Goal: Task Accomplishment & Management: Manage account settings

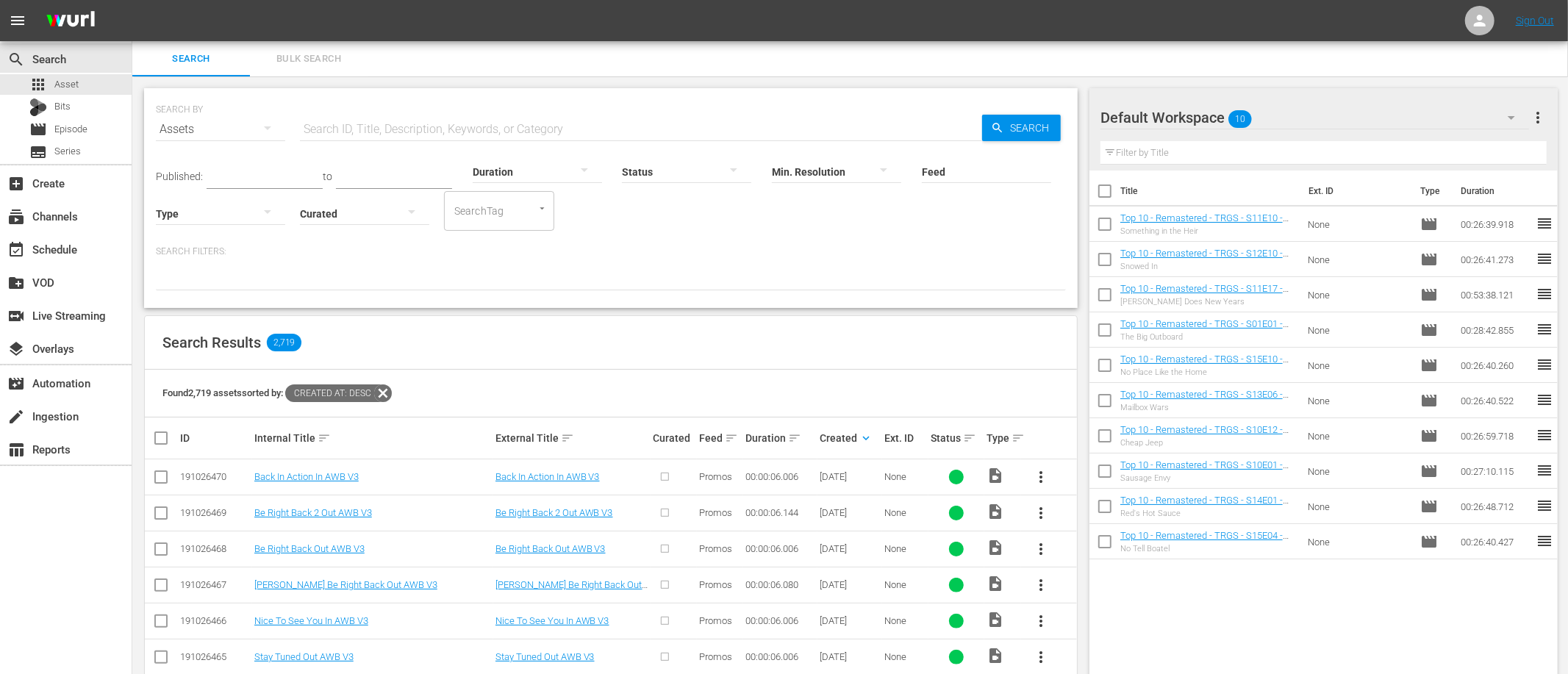
click at [542, 115] on input "text" at bounding box center [641, 129] width 683 height 35
click at [506, 348] on div "Search Results 2,719" at bounding box center [610, 342] width 932 height 53
click at [55, 241] on div "event_available Schedule" at bounding box center [41, 247] width 82 height 13
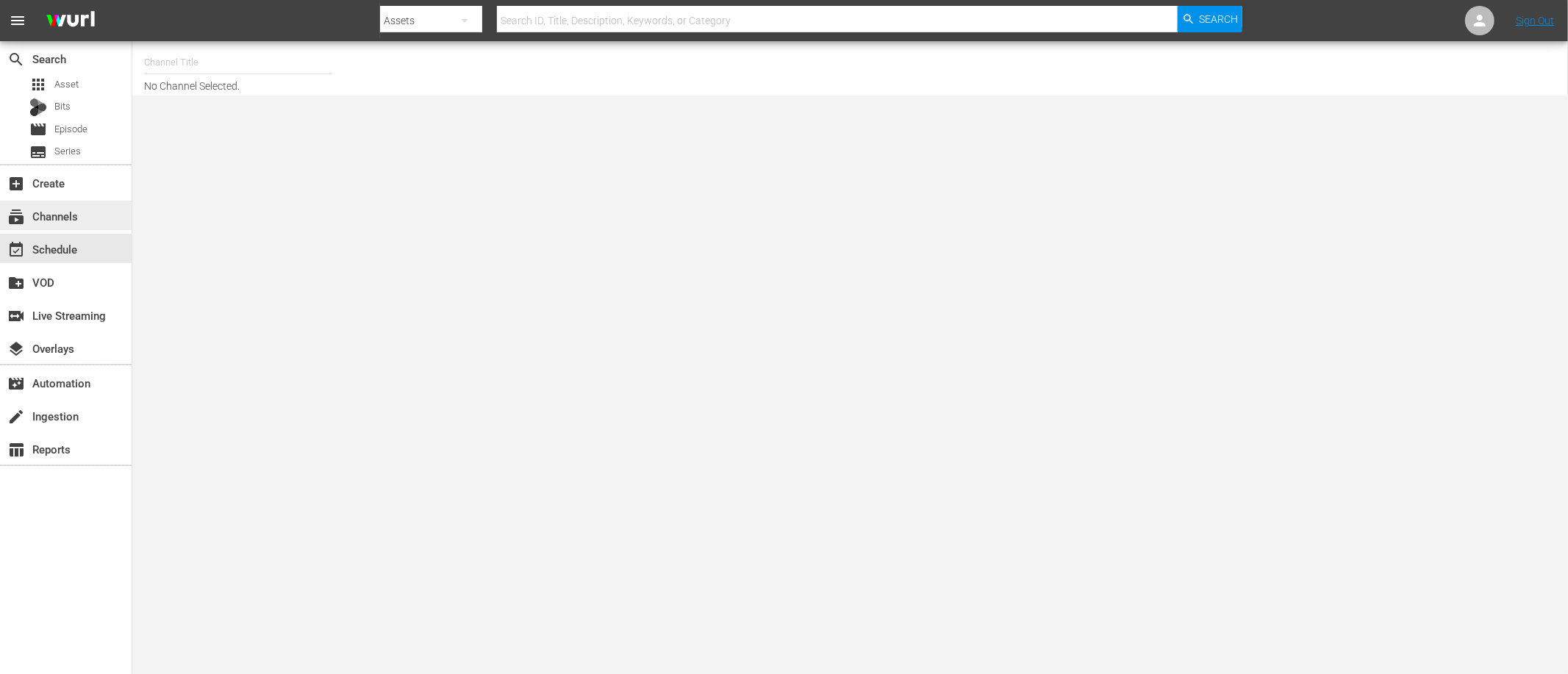
click at [67, 221] on div "subscriptions Channels" at bounding box center [41, 213] width 82 height 13
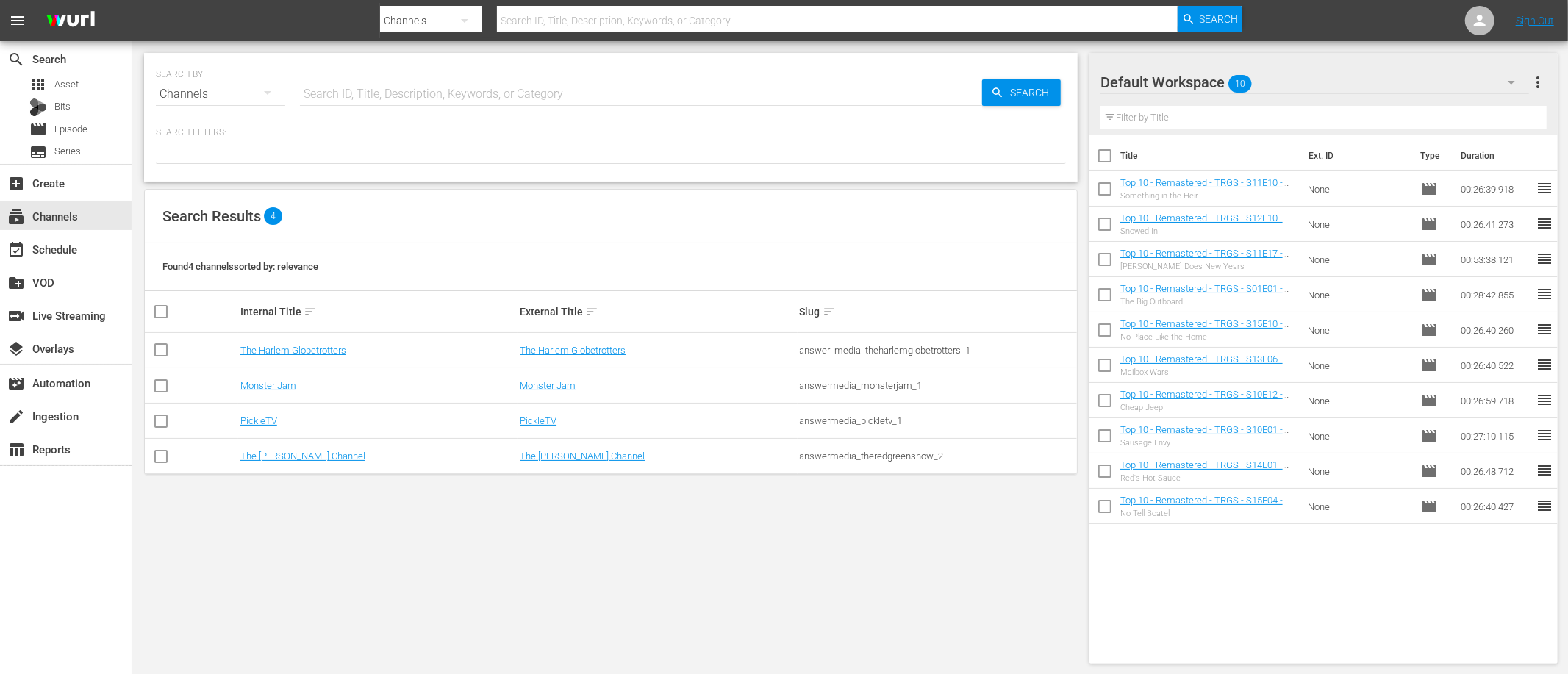
click at [467, 277] on div "Found 4 channels sorted by: relevance" at bounding box center [610, 267] width 932 height 48
click at [274, 460] on link "The [PERSON_NAME] Channel" at bounding box center [303, 456] width 125 height 11
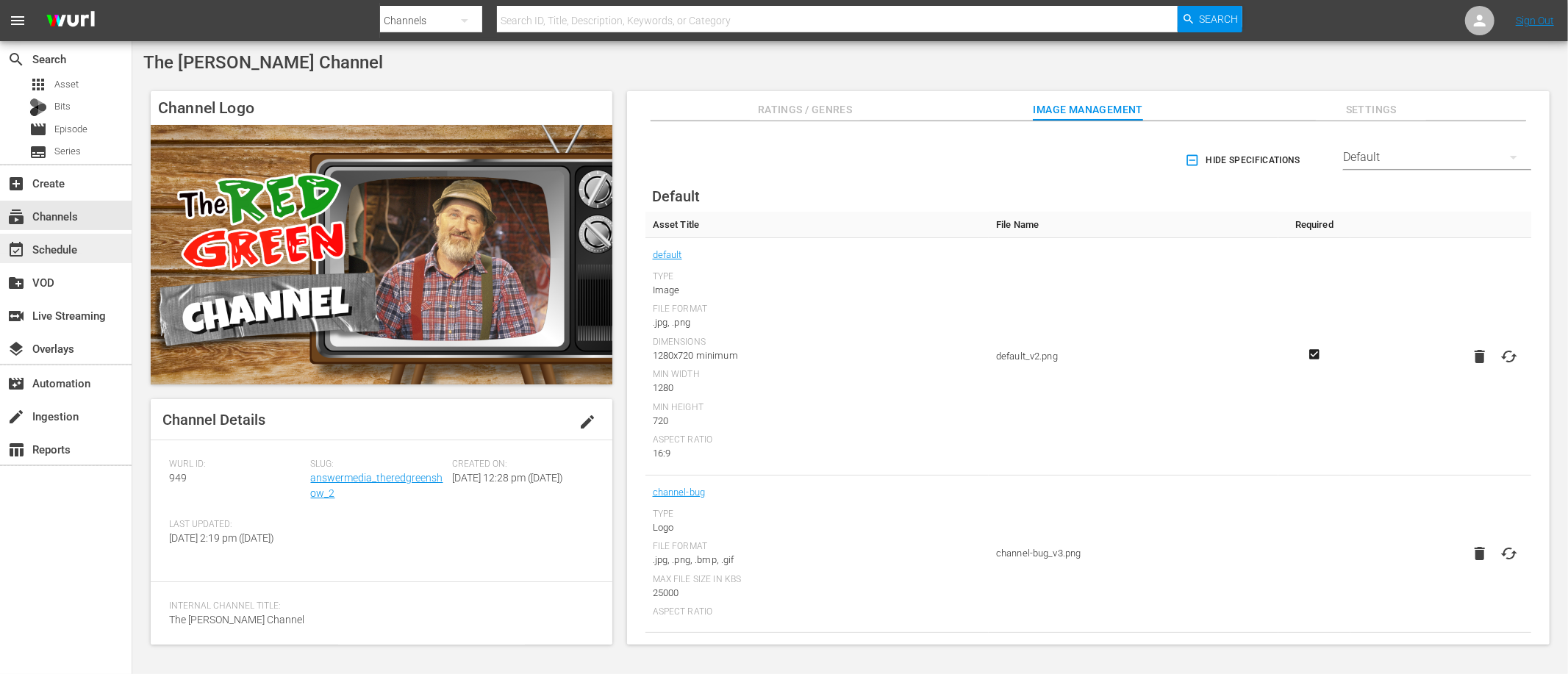
click at [58, 254] on div "event_available Schedule" at bounding box center [41, 247] width 82 height 13
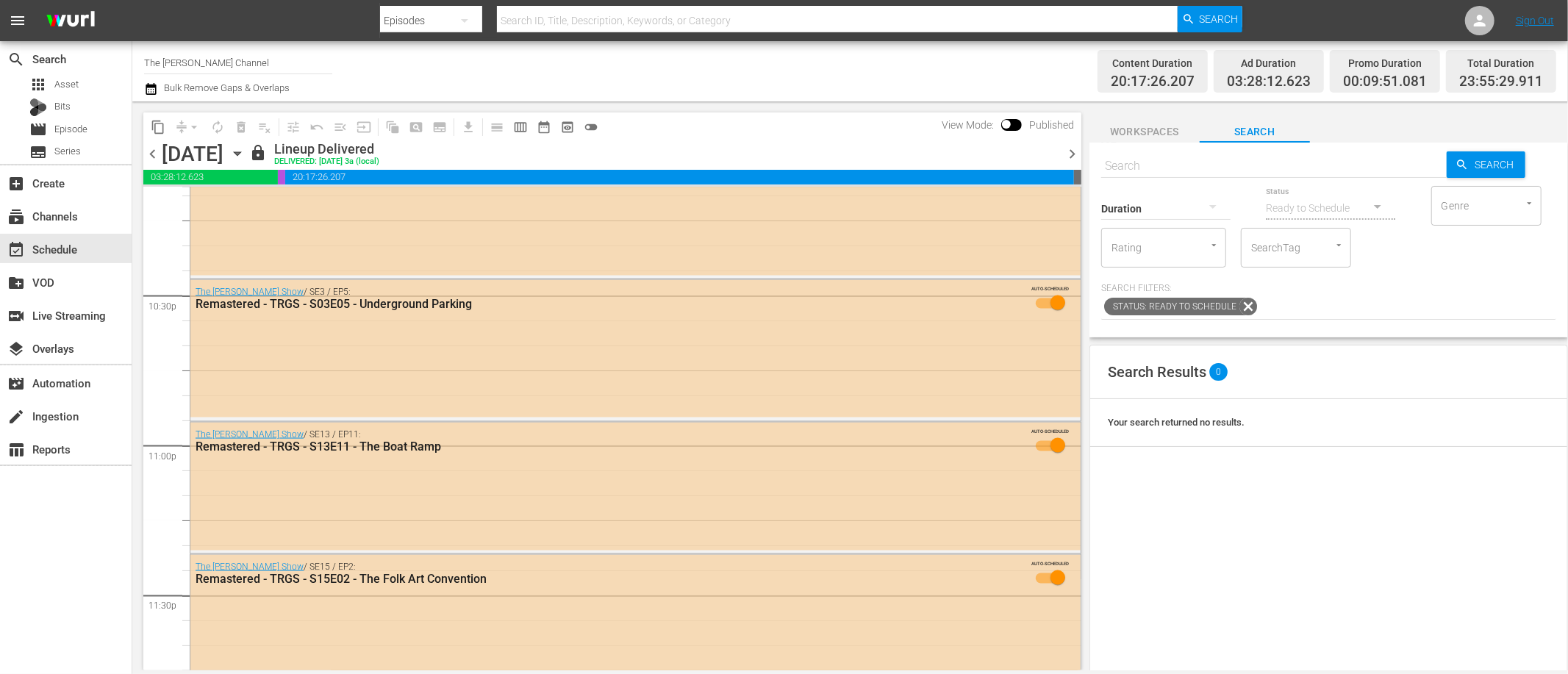
scroll to position [6785, 0]
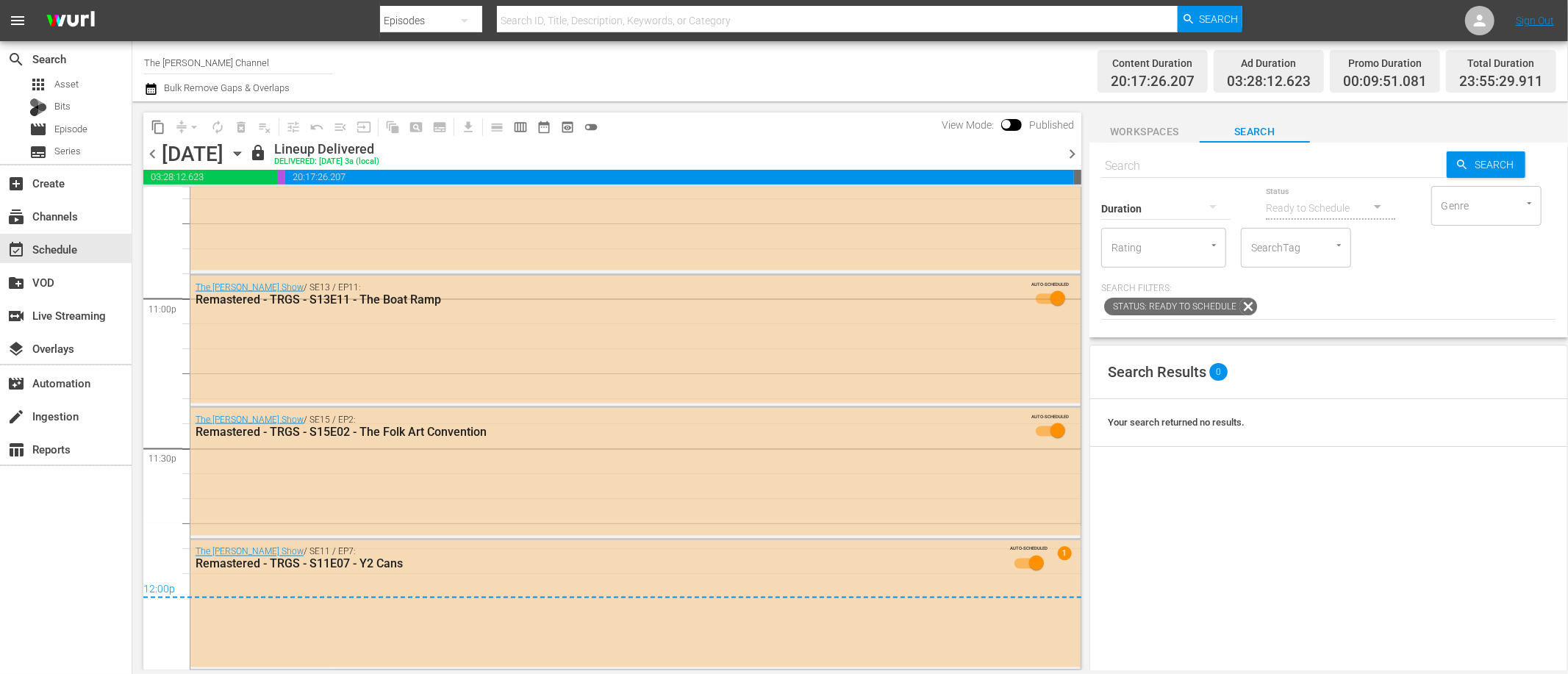
click at [144, 88] on icon "button" at bounding box center [150, 89] width 14 height 17
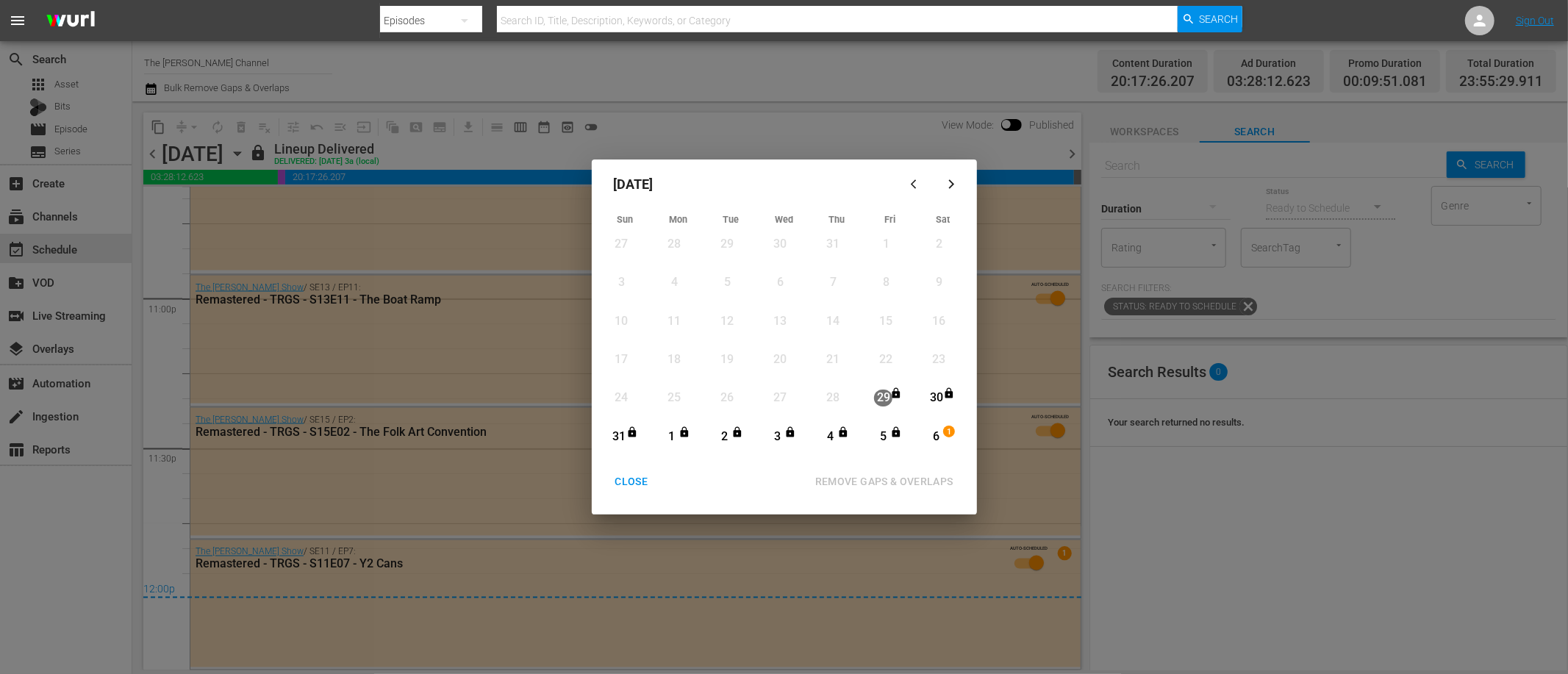
click at [641, 484] on div "CLOSE" at bounding box center [632, 482] width 57 height 18
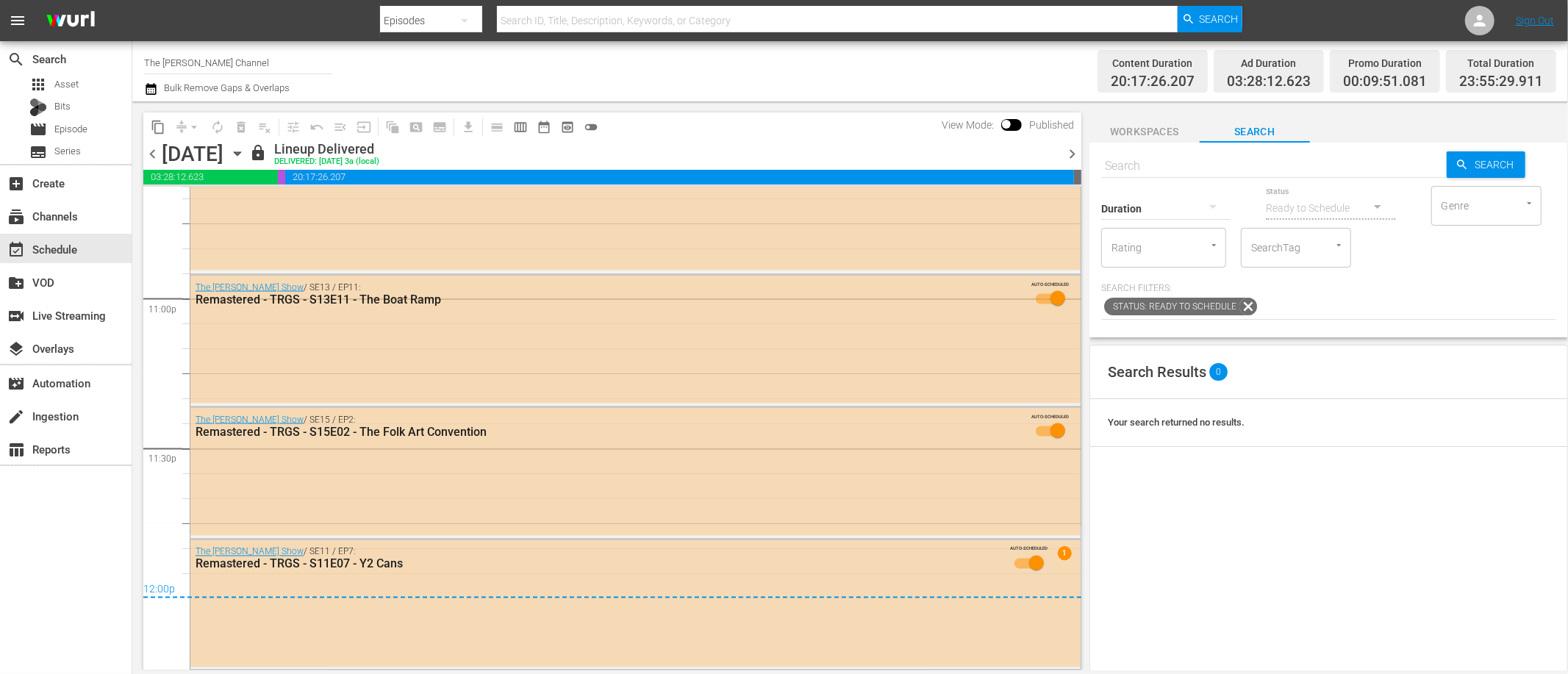
click at [839, 77] on div "Channel Title The Red Green Channel Bulk Remove Gaps & Overlaps" at bounding box center [529, 71] width 770 height 53
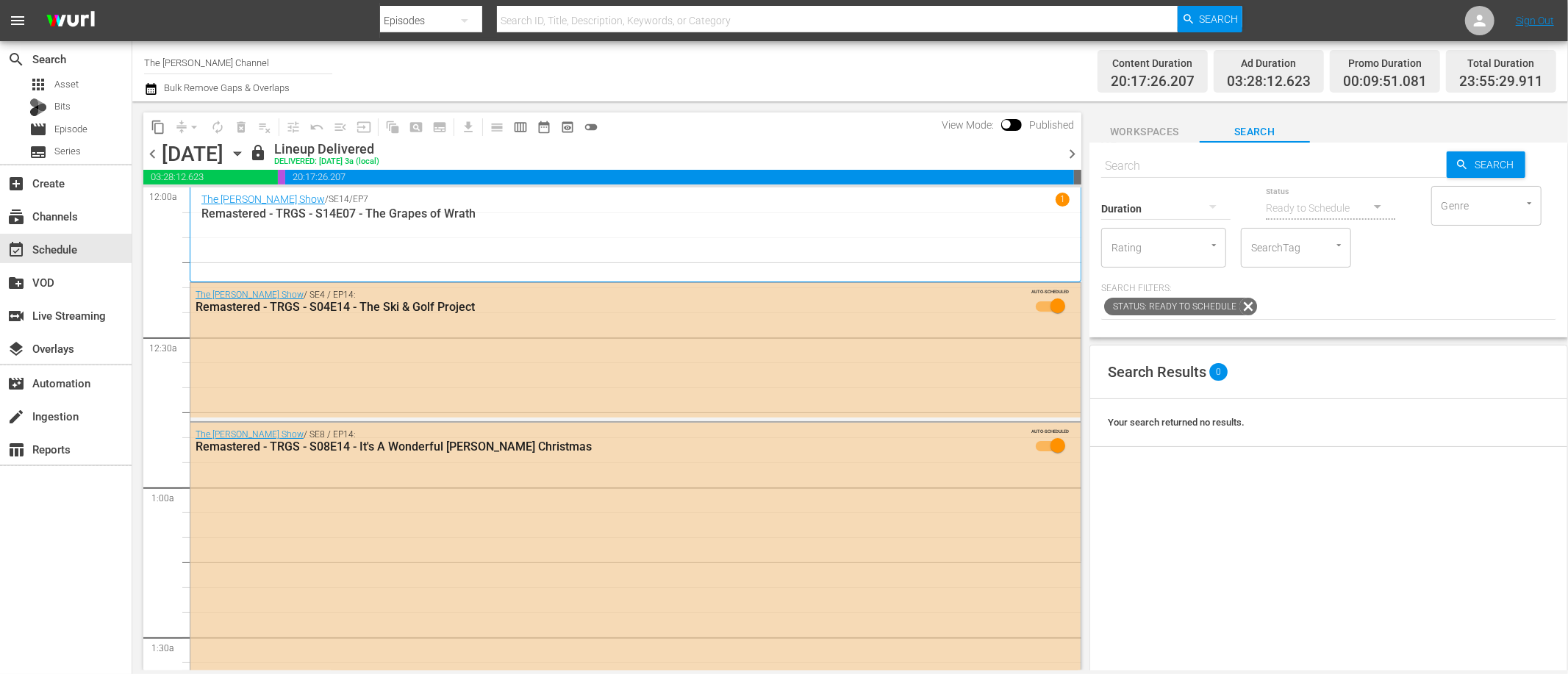
scroll to position [1, 0]
click at [620, 81] on div "Channel Title The Red Green Channel Bulk Remove Gaps & Overlaps" at bounding box center [529, 71] width 770 height 53
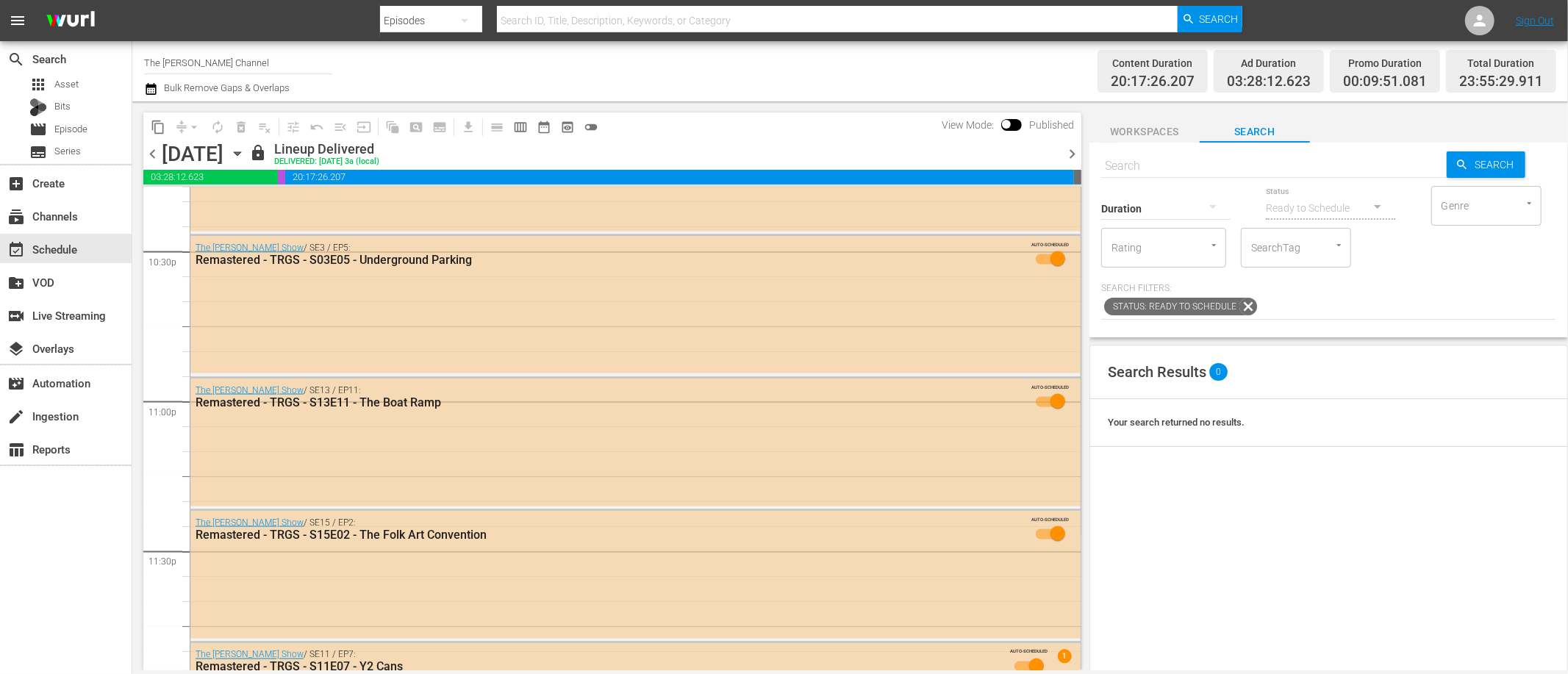
scroll to position [6785, 0]
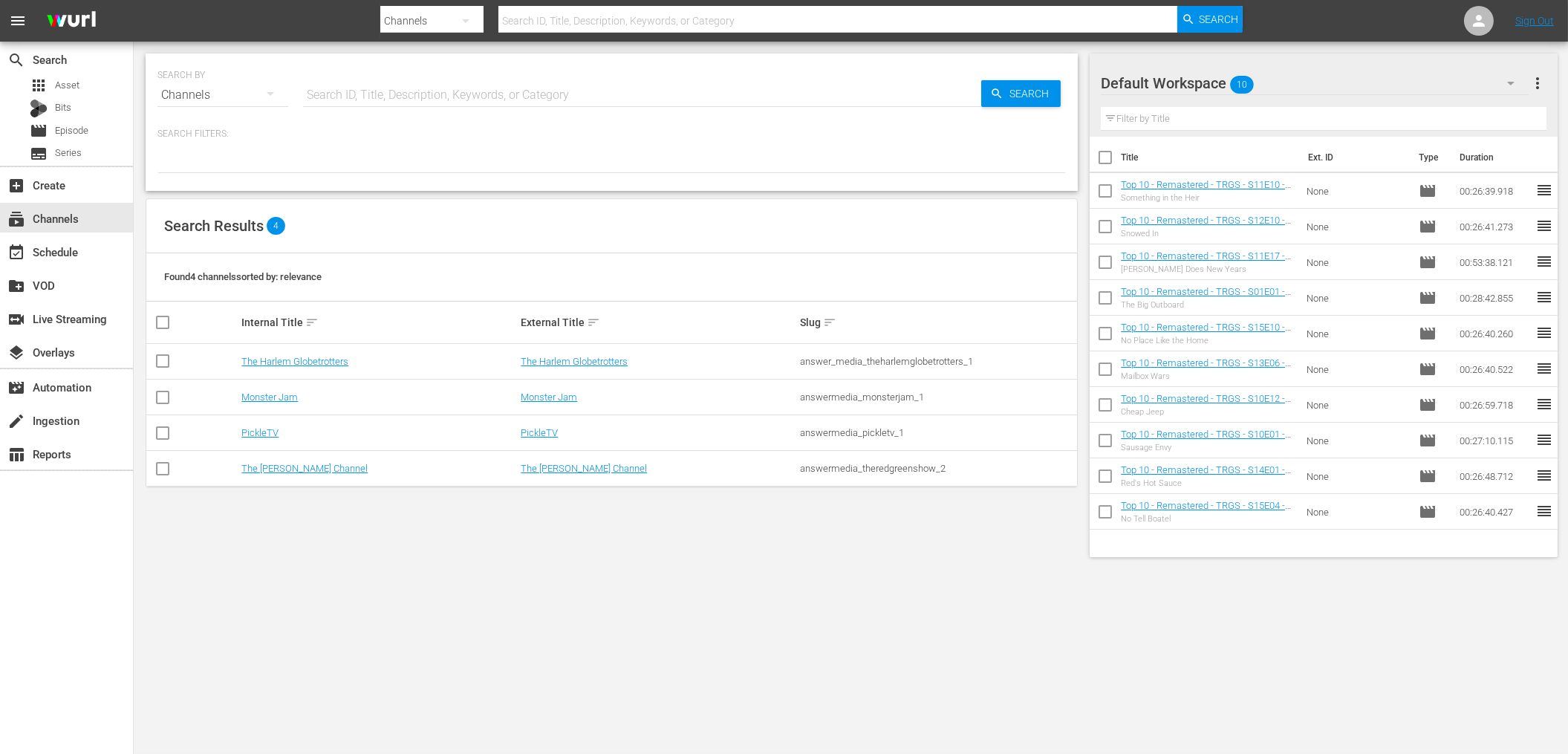
click at [153, 258] on div "Found 4 channels sorted by: relevance" at bounding box center [611, 277] width 931 height 48
drag, startPoint x: 190, startPoint y: 228, endPoint x: 305, endPoint y: 219, distance: 115.4
click at [305, 219] on div "Search Results 4" at bounding box center [611, 226] width 931 height 54
click at [118, 90] on div "apps Asset" at bounding box center [66, 85] width 133 height 21
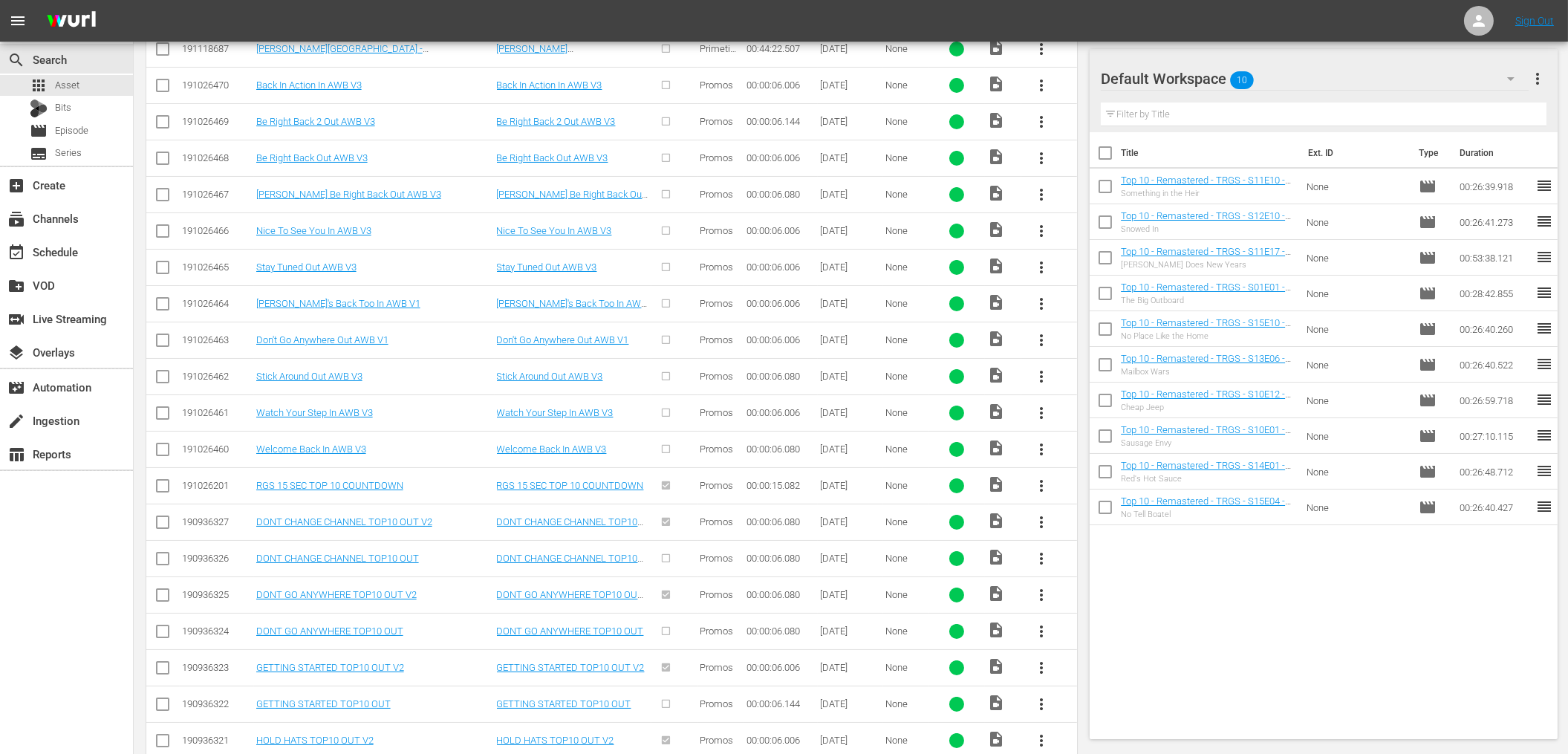
scroll to position [515, 0]
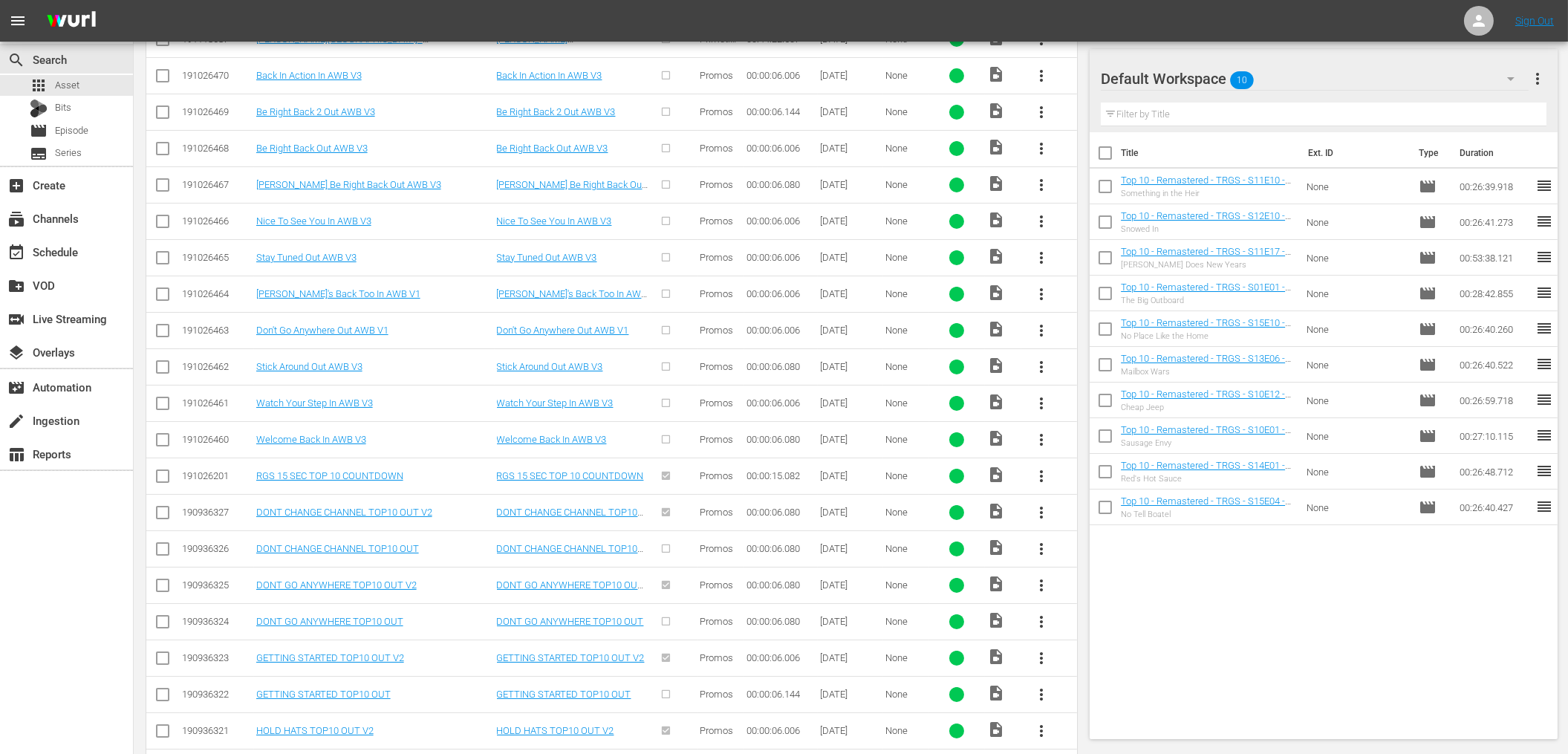
click at [750, 273] on td "00:00:06.006" at bounding box center [782, 257] width 75 height 36
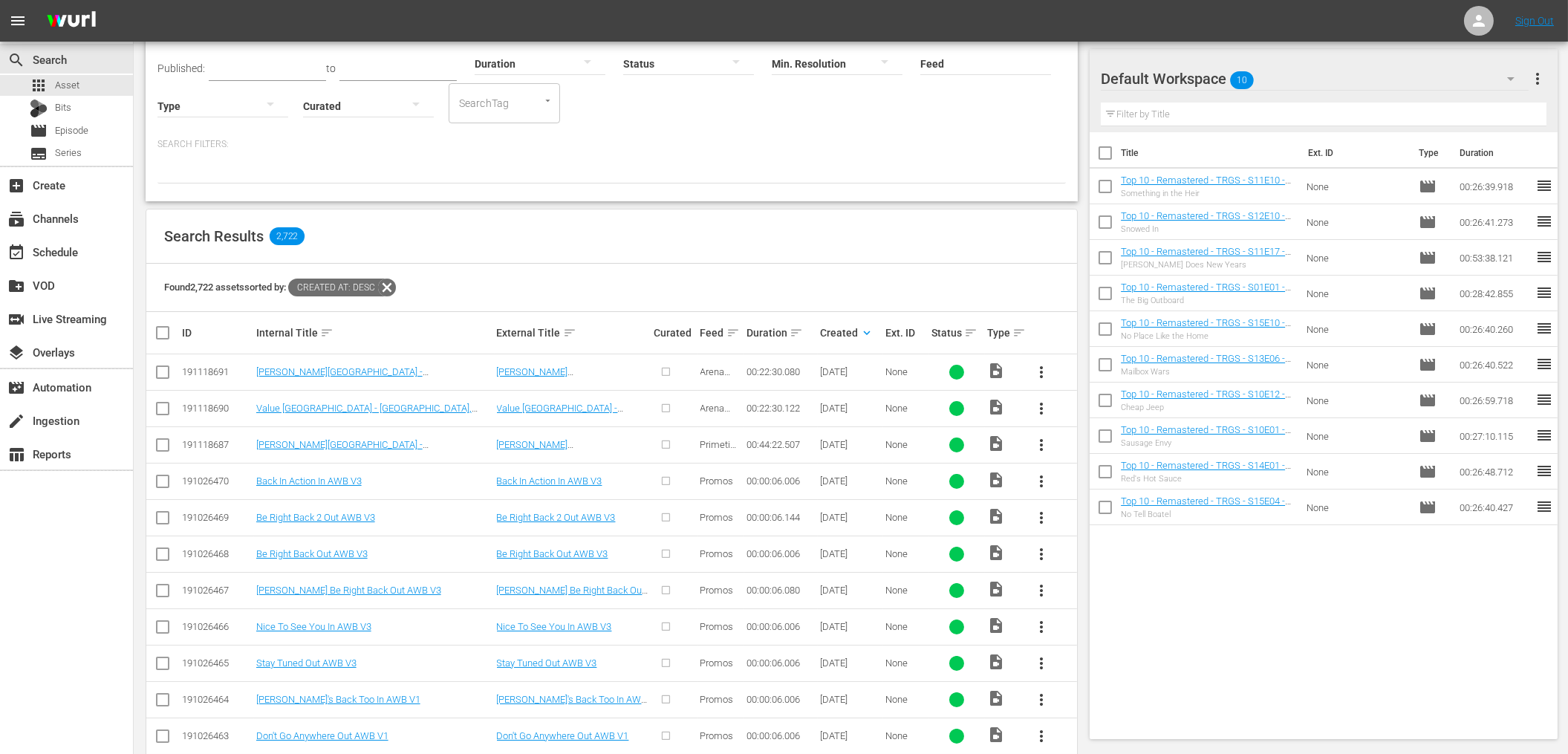
scroll to position [95, 0]
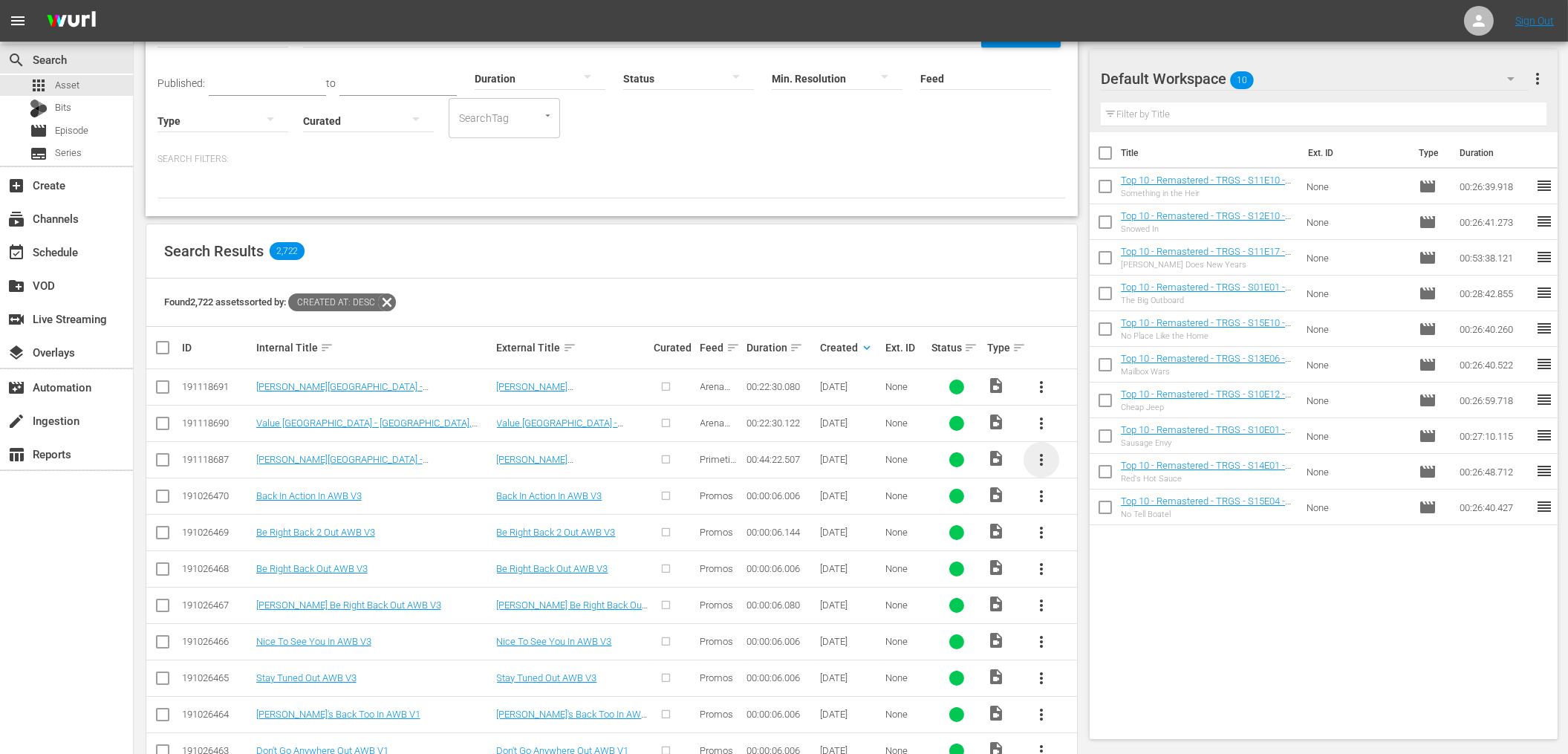
click at [1043, 455] on span "more_vert" at bounding box center [1040, 459] width 17 height 17
click at [1095, 570] on div "Episode" at bounding box center [1122, 572] width 101 height 36
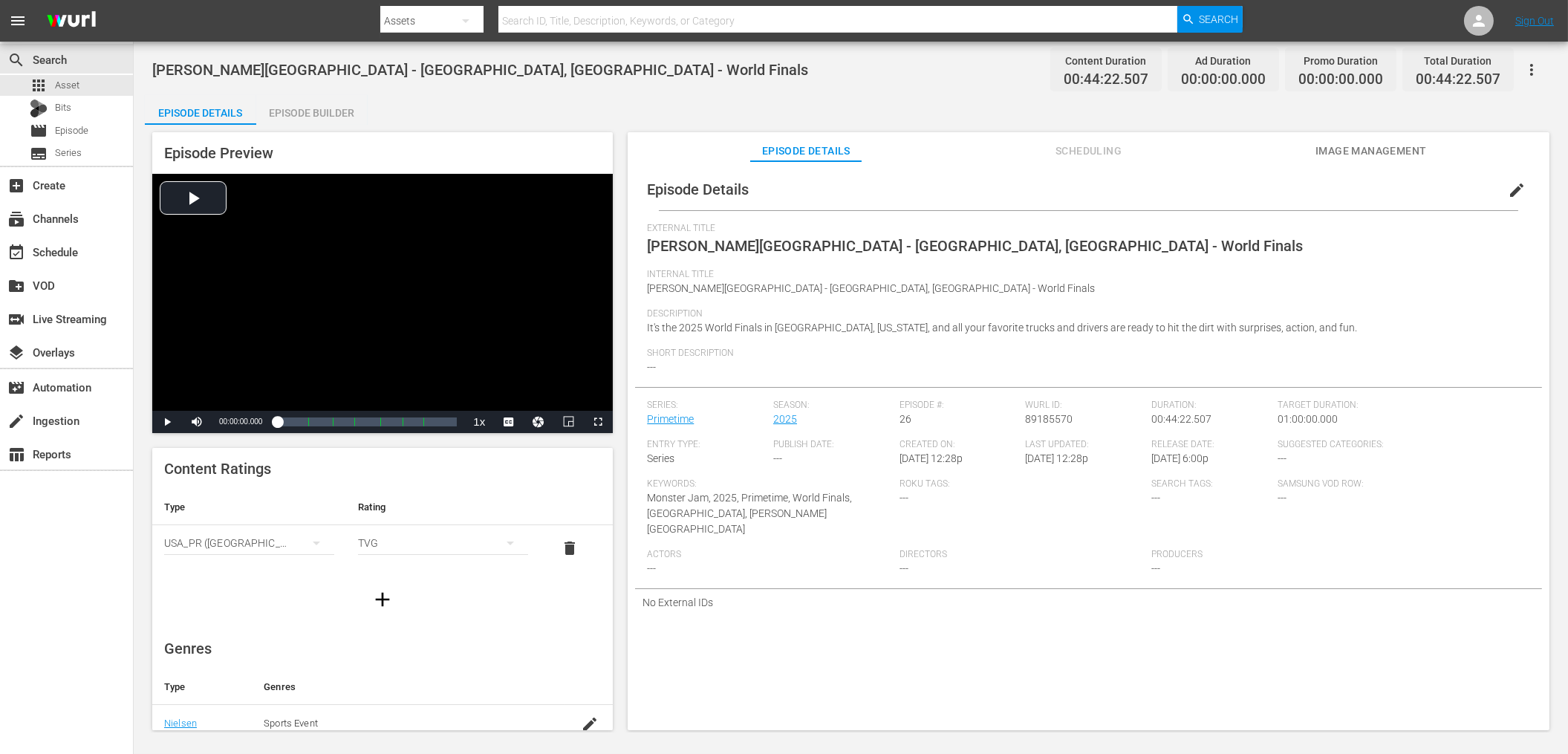
click at [640, 81] on div "[PERSON_NAME][GEOGRAPHIC_DATA] - [GEOGRAPHIC_DATA], [GEOGRAPHIC_DATA] - World F…" at bounding box center [851, 70] width 1397 height 33
click at [1507, 187] on span "edit" at bounding box center [1516, 189] width 17 height 17
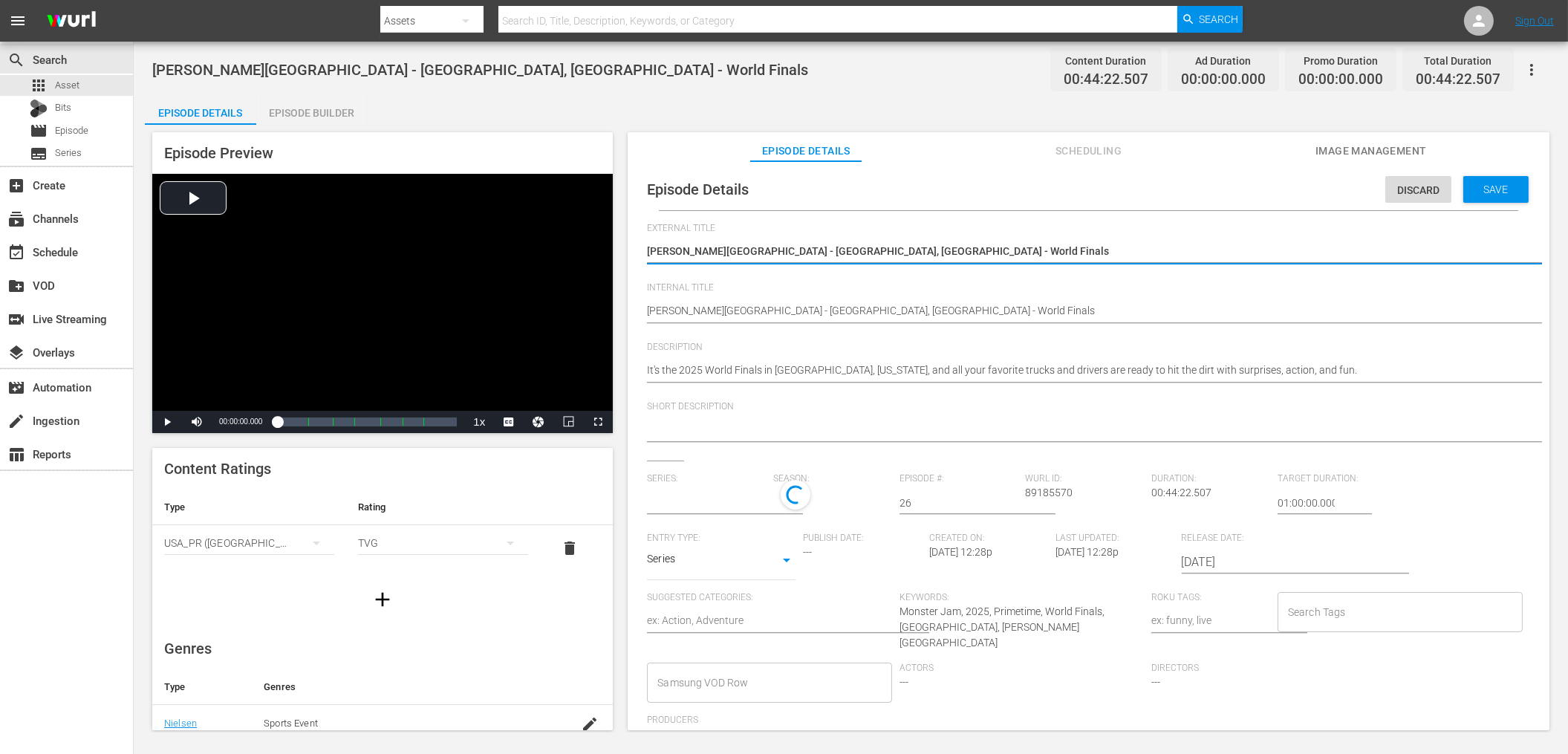
type input "Primetime"
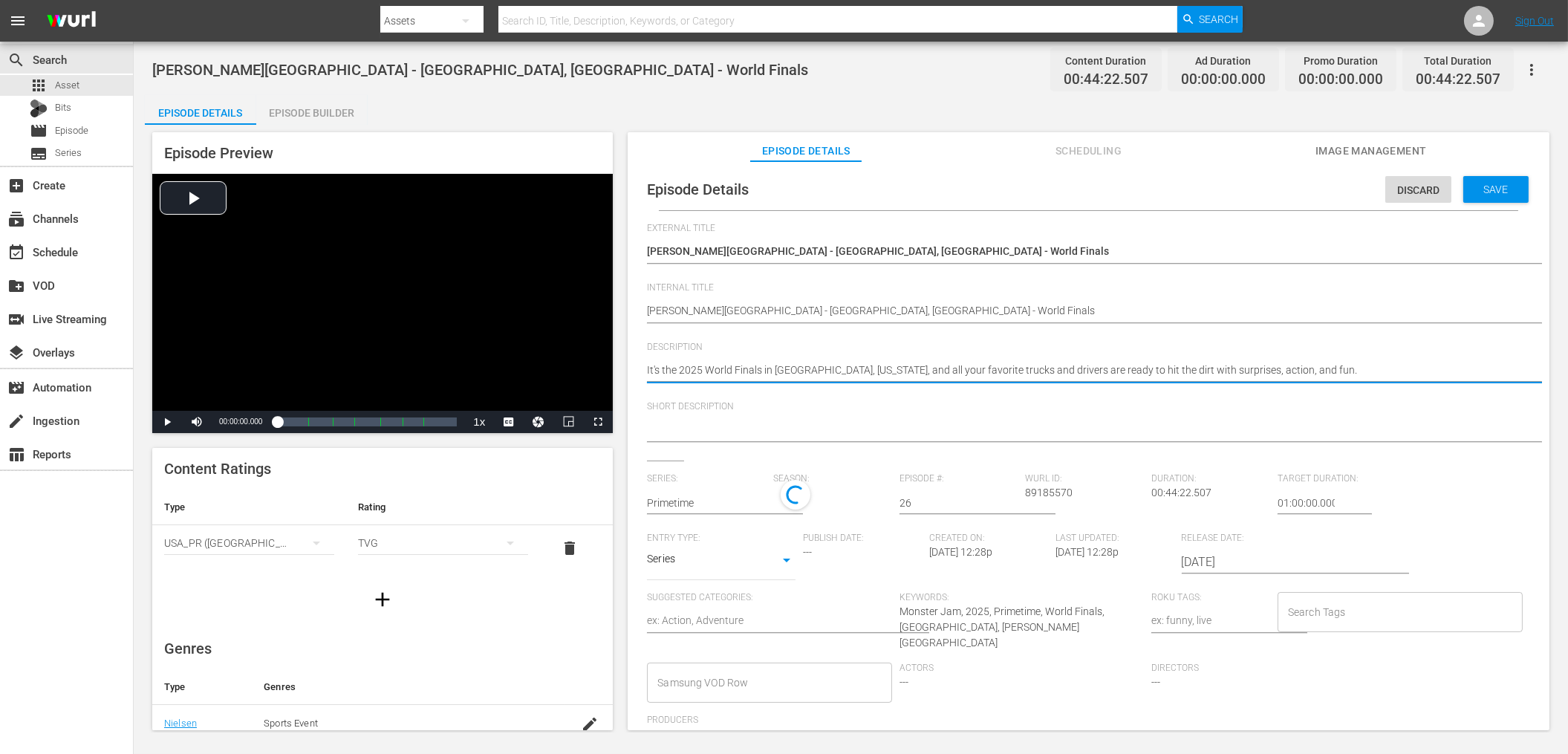
click at [833, 371] on textarea "It's the 2025 World Finals in [GEOGRAPHIC_DATA], [US_STATE], and all your favor…" at bounding box center [1084, 371] width 875 height 17
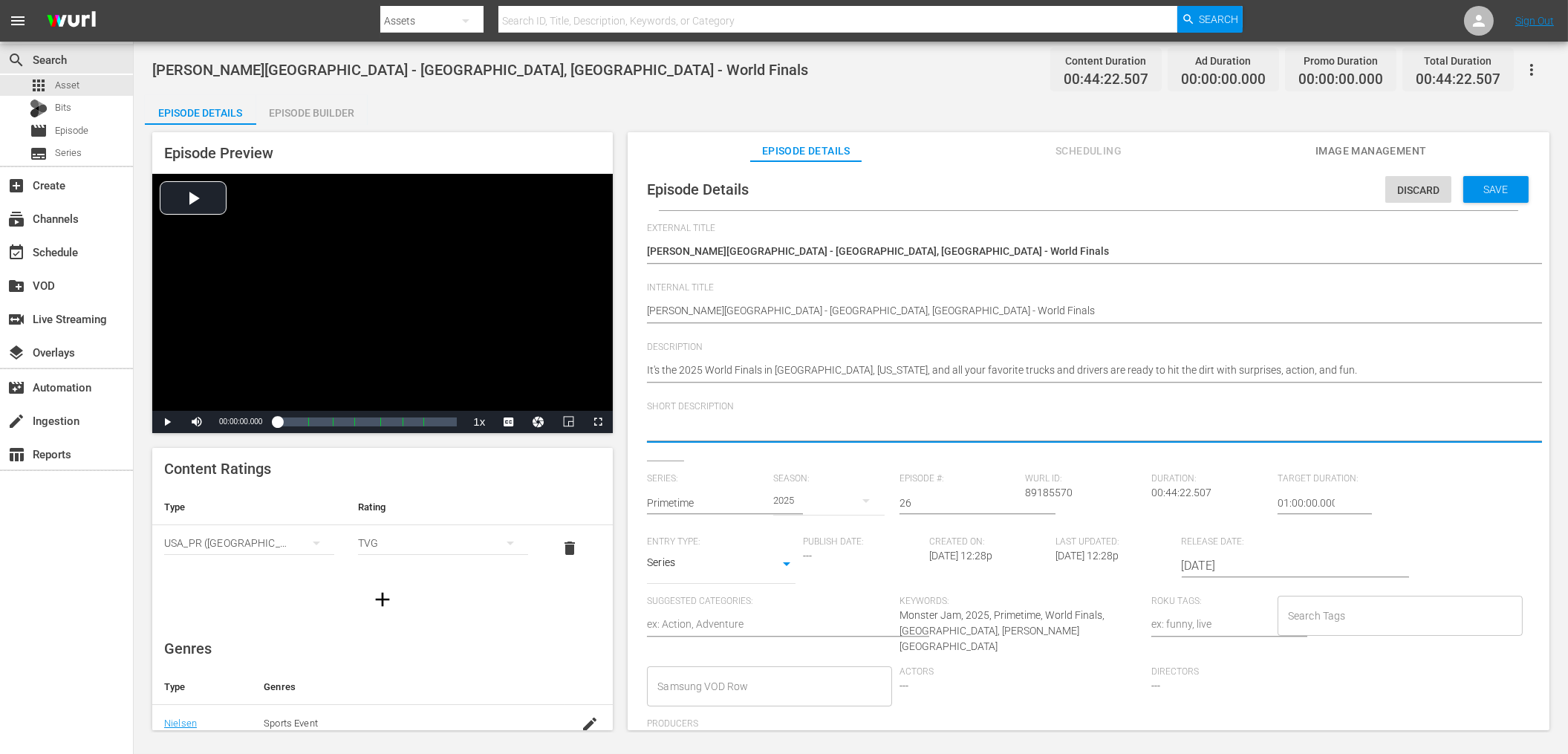
click at [793, 421] on textarea at bounding box center [1084, 430] width 875 height 17
paste textarea "It's the 2025 World Finals in [GEOGRAPHIC_DATA], [US_STATE], and all your favor…"
type textarea "It's the 2025 World Finals in [GEOGRAPHIC_DATA], [US_STATE], and all your favor…"
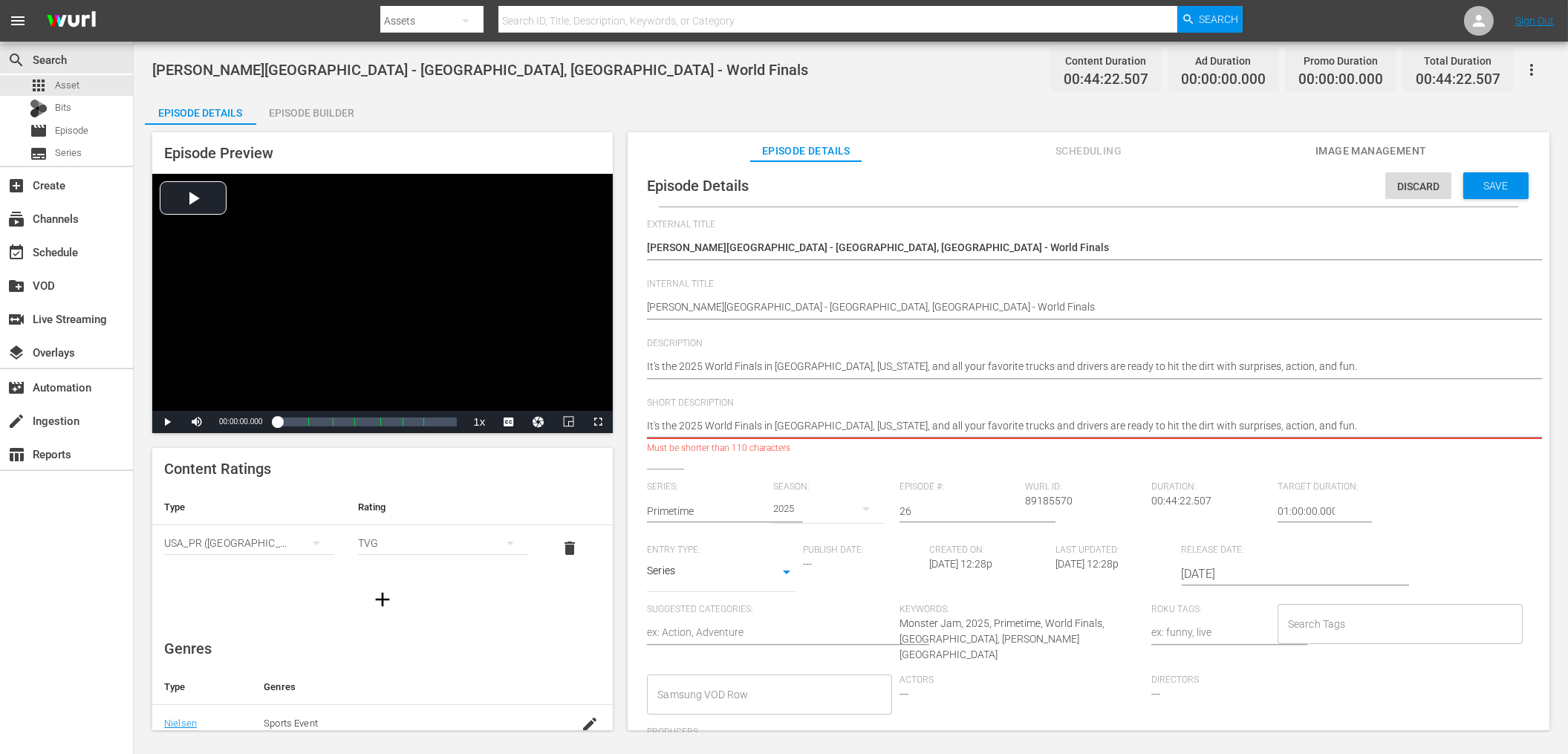
scroll to position [6, 0]
drag, startPoint x: 679, startPoint y: 421, endPoint x: 588, endPoint y: 428, distance: 91.3
click at [588, 428] on div "Episode Preview Video Player is loading. Play Video Play Mute Current Time 00:0…" at bounding box center [851, 433] width 1412 height 617
type textarea "It's the 2025 World Finals in [GEOGRAPHIC_DATA], [US_STATE], and all your favor…"
click at [849, 407] on div "It's the 2025 World Finals in [GEOGRAPHIC_DATA], [US_STATE], and all your favor…" at bounding box center [1084, 425] width 875 height 36
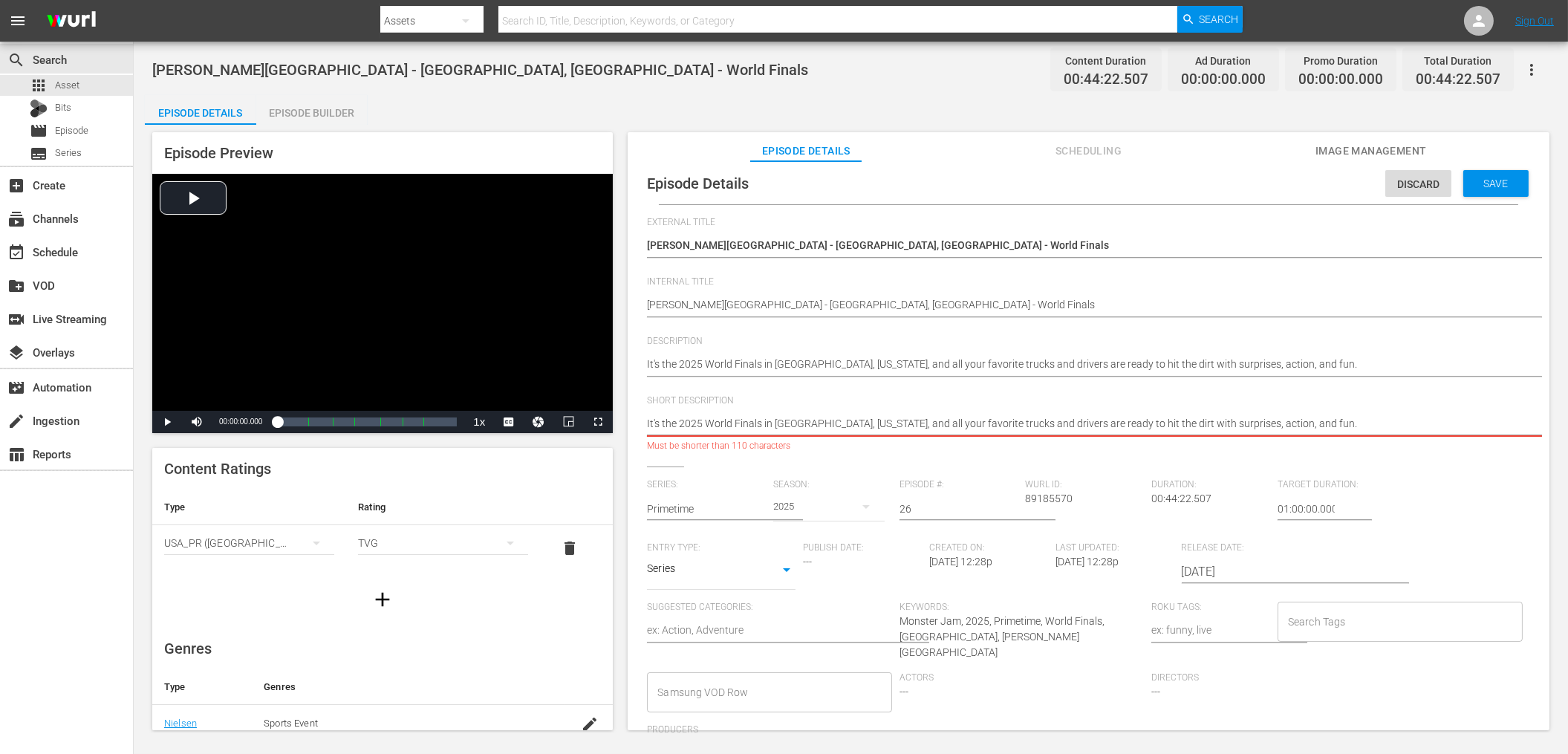
click at [851, 418] on textarea "It's the 2025 World Finals in [GEOGRAPHIC_DATA], [US_STATE], and all your favor…" at bounding box center [1084, 424] width 875 height 17
click at [1077, 427] on textarea "It's the 2025 World Finals in [GEOGRAPHIC_DATA], [US_STATE], and all your favor…" at bounding box center [1084, 424] width 875 height 17
click at [1198, 421] on textarea "It's the 2025 World Finals in [GEOGRAPHIC_DATA], [US_STATE], and all your favor…" at bounding box center [1084, 424] width 875 height 17
click at [1337, 430] on textarea "It's the 2025 World Finals in [GEOGRAPHIC_DATA], [US_STATE], and all your favor…" at bounding box center [1084, 424] width 875 height 17
drag, startPoint x: 681, startPoint y: 421, endPoint x: 541, endPoint y: 415, distance: 140.1
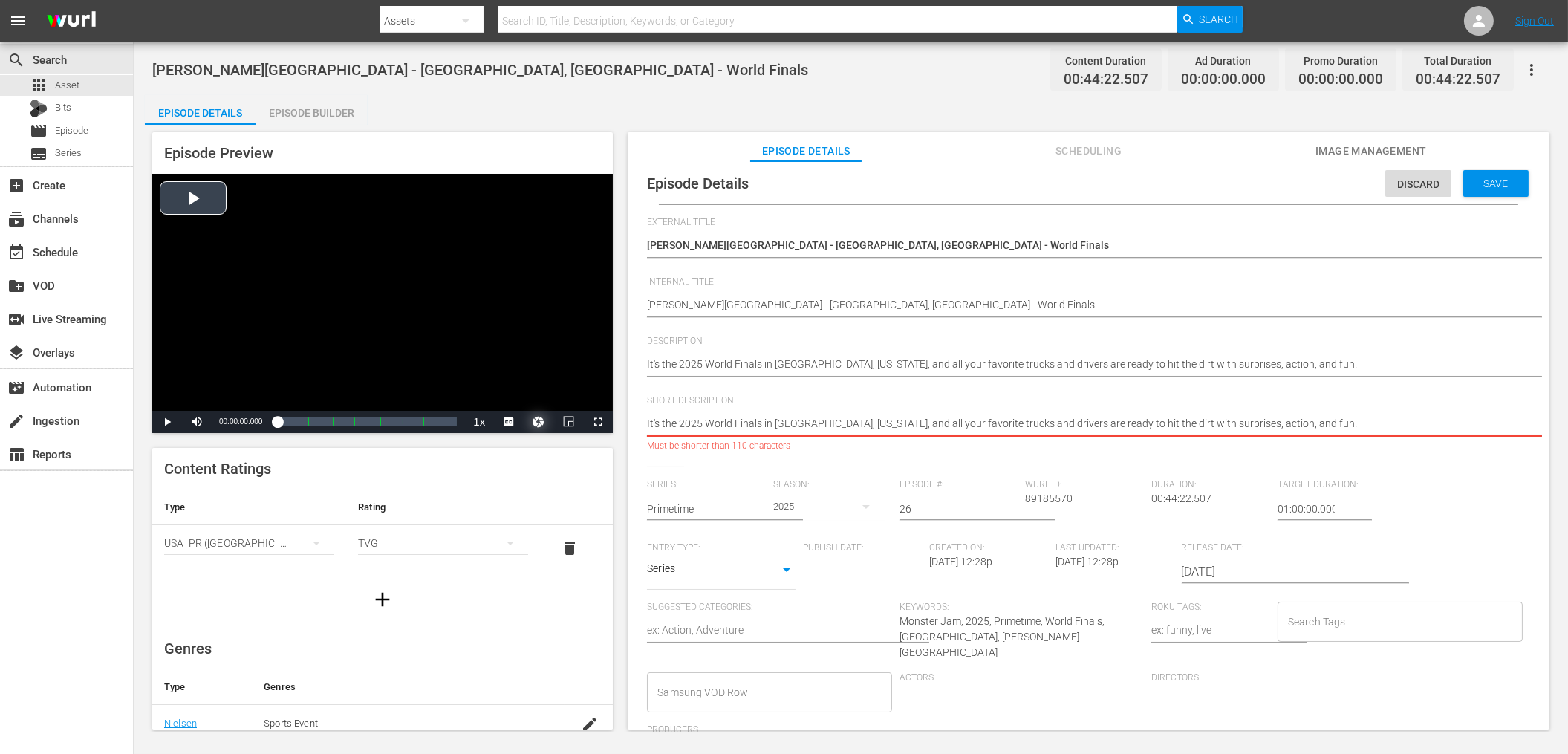
click at [541, 415] on div "Episode Preview Video Player is loading. Play Video Play Mute Current Time 00:0…" at bounding box center [851, 433] width 1412 height 617
drag, startPoint x: 885, startPoint y: 397, endPoint x: 882, endPoint y: 411, distance: 14.3
click at [885, 397] on span "Short Description" at bounding box center [1084, 401] width 875 height 12
click at [767, 421] on textarea "It's the 2025 World Finals in [GEOGRAPHIC_DATA], [US_STATE], and all your favor…" at bounding box center [1084, 424] width 875 height 17
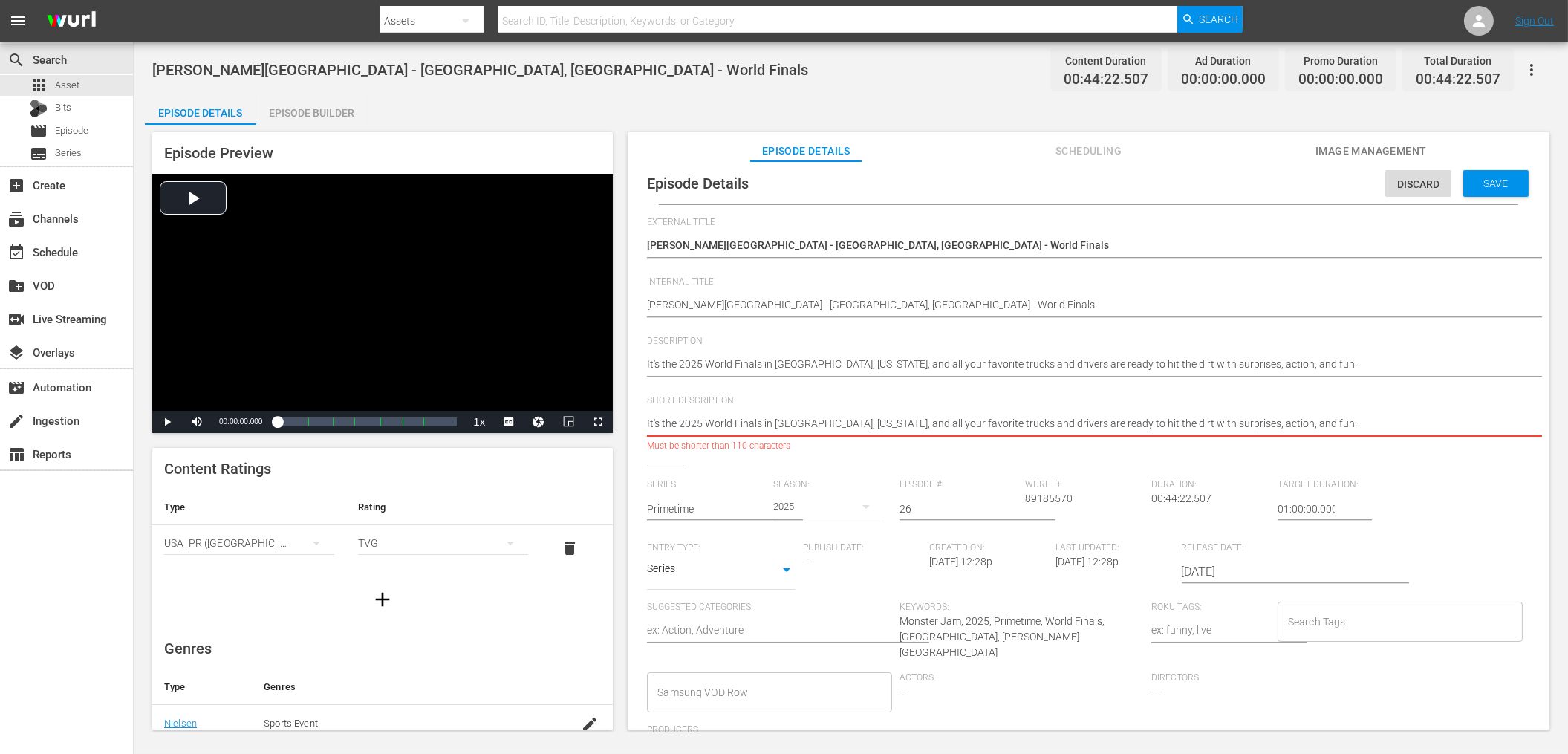
type textarea "It's the 2025 World Finals f [GEOGRAPHIC_DATA], [US_STATE], and all your favori…"
type textarea "It's the 2025 World Finals fr [GEOGRAPHIC_DATA], [US_STATE], and all your favor…"
type textarea "It's the 2025 World Finals fro [GEOGRAPHIC_DATA], [US_STATE], and all your favo…"
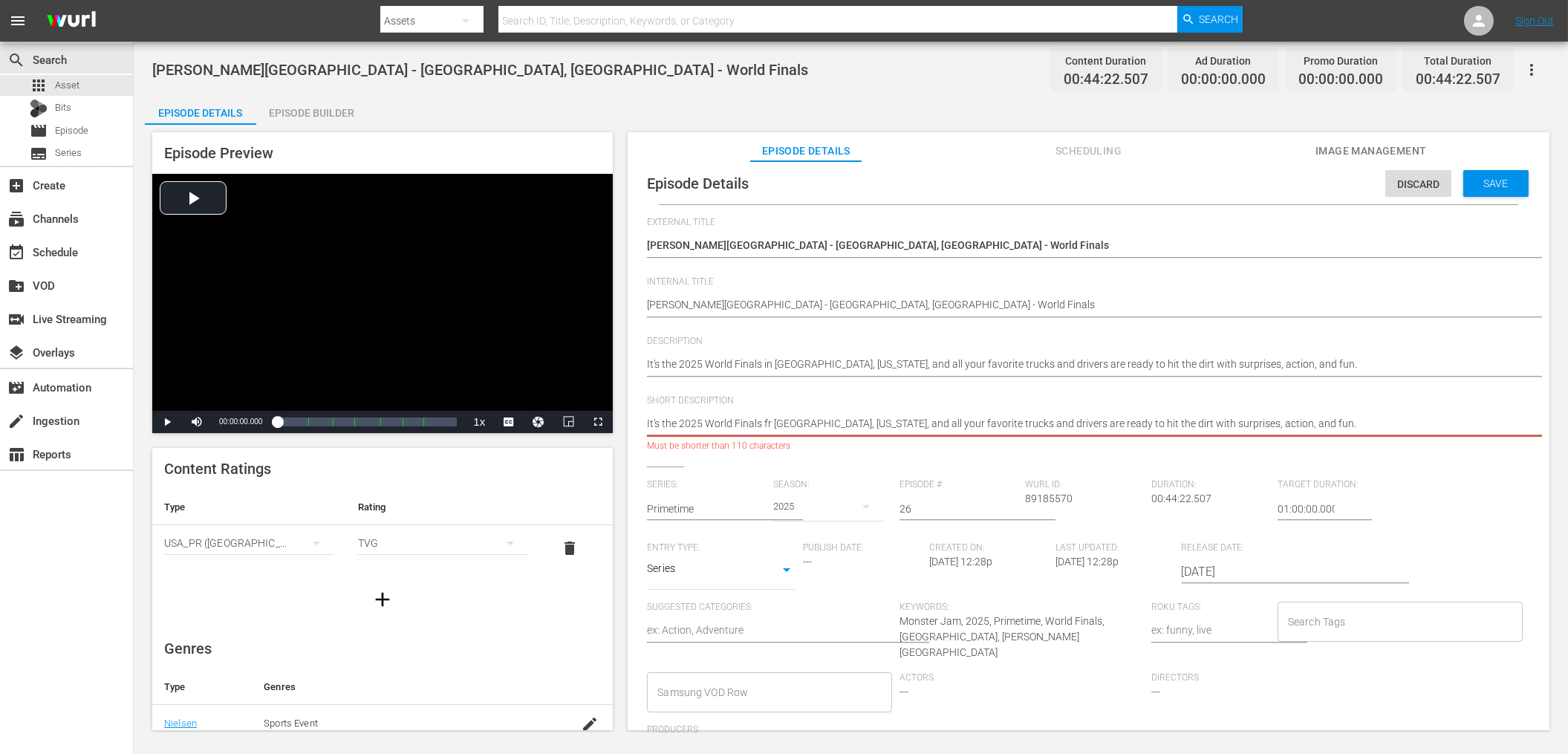
type textarea "It's the 2025 World Finals fro [GEOGRAPHIC_DATA], [US_STATE], and all your favo…"
type textarea "It's the 2025 World Finals from [GEOGRAPHIC_DATA], [US_STATE], and all your fav…"
click at [662, 421] on textarea "It's the 2025 World Finals from [GEOGRAPHIC_DATA], [US_STATE], and all your fav…" at bounding box center [1084, 424] width 875 height 17
type textarea "It's Dthe 2025 World Finals from [GEOGRAPHIC_DATA], [US_STATE], and all your fa…"
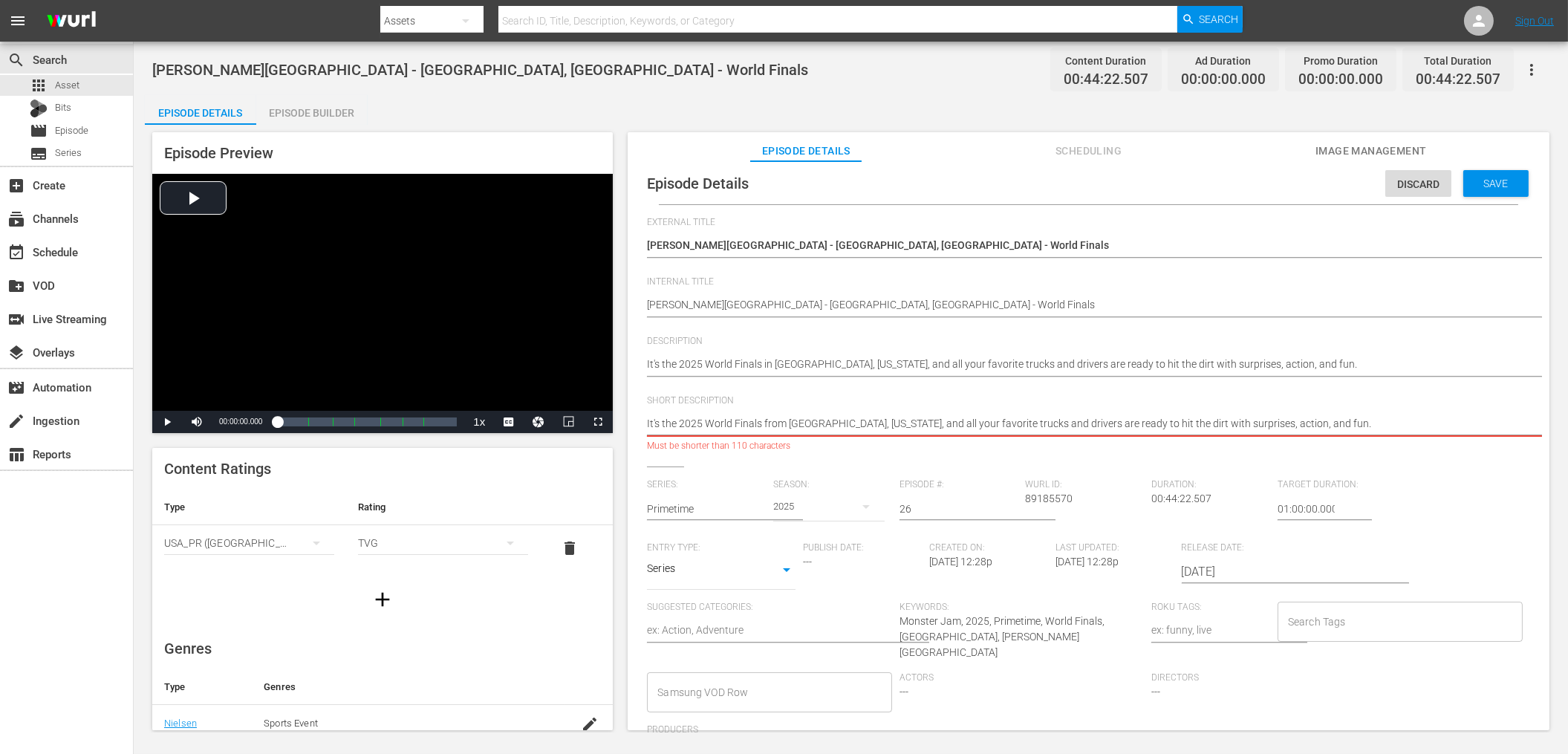
type textarea "It's Dthe 2025 World Finals from [GEOGRAPHIC_DATA], [US_STATE], and all your fa…"
type textarea "It's [PERSON_NAME] 2025 World Finals from [GEOGRAPHIC_DATA], [US_STATE], and al…"
type textarea "It's Daythe 2025 World Finals from [GEOGRAPHIC_DATA], [US_STATE], and all your …"
type textarea "It's Day the 2025 World Finals from [GEOGRAPHIC_DATA], [US_STATE], and all your…"
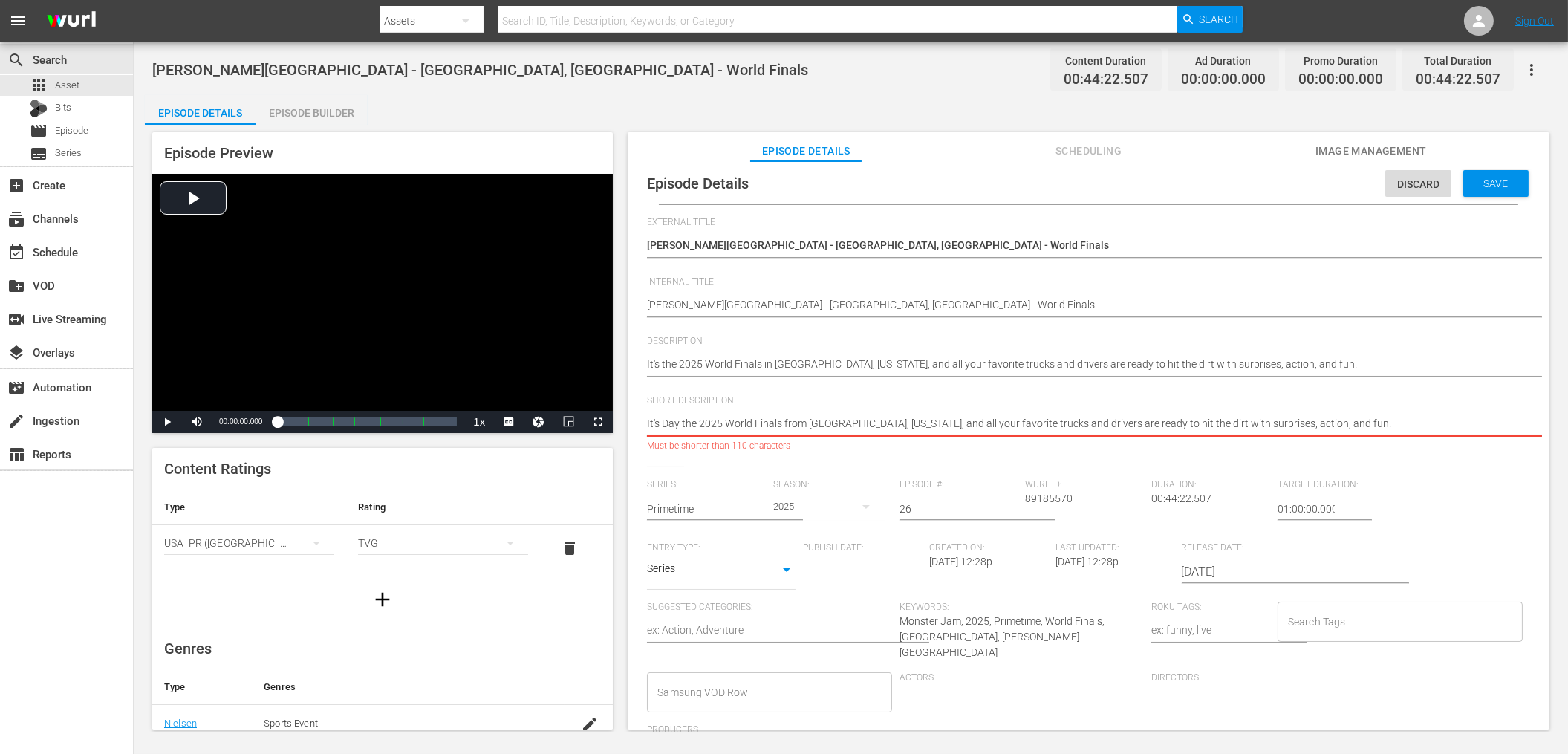
type textarea "It's Day 1the 2025 World Finals from [GEOGRAPHIC_DATA], [US_STATE], and all you…"
type textarea "It's Day the 2025 World Finals from [GEOGRAPHIC_DATA], [US_STATE], and all your…"
type textarea "It's Day 2the 2025 World Finals from [GEOGRAPHIC_DATA], [US_STATE], and all you…"
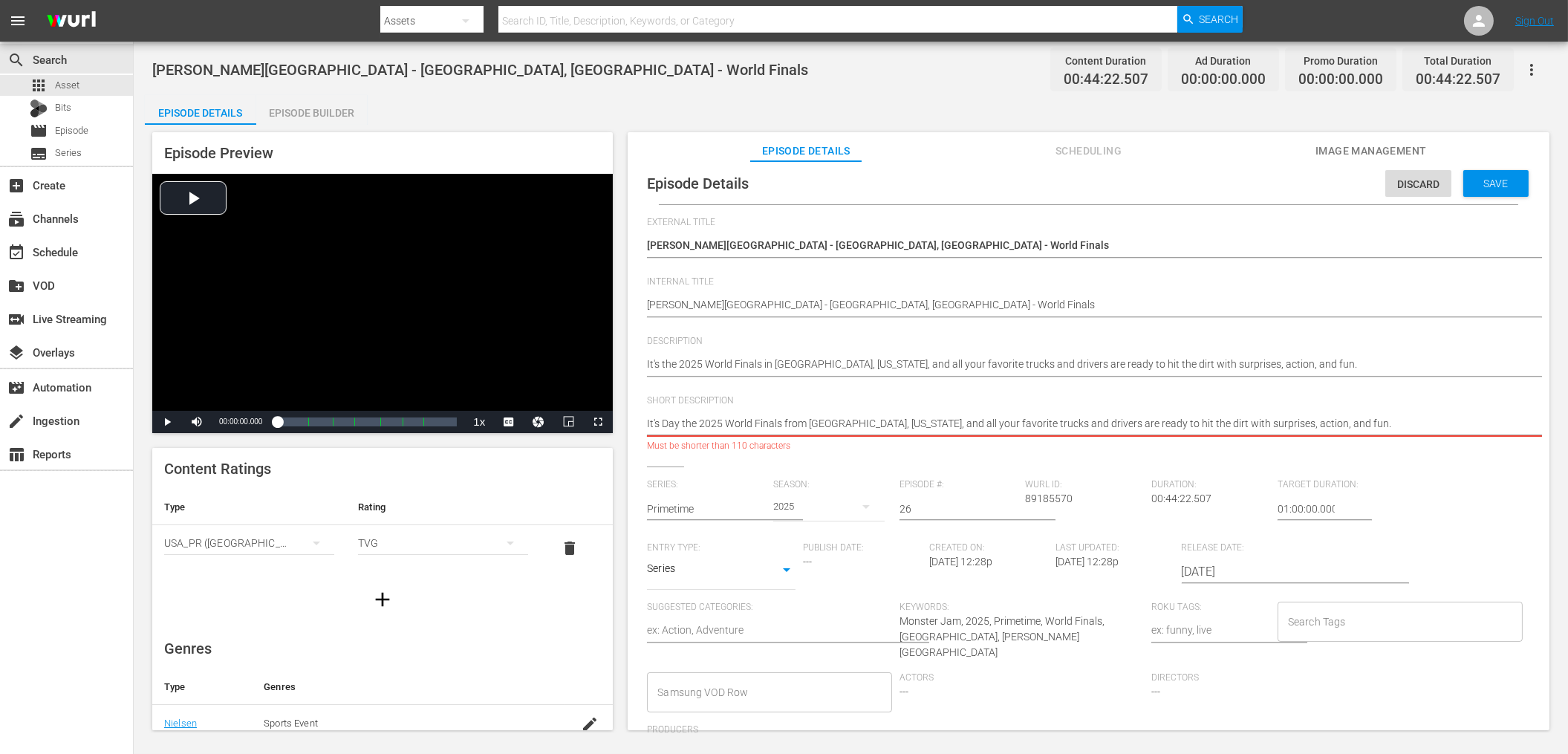
type textarea "It's Day 2the 2025 World Finals from [GEOGRAPHIC_DATA], [US_STATE], and all you…"
type textarea "It's Day 2 the 2025 World Finals from [GEOGRAPHIC_DATA], [US_STATE], and all yo…"
type textarea "It's Day 2 othe 2025 World Finals from [GEOGRAPHIC_DATA], [US_STATE], and all y…"
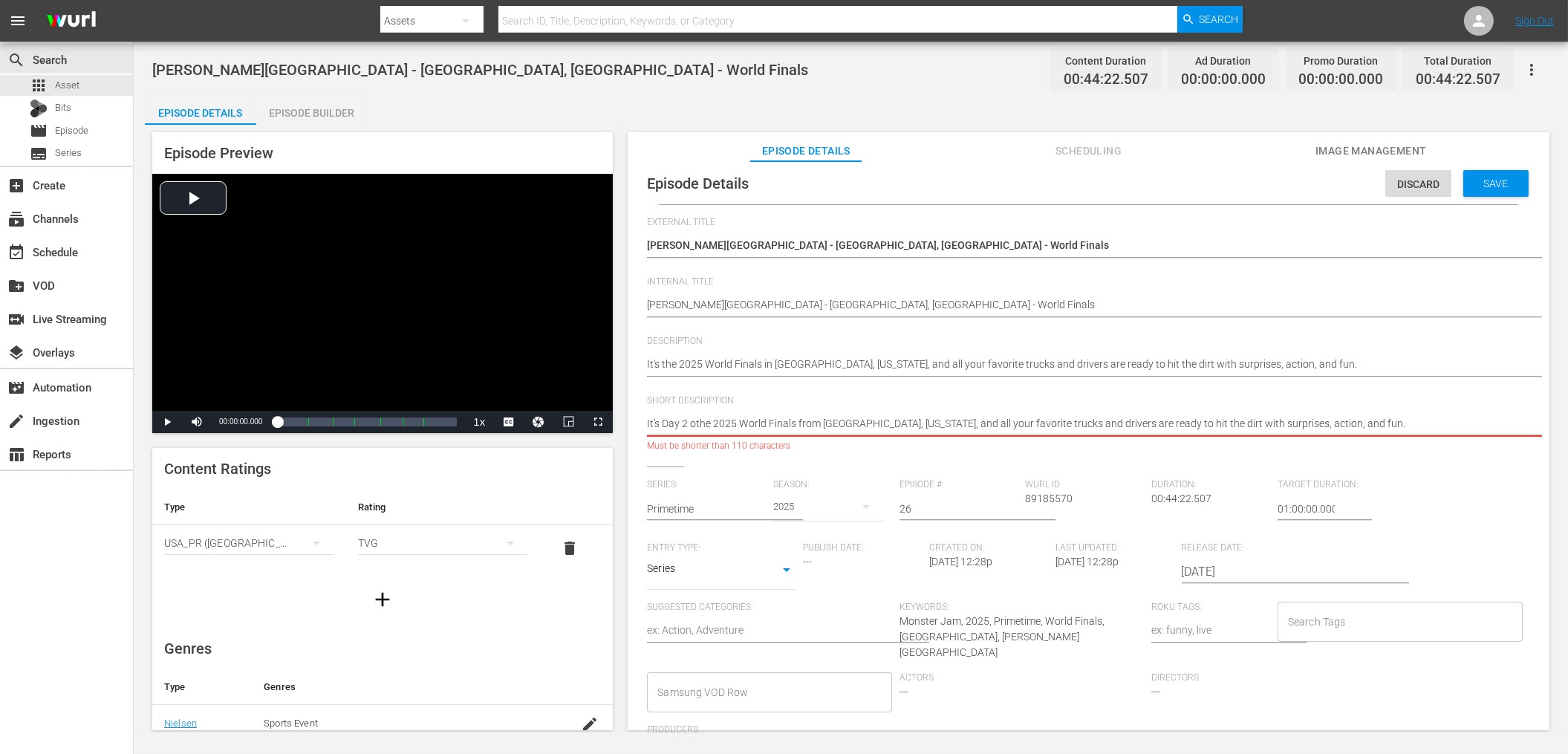
type textarea "It's Day 2 ofthe 2025 World Finals from [GEOGRAPHIC_DATA], [US_STATE], and all …"
type textarea "It's Day 2 of the 2025 World Finals from [GEOGRAPHIC_DATA], [US_STATE], and all…"
drag, startPoint x: 915, startPoint y: 421, endPoint x: 1355, endPoint y: 420, distance: 440.0
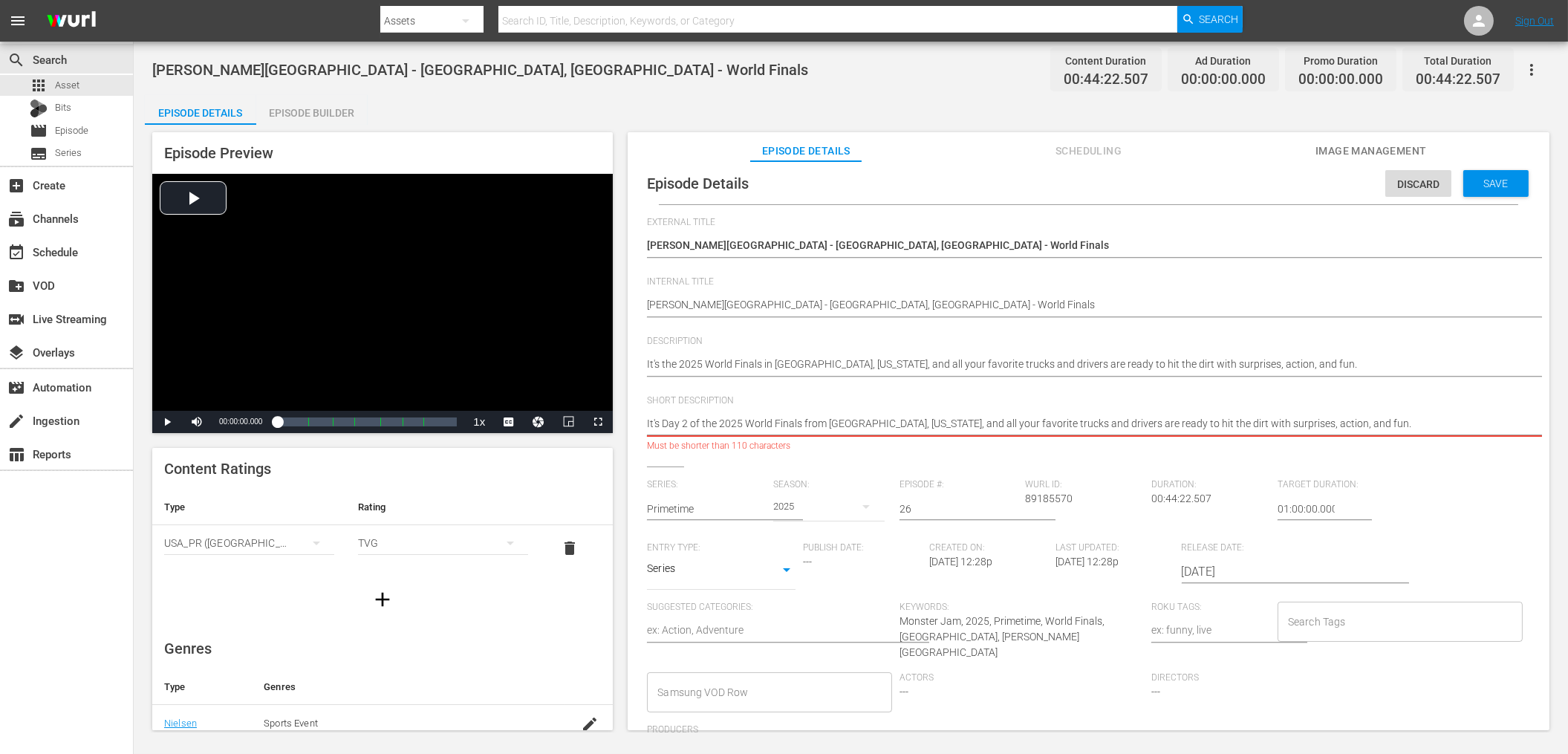
click at [1355, 420] on textarea "It's Day 2 of the 2025 World Finals from [GEOGRAPHIC_DATA], [US_STATE], and all…" at bounding box center [1084, 424] width 875 height 17
type textarea "It's Day 2 of the 2025 World Finals from [GEOGRAPHIC_DATA], [US_STATE]!"
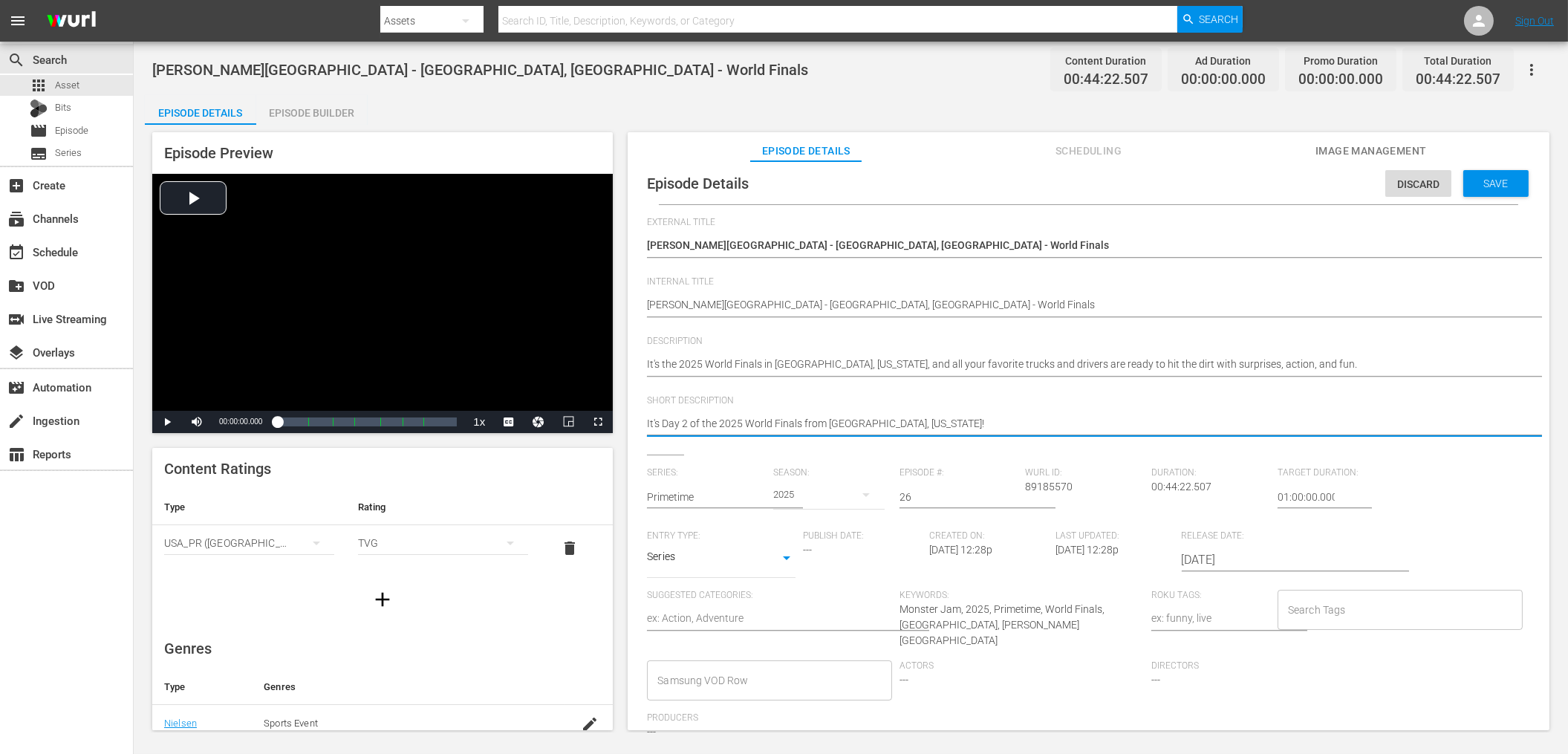
drag, startPoint x: 939, startPoint y: 423, endPoint x: 641, endPoint y: 422, distance: 298.0
click at [641, 422] on div "Episode Details Discard Save External Title [PERSON_NAME][GEOGRAPHIC_DATA] - [G…" at bounding box center [1088, 483] width 907 height 640
type textarea "It's Day 2 of the 2025 World Finals from [GEOGRAPHIC_DATA], [US_STATE]!"
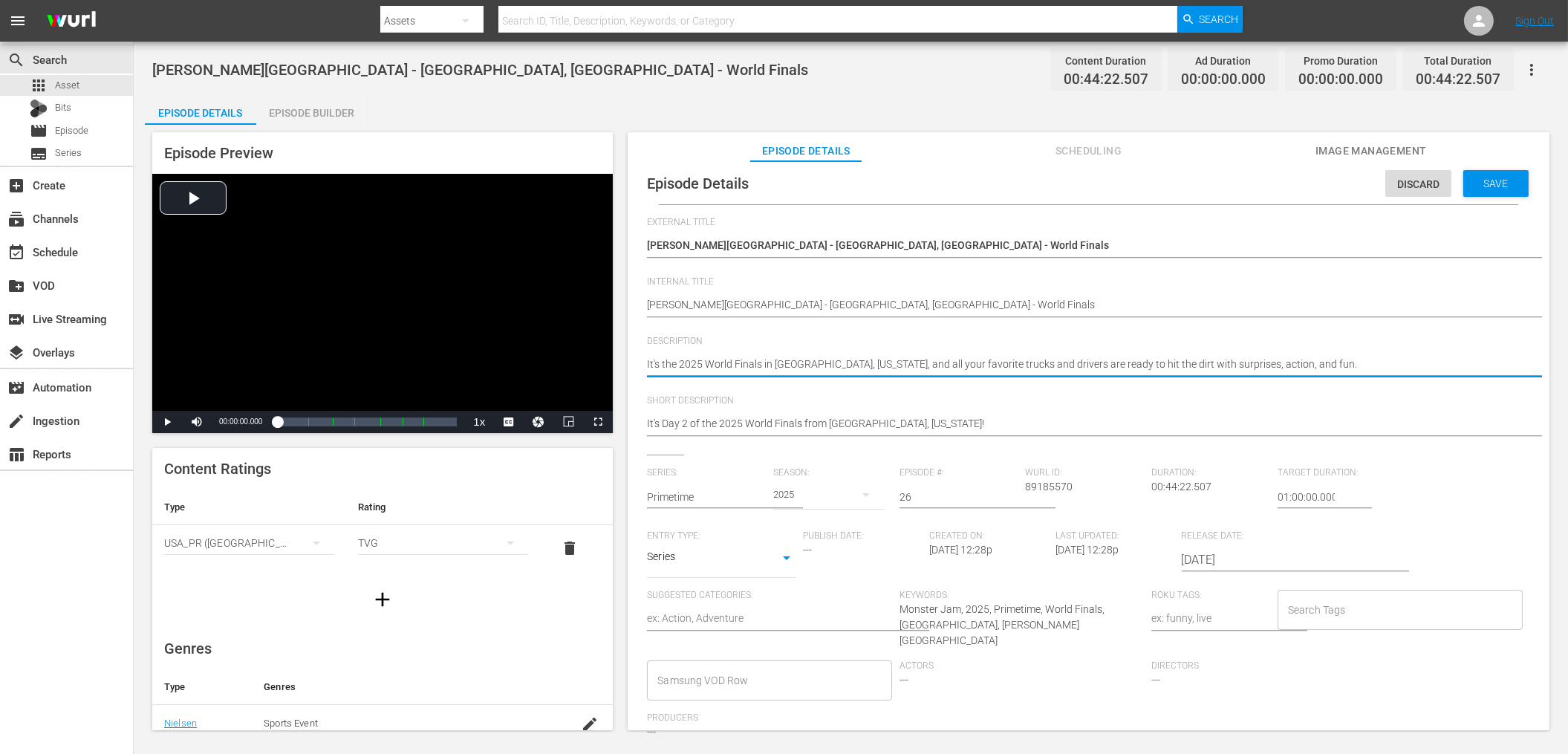
drag, startPoint x: 866, startPoint y: 361, endPoint x: 640, endPoint y: 365, distance: 226.0
paste textarea "Day 2 of the 2025 World Finals from [GEOGRAPHIC_DATA], [US_STATE]!"
type textarea "It's Day 2 of the 2025 World Finals from [GEOGRAPHIC_DATA], [US_STATE]!and all …"
type textarea "It's Day 2 of the 2025 World Finals from [GEOGRAPHIC_DATA], [US_STATE]! and all…"
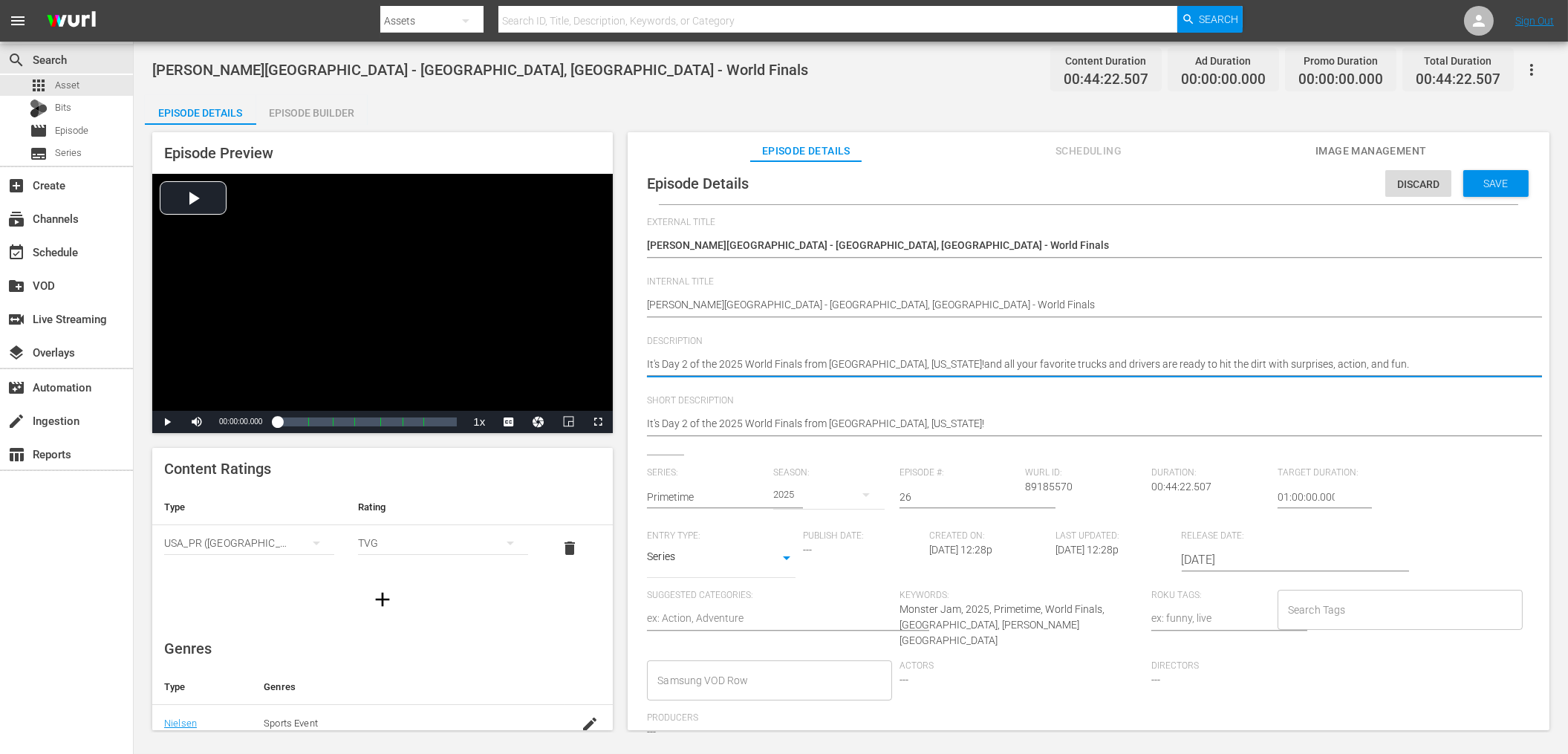
type textarea "It's Day 2 of the 2025 World Finals from [GEOGRAPHIC_DATA], [US_STATE]! and all…"
drag, startPoint x: 935, startPoint y: 367, endPoint x: 1383, endPoint y: 365, distance: 448.0
click at [1383, 365] on textarea "It's the 2025 World Finals in [GEOGRAPHIC_DATA], [US_STATE], and all your favor…" at bounding box center [1084, 365] width 875 height 17
type textarea "It's Day 2 of the 2025 World Finals from [GEOGRAPHIC_DATA], [US_STATE]!"
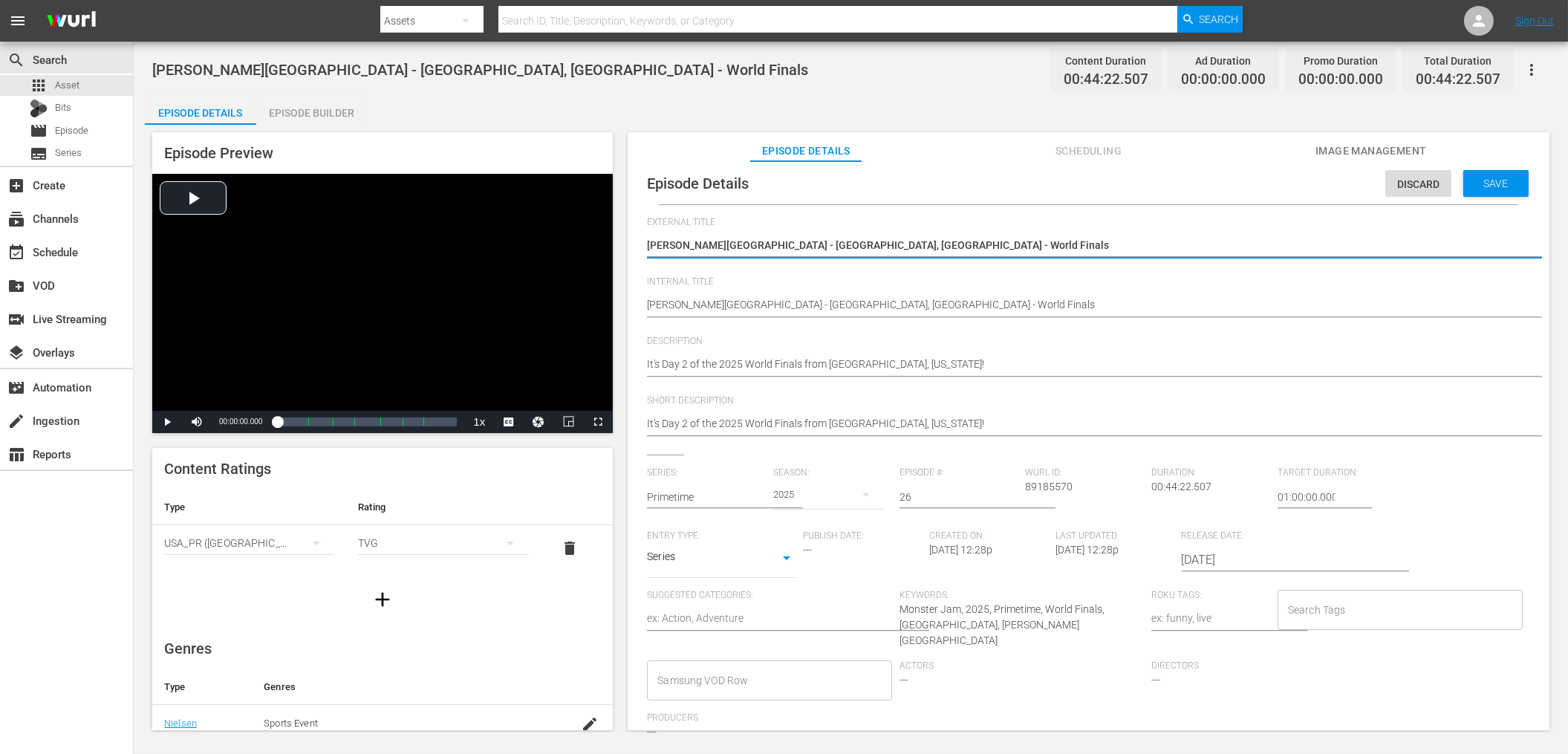
type textarea "[PERSON_NAME][GEOGRAPHIC_DATA] - [GEOGRAPHIC_DATA], [GEOGRAPHIC_DATA] - World F…"
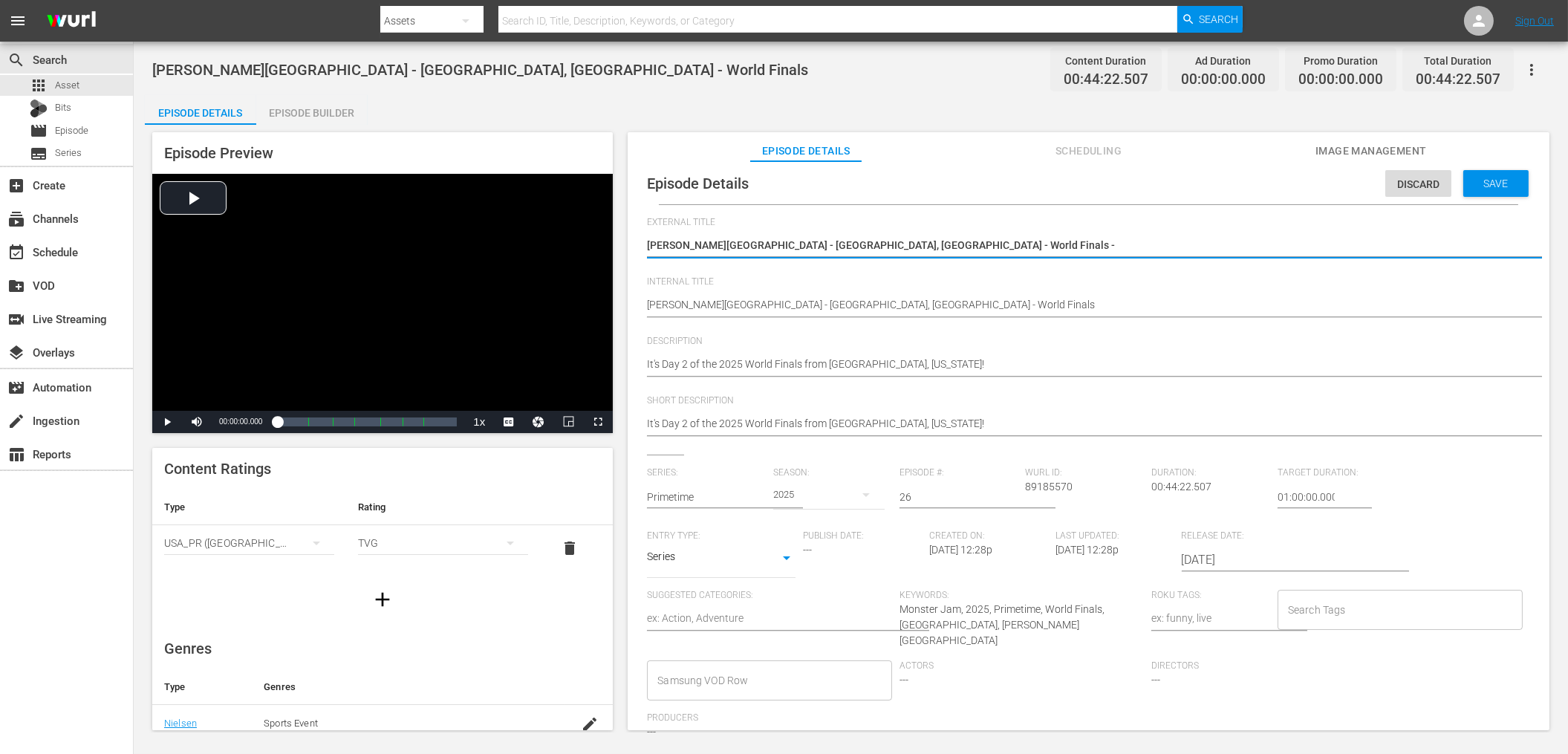
type textarea "[PERSON_NAME][GEOGRAPHIC_DATA] - [GEOGRAPHIC_DATA], [GEOGRAPHIC_DATA] - World F…"
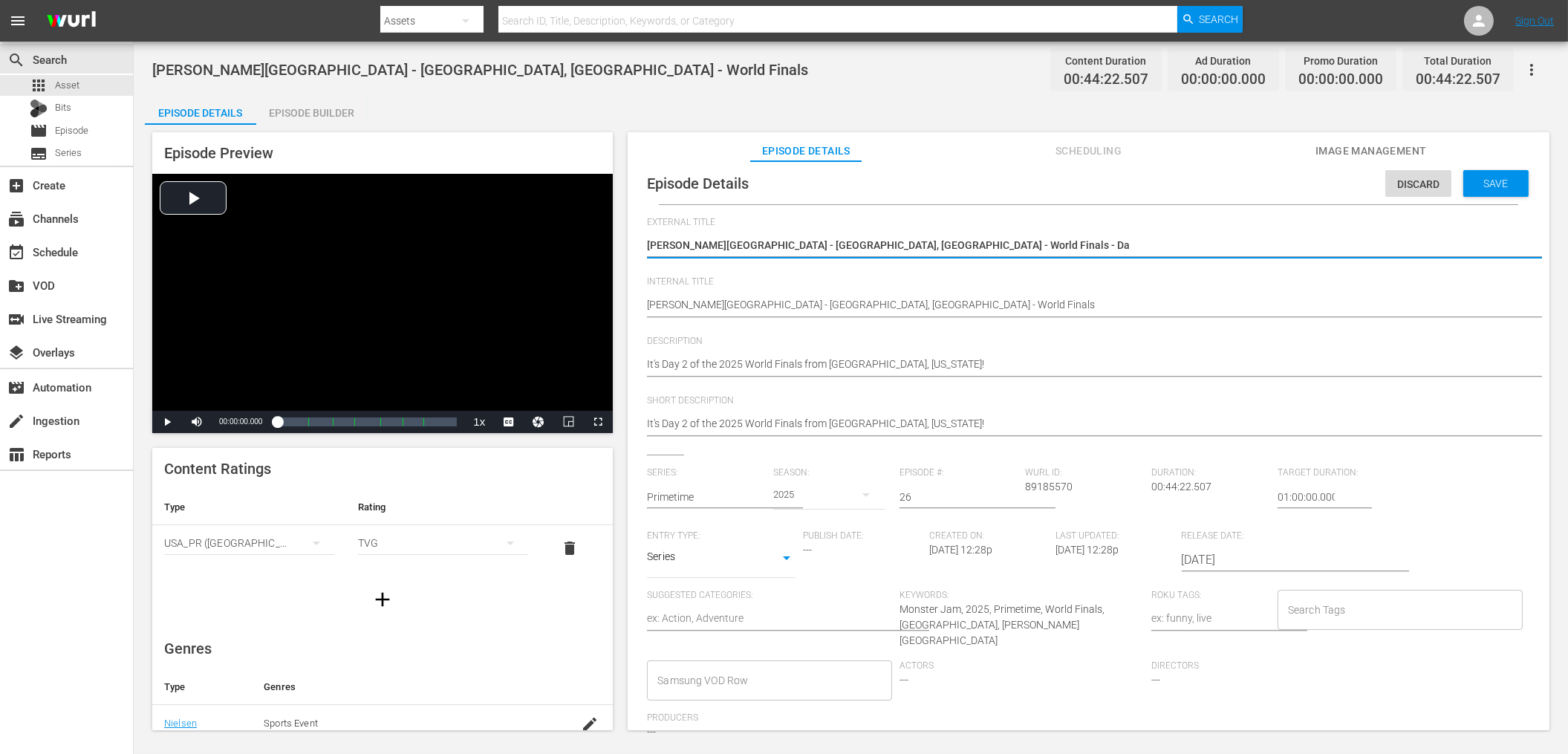
type textarea "[PERSON_NAME][GEOGRAPHIC_DATA] - [GEOGRAPHIC_DATA], [GEOGRAPHIC_DATA] - World F…"
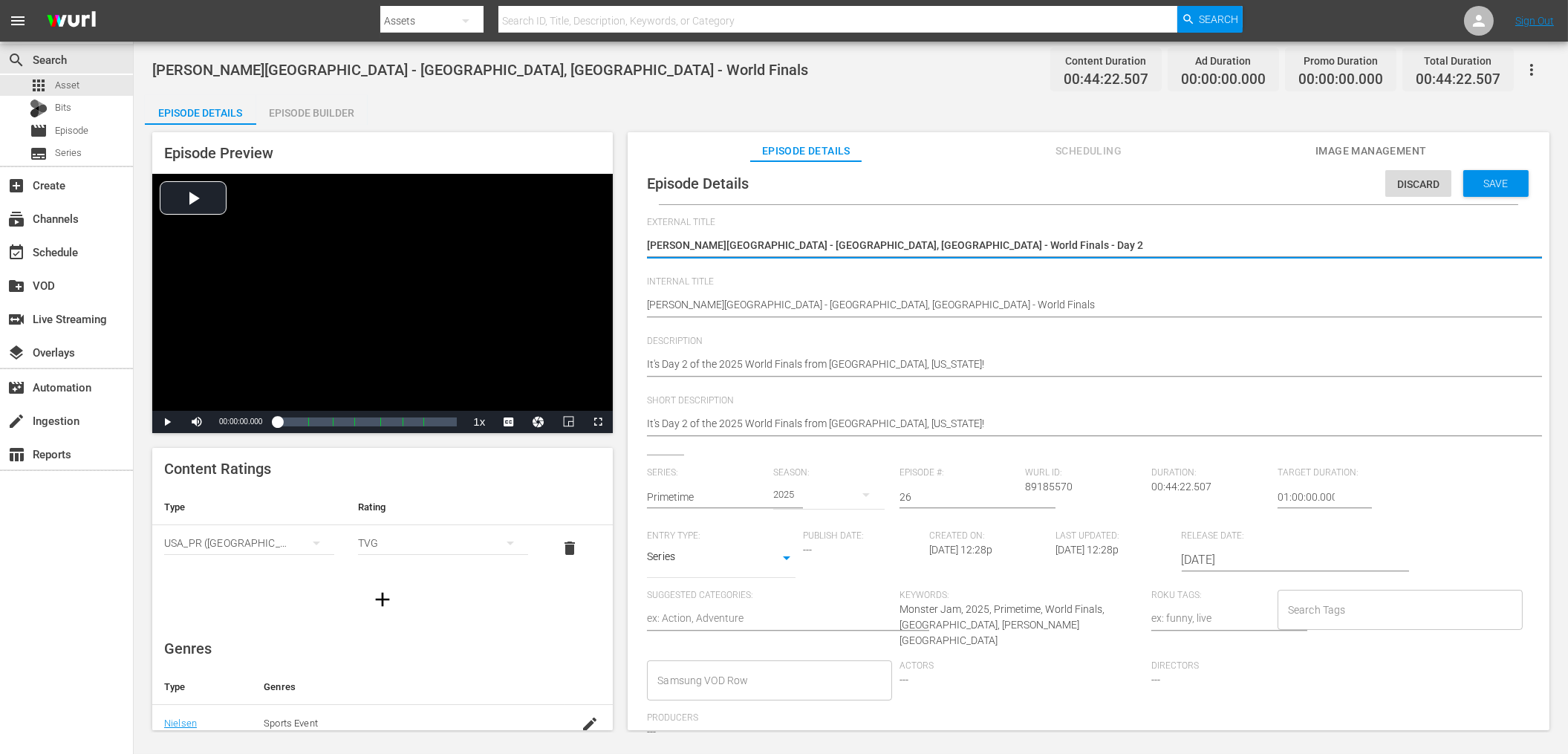
scroll to position [6, 10]
type textarea "[PERSON_NAME][GEOGRAPHIC_DATA] - [GEOGRAPHIC_DATA], [GEOGRAPHIC_DATA] - World F…"
drag, startPoint x: 640, startPoint y: 303, endPoint x: 647, endPoint y: 302, distance: 7.1
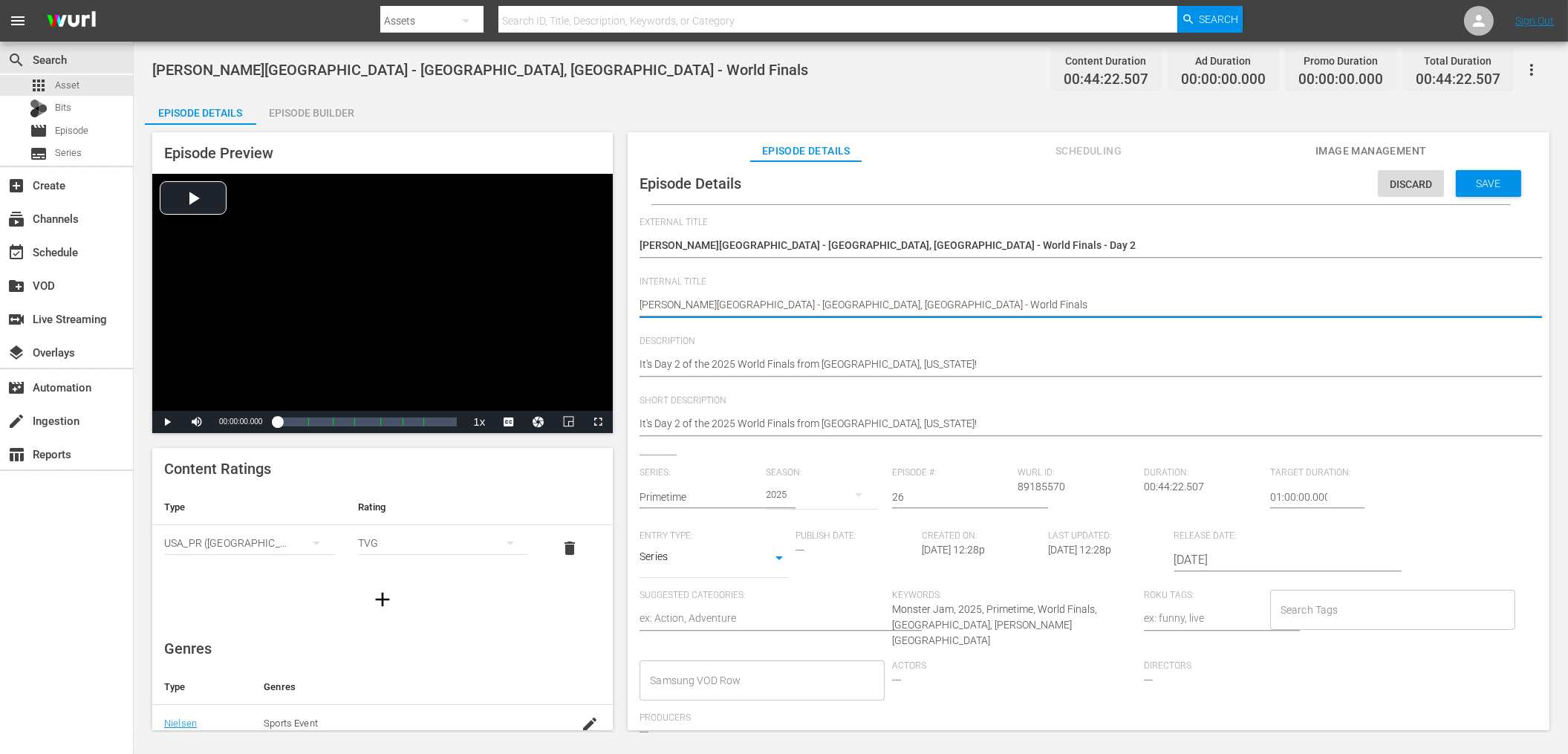
scroll to position [5, 0]
click at [1363, 607] on input "Search Tags" at bounding box center [1389, 610] width 209 height 27
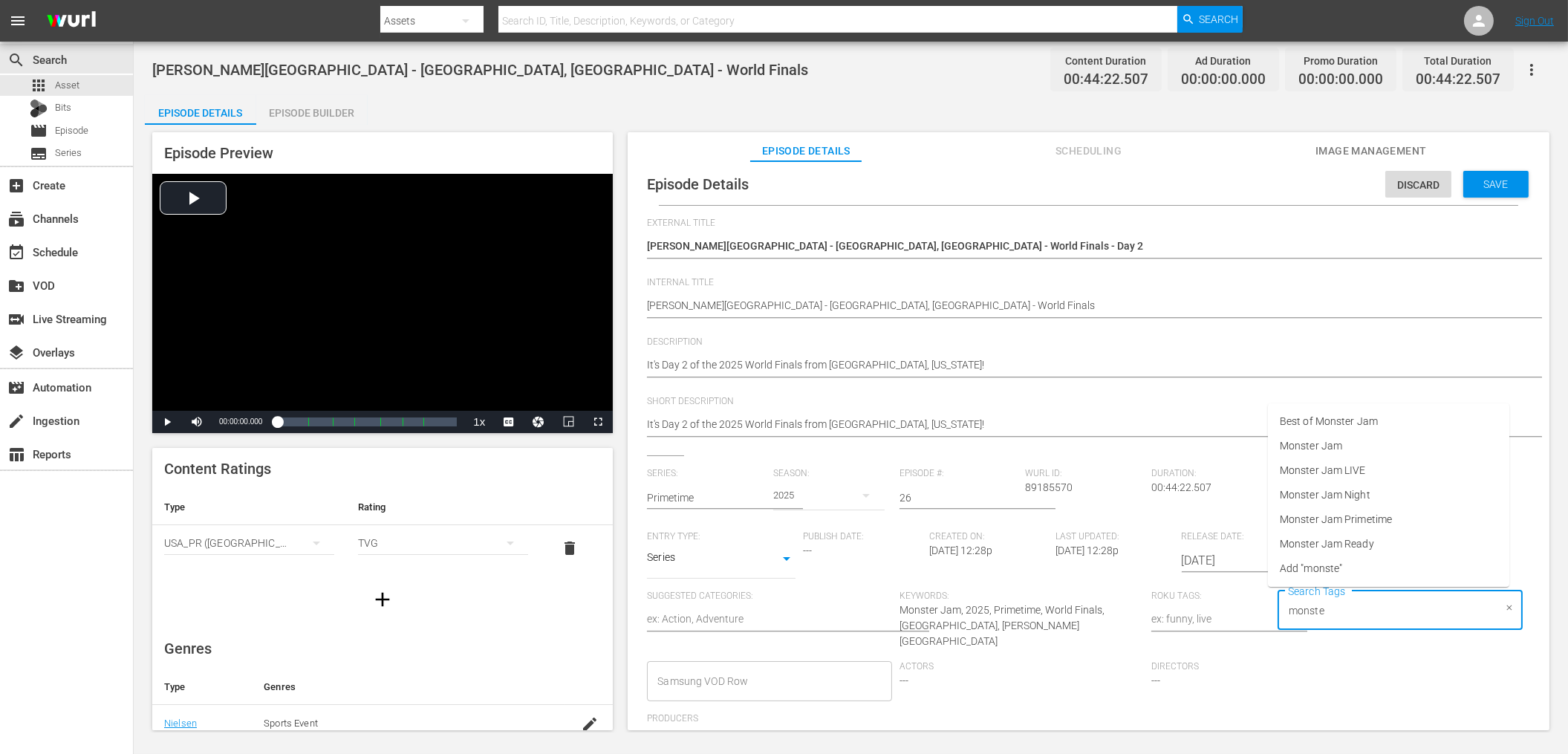
type input "monster"
click at [1369, 523] on span "Monster Jam Primetime" at bounding box center [1335, 519] width 112 height 16
type input "monster"
click at [1365, 547] on li "Monster Jam Ready" at bounding box center [1379, 544] width 241 height 25
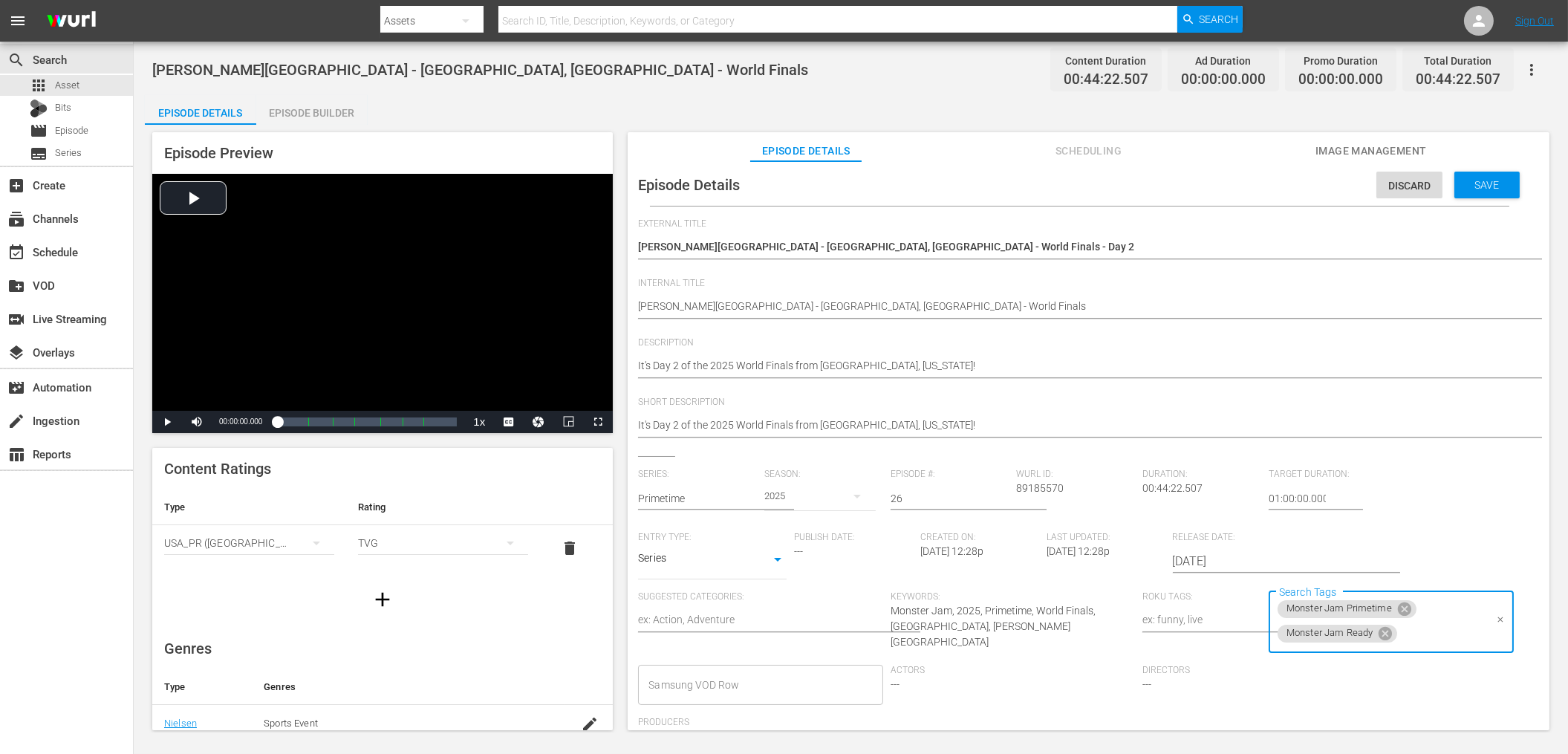
scroll to position [4, 0]
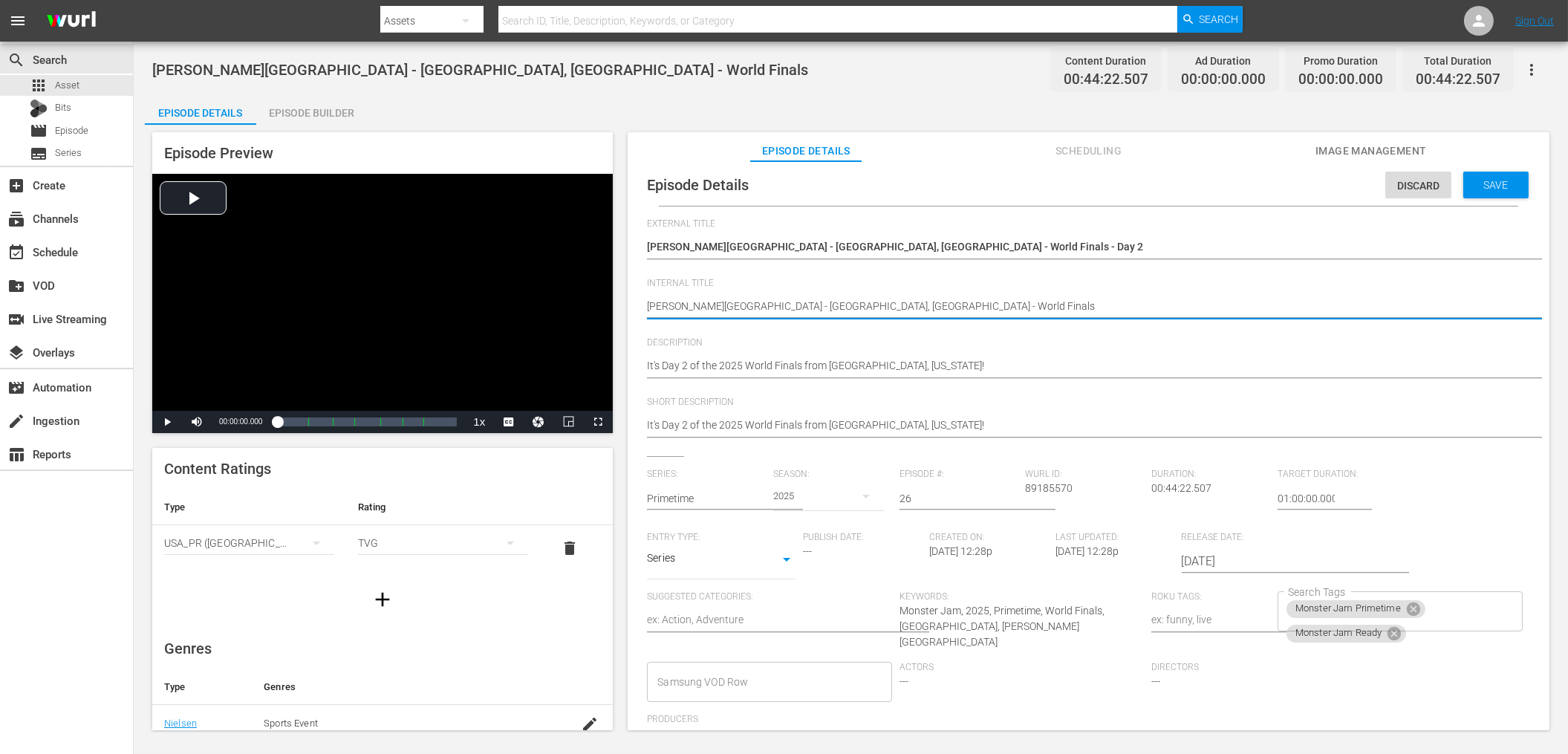
type textarea "SRice-[GEOGRAPHIC_DATA] - [GEOGRAPHIC_DATA], [GEOGRAPHIC_DATA] - World Finals"
type textarea "S2Rice-[GEOGRAPHIC_DATA] - [GEOGRAPHIC_DATA], [GEOGRAPHIC_DATA] - World Finals"
type textarea "S20Rice-[GEOGRAPHIC_DATA] - [GEOGRAPHIC_DATA], [GEOGRAPHIC_DATA] - World Finals"
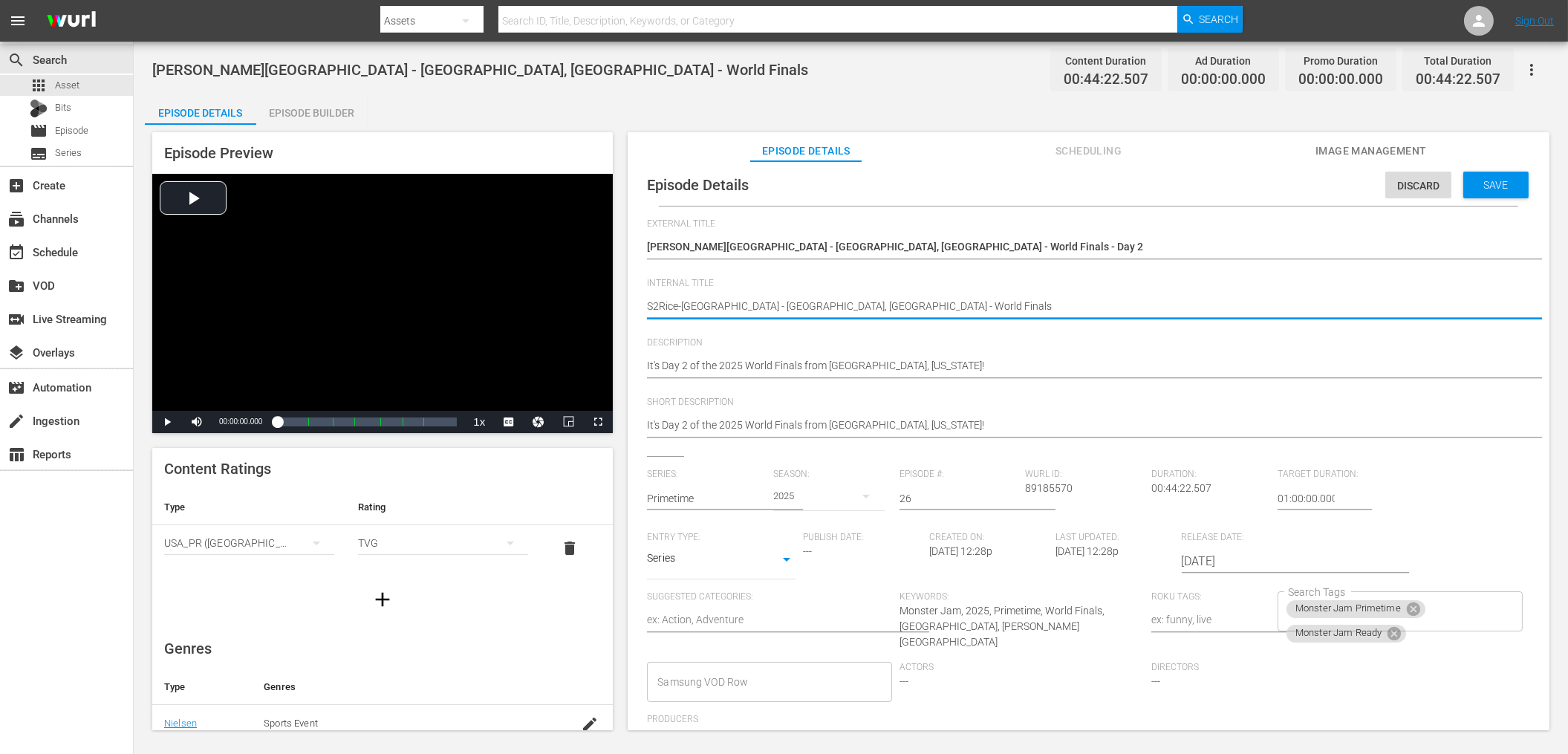
type textarea "S20Rice-[GEOGRAPHIC_DATA] - [GEOGRAPHIC_DATA], [GEOGRAPHIC_DATA] - World Finals"
type textarea "S202Rice-[GEOGRAPHIC_DATA] - [GEOGRAPHIC_DATA], [GEOGRAPHIC_DATA] - World Finals"
type textarea "S2025Rice-[GEOGRAPHIC_DATA] - [GEOGRAPHIC_DATA], [GEOGRAPHIC_DATA] - World Fina…"
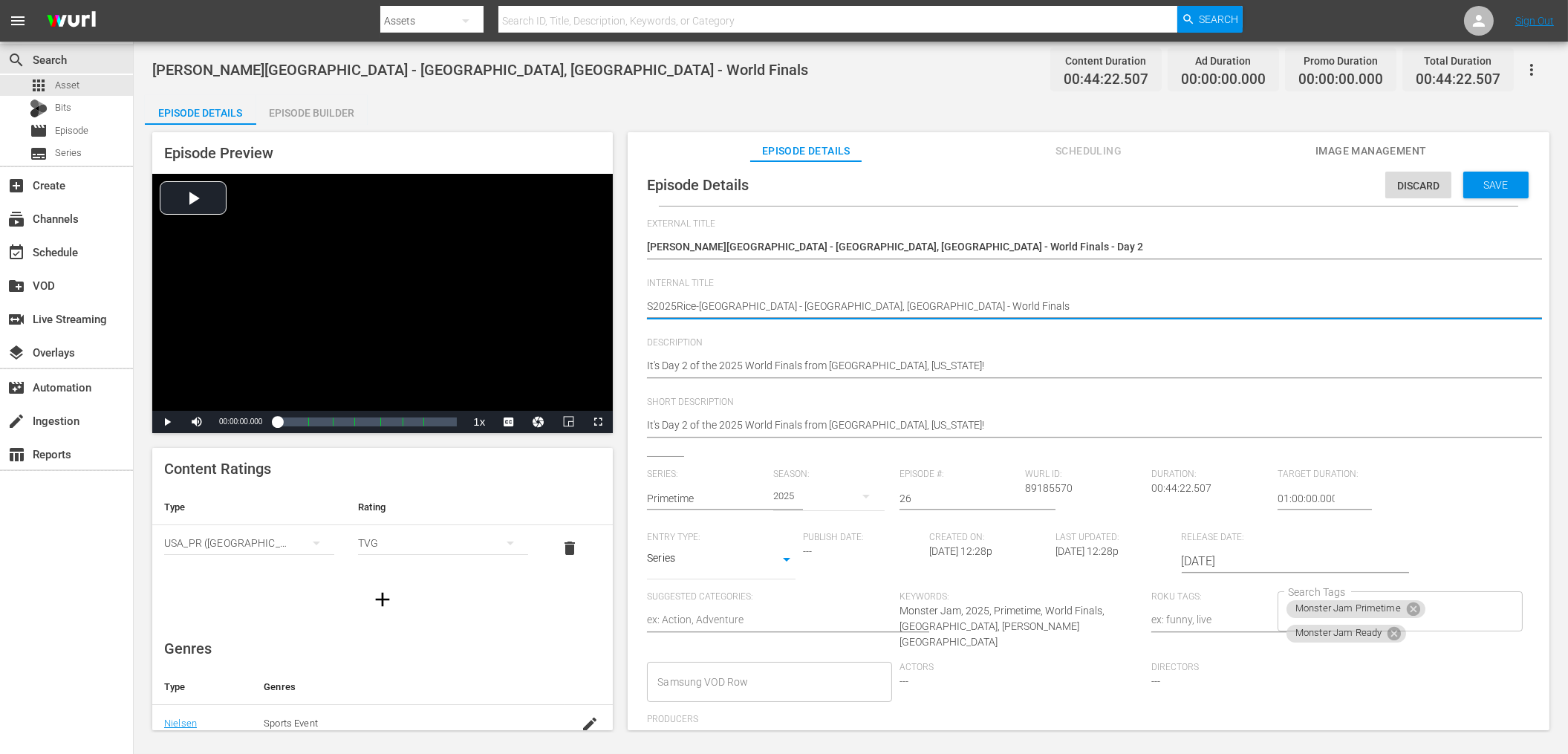
type textarea "S2025ERice-[GEOGRAPHIC_DATA] - [GEOGRAPHIC_DATA], [GEOGRAPHIC_DATA] - World Fin…"
type textarea "S2025E2Rice-[GEOGRAPHIC_DATA] - [GEOGRAPHIC_DATA], [GEOGRAPHIC_DATA] - World Fi…"
type textarea "S2025E26Rice-[GEOGRAPHIC_DATA] - [GEOGRAPHIC_DATA], [GEOGRAPHIC_DATA] - World F…"
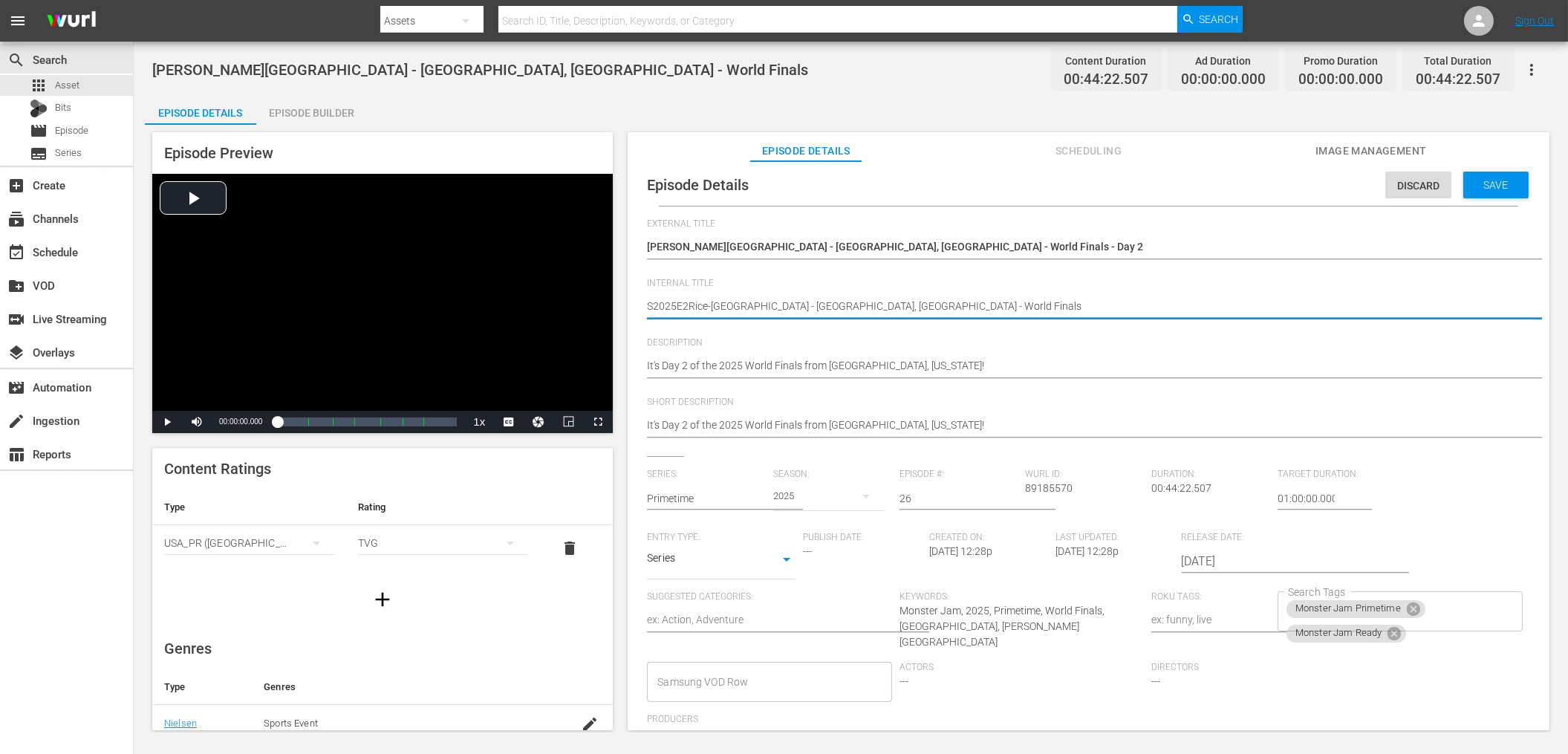
type textarea "S2025E26Rice-[GEOGRAPHIC_DATA] - [GEOGRAPHIC_DATA], [GEOGRAPHIC_DATA] - World F…"
type textarea "S2025E26 [PERSON_NAME][GEOGRAPHIC_DATA] - [GEOGRAPHIC_DATA], [GEOGRAPHIC_DATA] …"
type textarea "S2025E26 -[PERSON_NAME][GEOGRAPHIC_DATA] - [GEOGRAPHIC_DATA], [GEOGRAPHIC_DATA]…"
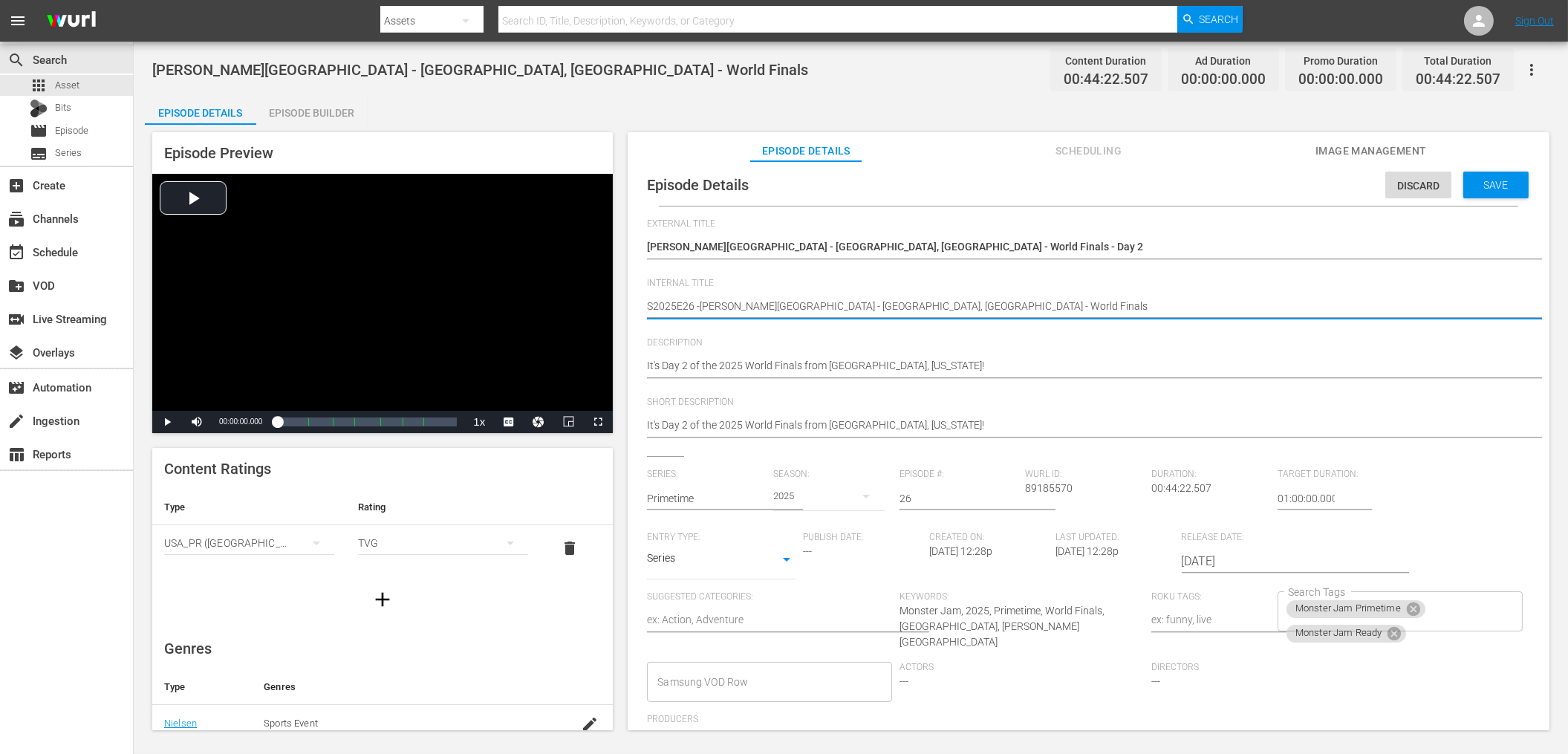
type textarea "S2025E26 - [PERSON_NAME][GEOGRAPHIC_DATA] - [GEOGRAPHIC_DATA], [GEOGRAPHIC_DATA…"
click at [968, 307] on textarea "[PERSON_NAME][GEOGRAPHIC_DATA] - [GEOGRAPHIC_DATA], [GEOGRAPHIC_DATA] - World F…" at bounding box center [1084, 307] width 875 height 17
type textarea "S2025E26 - [PERSON_NAME][GEOGRAPHIC_DATA] - [GEOGRAPHIC_DATA], [GEOGRAPHIC_DATA…"
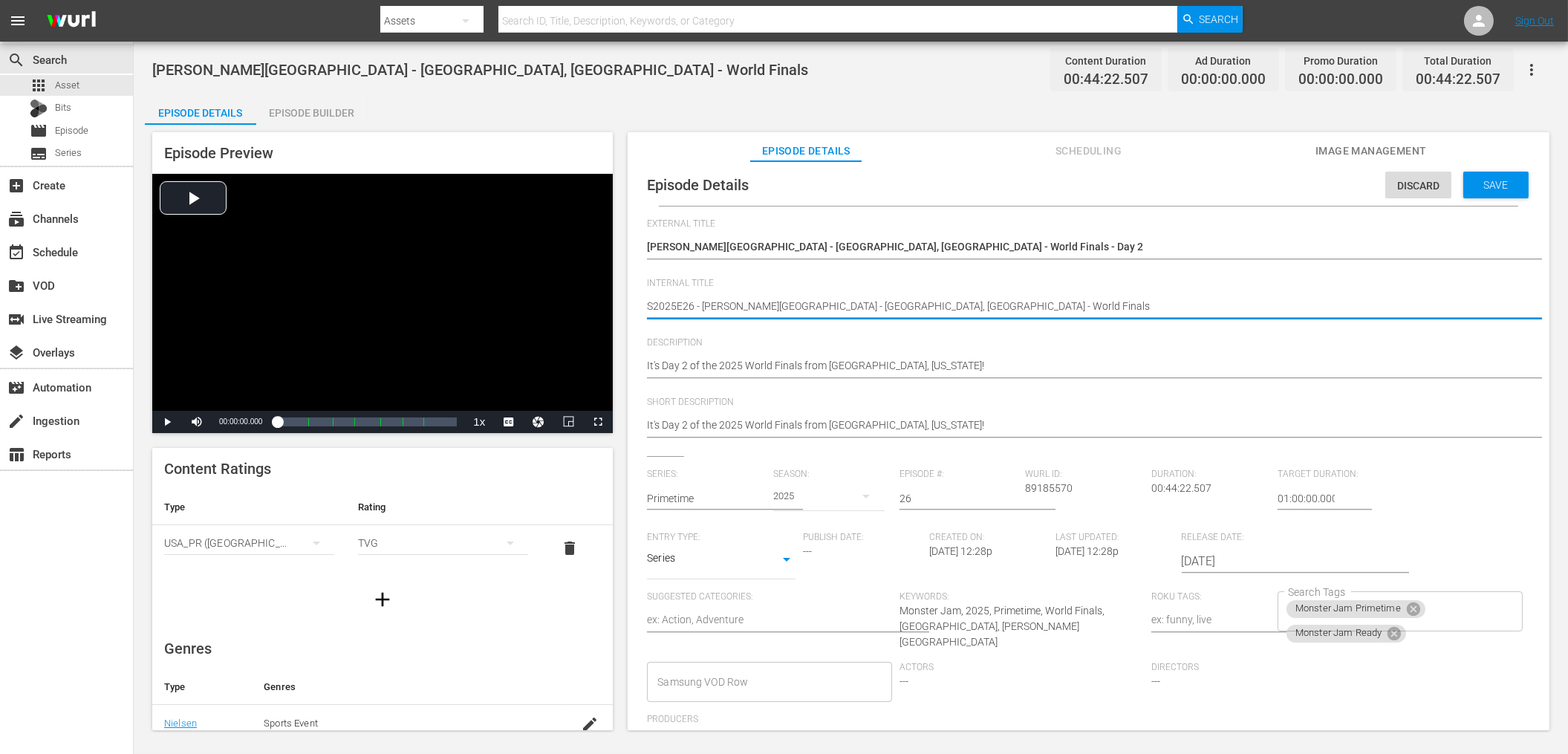
type textarea "S2025E26 - [PERSON_NAME][GEOGRAPHIC_DATA] - [GEOGRAPHIC_DATA], [GEOGRAPHIC_DATA…"
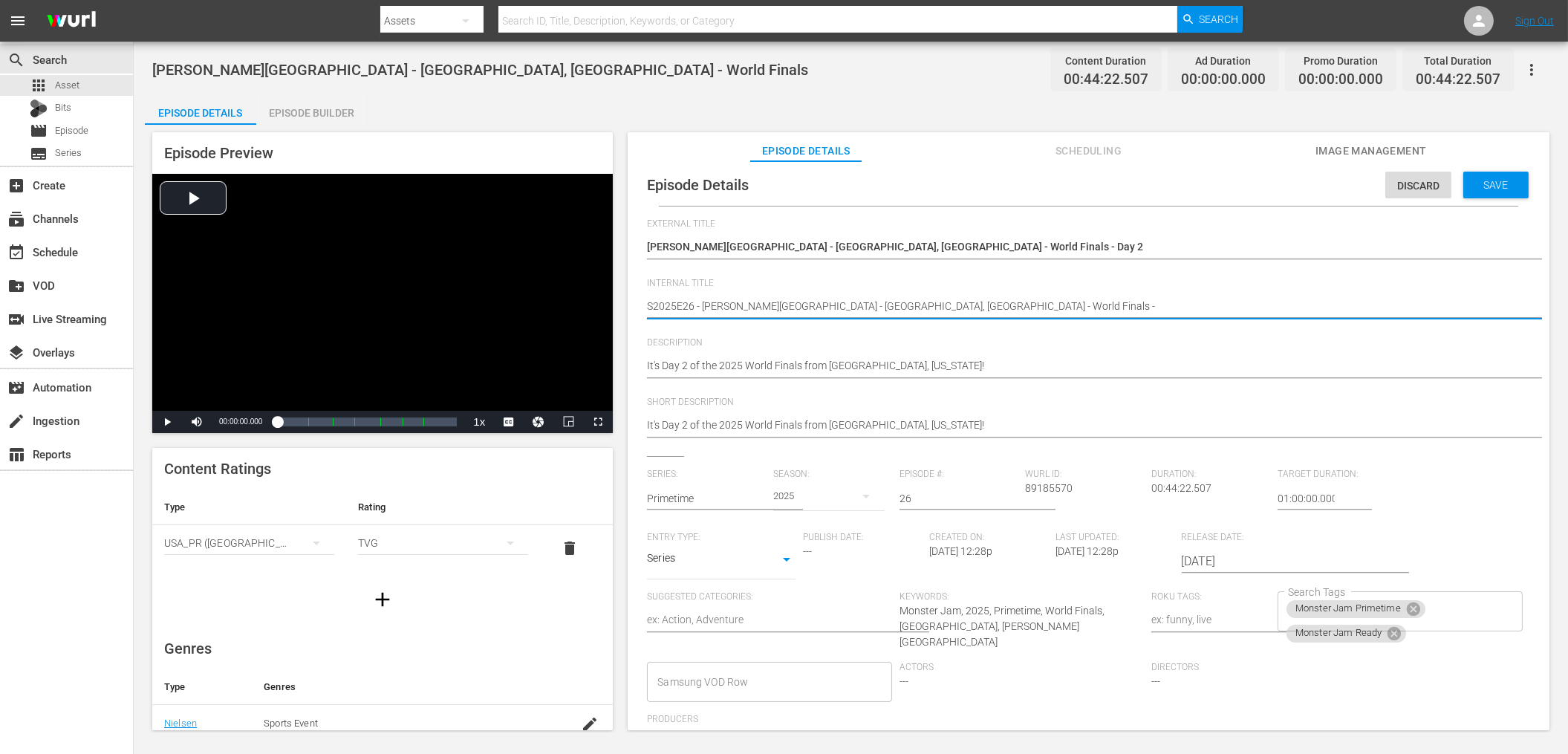
type textarea "S2025E26 - [PERSON_NAME][GEOGRAPHIC_DATA] - [GEOGRAPHIC_DATA], [GEOGRAPHIC_DATA…"
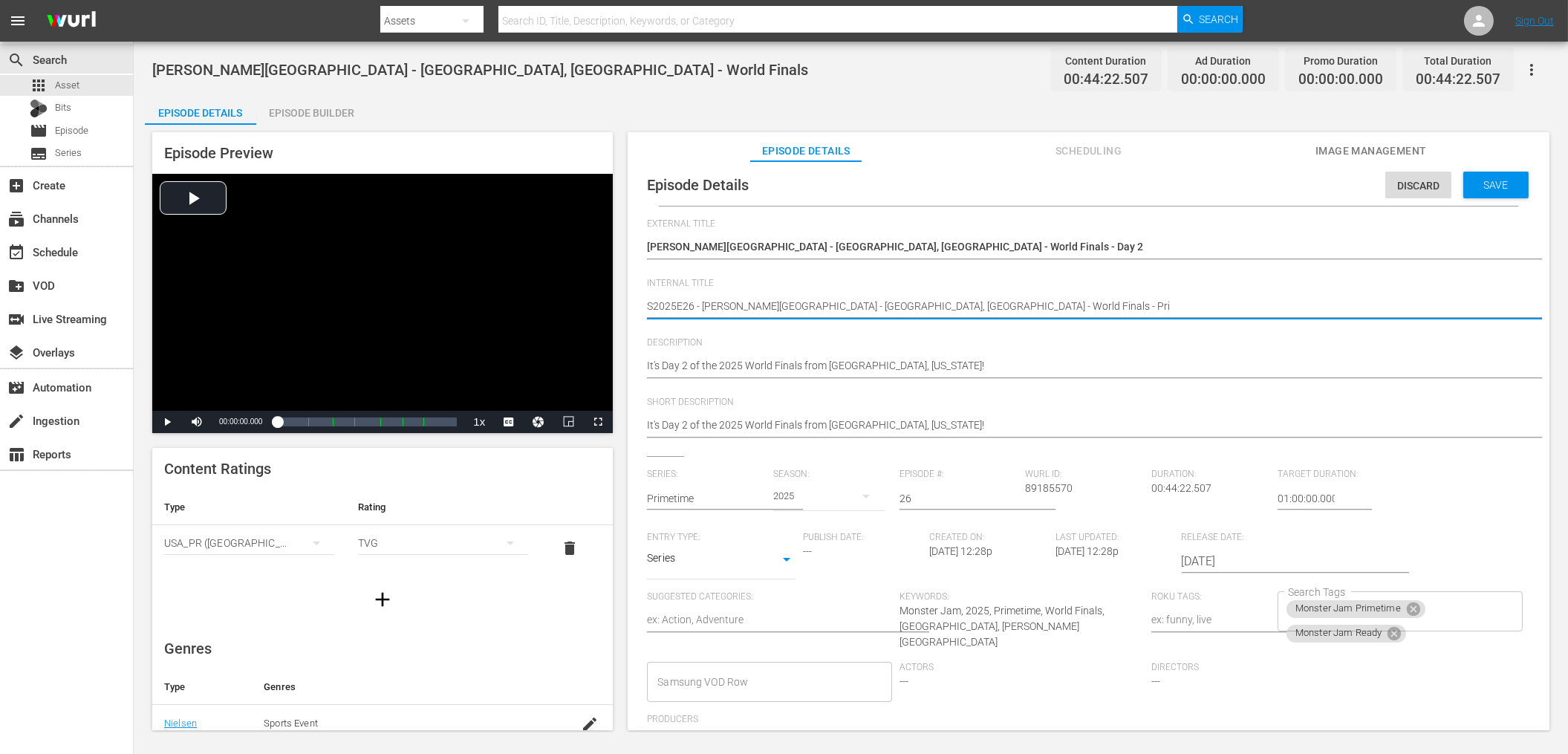
type textarea "S2025E26 - [PERSON_NAME][GEOGRAPHIC_DATA] - [GEOGRAPHIC_DATA], [GEOGRAPHIC_DATA…"
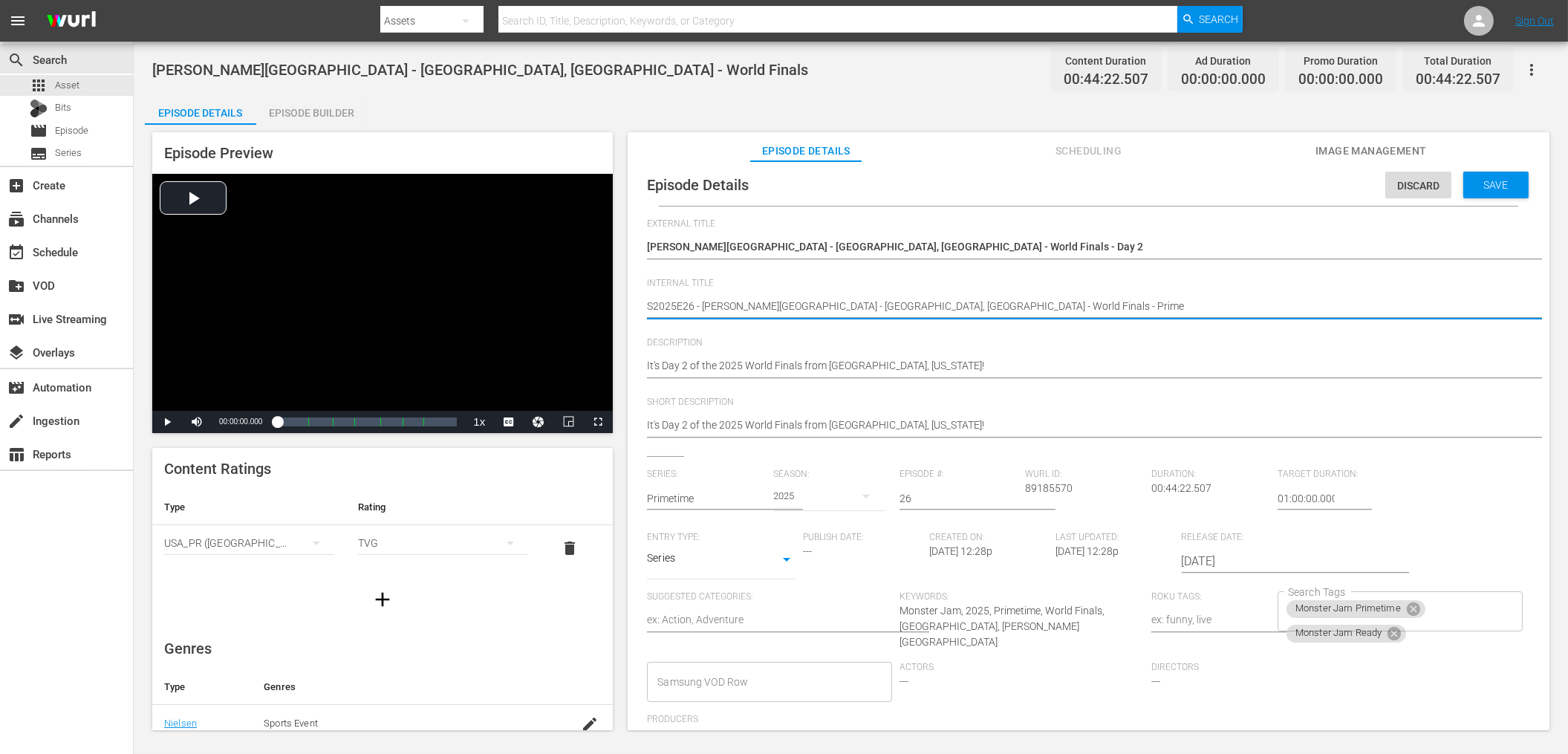
type textarea "S2025E26 - [PERSON_NAME][GEOGRAPHIC_DATA] - [GEOGRAPHIC_DATA], [GEOGRAPHIC_DATA…"
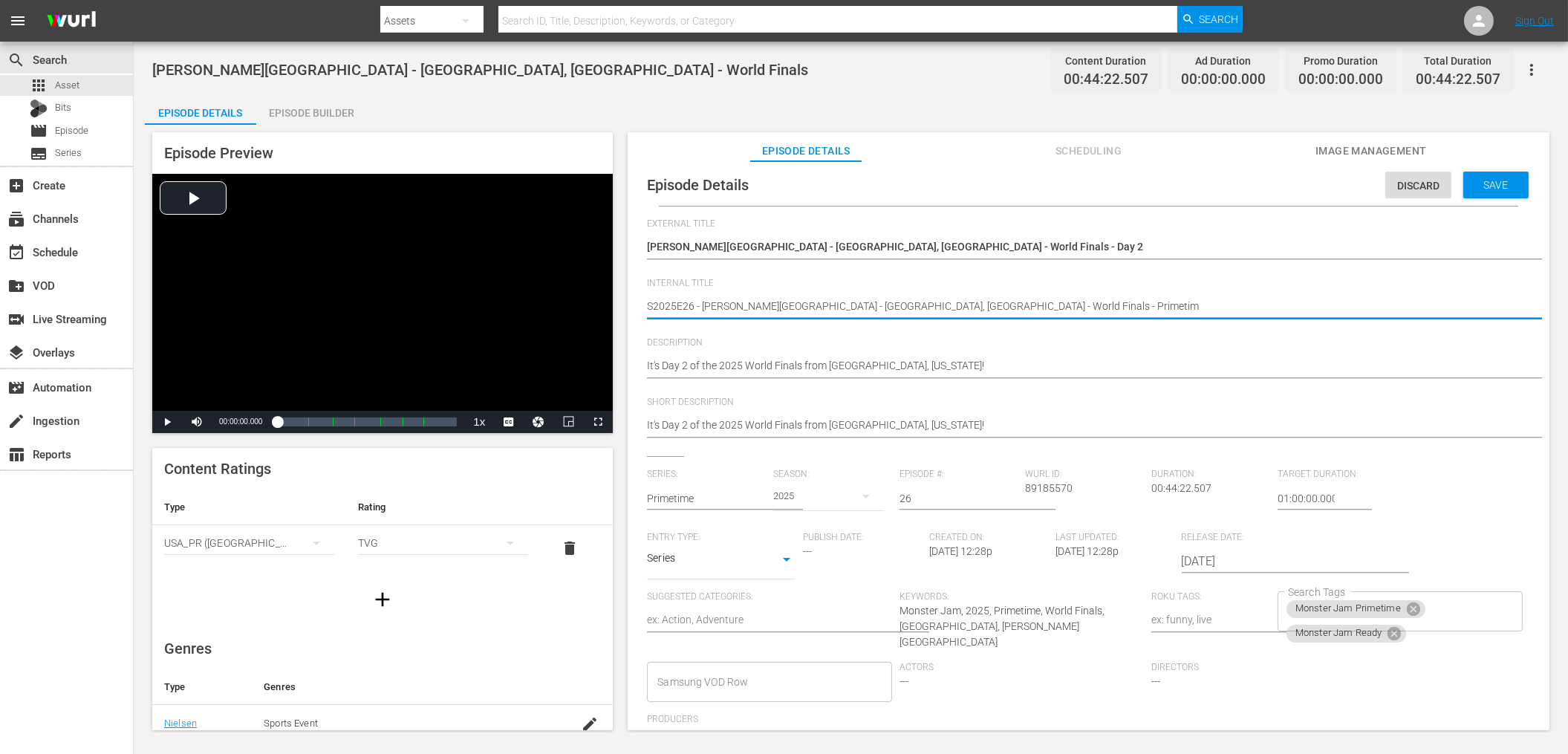
type textarea "S2025E26 - [PERSON_NAME][GEOGRAPHIC_DATA] - [GEOGRAPHIC_DATA], [GEOGRAPHIC_DATA…"
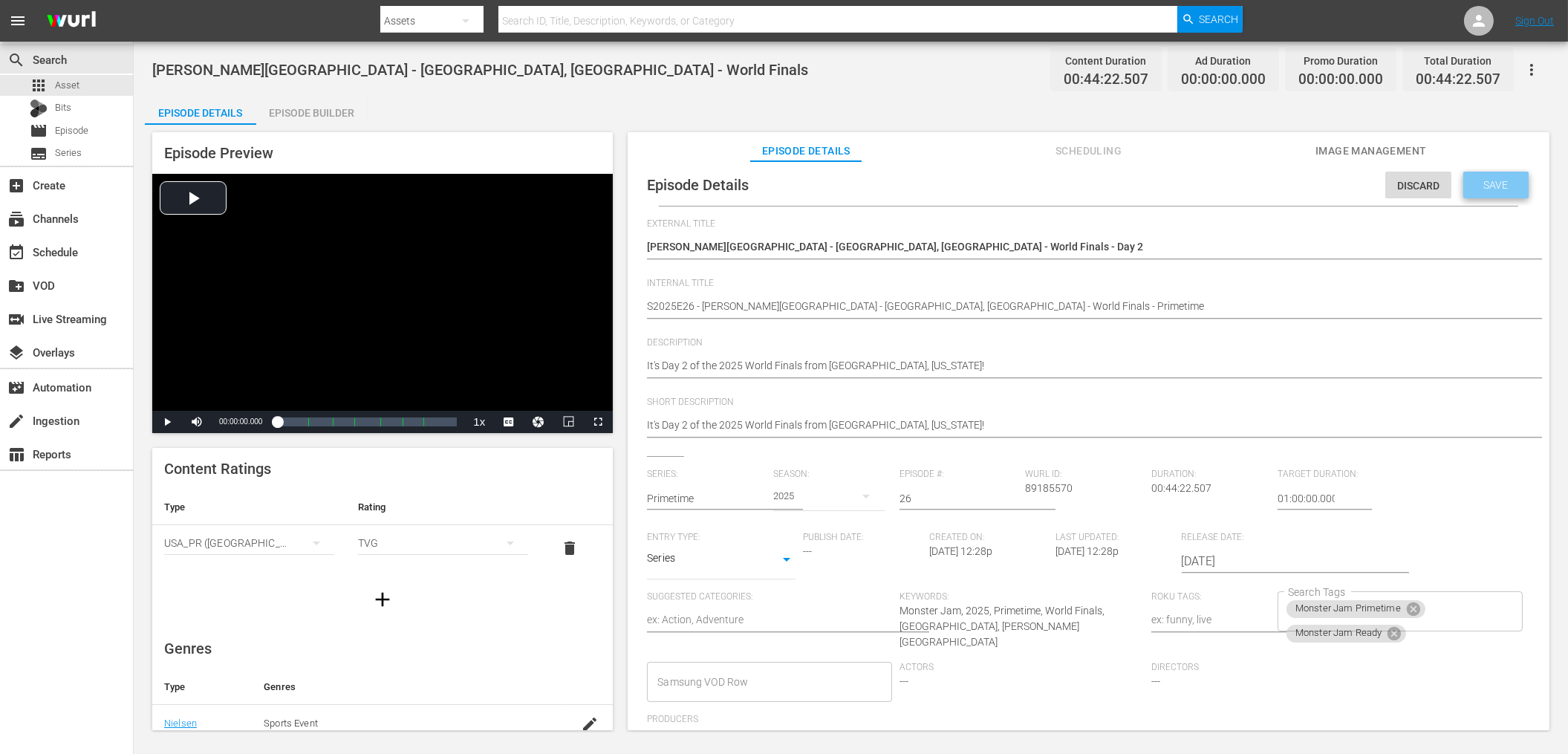
click at [1489, 189] on span "Save" at bounding box center [1496, 185] width 48 height 12
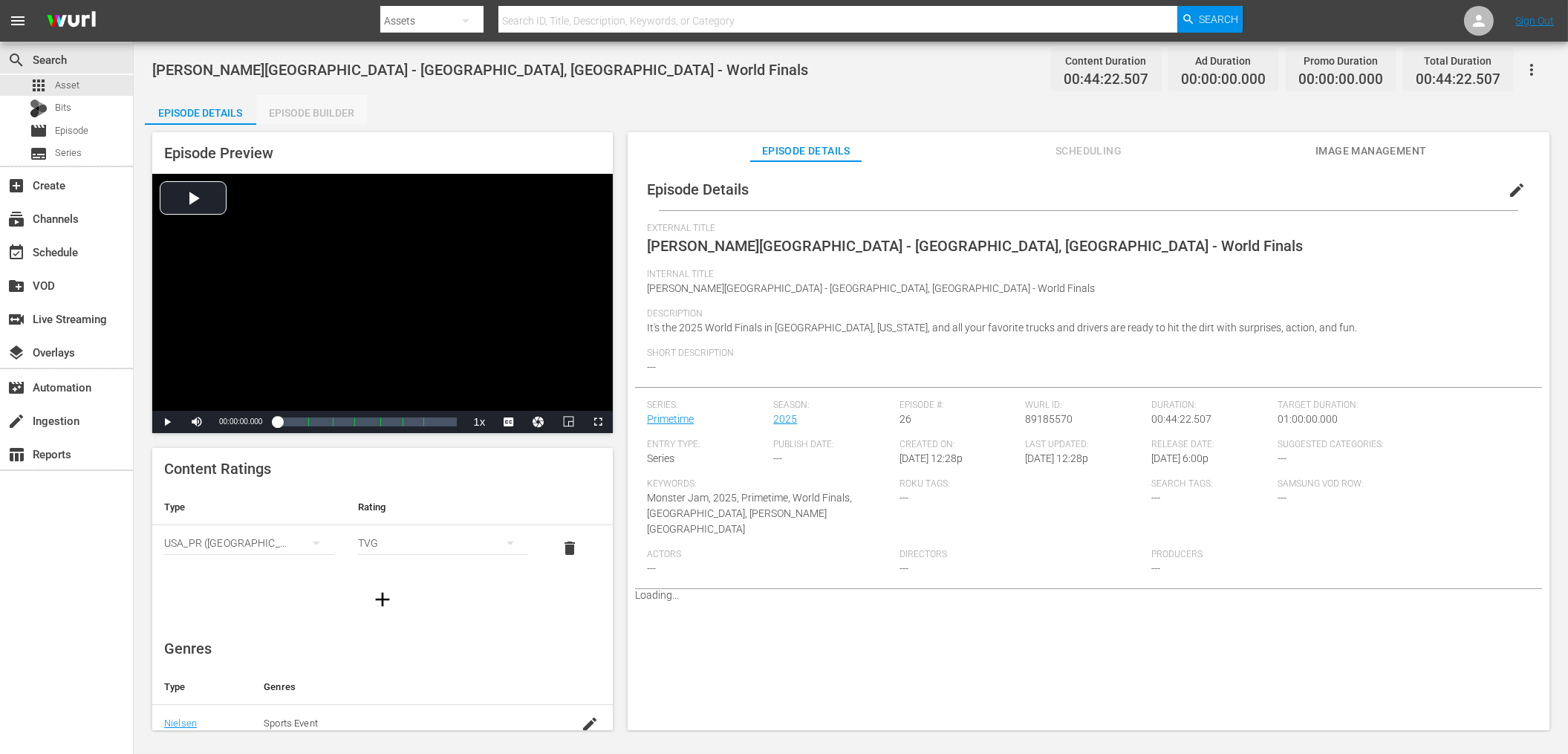
click at [295, 113] on div "Episode Builder" at bounding box center [312, 113] width 111 height 36
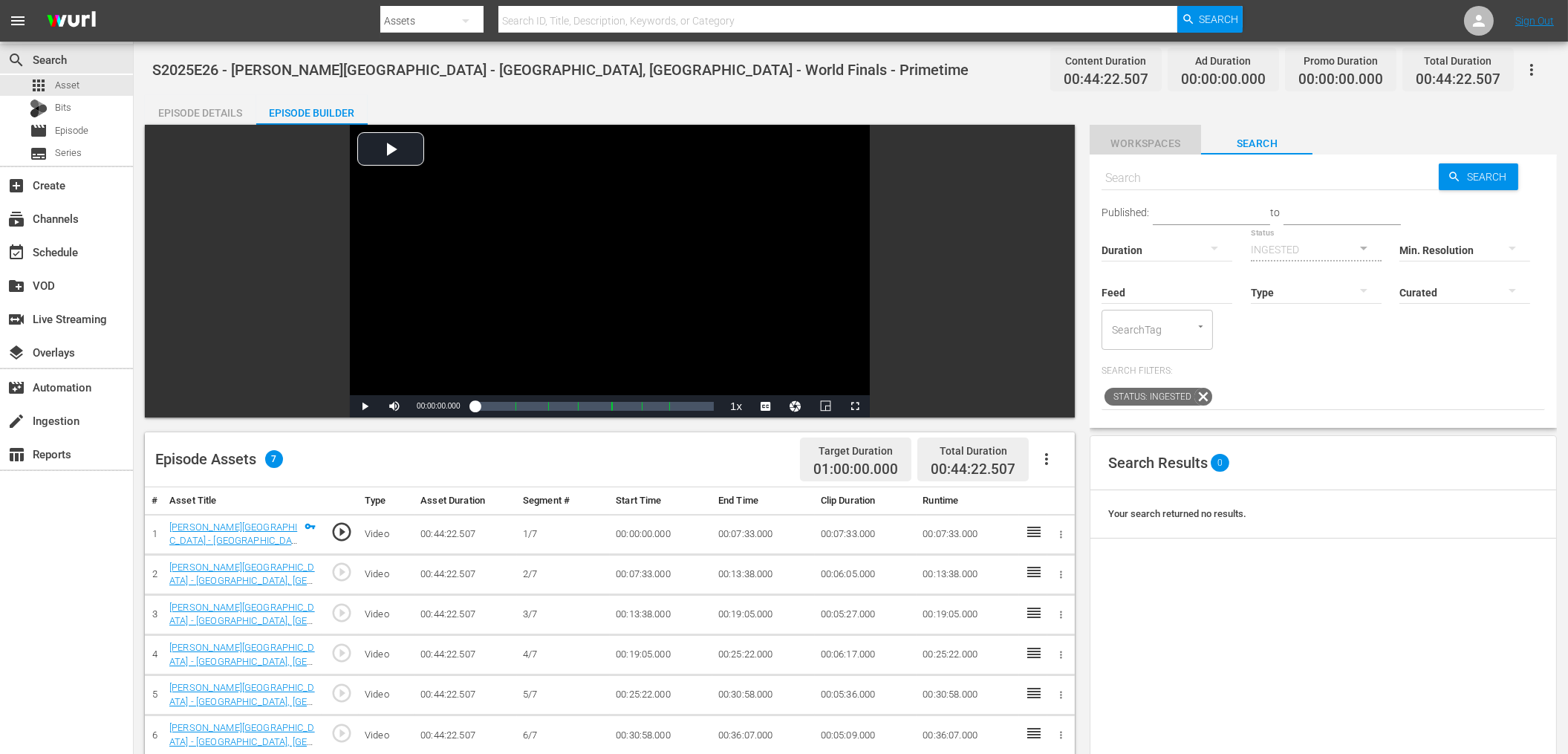
click at [1166, 139] on span "Workspaces" at bounding box center [1145, 144] width 111 height 18
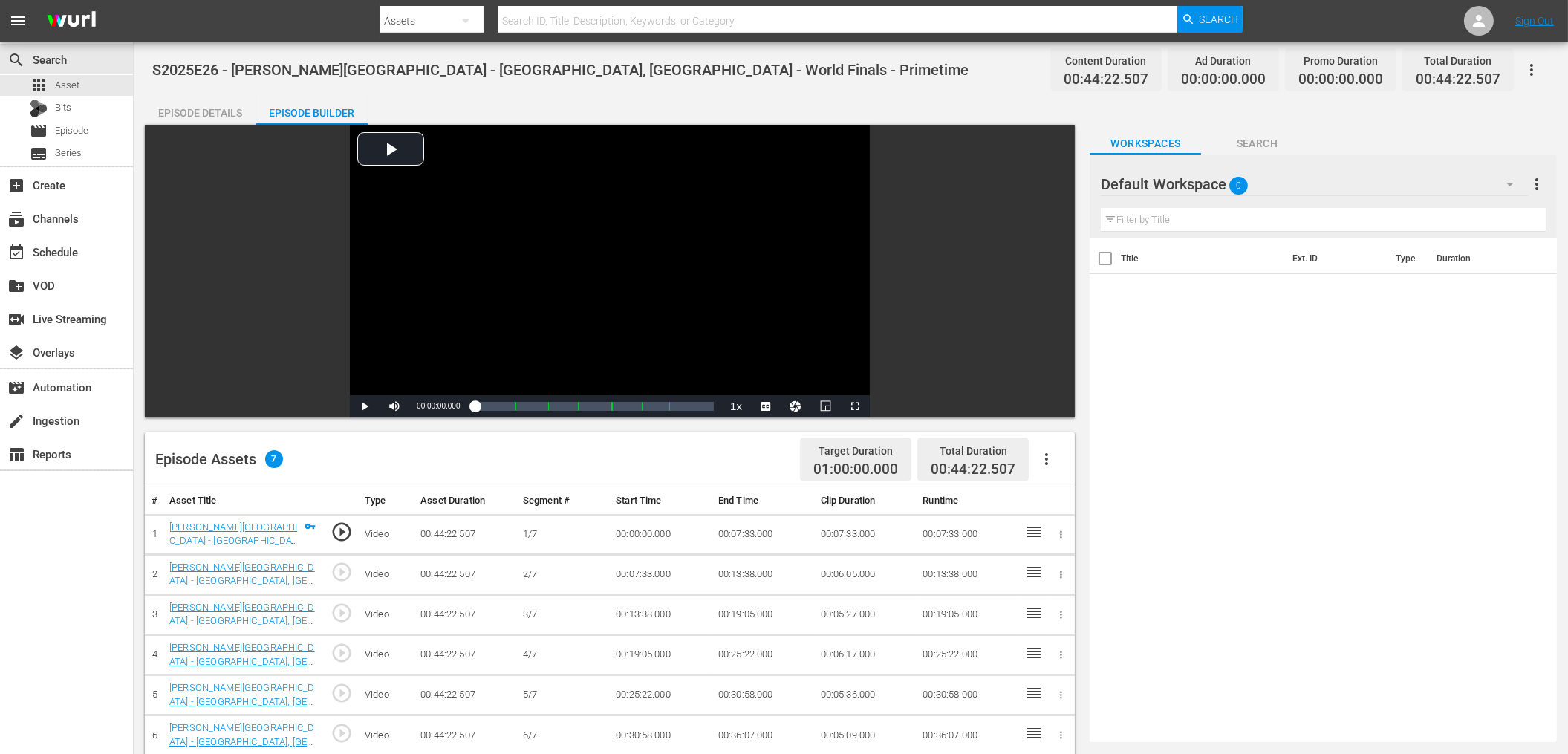
scroll to position [2, 0]
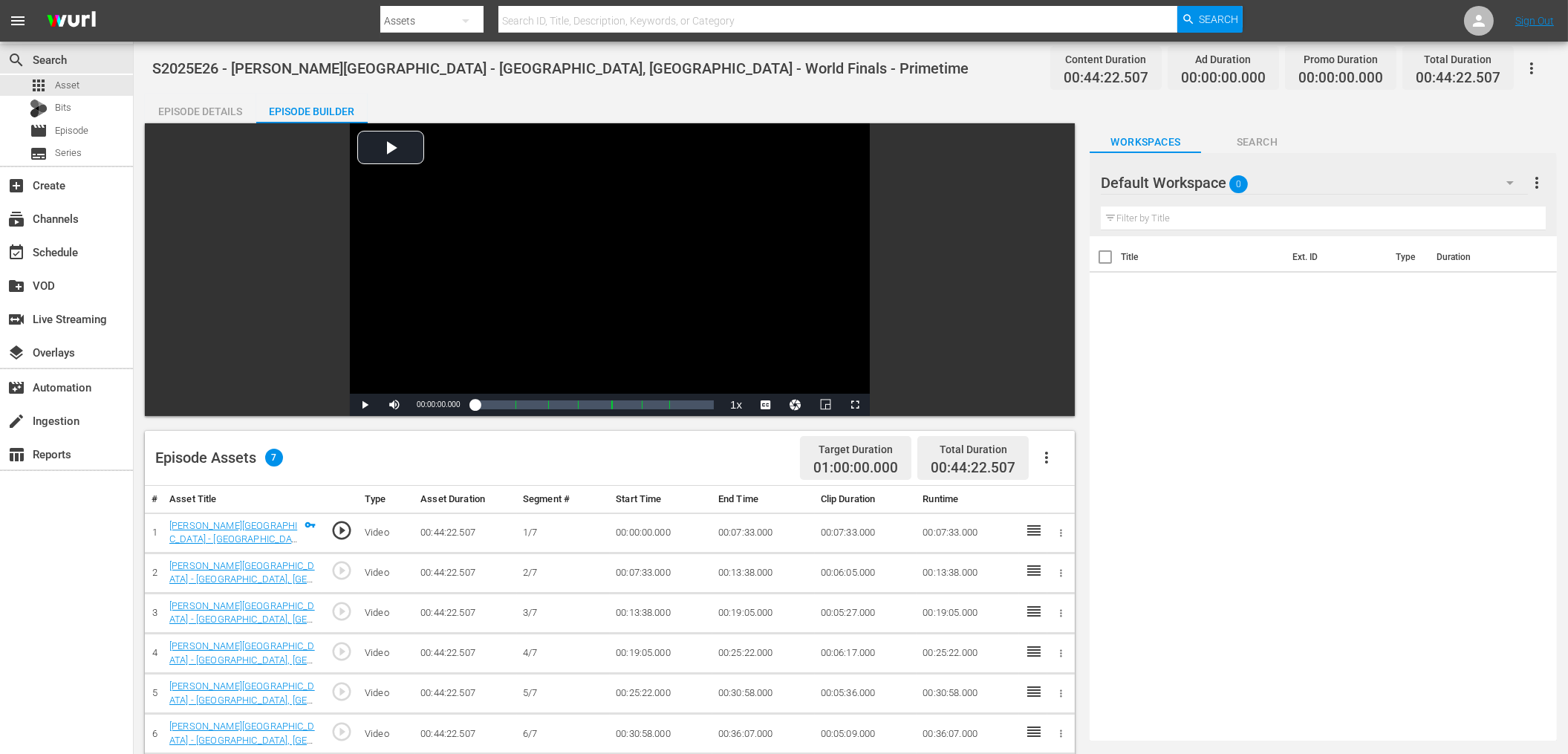
click at [1342, 195] on div "Default Workspace 0" at bounding box center [1314, 182] width 427 height 41
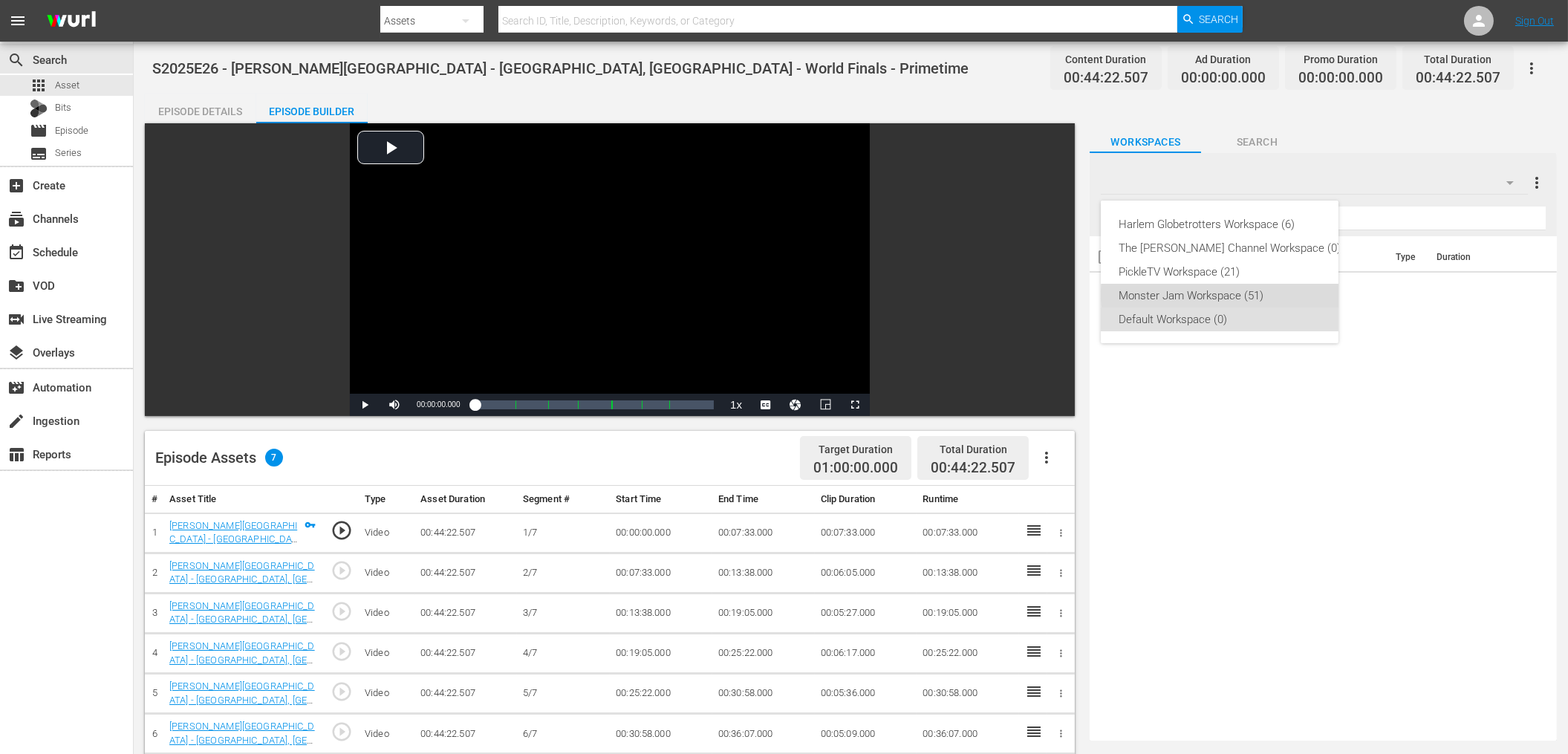
click at [1232, 294] on div "Monster Jam Workspace (51)" at bounding box center [1230, 295] width 222 height 24
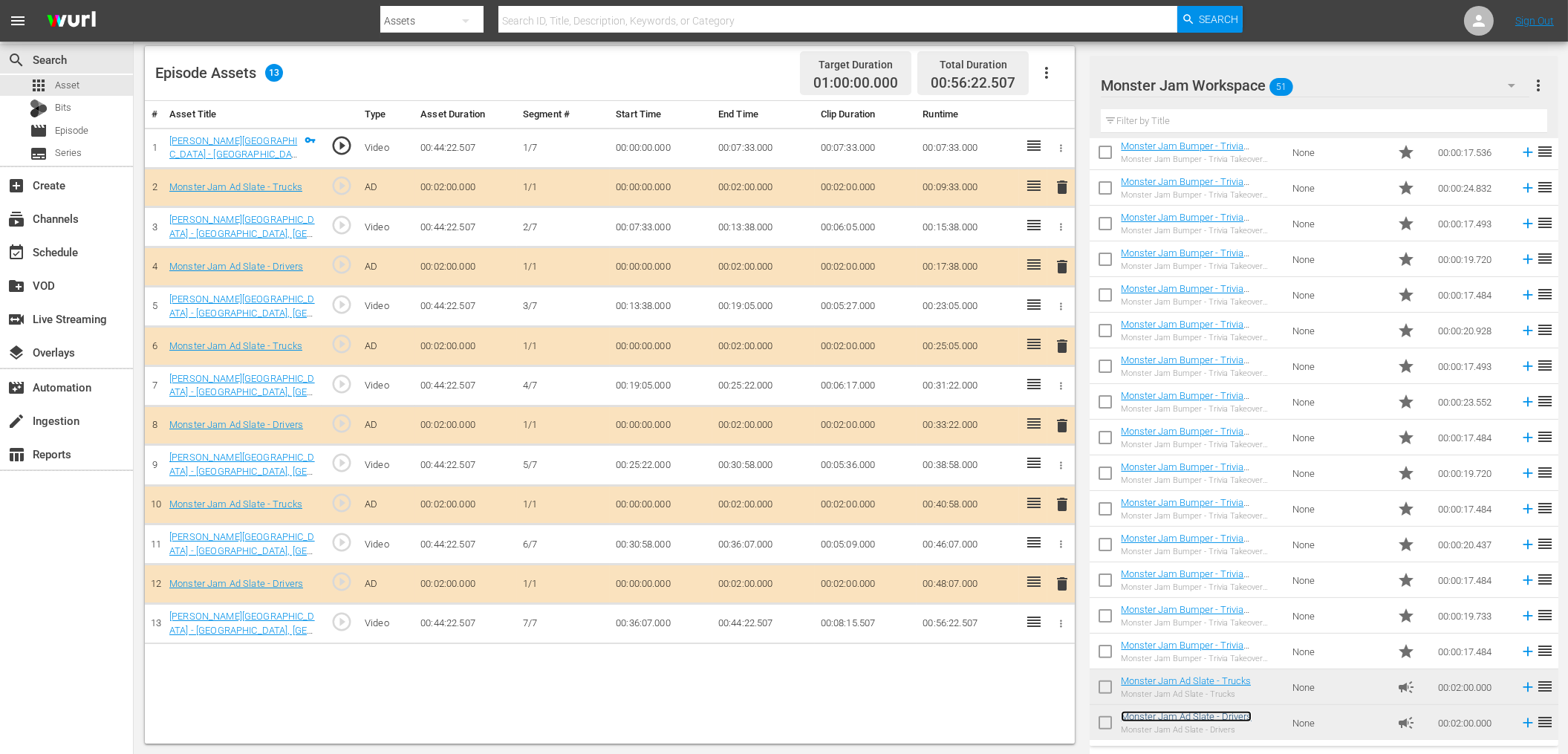
scroll to position [385, 0]
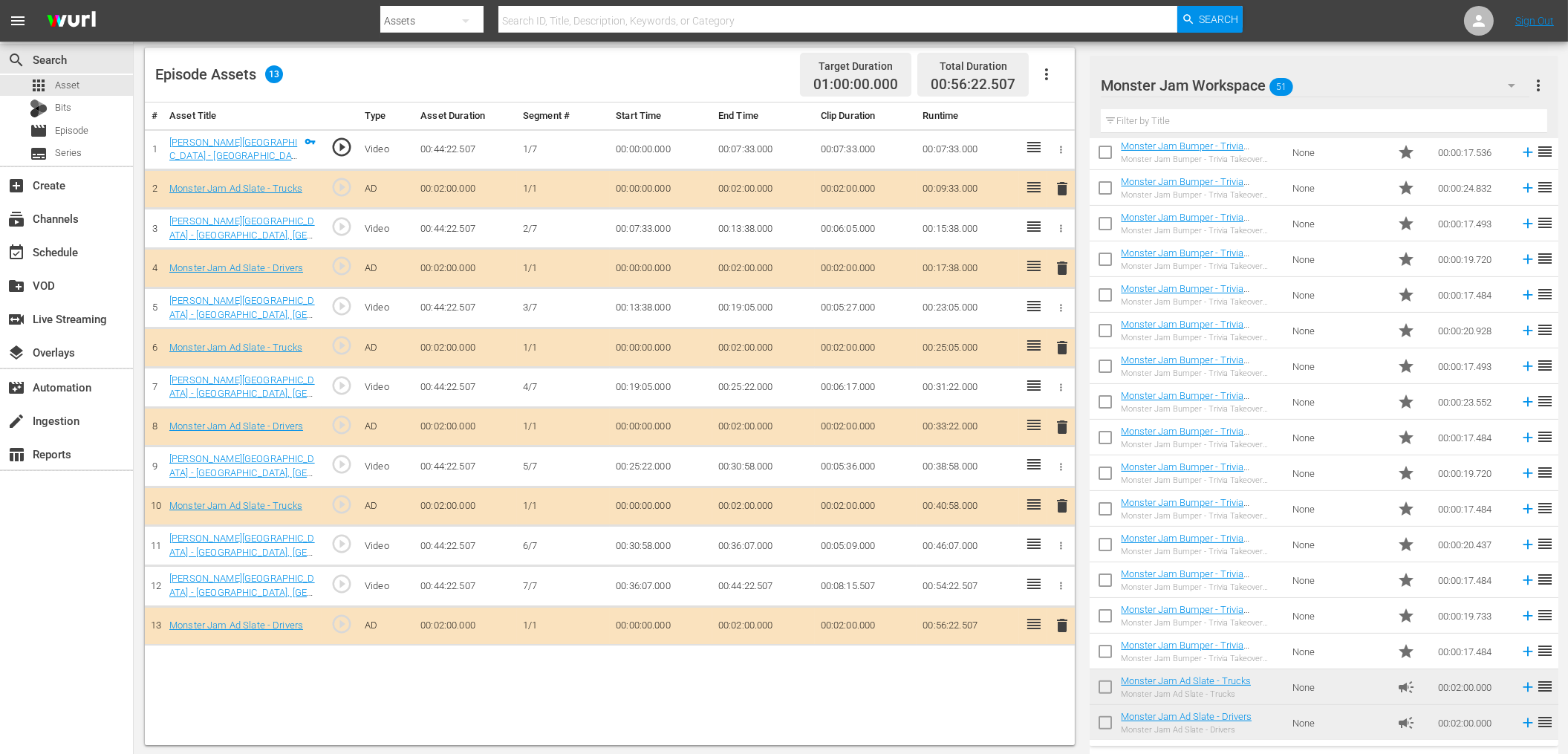
click at [1063, 429] on span "delete" at bounding box center [1061, 426] width 17 height 17
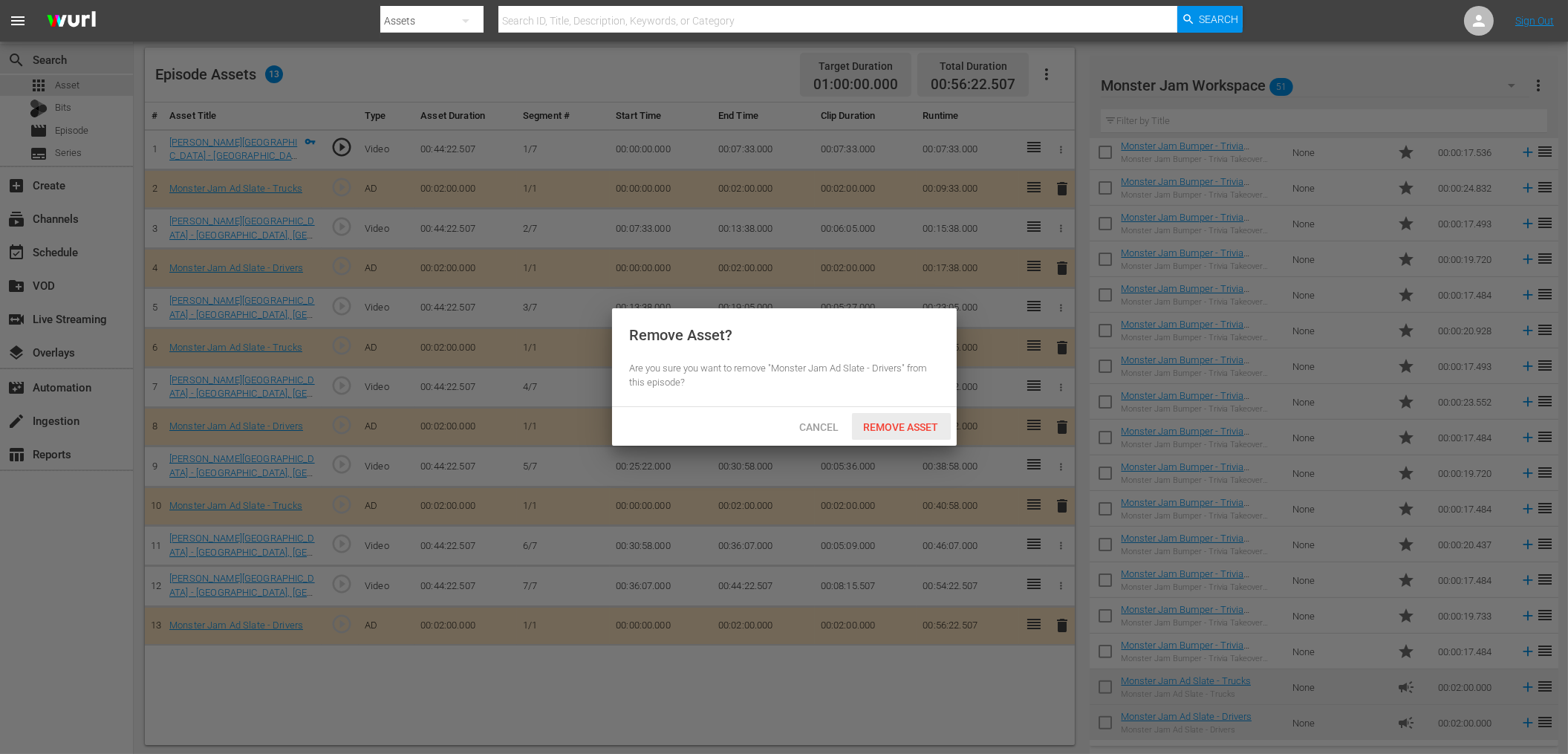
click at [887, 425] on span "Remove Asset" at bounding box center [901, 427] width 99 height 12
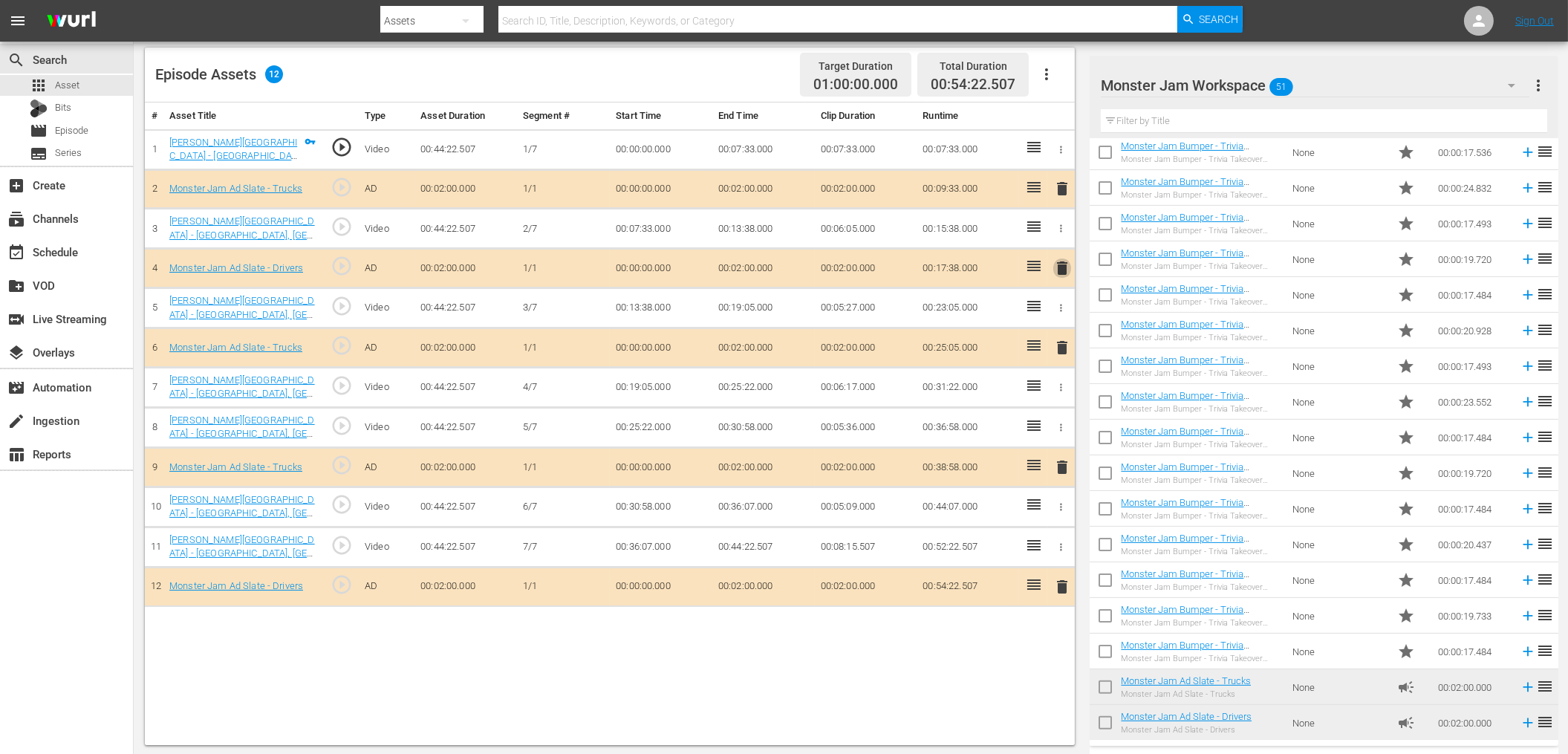
click at [1064, 269] on span "delete" at bounding box center [1061, 267] width 17 height 17
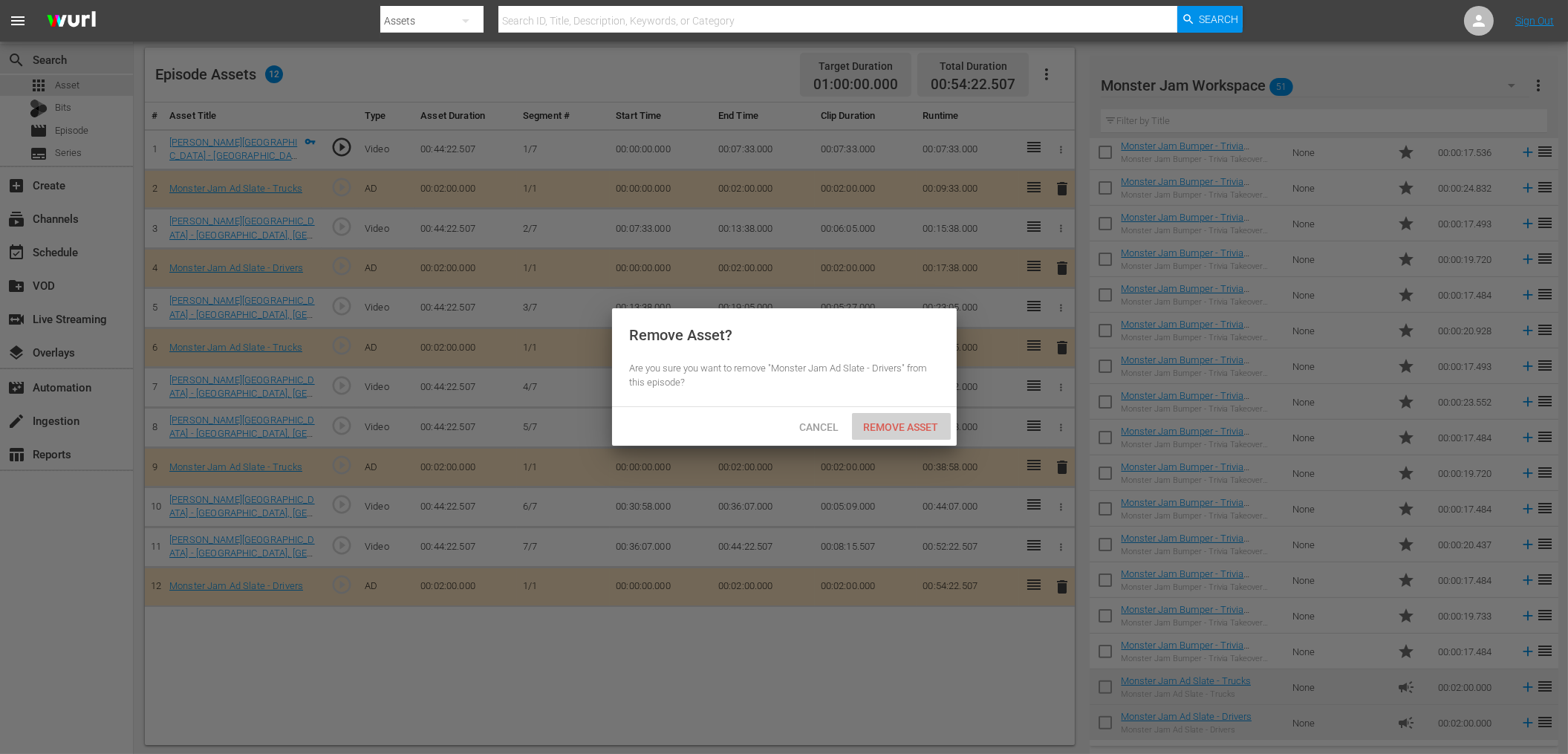
click at [912, 428] on span "Remove Asset" at bounding box center [901, 427] width 99 height 12
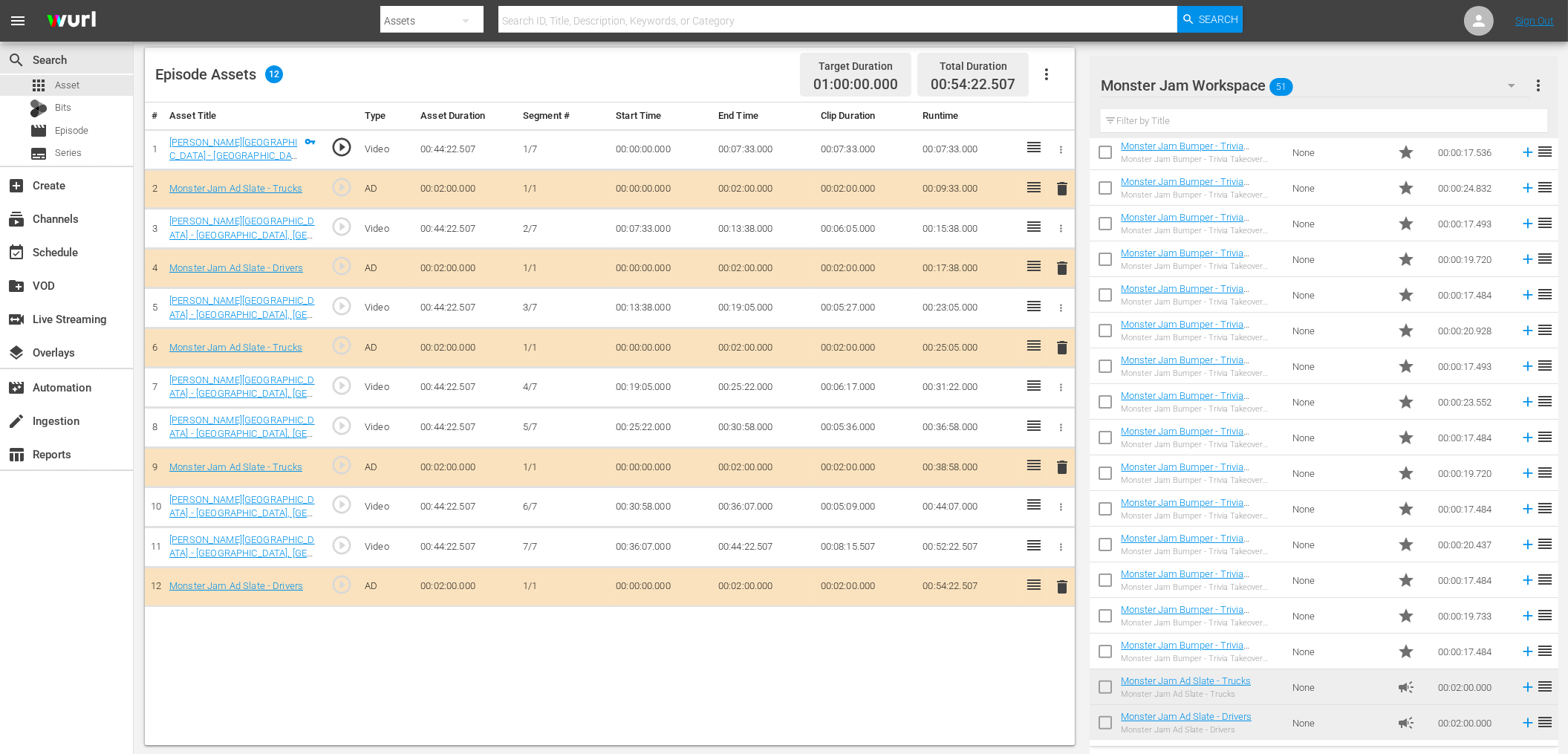
scroll to position [382, 0]
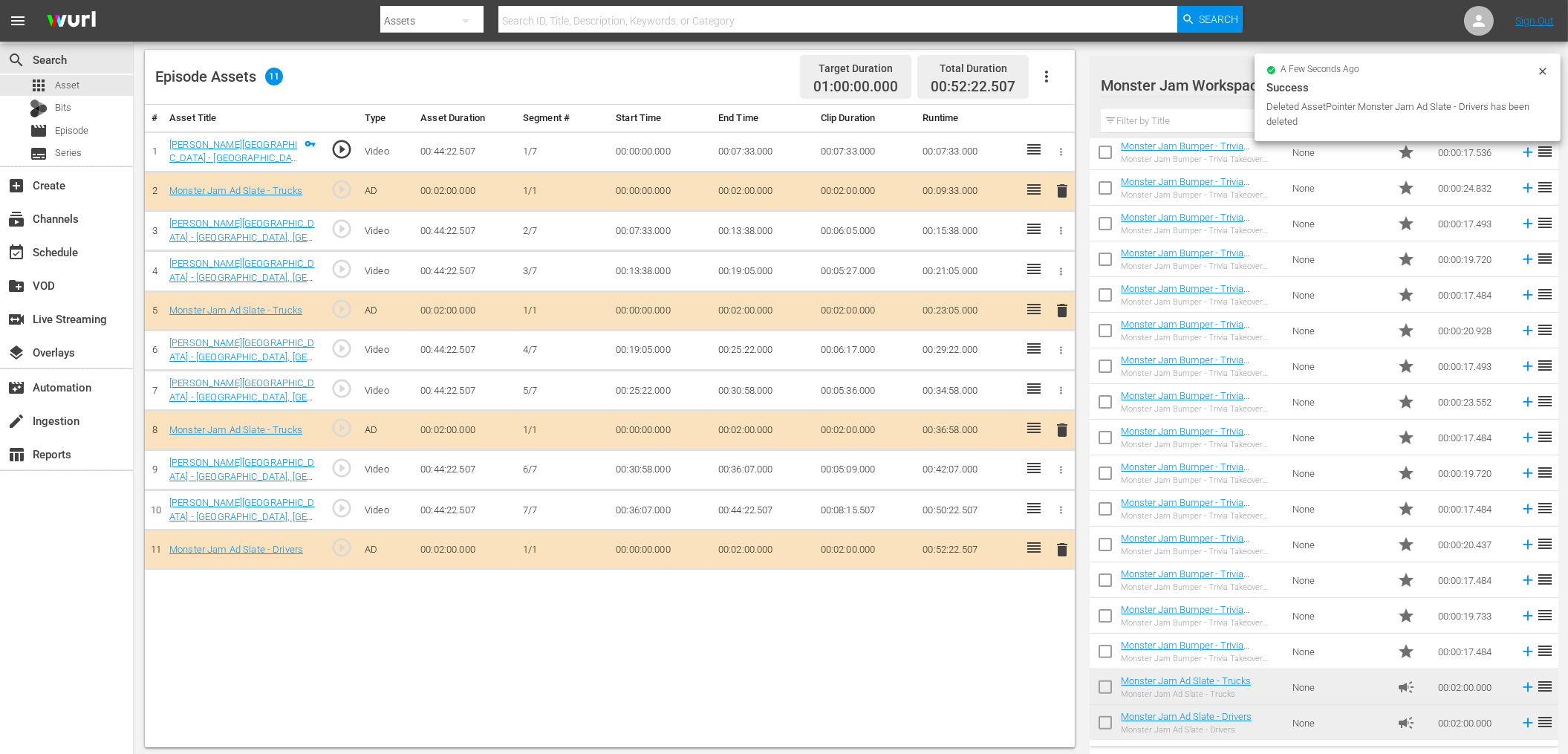
drag, startPoint x: 1544, startPoint y: 67, endPoint x: 1522, endPoint y: 67, distance: 22.0
click at [1543, 67] on icon at bounding box center [1542, 71] width 12 height 12
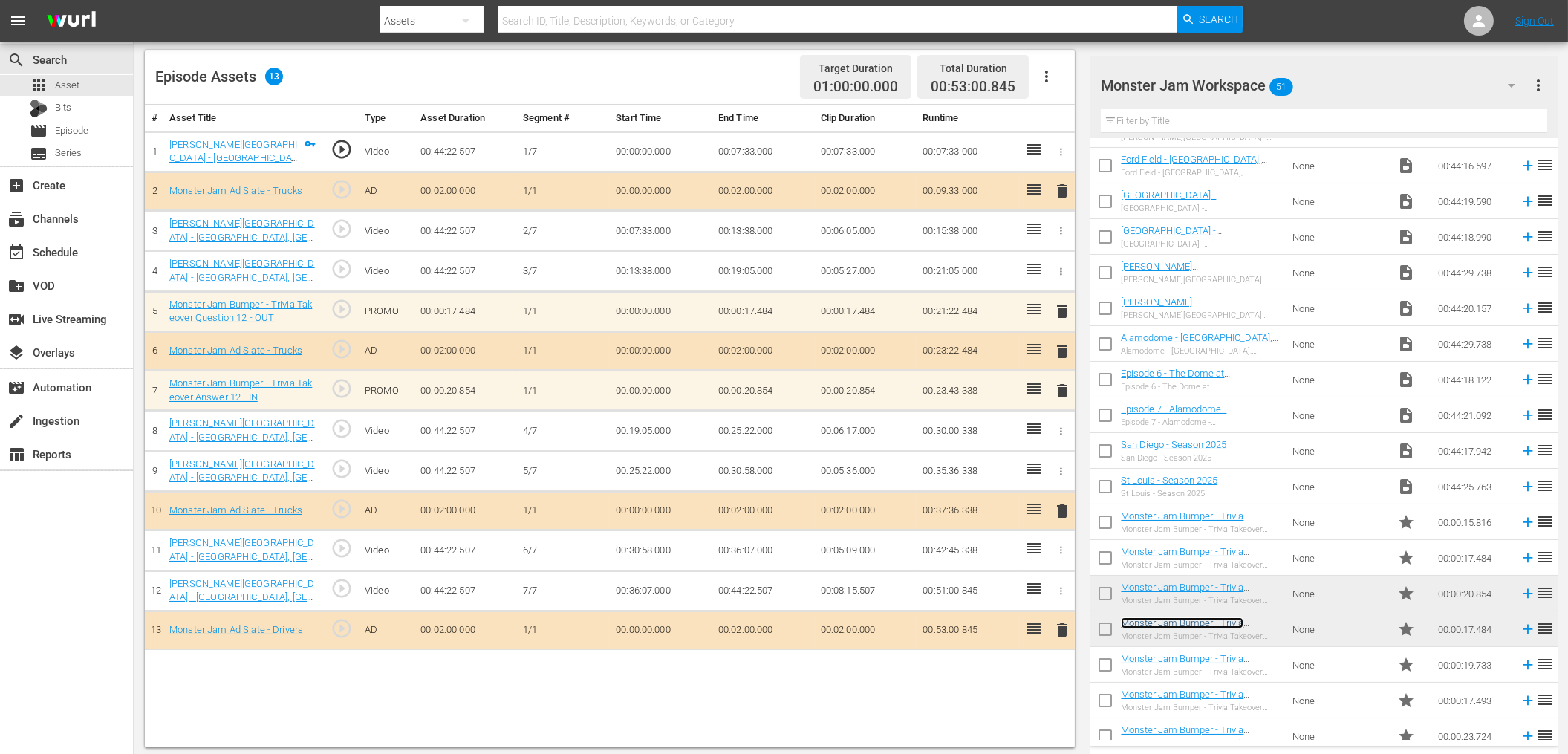
scroll to position [0, 0]
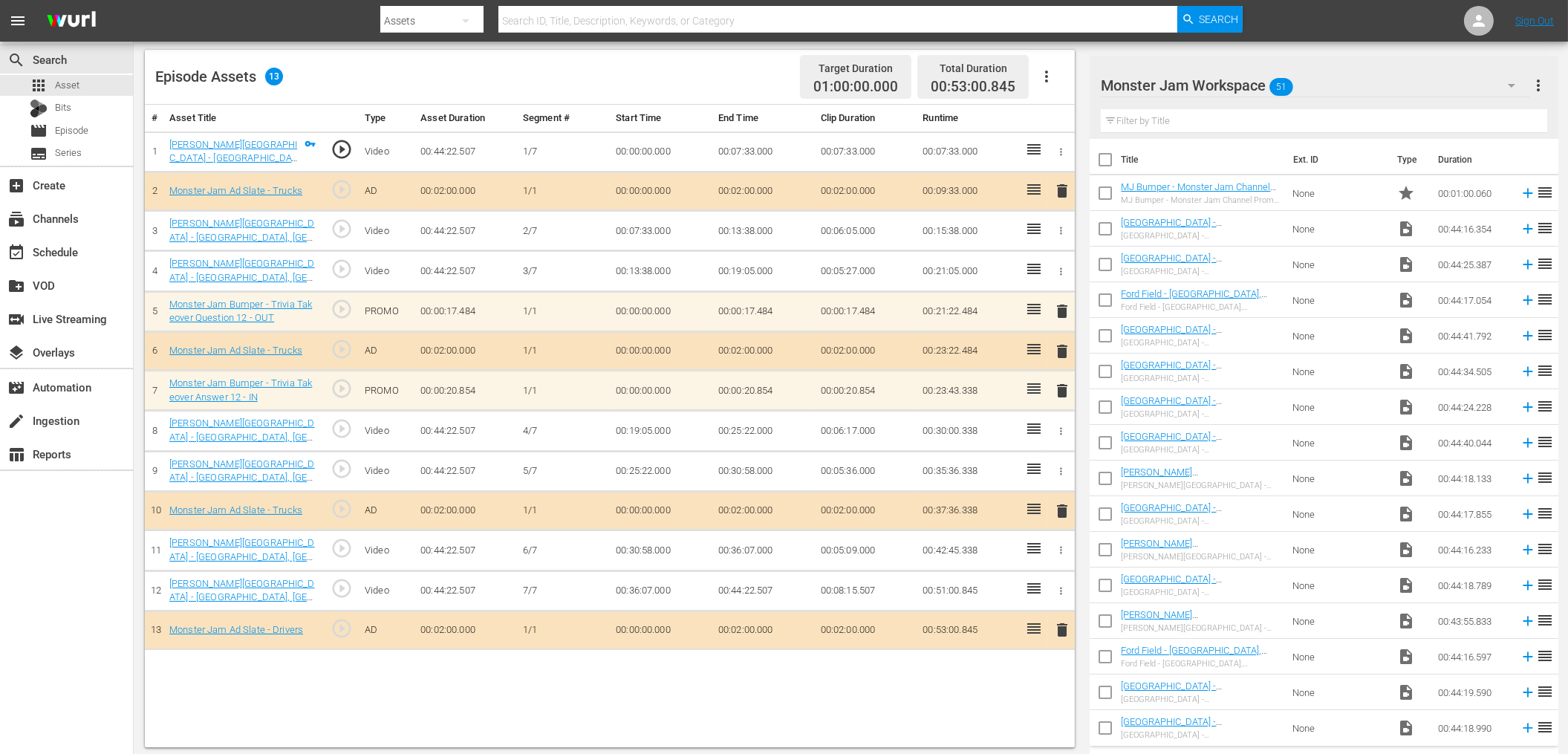
click at [1187, 119] on input "text" at bounding box center [1323, 121] width 446 height 24
click at [1175, 120] on input "text" at bounding box center [1323, 121] width 446 height 24
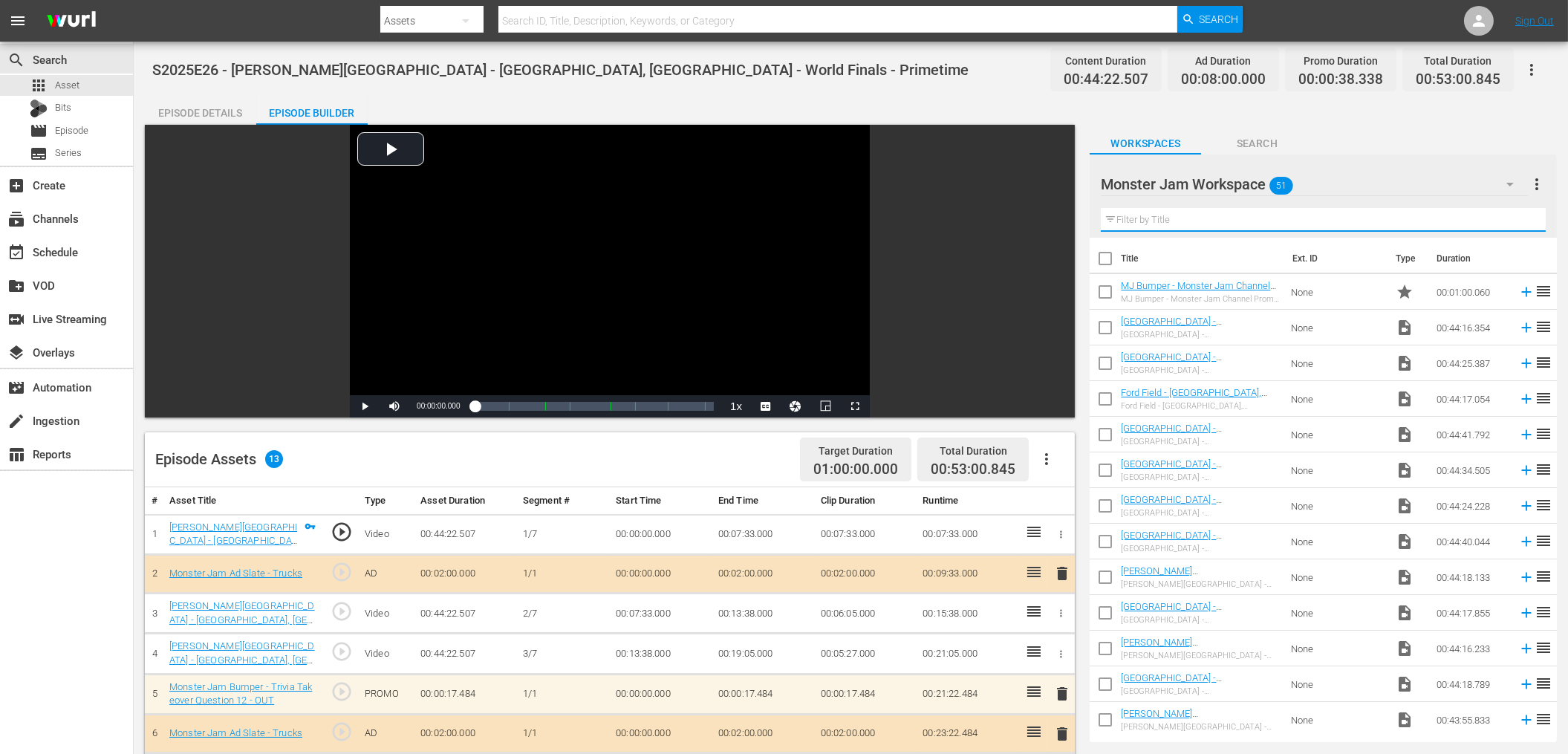
click at [1261, 144] on span "Search" at bounding box center [1256, 144] width 111 height 18
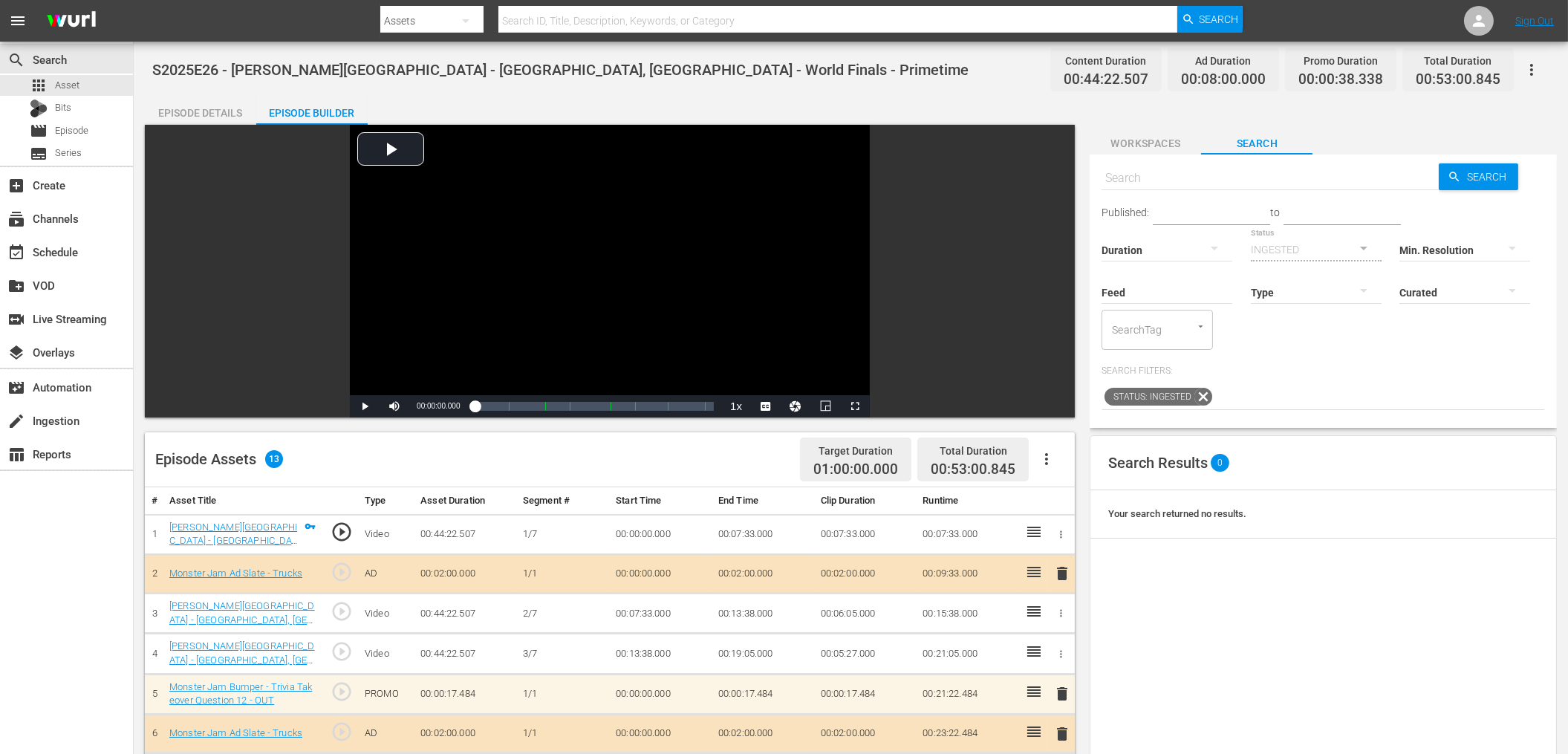
click at [1244, 179] on input "text" at bounding box center [1269, 178] width 336 height 36
type input "mj bumper"
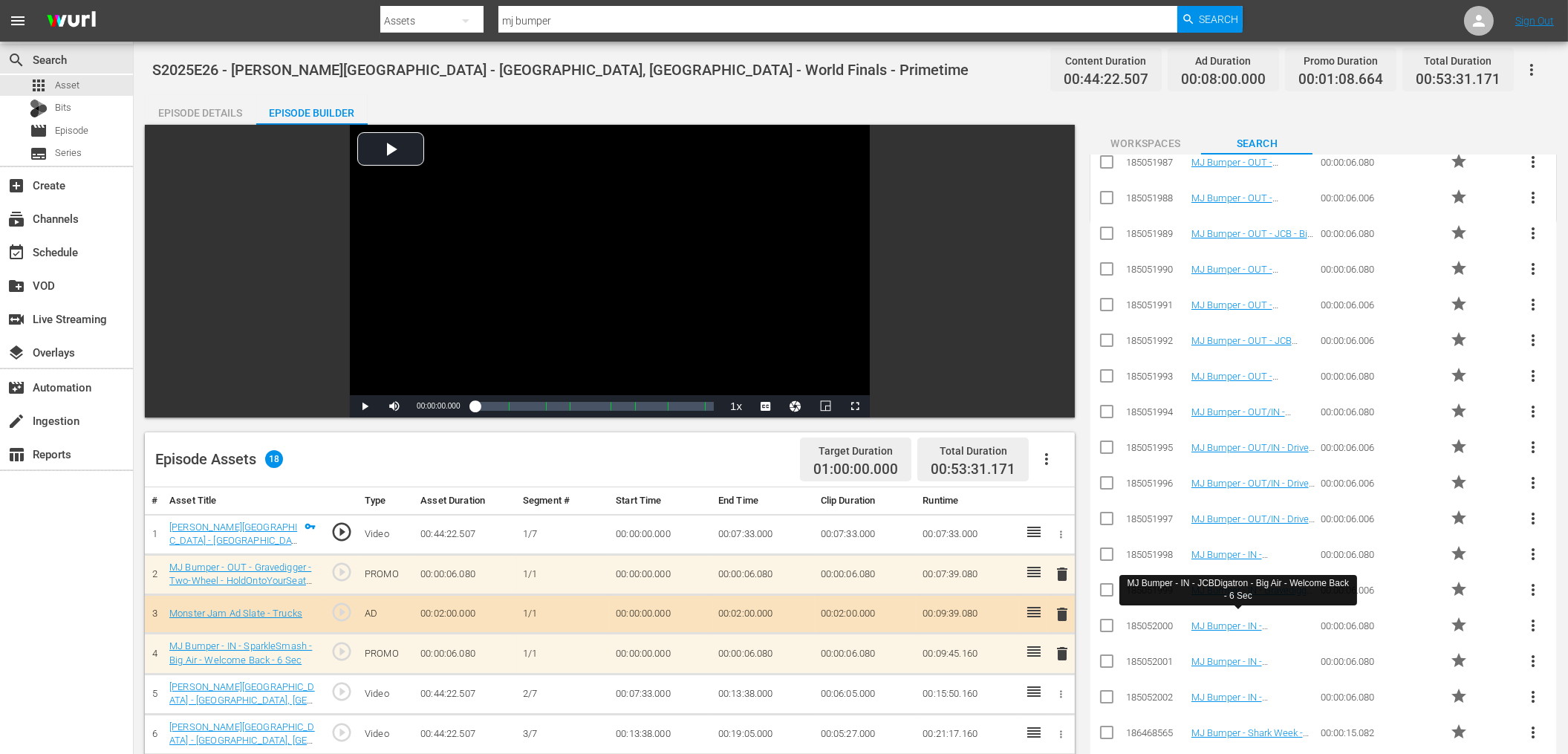
click at [494, 67] on span "S2025E26 - [PERSON_NAME][GEOGRAPHIC_DATA] - [GEOGRAPHIC_DATA], [GEOGRAPHIC_DATA…" at bounding box center [561, 69] width 816 height 17
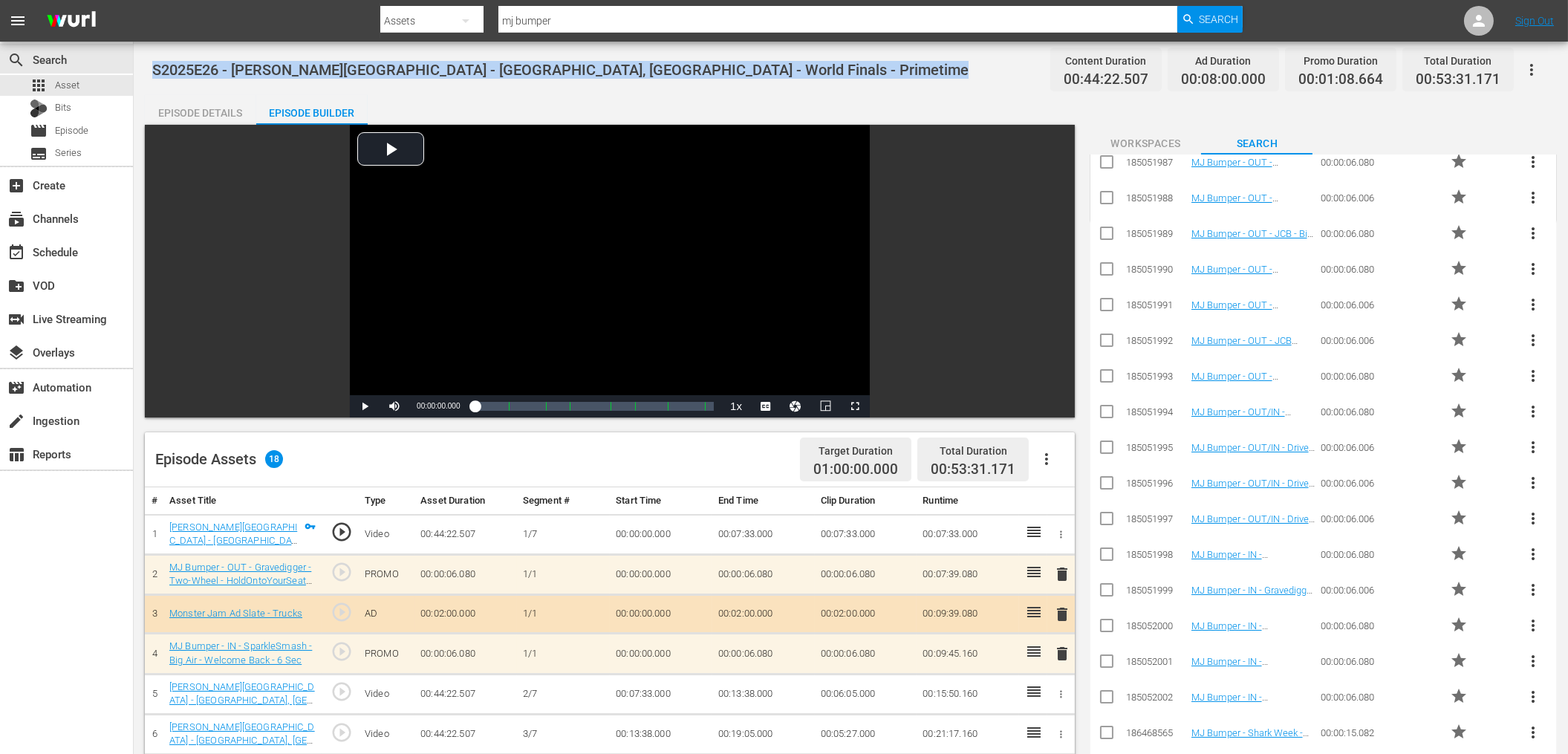
click at [494, 67] on span "S2025E26 - [PERSON_NAME][GEOGRAPHIC_DATA] - [GEOGRAPHIC_DATA], [GEOGRAPHIC_DATA…" at bounding box center [561, 69] width 816 height 17
copy span "S2025E26 - [PERSON_NAME][GEOGRAPHIC_DATA] - [GEOGRAPHIC_DATA], [GEOGRAPHIC_DATA…"
click at [653, 75] on span "S2025E26 - [PERSON_NAME][GEOGRAPHIC_DATA] - [GEOGRAPHIC_DATA], [GEOGRAPHIC_DATA…" at bounding box center [561, 69] width 816 height 17
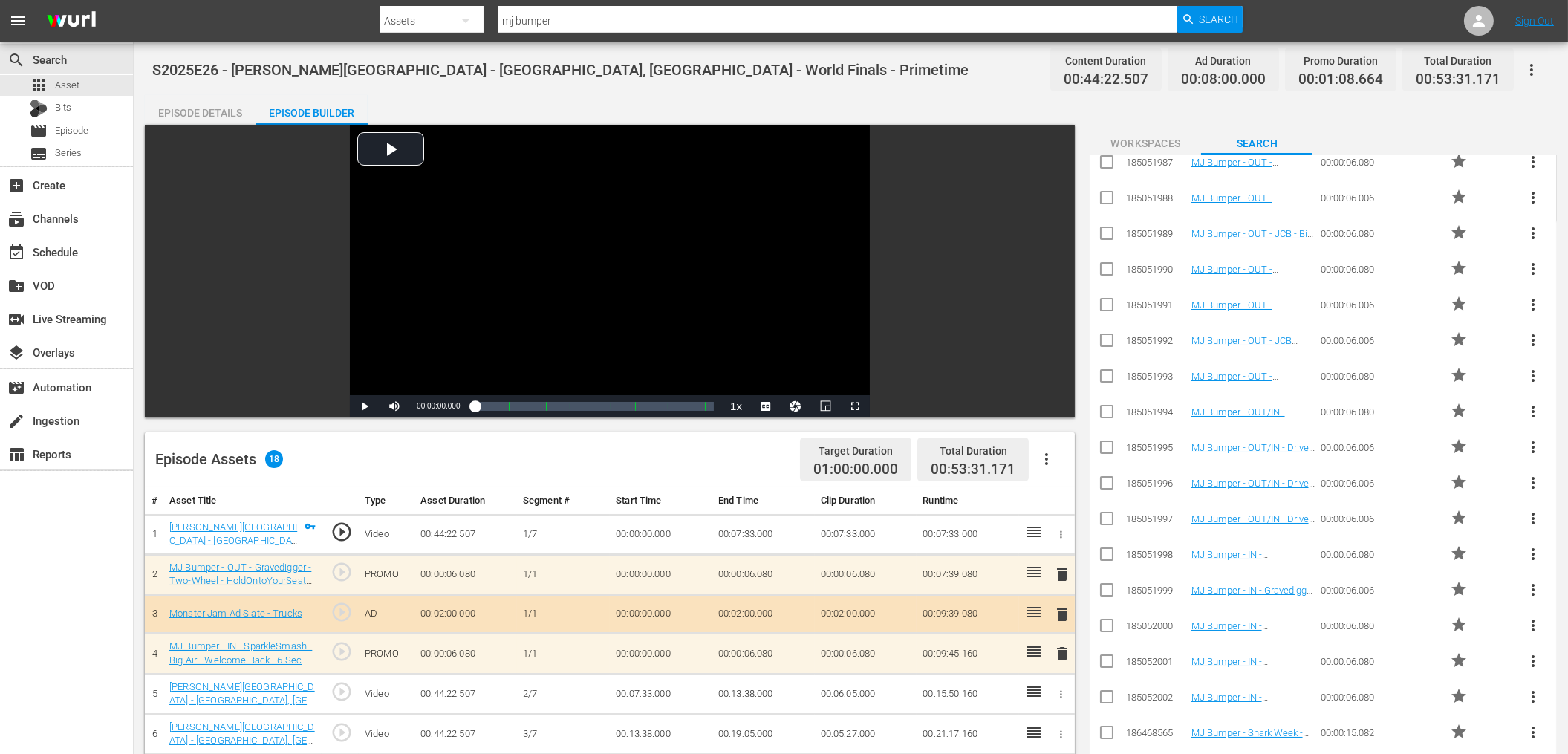
click at [237, 109] on div "Episode Details" at bounding box center [201, 113] width 111 height 36
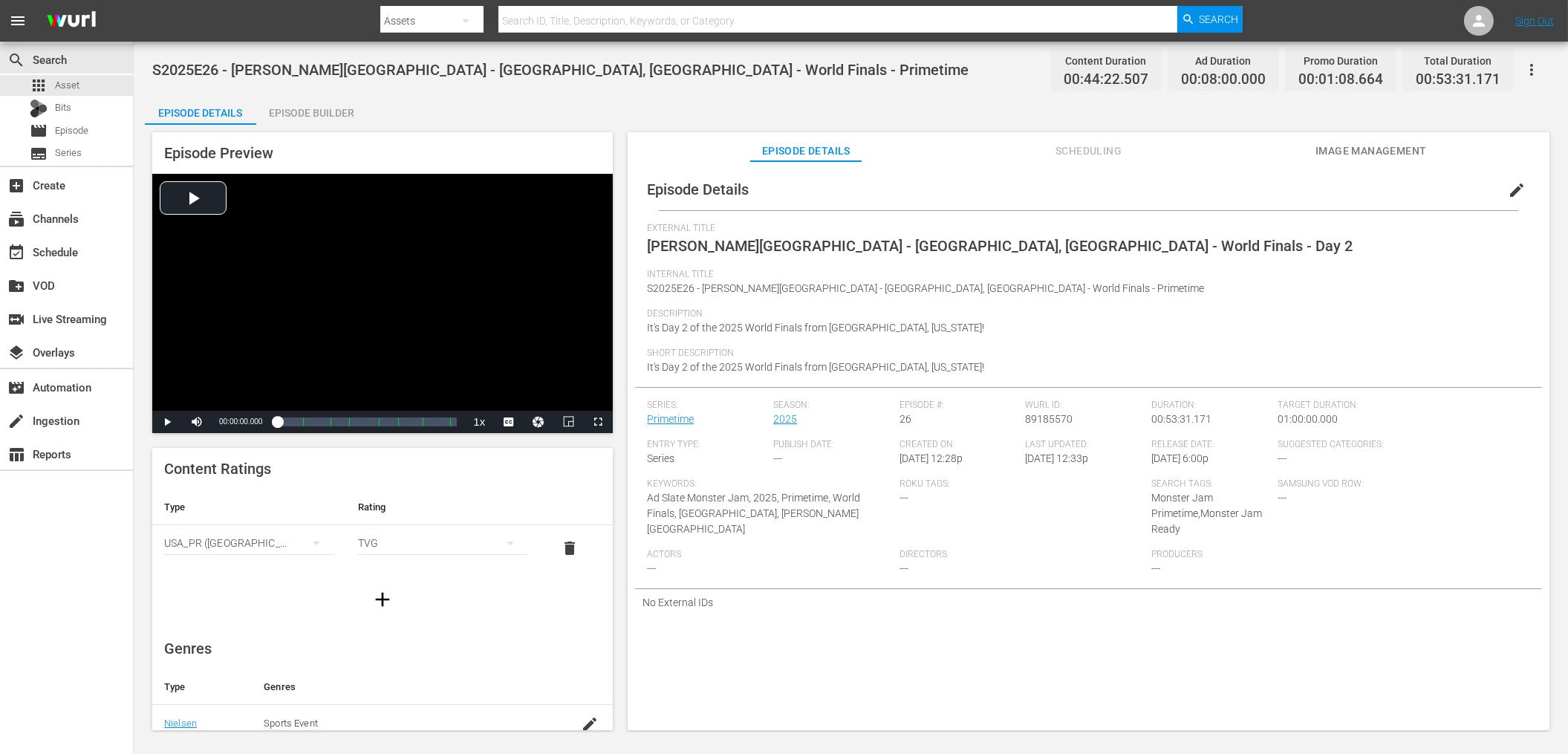
scroll to position [271, 0]
click at [681, 420] on link "Primetime" at bounding box center [670, 419] width 46 height 12
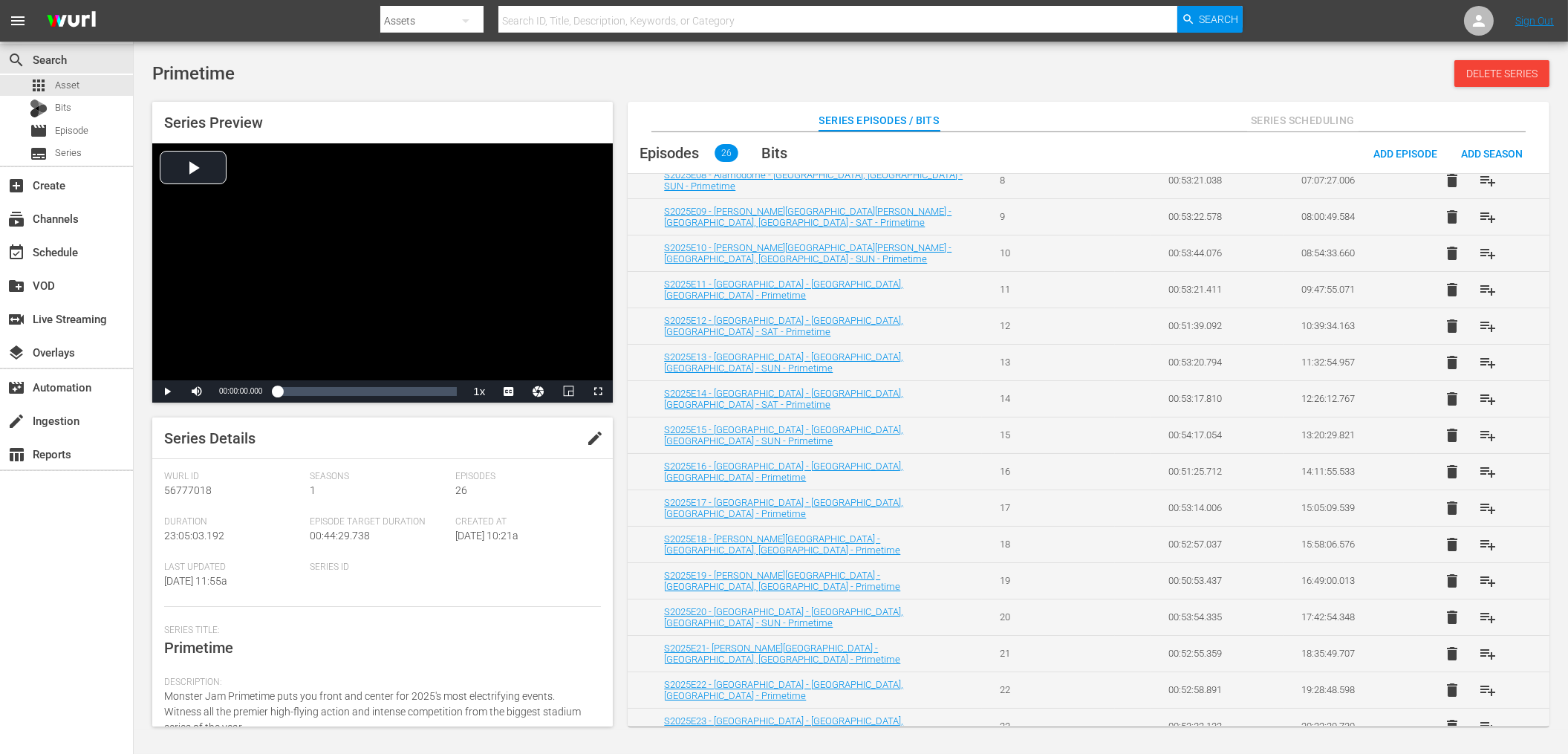
scroll to position [474, 0]
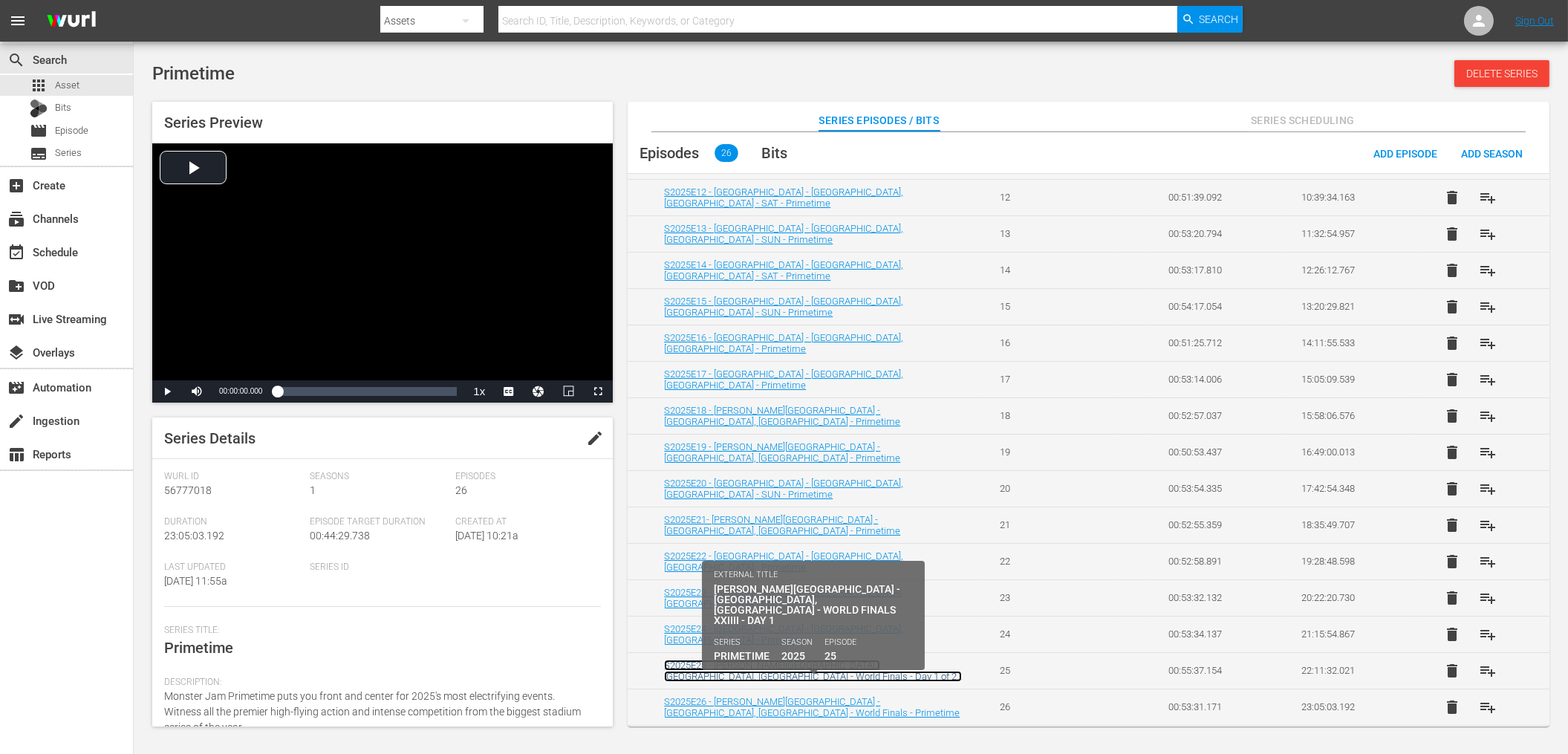
click at [863, 668] on link "S2025E25 - [PERSON_NAME][GEOGRAPHIC_DATA] - [GEOGRAPHIC_DATA], [GEOGRAPHIC_DATA…" at bounding box center [812, 676] width 298 height 33
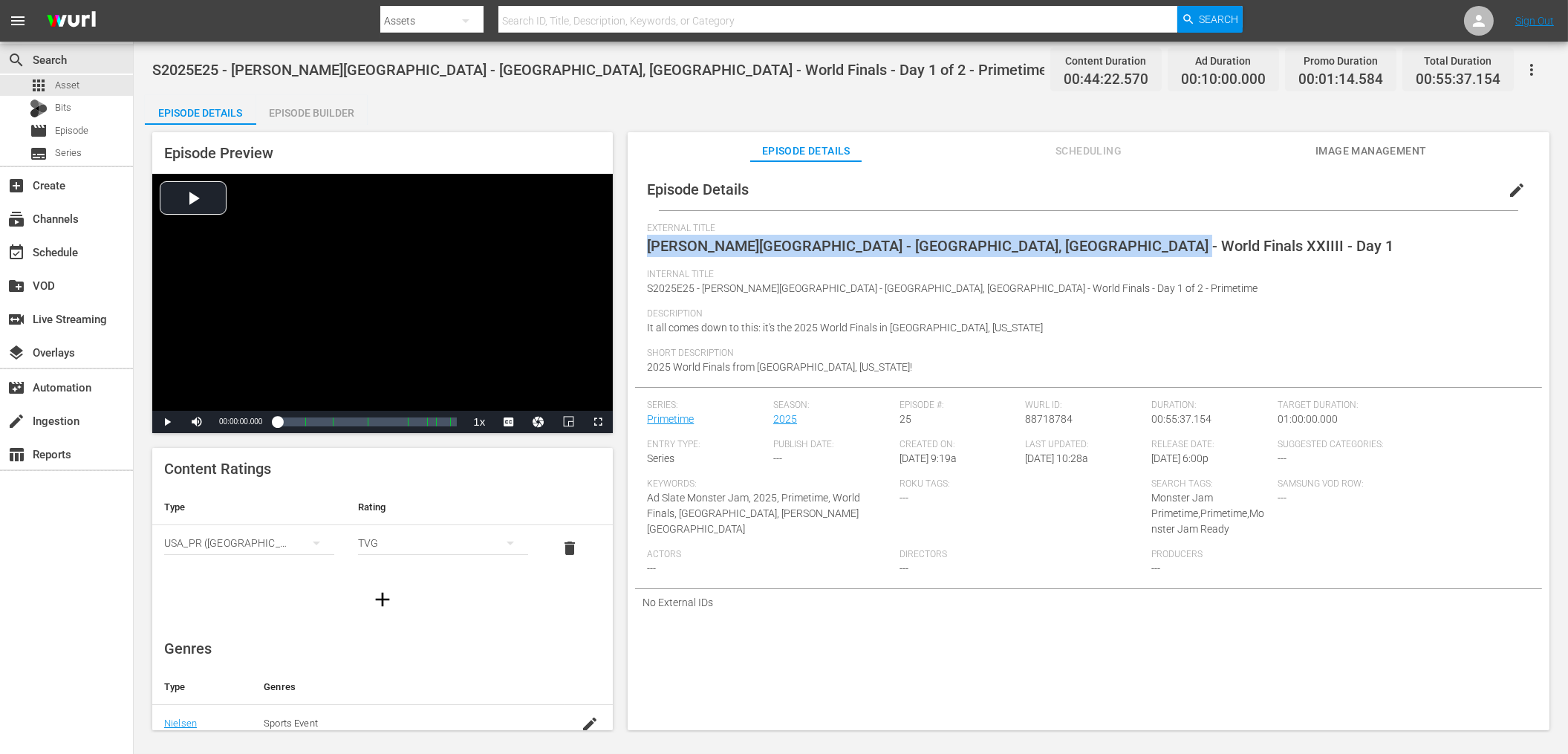
copy span "[PERSON_NAME][GEOGRAPHIC_DATA] - [GEOGRAPHIC_DATA], [GEOGRAPHIC_DATA] - World F…"
drag, startPoint x: 1101, startPoint y: 247, endPoint x: 645, endPoint y: 246, distance: 456.0
click at [645, 246] on div "Episode Details edit External Title [PERSON_NAME][GEOGRAPHIC_DATA] - [GEOGRAPHI…" at bounding box center [1088, 392] width 907 height 447
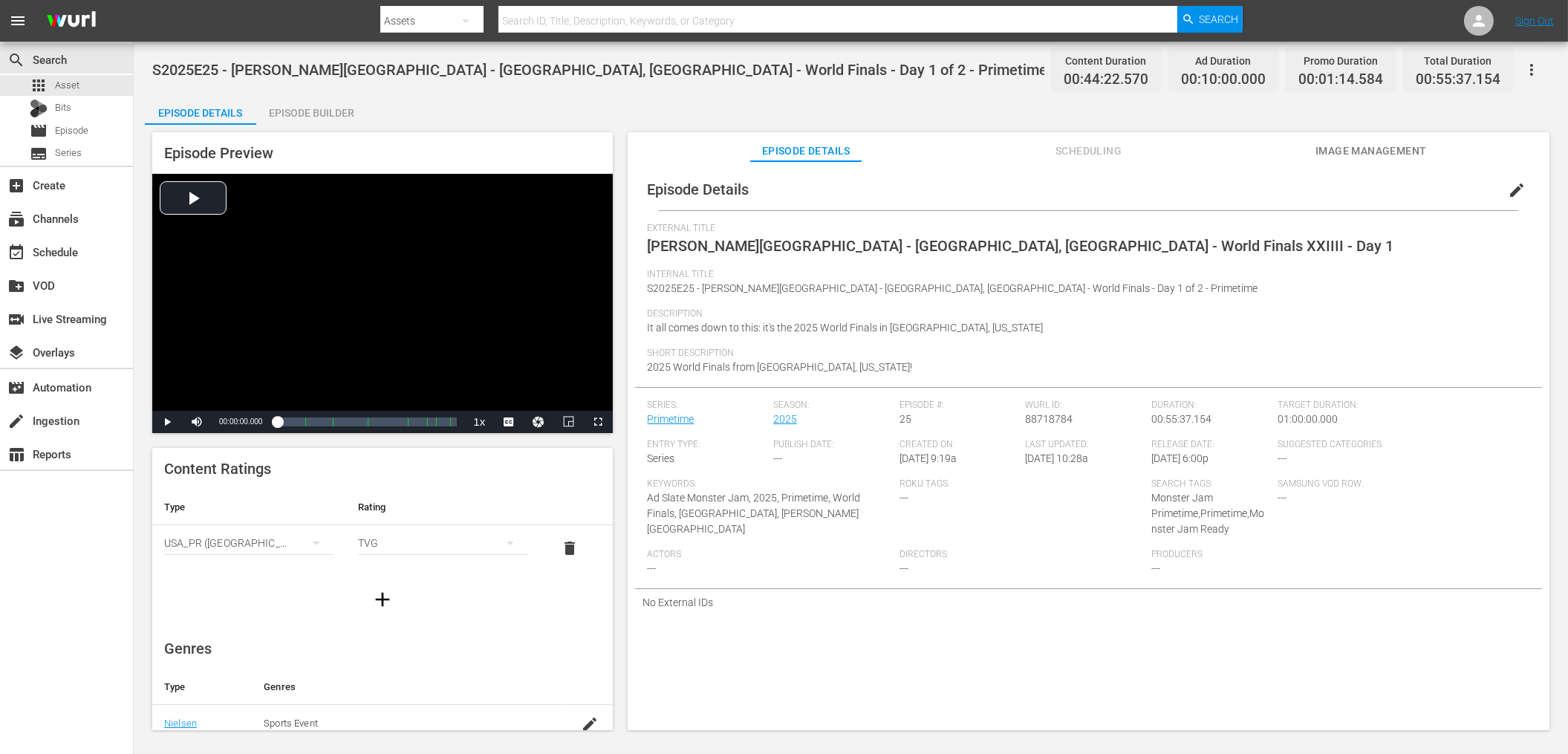
click at [535, 74] on span "S2025E25 - [PERSON_NAME][GEOGRAPHIC_DATA] - [GEOGRAPHIC_DATA], [GEOGRAPHIC_DATA…" at bounding box center [600, 69] width 895 height 17
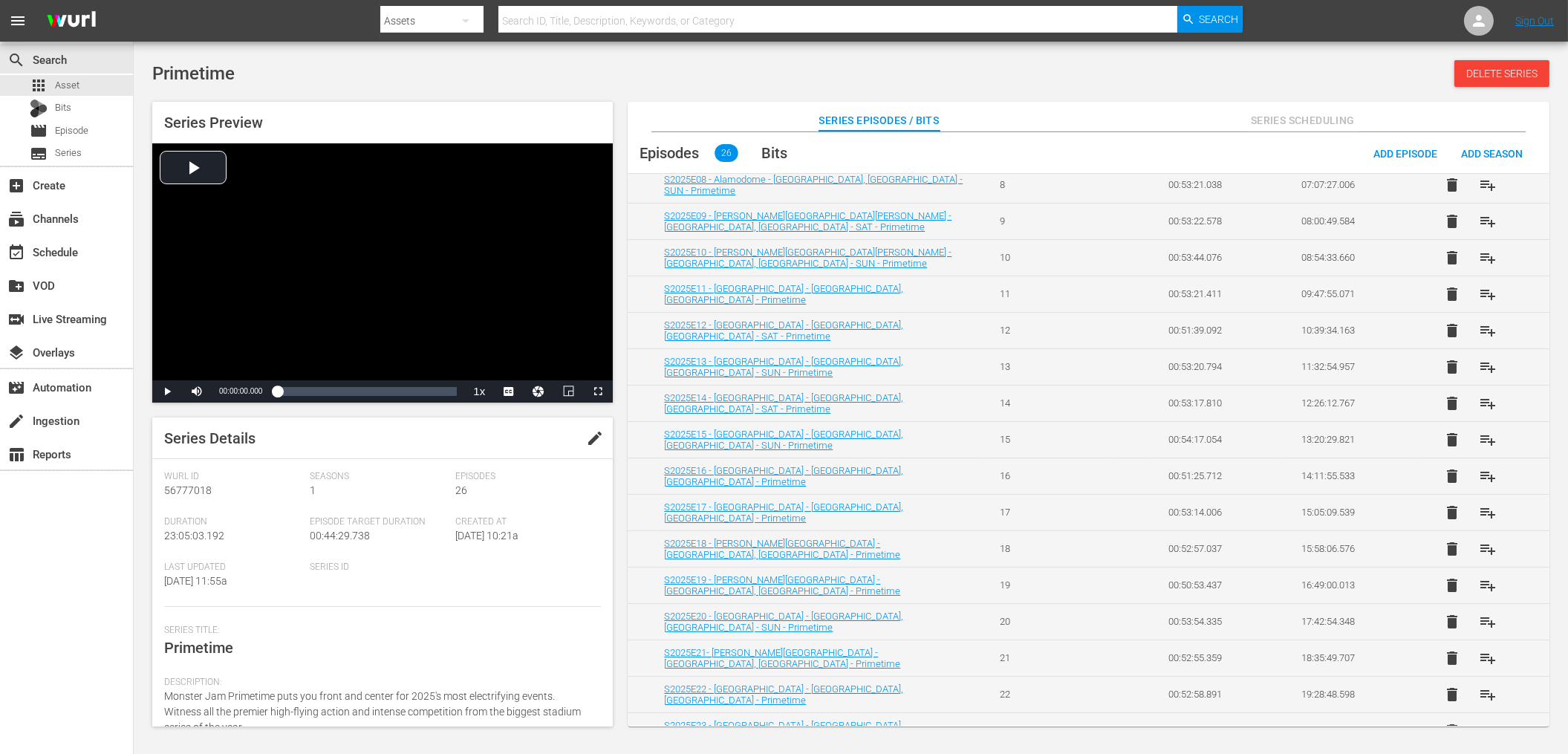
scroll to position [474, 0]
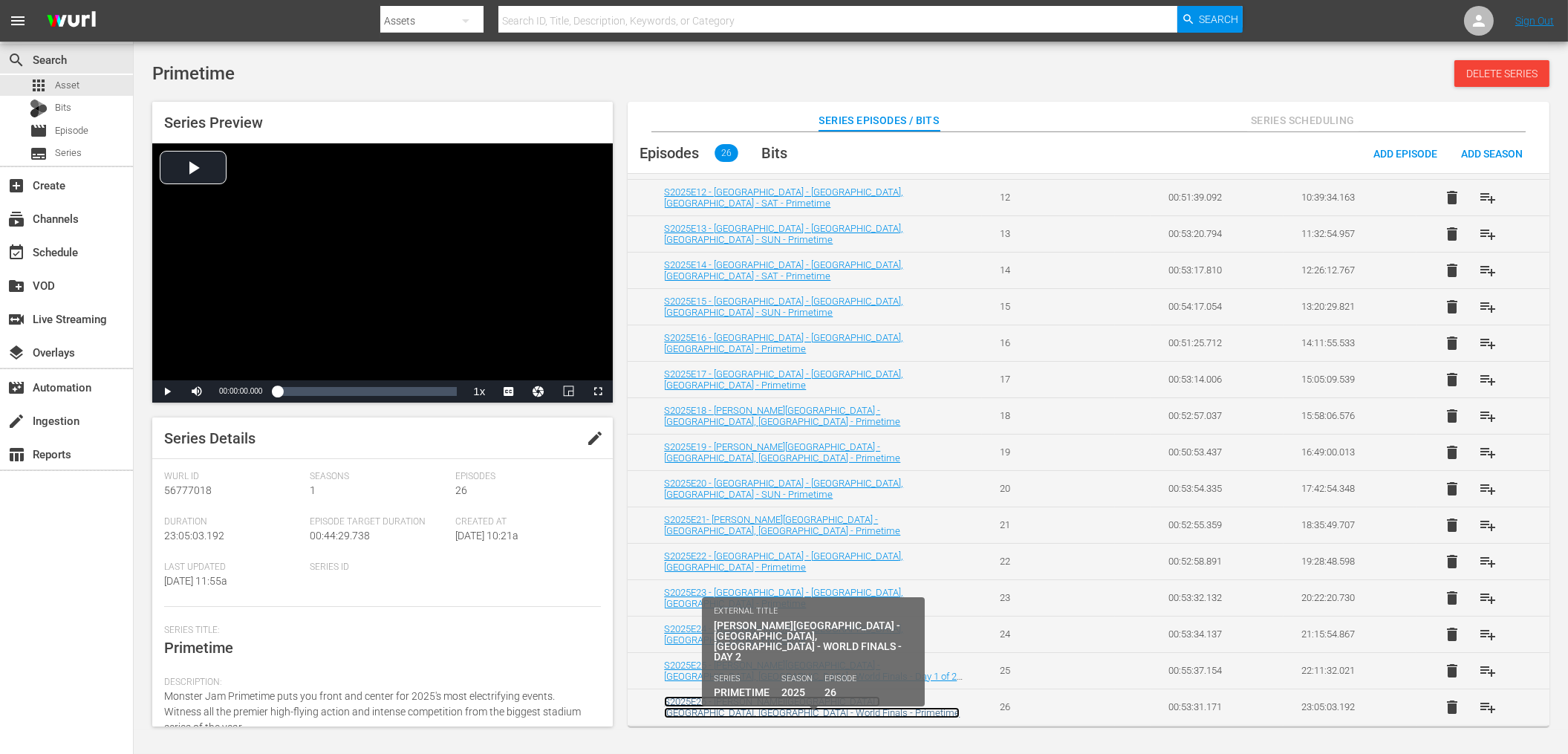
click at [903, 698] on link "S2025E26 - [PERSON_NAME][GEOGRAPHIC_DATA] - [GEOGRAPHIC_DATA], [GEOGRAPHIC_DATA…" at bounding box center [811, 707] width 295 height 22
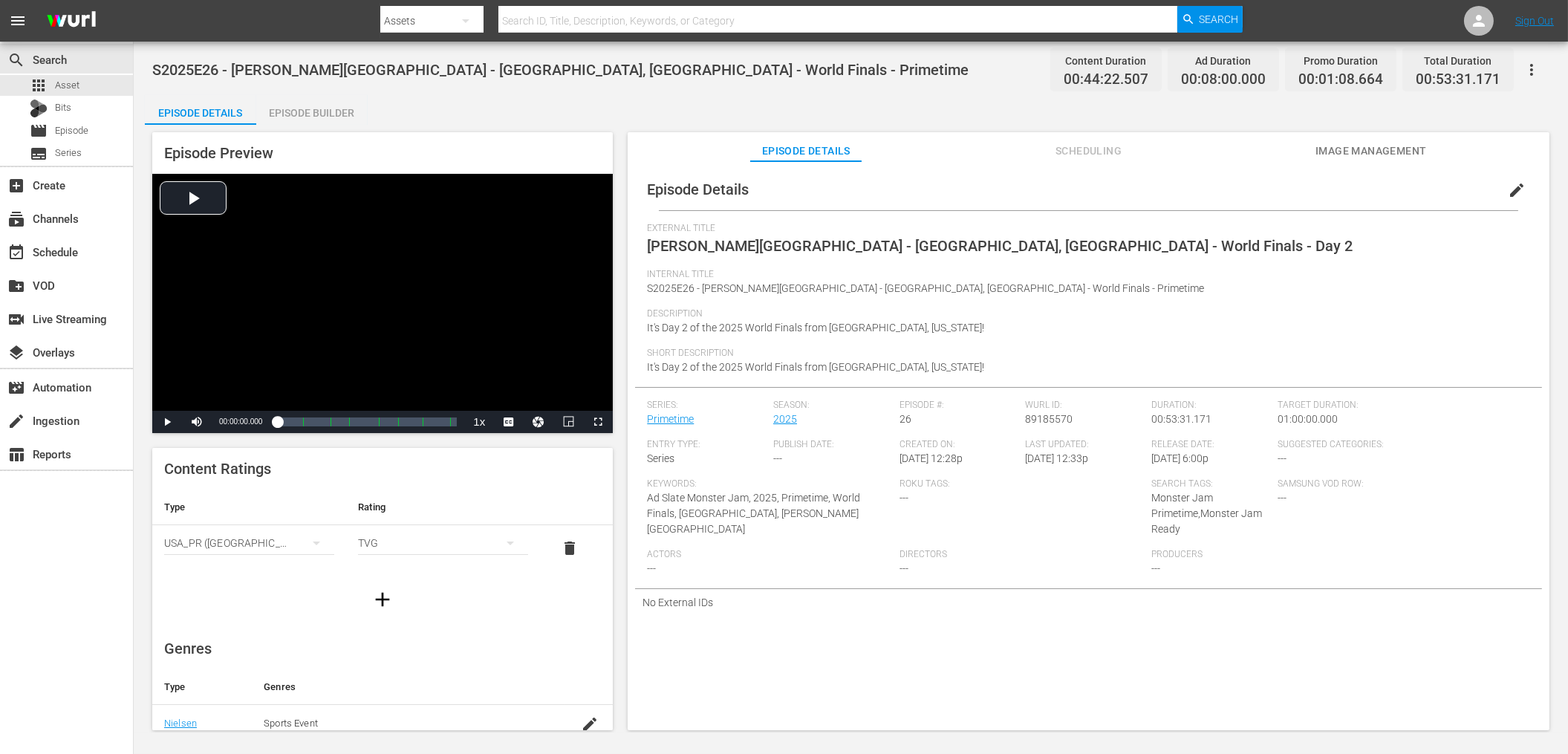
click at [1507, 193] on span "edit" at bounding box center [1516, 189] width 17 height 17
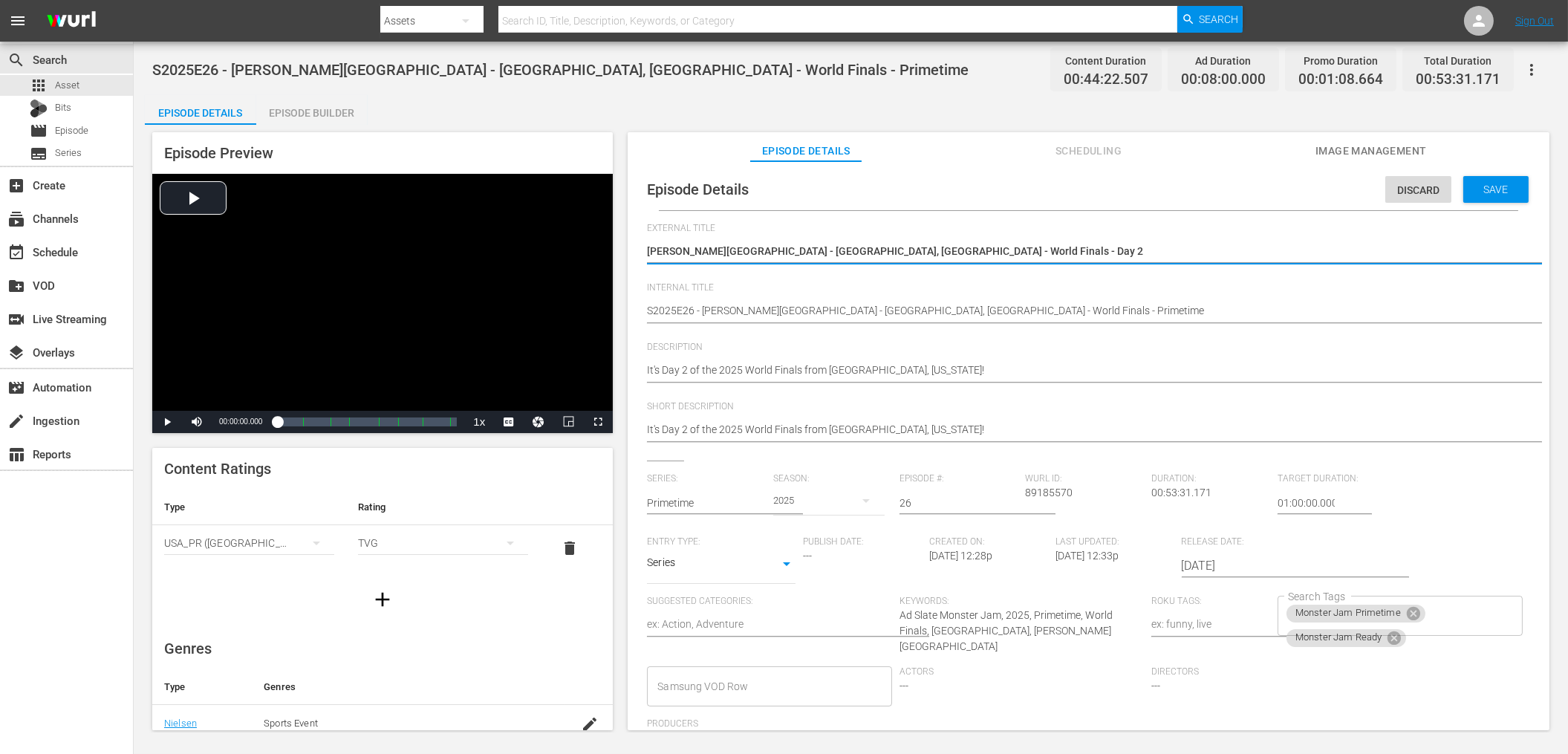
drag, startPoint x: 950, startPoint y: 251, endPoint x: 634, endPoint y: 249, distance: 316.0
click at [635, 249] on div "Episode Details Discard Save External Title [PERSON_NAME][GEOGRAPHIC_DATA] - [G…" at bounding box center [1088, 489] width 907 height 640
type textarea "[PERSON_NAME][GEOGRAPHIC_DATA] - [GEOGRAPHIC_DATA], [GEOGRAPHIC_DATA] - World F…"
click at [957, 249] on textarea "[PERSON_NAME][GEOGRAPHIC_DATA] - [GEOGRAPHIC_DATA], [GEOGRAPHIC_DATA] - World F…" at bounding box center [1084, 252] width 875 height 17
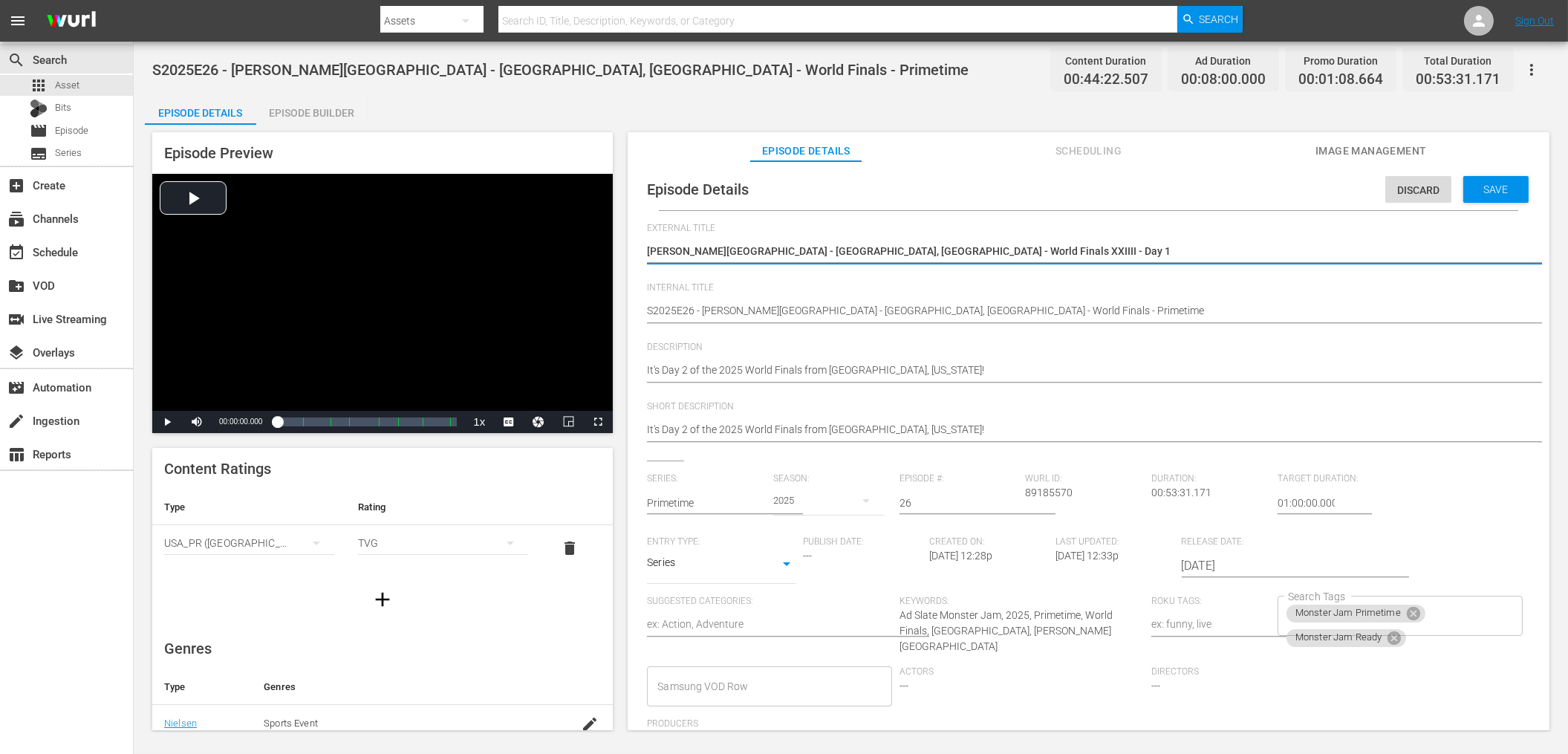
type textarea "[PERSON_NAME][GEOGRAPHIC_DATA] - [GEOGRAPHIC_DATA], [GEOGRAPHIC_DATA] - World F…"
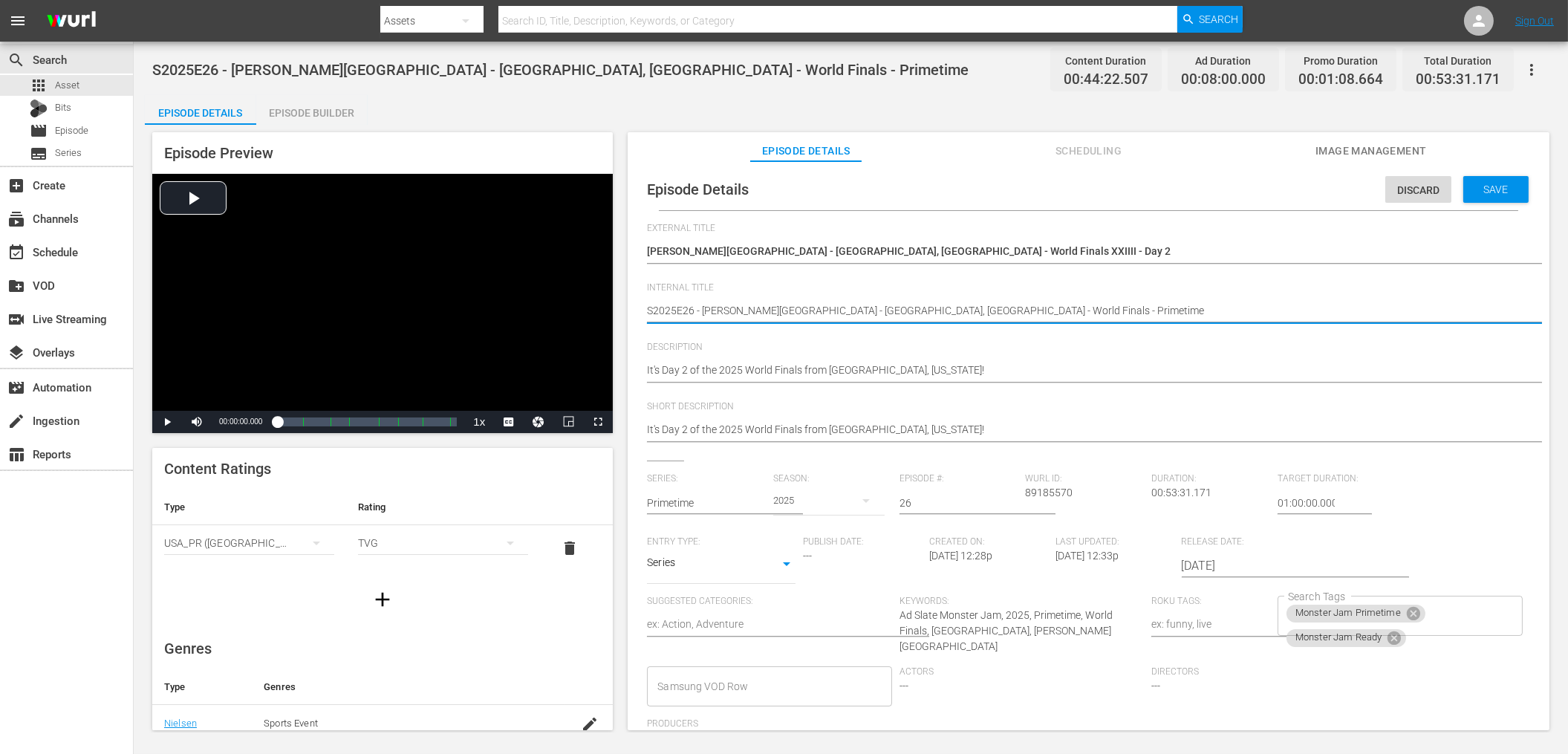
type textarea "S2025E26 - [PERSON_NAME][GEOGRAPHIC_DATA] - [GEOGRAPHIC_DATA], [GEOGRAPHIC_DATA…"
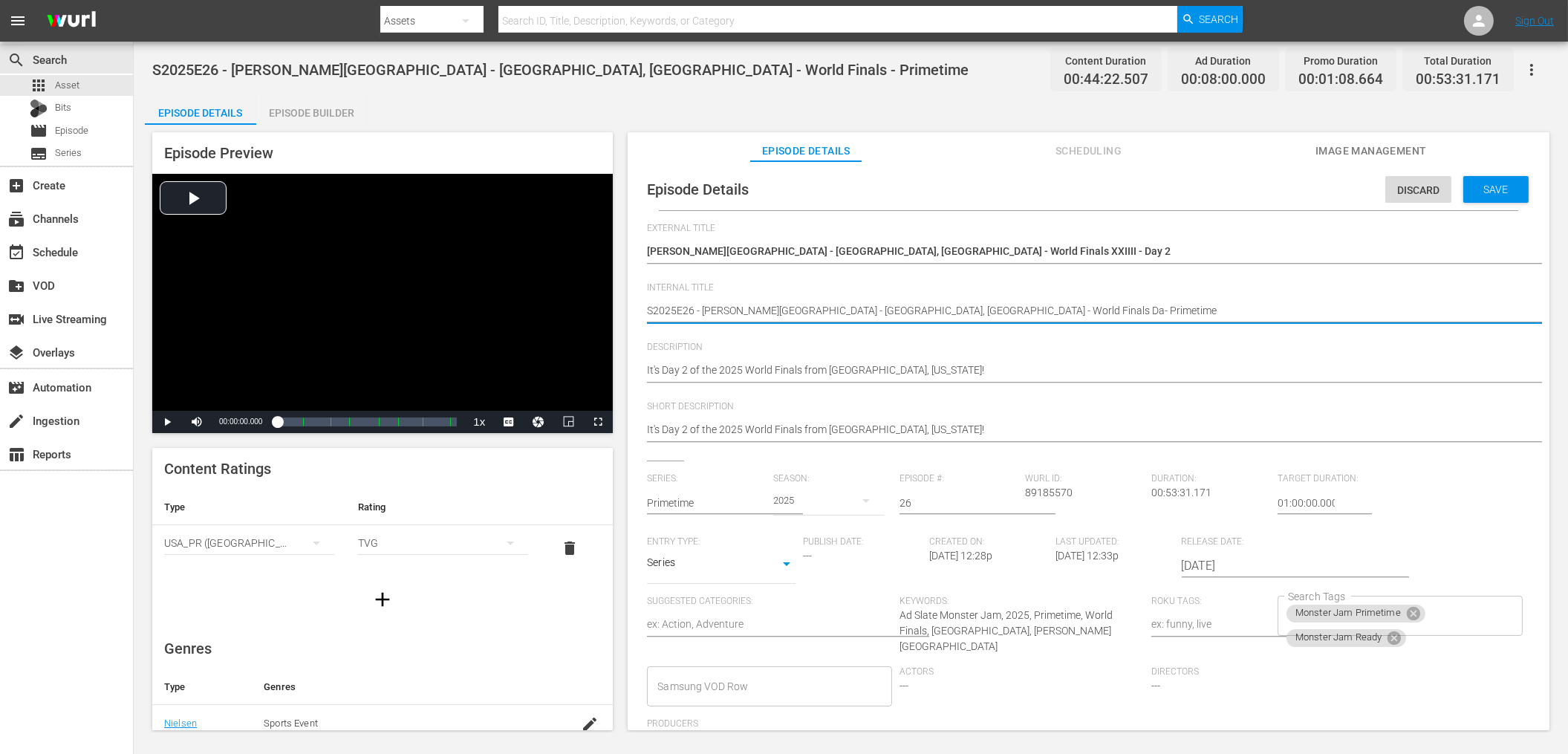
type textarea "S2025E26 - [PERSON_NAME][GEOGRAPHIC_DATA] - [GEOGRAPHIC_DATA], [GEOGRAPHIC_DATA…"
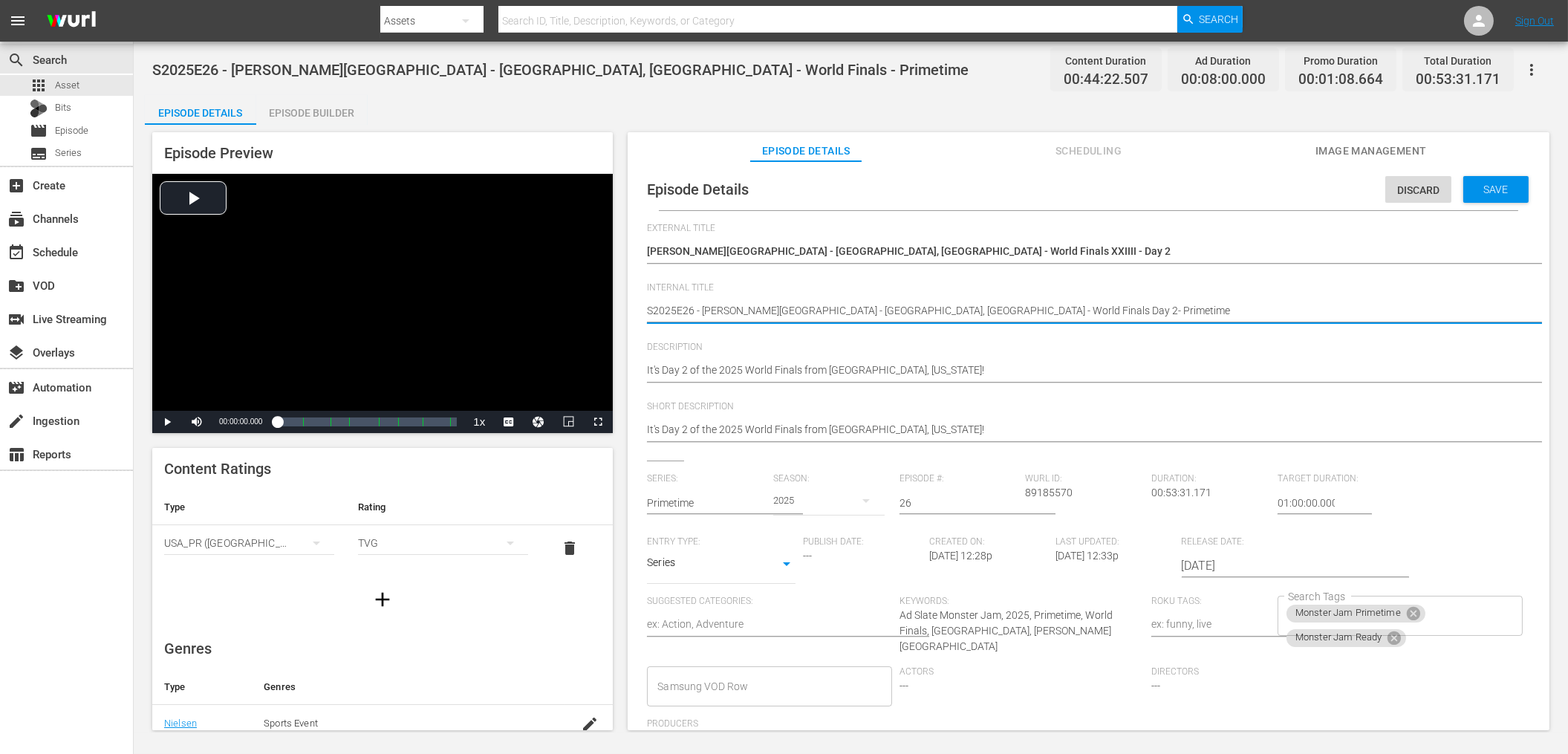
type textarea "S2025E26 - [PERSON_NAME][GEOGRAPHIC_DATA] - [GEOGRAPHIC_DATA], [GEOGRAPHIC_DATA…"
click at [1463, 199] on div "Save" at bounding box center [1495, 189] width 66 height 27
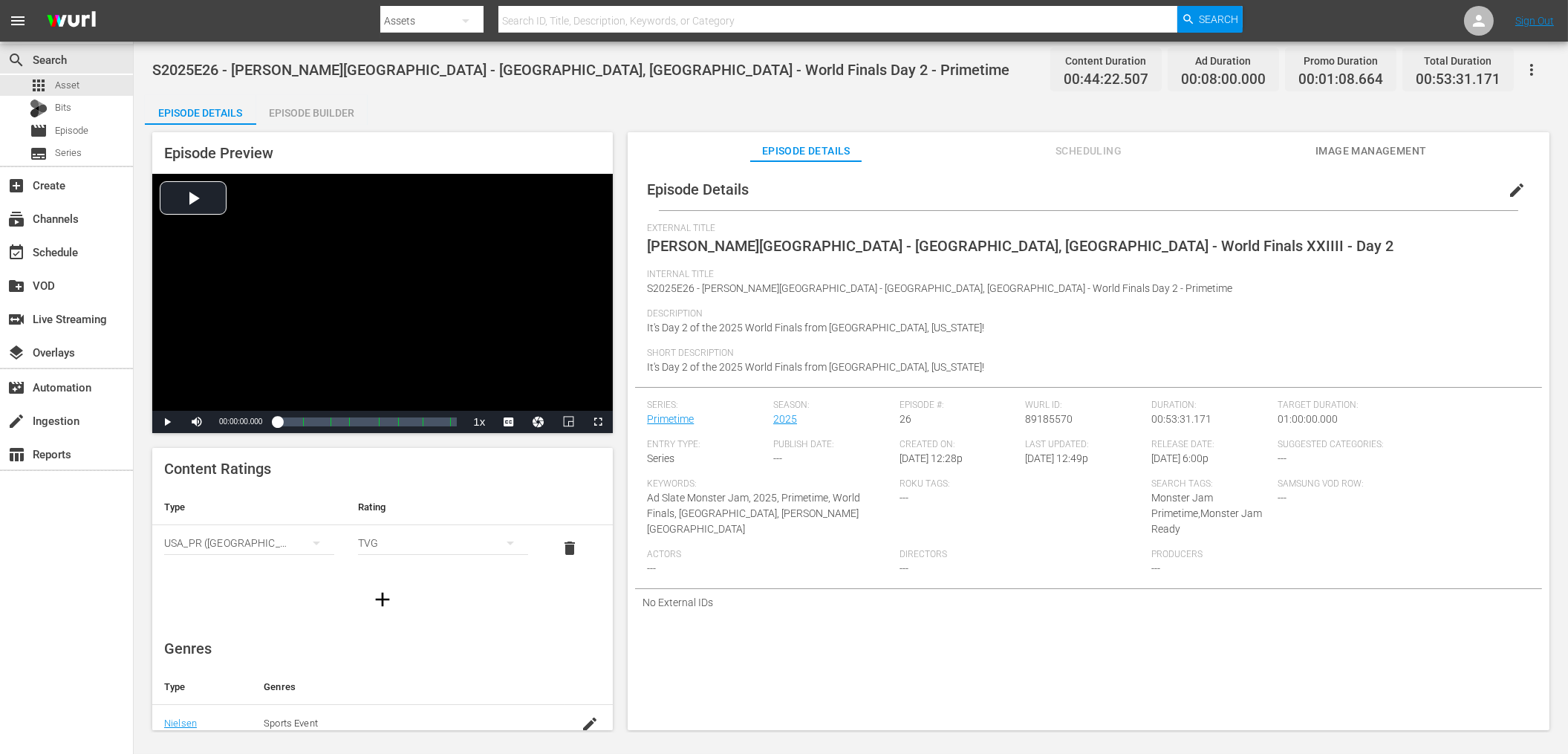
click at [539, 95] on div "Episode Details Episode Builder Episode Preview Video Player is loading. Play V…" at bounding box center [851, 419] width 1412 height 647
click at [567, 72] on span "S2025E26 - [PERSON_NAME][GEOGRAPHIC_DATA] - [GEOGRAPHIC_DATA], [GEOGRAPHIC_DATA…" at bounding box center [581, 69] width 857 height 17
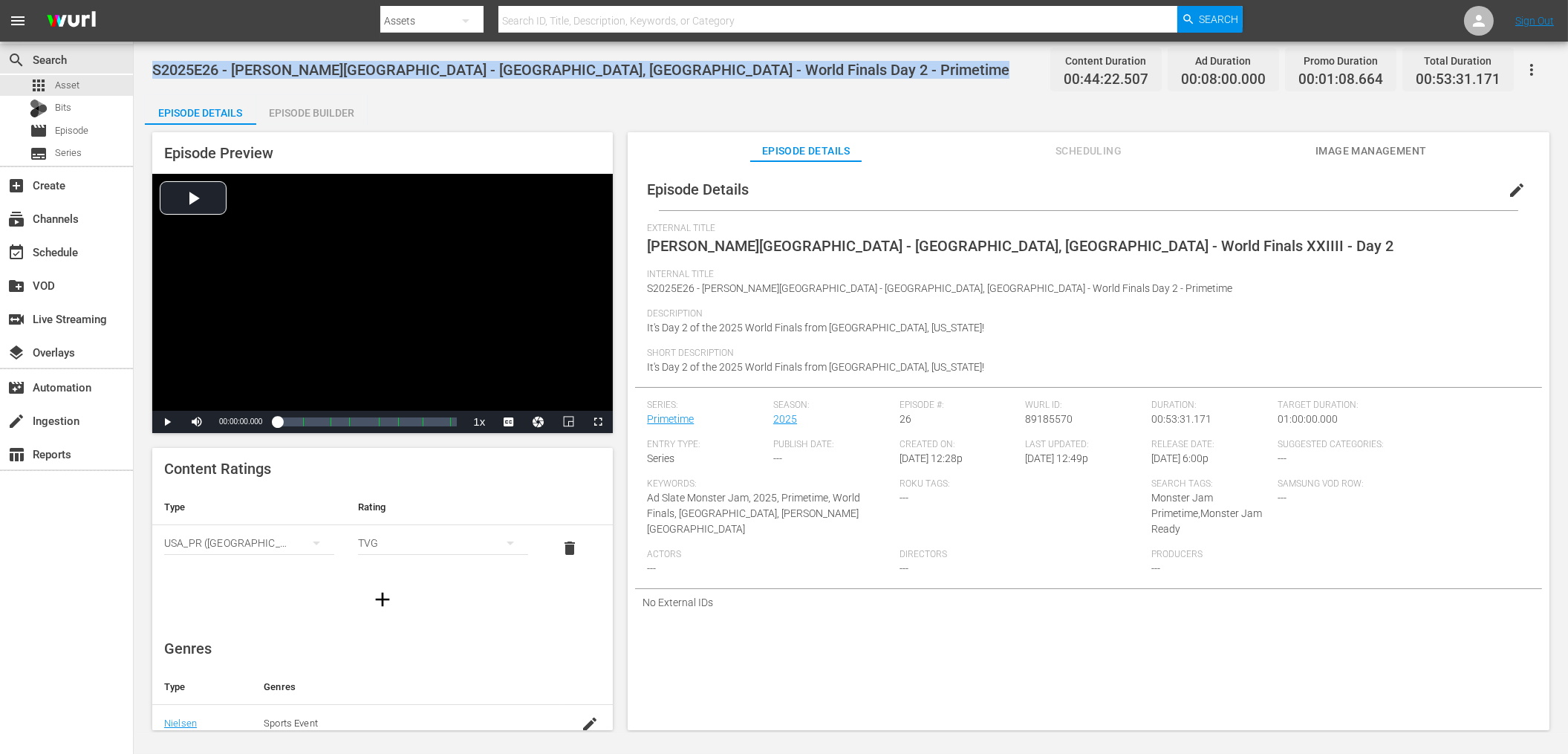
click at [567, 72] on span "S2025E26 - [PERSON_NAME][GEOGRAPHIC_DATA] - [GEOGRAPHIC_DATA], [GEOGRAPHIC_DATA…" at bounding box center [581, 69] width 857 height 17
click at [540, 74] on span "S2025E26 - [PERSON_NAME][GEOGRAPHIC_DATA] - [GEOGRAPHIC_DATA], [GEOGRAPHIC_DATA…" at bounding box center [581, 69] width 857 height 17
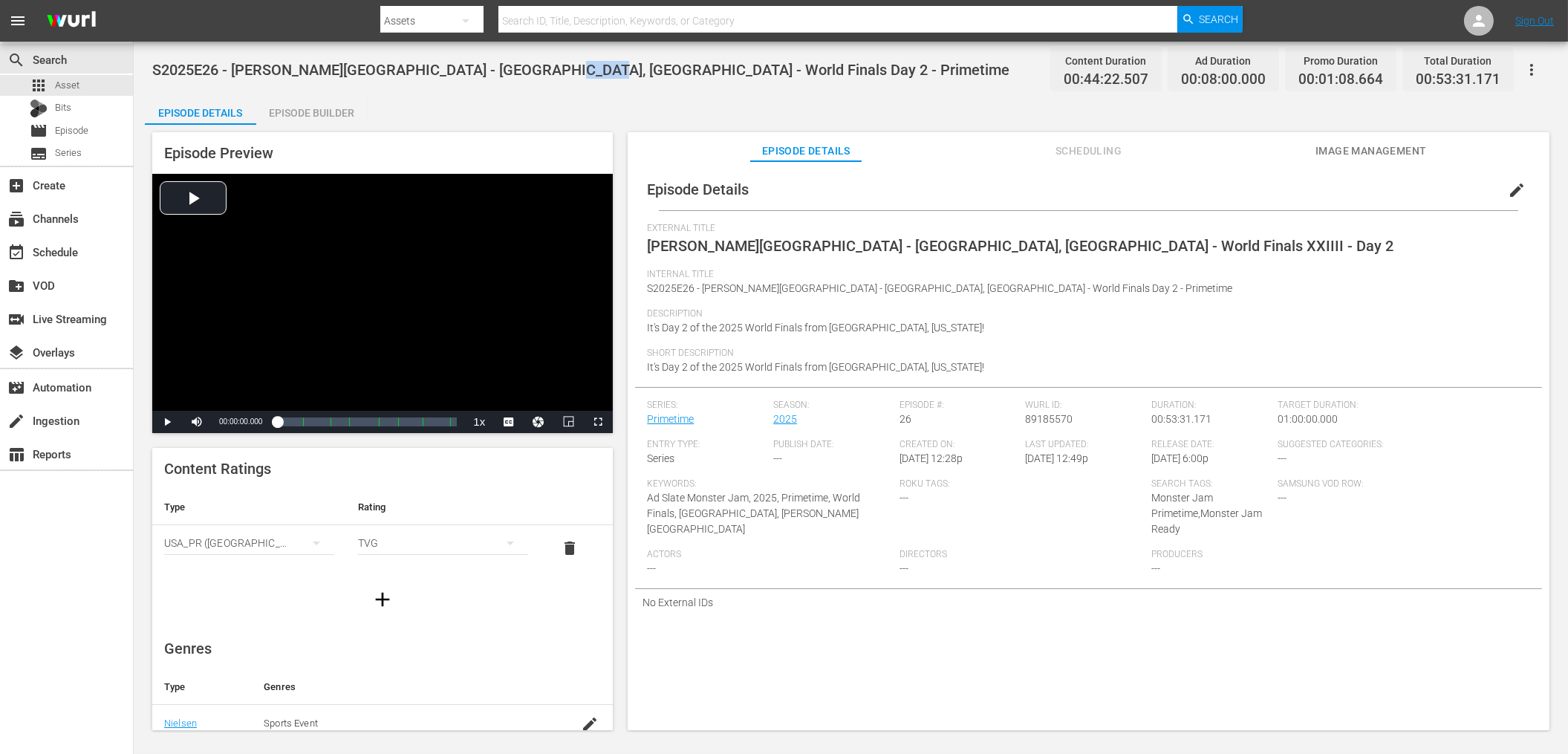
click at [540, 74] on span "S2025E26 - [PERSON_NAME][GEOGRAPHIC_DATA] - [GEOGRAPHIC_DATA], [GEOGRAPHIC_DATA…" at bounding box center [581, 69] width 857 height 17
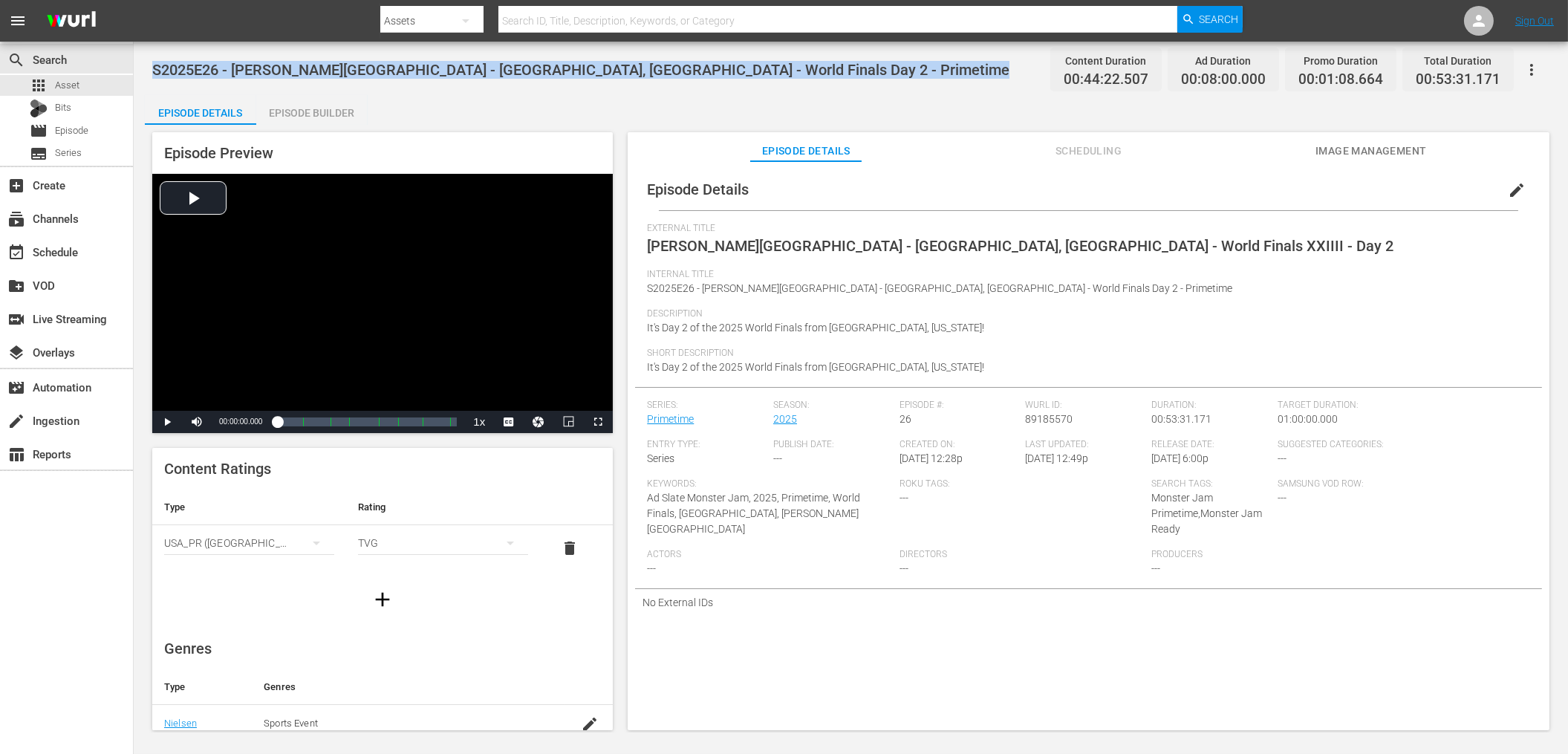
click at [540, 74] on span "S2025E26 - [PERSON_NAME][GEOGRAPHIC_DATA] - [GEOGRAPHIC_DATA], [GEOGRAPHIC_DATA…" at bounding box center [581, 69] width 857 height 17
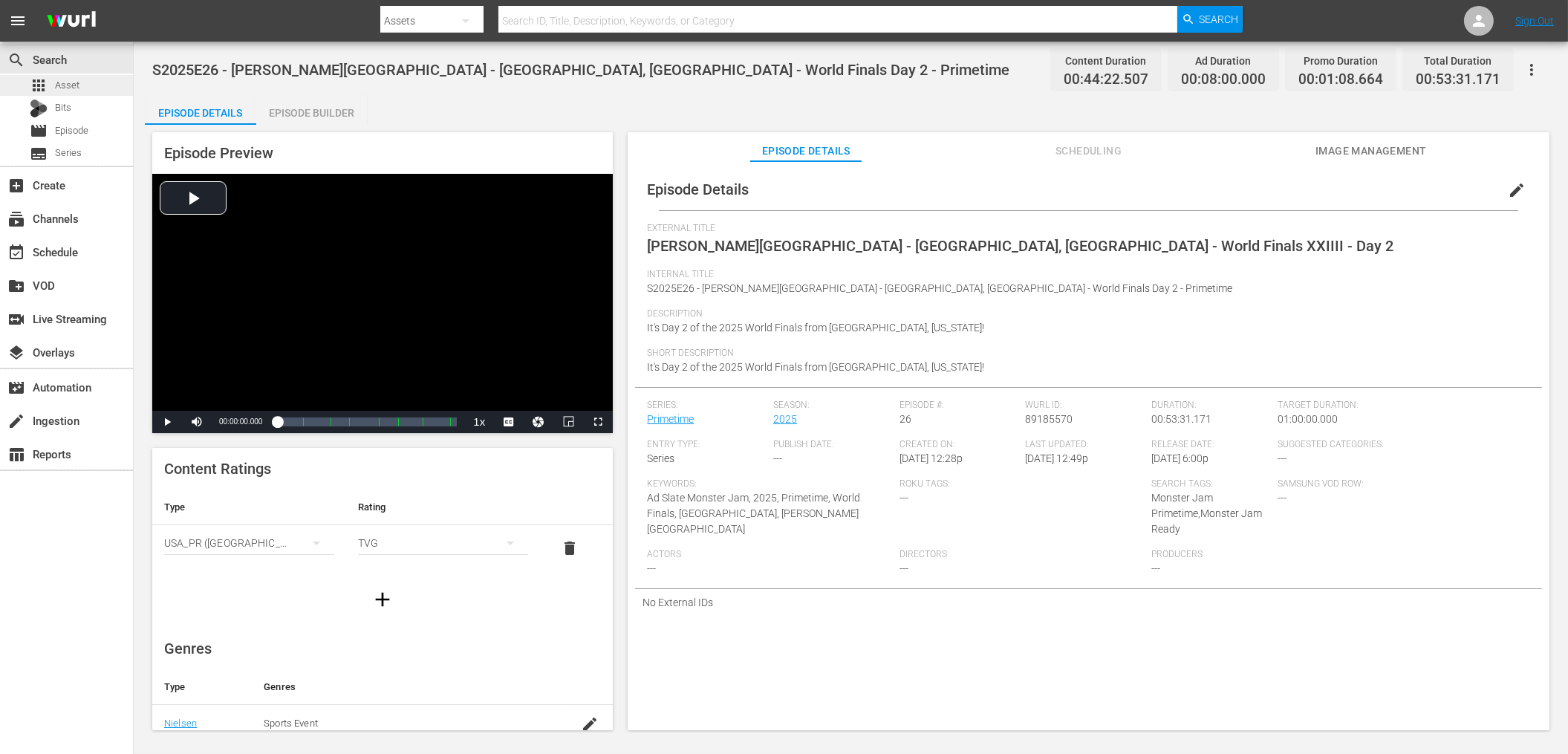
click at [116, 86] on div "apps Asset" at bounding box center [66, 85] width 133 height 21
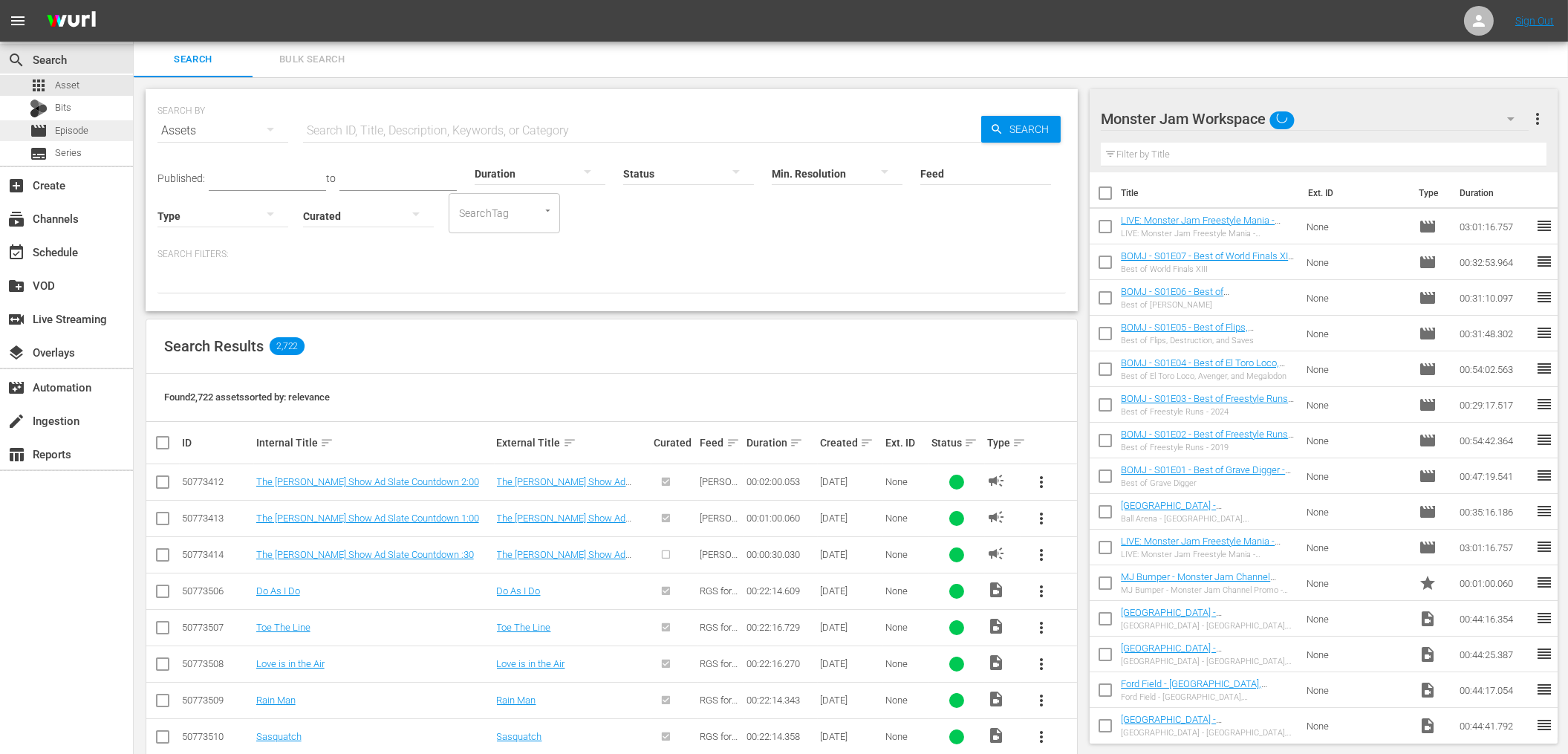
click at [114, 137] on div "movie Episode" at bounding box center [66, 130] width 133 height 21
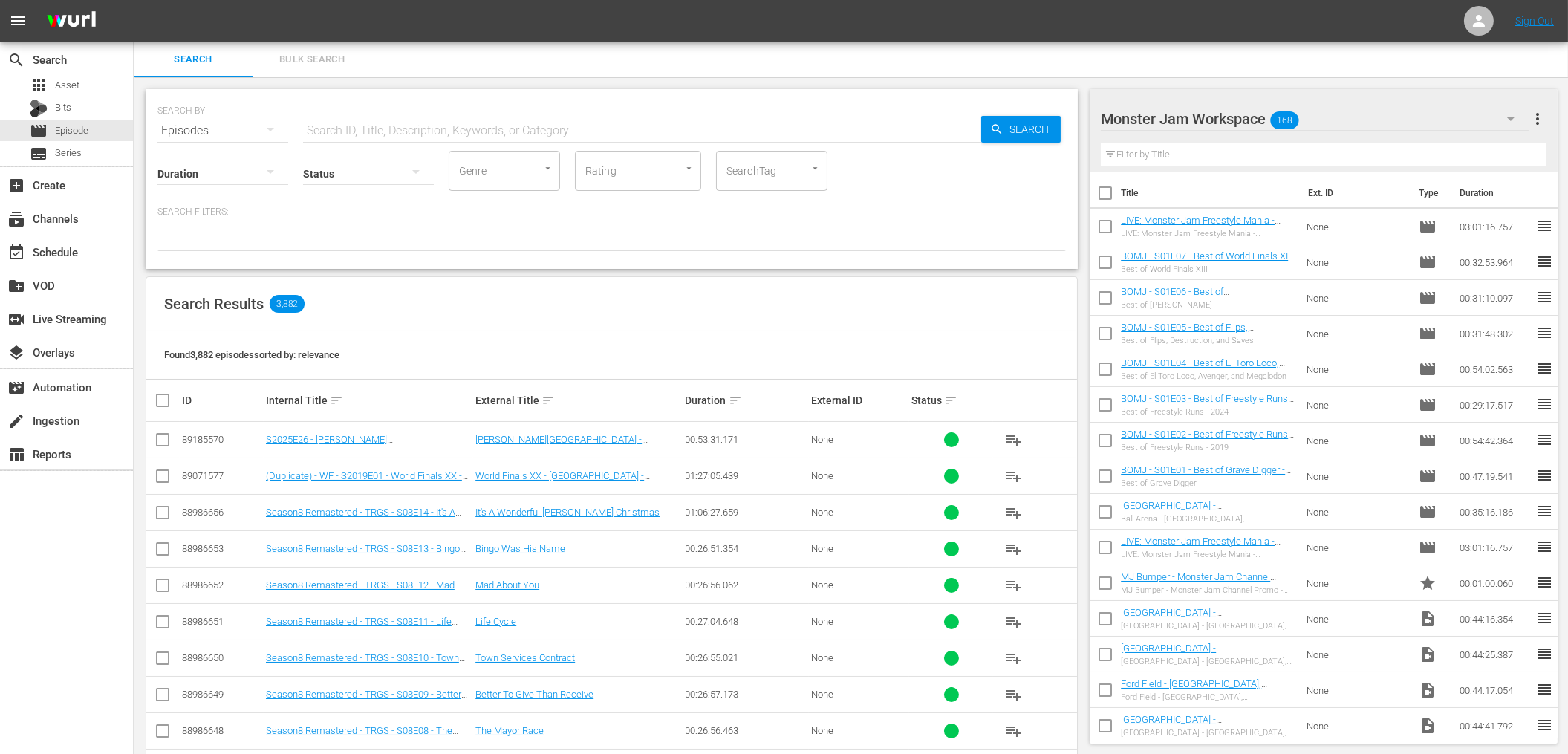
click at [405, 431] on td "S2025E26 - [PERSON_NAME][GEOGRAPHIC_DATA] - [GEOGRAPHIC_DATA], [GEOGRAPHIC_DATA…" at bounding box center [368, 440] width 209 height 36
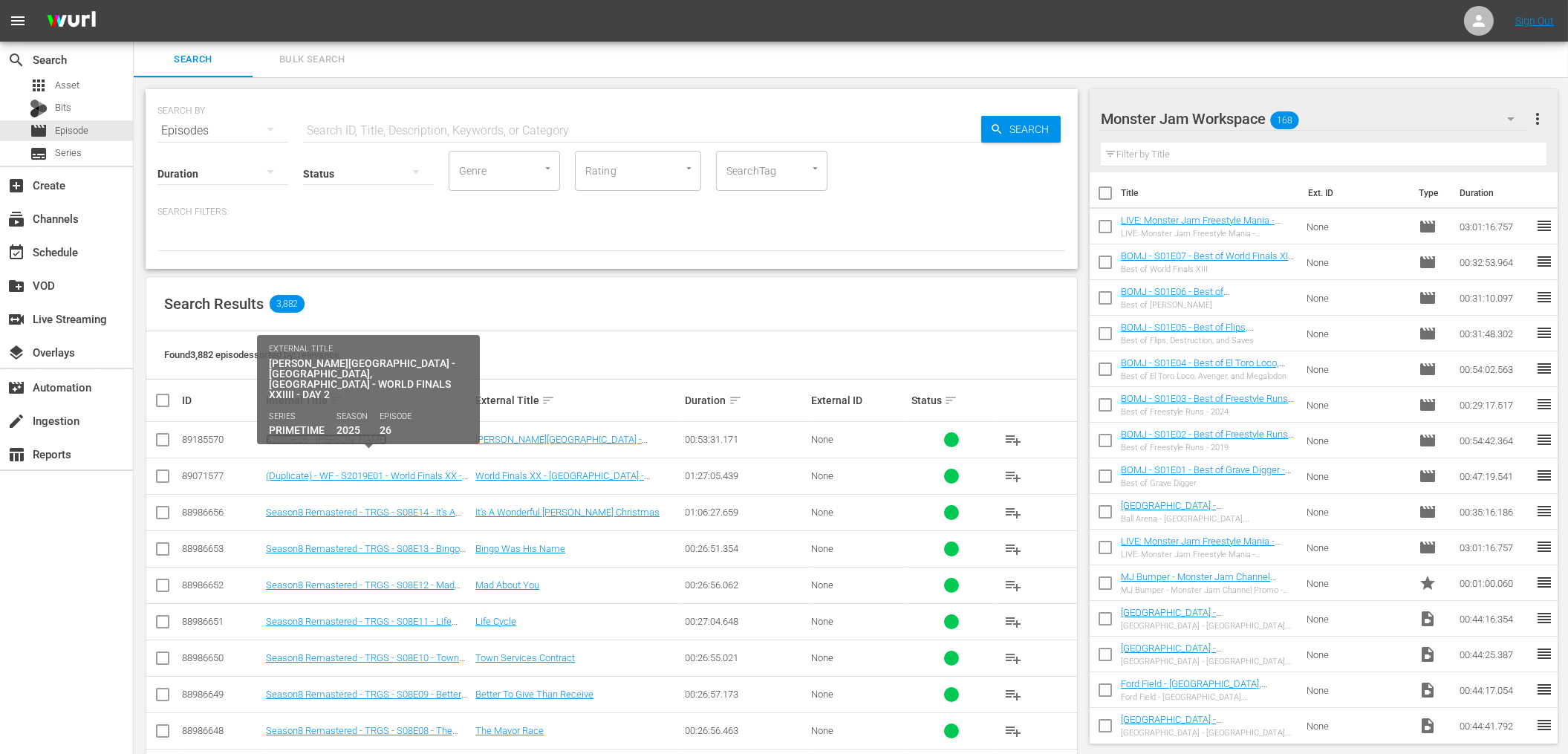
click at [404, 435] on link "S2025E26 - [PERSON_NAME][GEOGRAPHIC_DATA] - [GEOGRAPHIC_DATA], [GEOGRAPHIC_DATA…" at bounding box center [360, 456] width 189 height 45
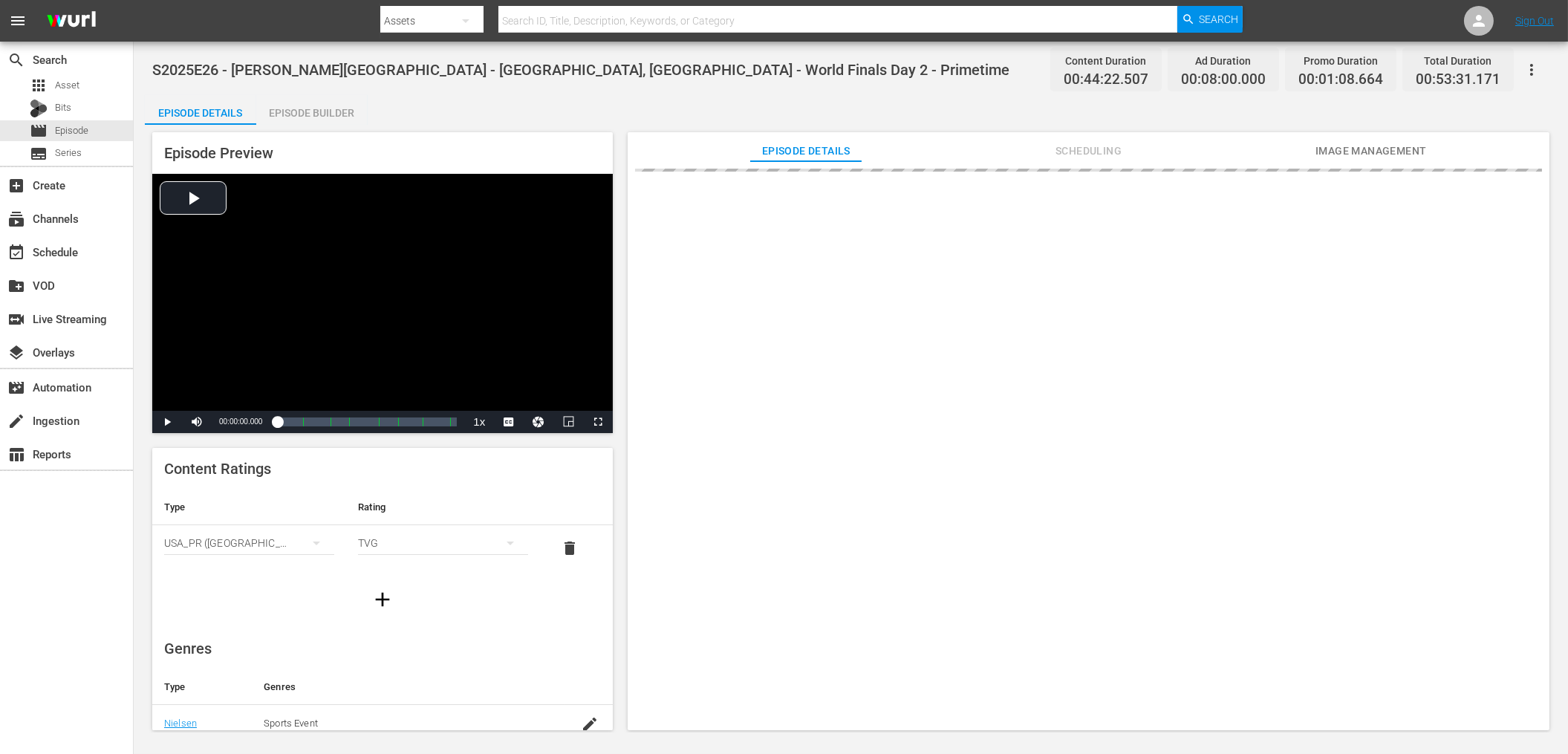
click at [1531, 69] on icon "button" at bounding box center [1531, 70] width 3 height 12
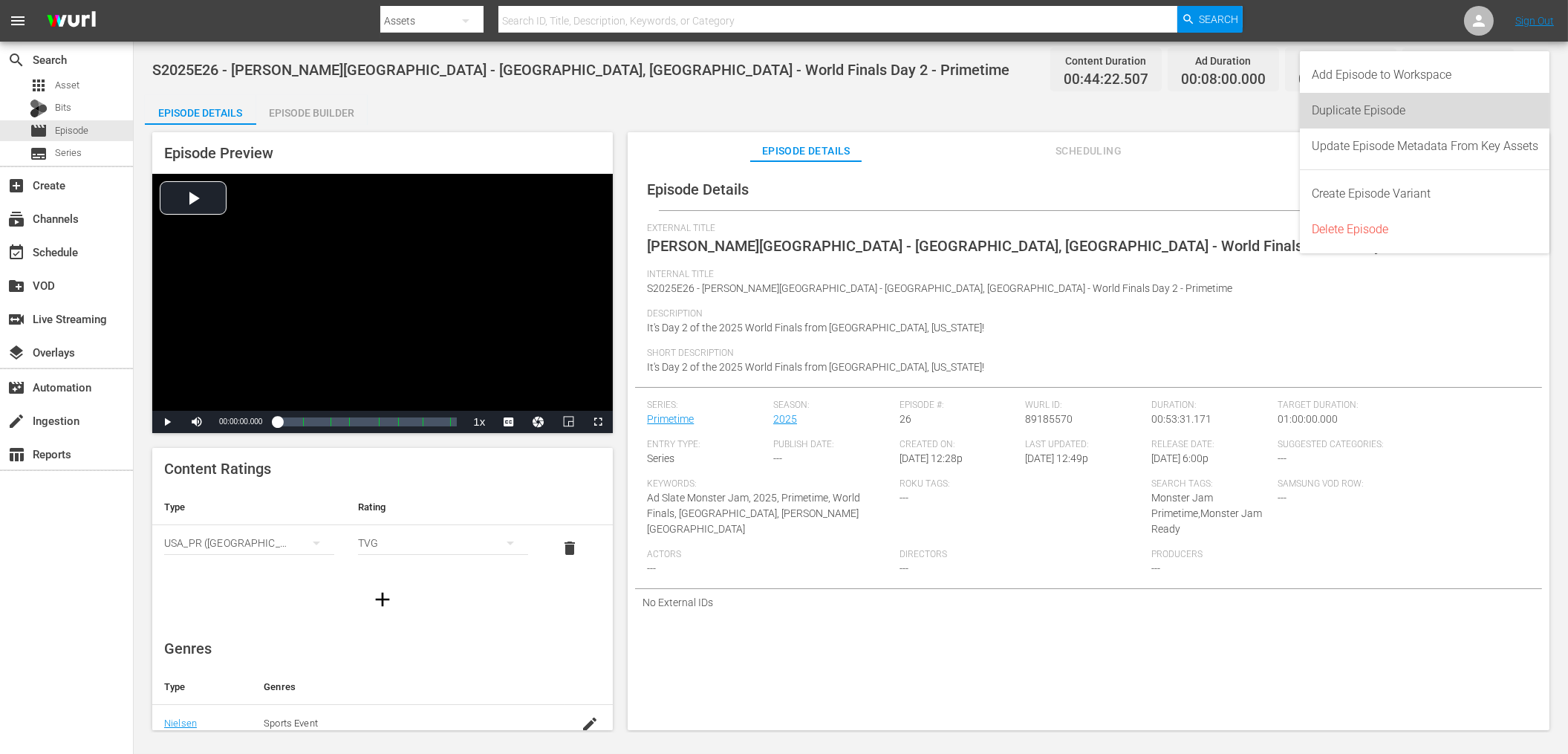
click at [1376, 106] on div "Duplicate Episode" at bounding box center [1424, 110] width 226 height 36
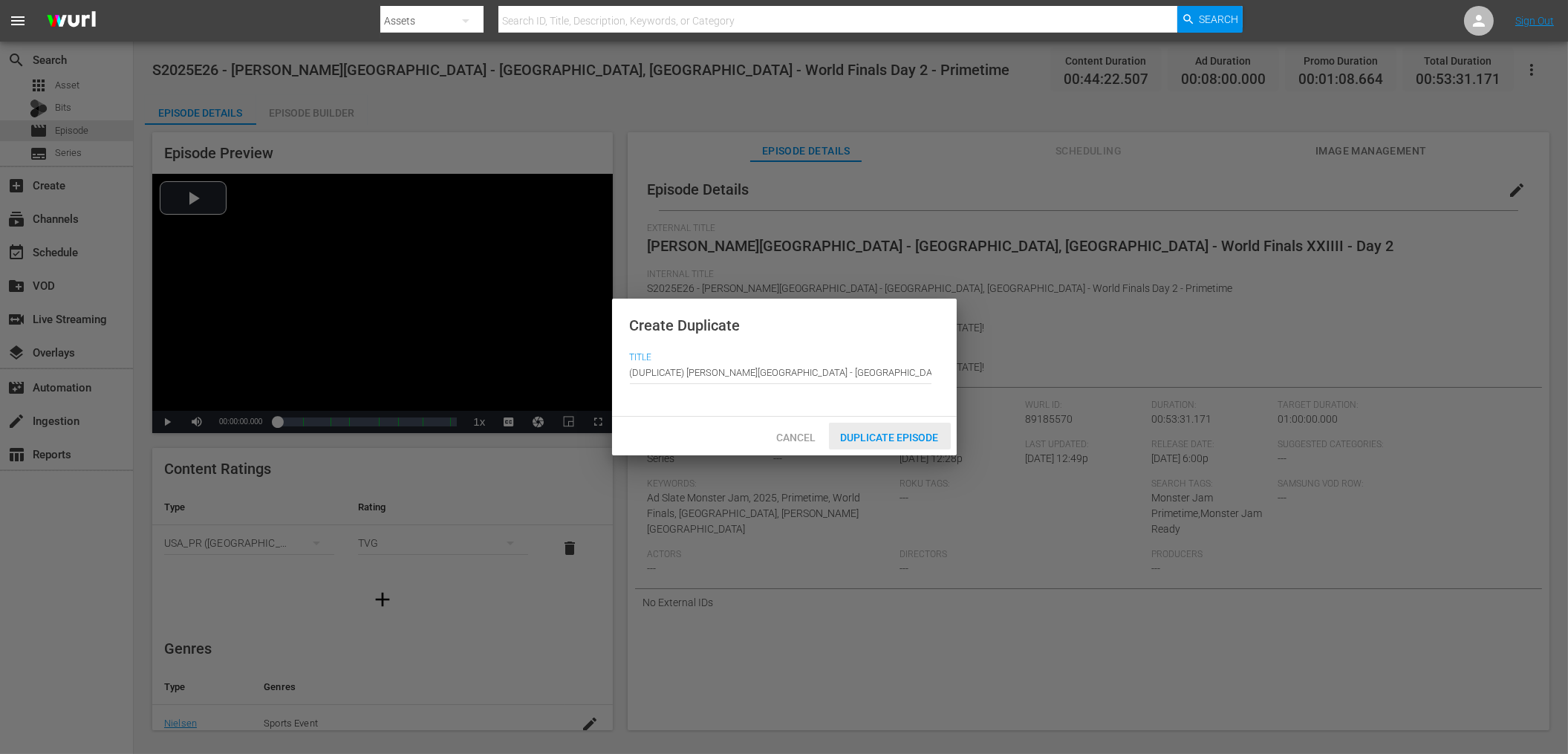
click at [909, 436] on span "Duplicate Episode" at bounding box center [889, 437] width 122 height 12
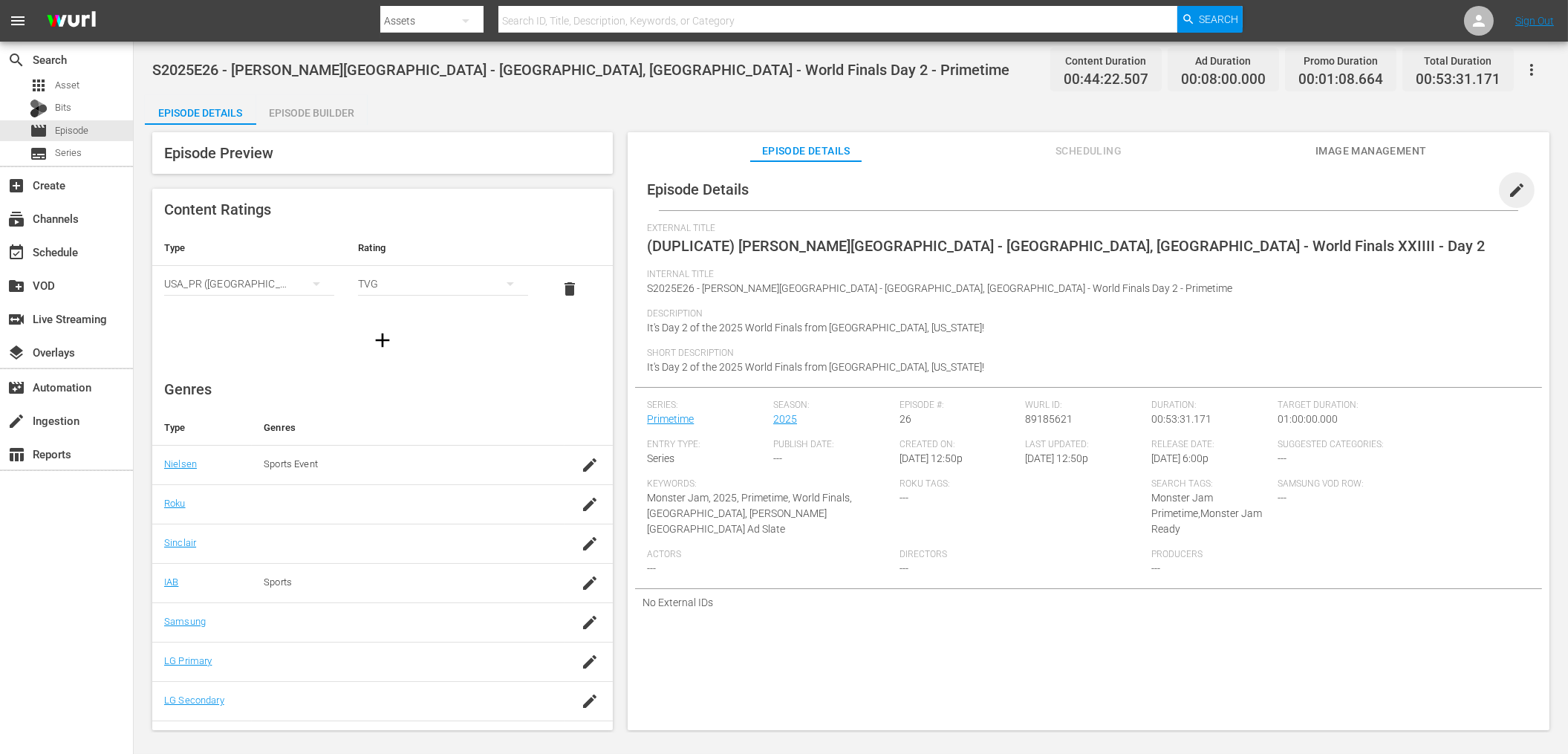
click at [1507, 193] on span "edit" at bounding box center [1516, 189] width 17 height 17
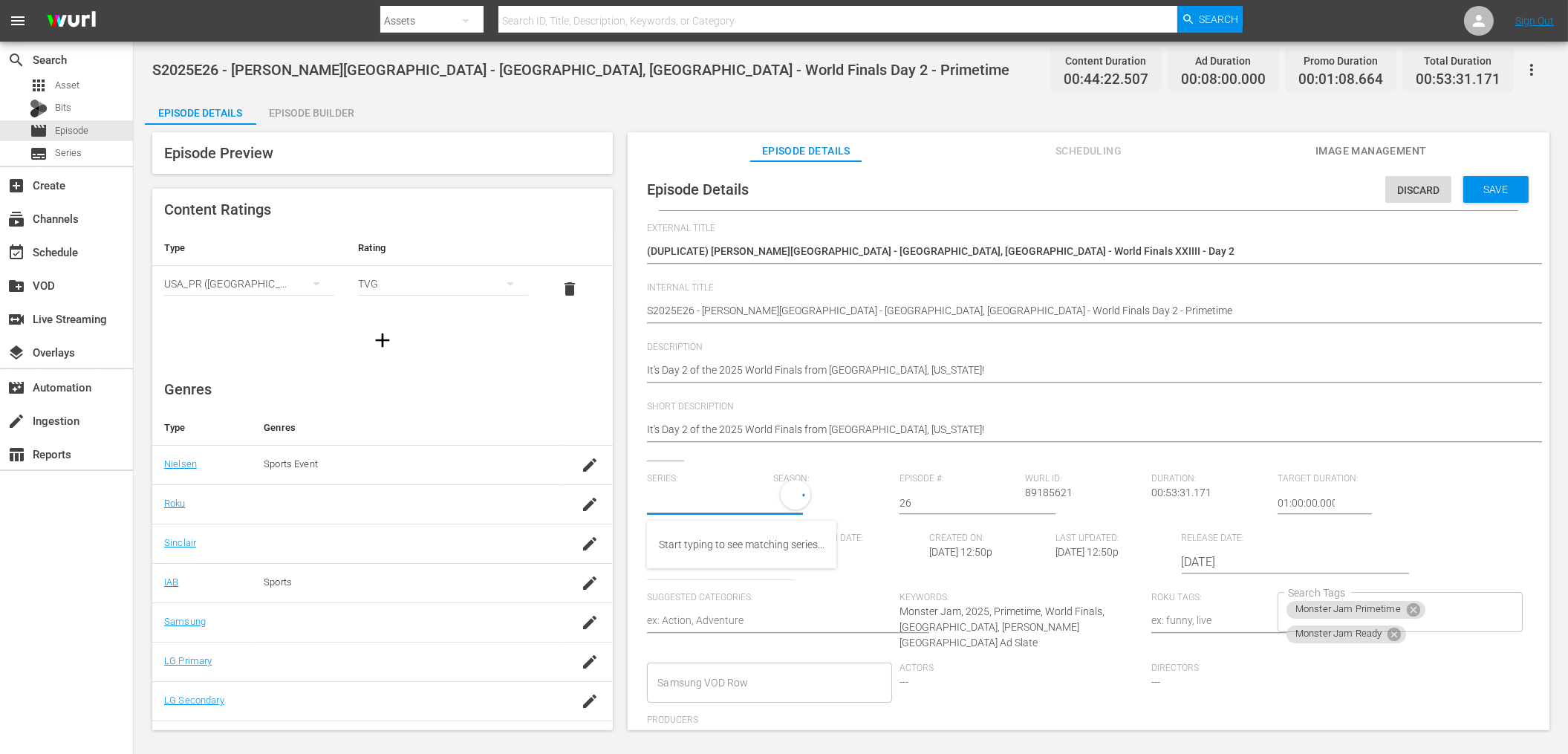
click at [695, 500] on input "text" at bounding box center [706, 503] width 119 height 36
click at [688, 538] on div "World Finals" at bounding box center [687, 544] width 57 height 36
type input "World Finals"
drag, startPoint x: 930, startPoint y: 502, endPoint x: 878, endPoint y: 499, distance: 52.1
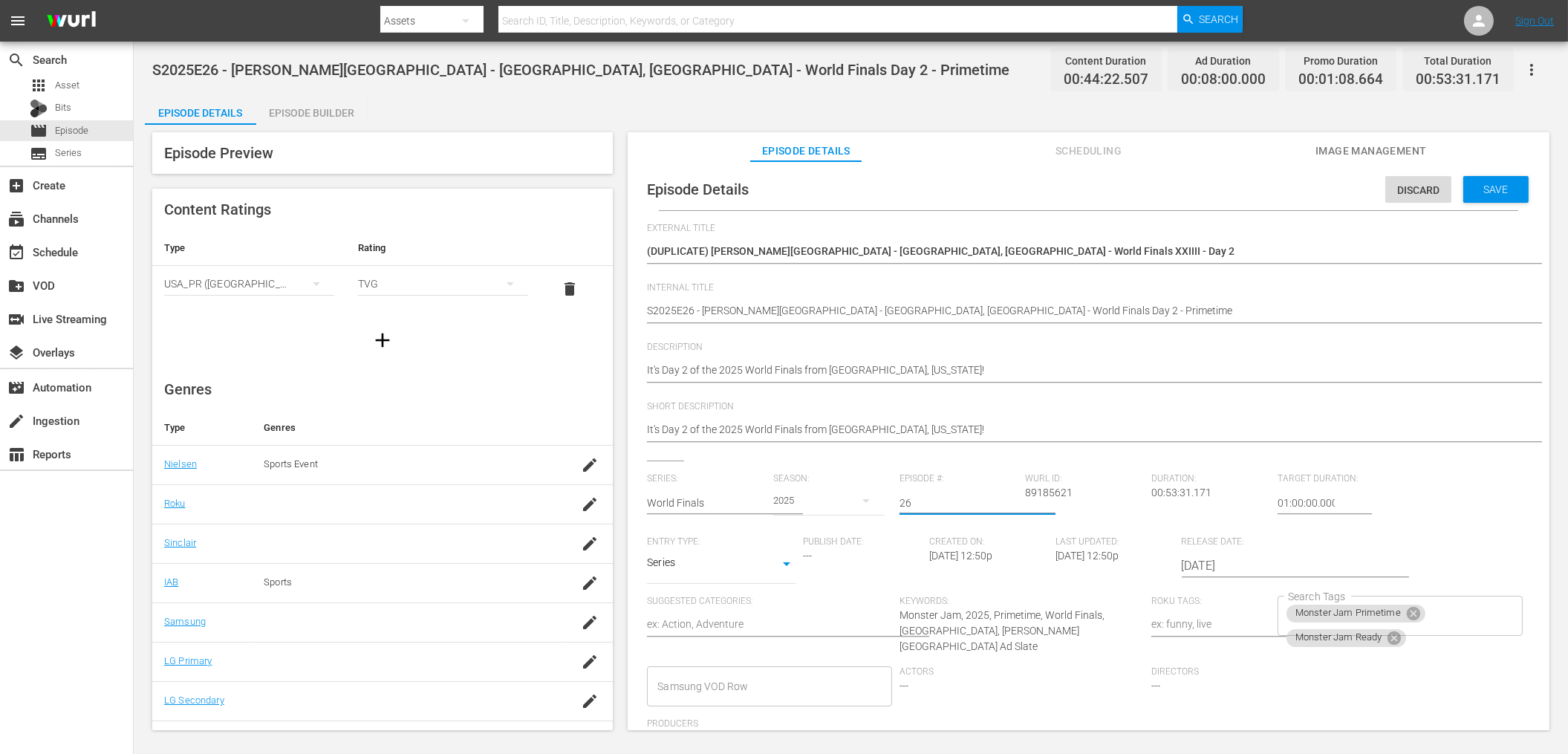
click at [878, 499] on div "Series: World Finals Season: 2025 Episode #: 26 [PERSON_NAME] ID: 89185621 Dura…" at bounding box center [1088, 615] width 883 height 285
drag, startPoint x: 911, startPoint y: 502, endPoint x: 885, endPoint y: 501, distance: 26.0
click at [885, 501] on div "Series: World Finals Season: 2025 Episode #: 26 [PERSON_NAME] ID: 89185621 Dura…" at bounding box center [1088, 615] width 883 height 285
type input "2"
click at [986, 458] on div "Short Description It's Day 2 of the 2025 World Finals from [GEOGRAPHIC_DATA], […" at bounding box center [1088, 431] width 883 height 60
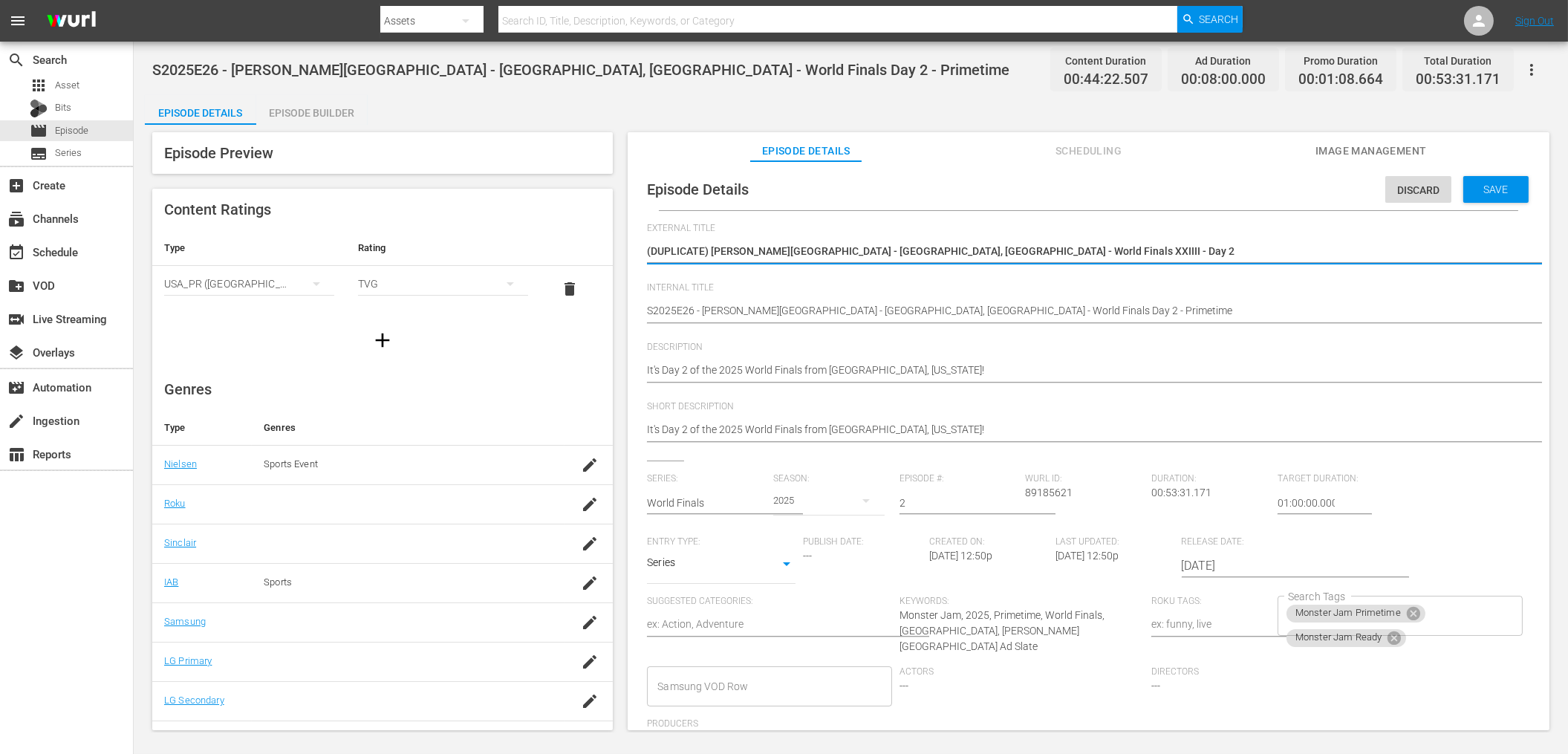
drag, startPoint x: 712, startPoint y: 251, endPoint x: 613, endPoint y: 246, distance: 99.1
type textarea "[PERSON_NAME][GEOGRAPHIC_DATA] - [GEOGRAPHIC_DATA], [GEOGRAPHIC_DATA] - World F…"
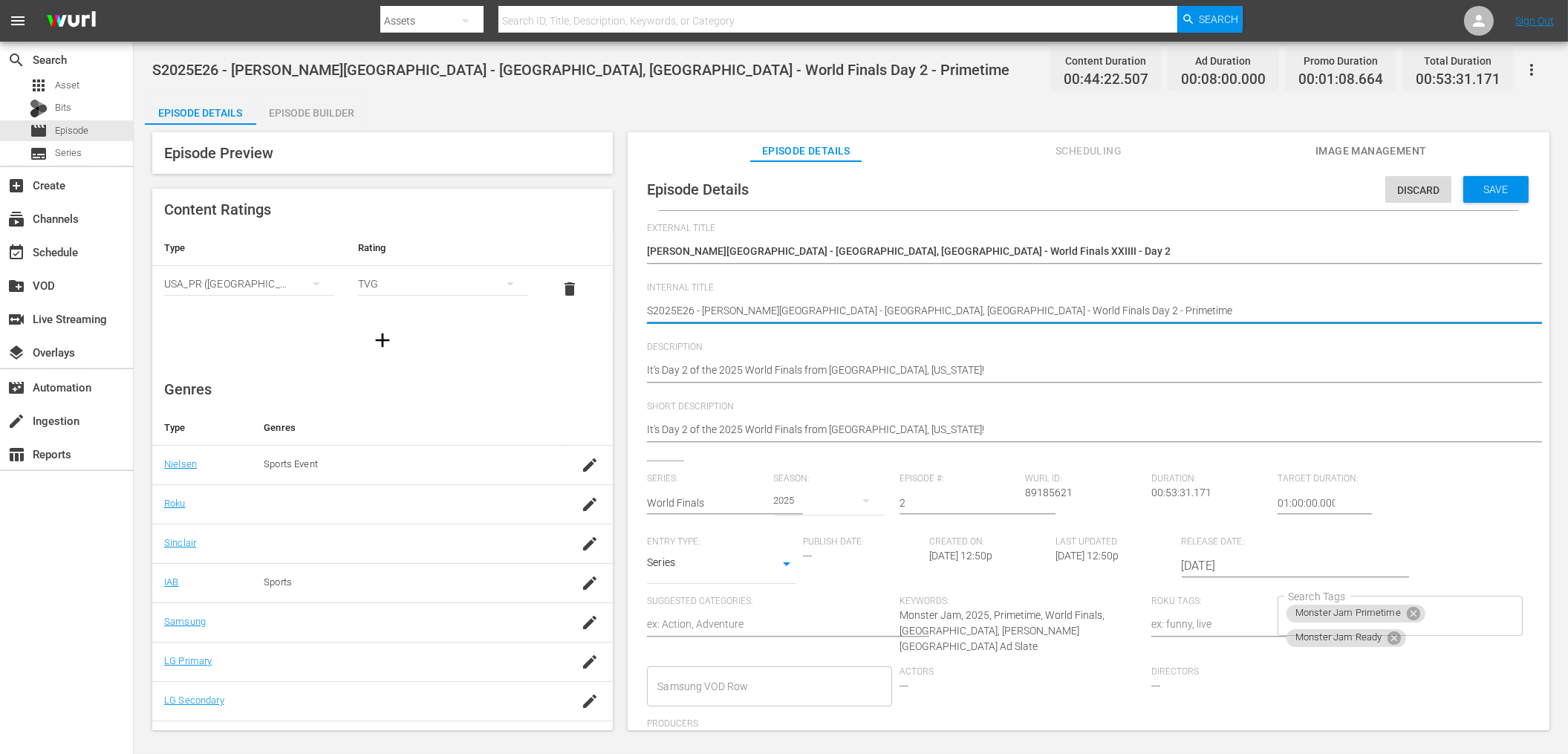
type textarea "WS2025E26 - [PERSON_NAME][GEOGRAPHIC_DATA] - [GEOGRAPHIC_DATA], [GEOGRAPHIC_DAT…"
type textarea "WFS2025E26 - [PERSON_NAME][GEOGRAPHIC_DATA] - [GEOGRAPHIC_DATA], [GEOGRAPHIC_DA…"
type textarea "WF S2025E26 - [PERSON_NAME][GEOGRAPHIC_DATA] - [GEOGRAPHIC_DATA], [GEOGRAPHIC_D…"
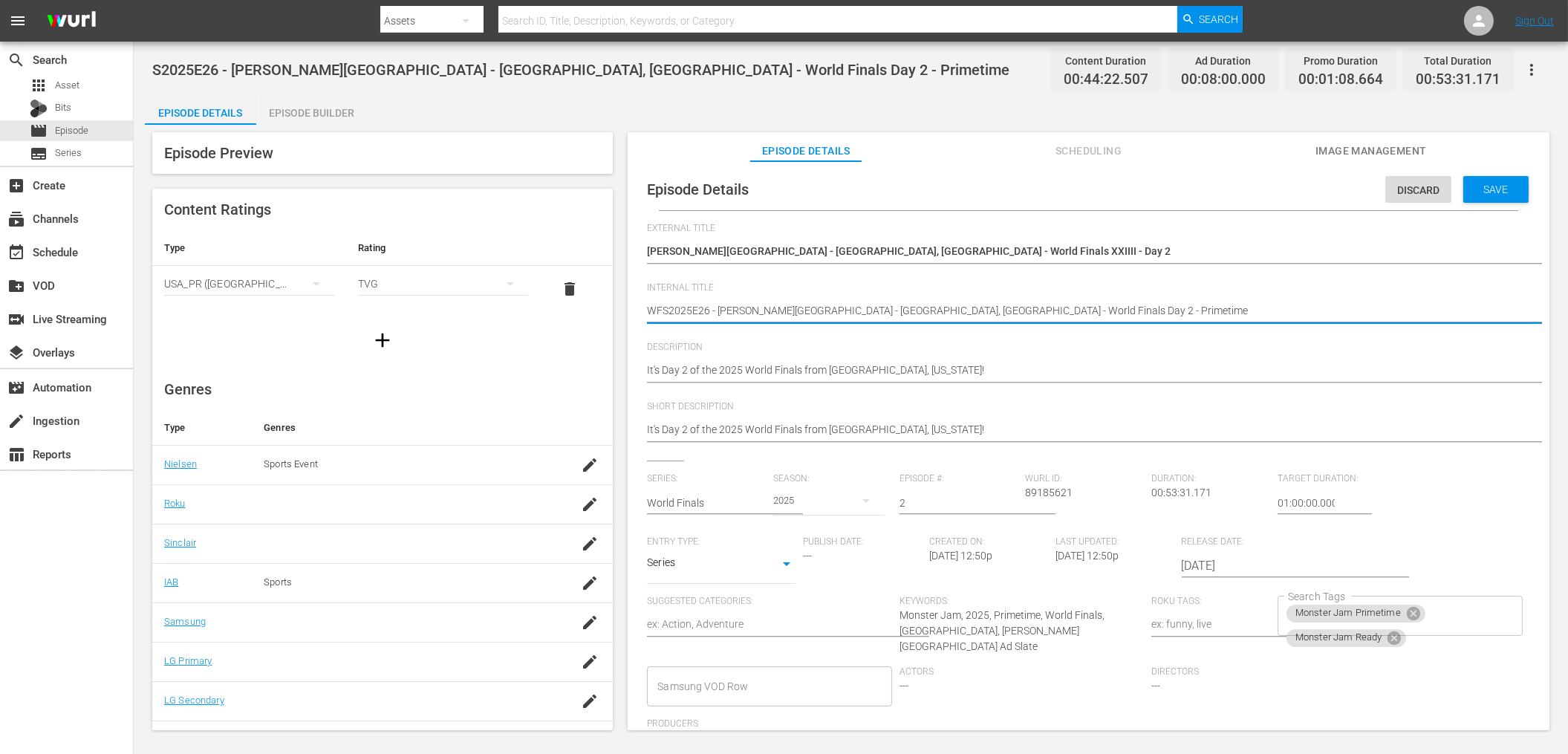
type textarea "WF S2025E26 - [PERSON_NAME][GEOGRAPHIC_DATA] - [GEOGRAPHIC_DATA], [GEOGRAPHIC_D…"
type textarea "WF -S2025E26 - [PERSON_NAME][GEOGRAPHIC_DATA] - [GEOGRAPHIC_DATA], [GEOGRAPHIC_…"
type textarea "WF - S2025E26 - [PERSON_NAME][GEOGRAPHIC_DATA] - [GEOGRAPHIC_DATA], [GEOGRAPHIC…"
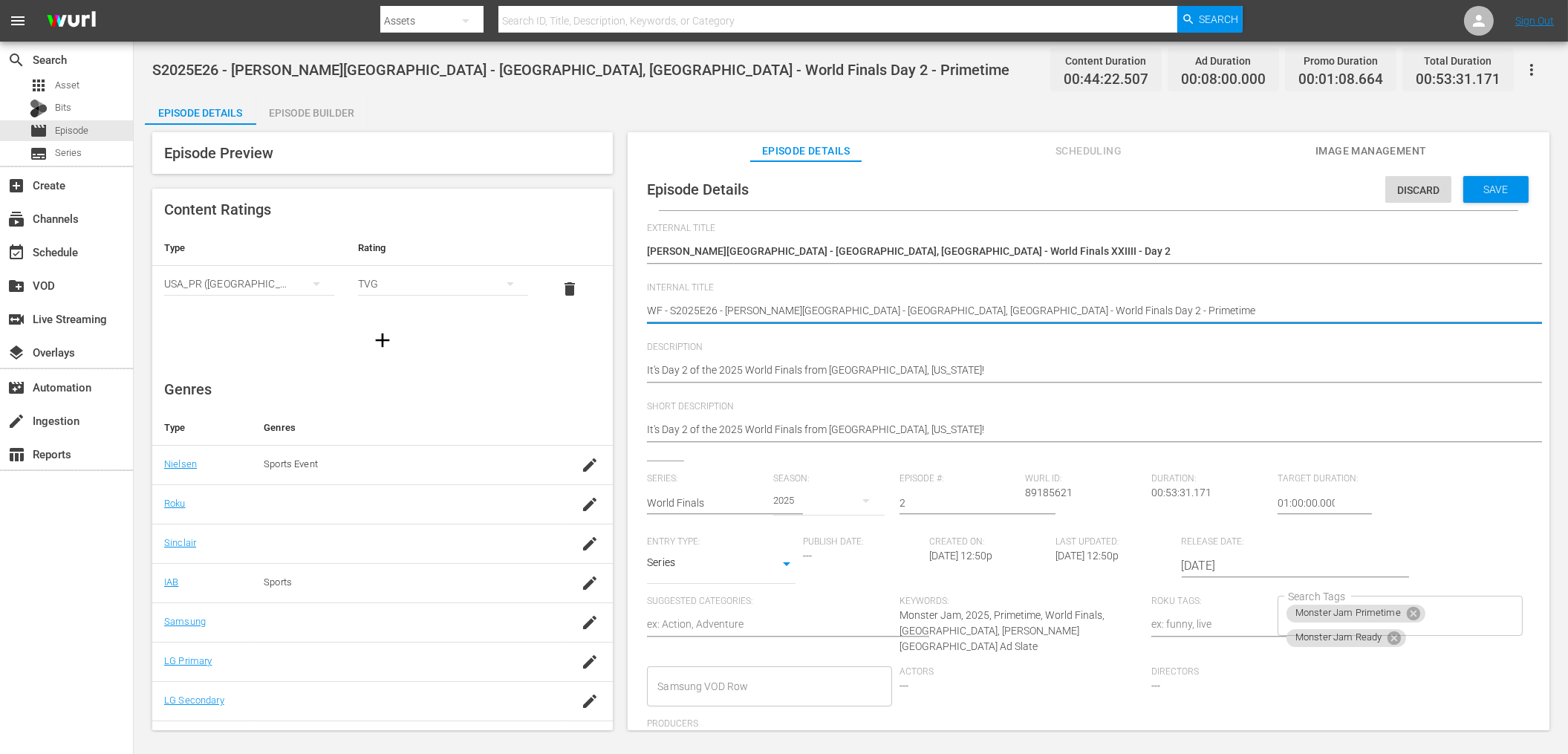
click at [707, 309] on textarea "S2025E26 - [PERSON_NAME][GEOGRAPHIC_DATA] - [GEOGRAPHIC_DATA], [GEOGRAPHIC_DATA…" at bounding box center [1084, 311] width 875 height 17
type textarea "WF - S2025E0 - [PERSON_NAME][GEOGRAPHIC_DATA] - [GEOGRAPHIC_DATA], [GEOGRAPHIC_…"
type textarea "WF - S2025E02 - [PERSON_NAME][GEOGRAPHIC_DATA] - [GEOGRAPHIC_DATA], [GEOGRAPHIC…"
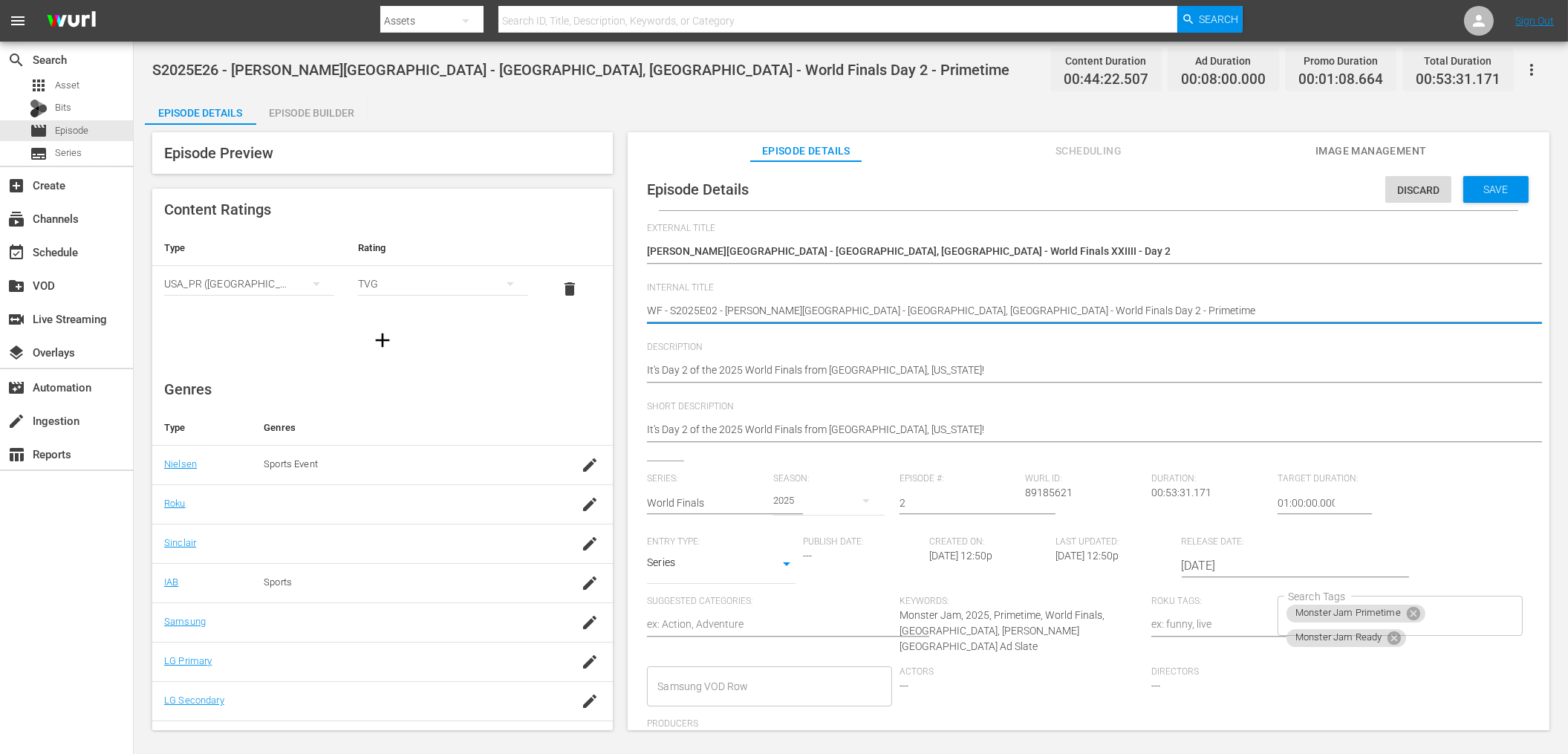
type textarea "WF - S2025E0 - [PERSON_NAME][GEOGRAPHIC_DATA] - [GEOGRAPHIC_DATA], [GEOGRAPHIC_…"
type textarea "WF - S2025E26 - [PERSON_NAME][GEOGRAPHIC_DATA] - [GEOGRAPHIC_DATA], [GEOGRAPHIC…"
click at [911, 313] on textarea "S2025E26 - [PERSON_NAME][GEOGRAPHIC_DATA] - [GEOGRAPHIC_DATA], [GEOGRAPHIC_DATA…" at bounding box center [1084, 311] width 875 height 17
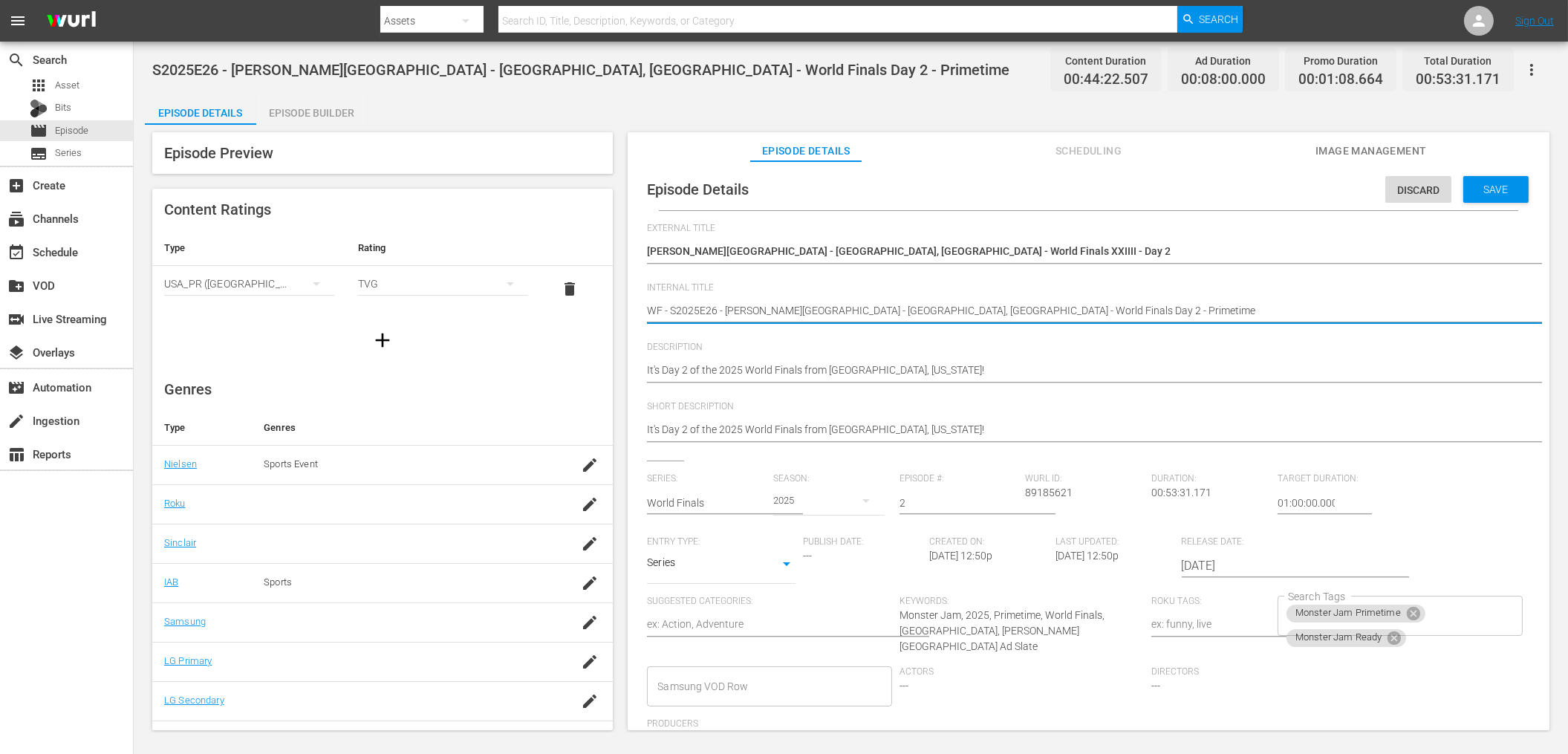
click at [1070, 308] on textarea "S2025E26 - [PERSON_NAME][GEOGRAPHIC_DATA] - [GEOGRAPHIC_DATA], [GEOGRAPHIC_DATA…" at bounding box center [1084, 311] width 875 height 17
click at [1037, 309] on textarea "S2025E26 - [PERSON_NAME][GEOGRAPHIC_DATA] - [GEOGRAPHIC_DATA], [GEOGRAPHIC_DATA…" at bounding box center [1084, 311] width 875 height 17
type textarea "WF - S2025E26 - [PERSON_NAME][GEOGRAPHIC_DATA] - [GEOGRAPHIC_DATA], [GEOGRAPHIC…"
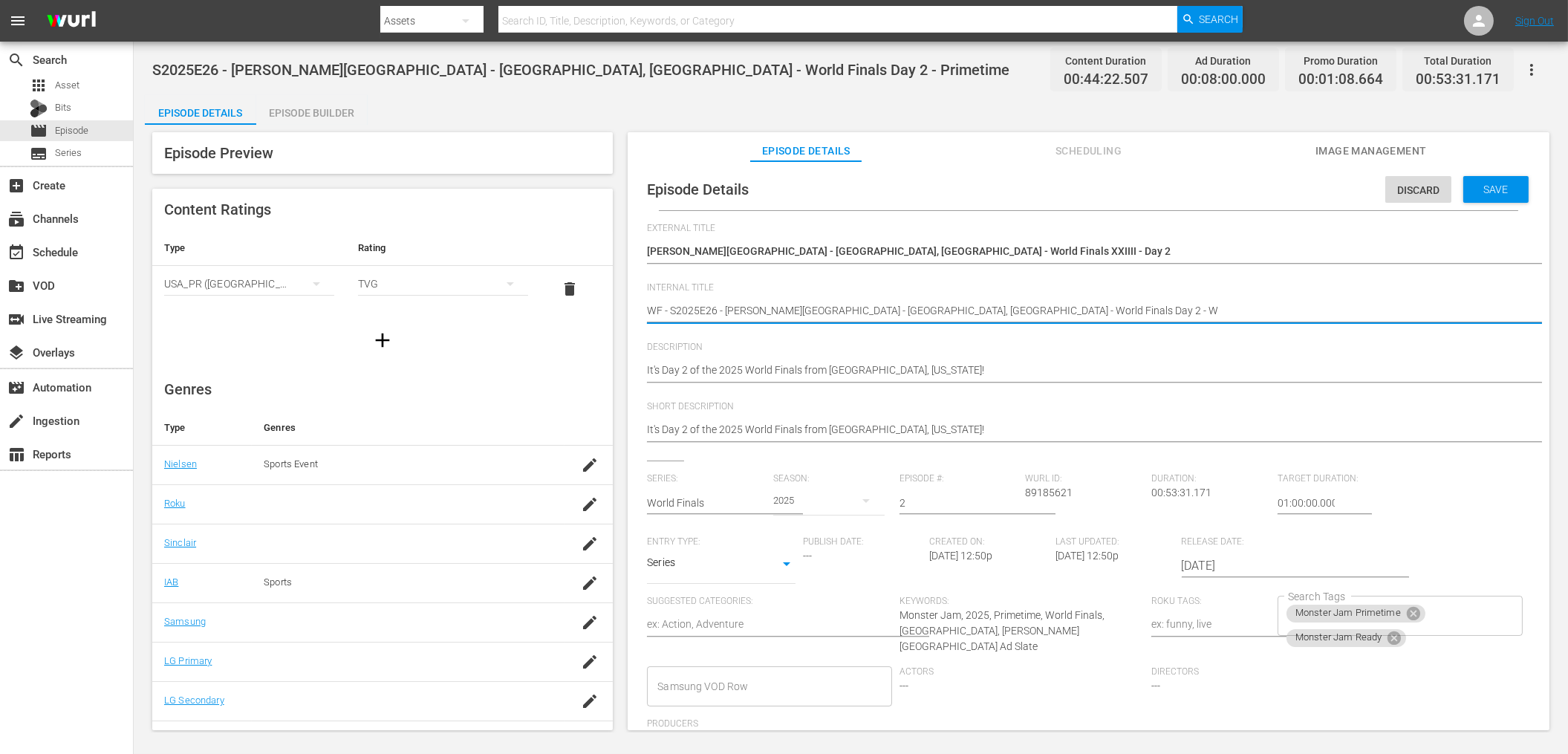
type textarea "WF - S2025E26 - [PERSON_NAME][GEOGRAPHIC_DATA] - [GEOGRAPHIC_DATA], [GEOGRAPHIC…"
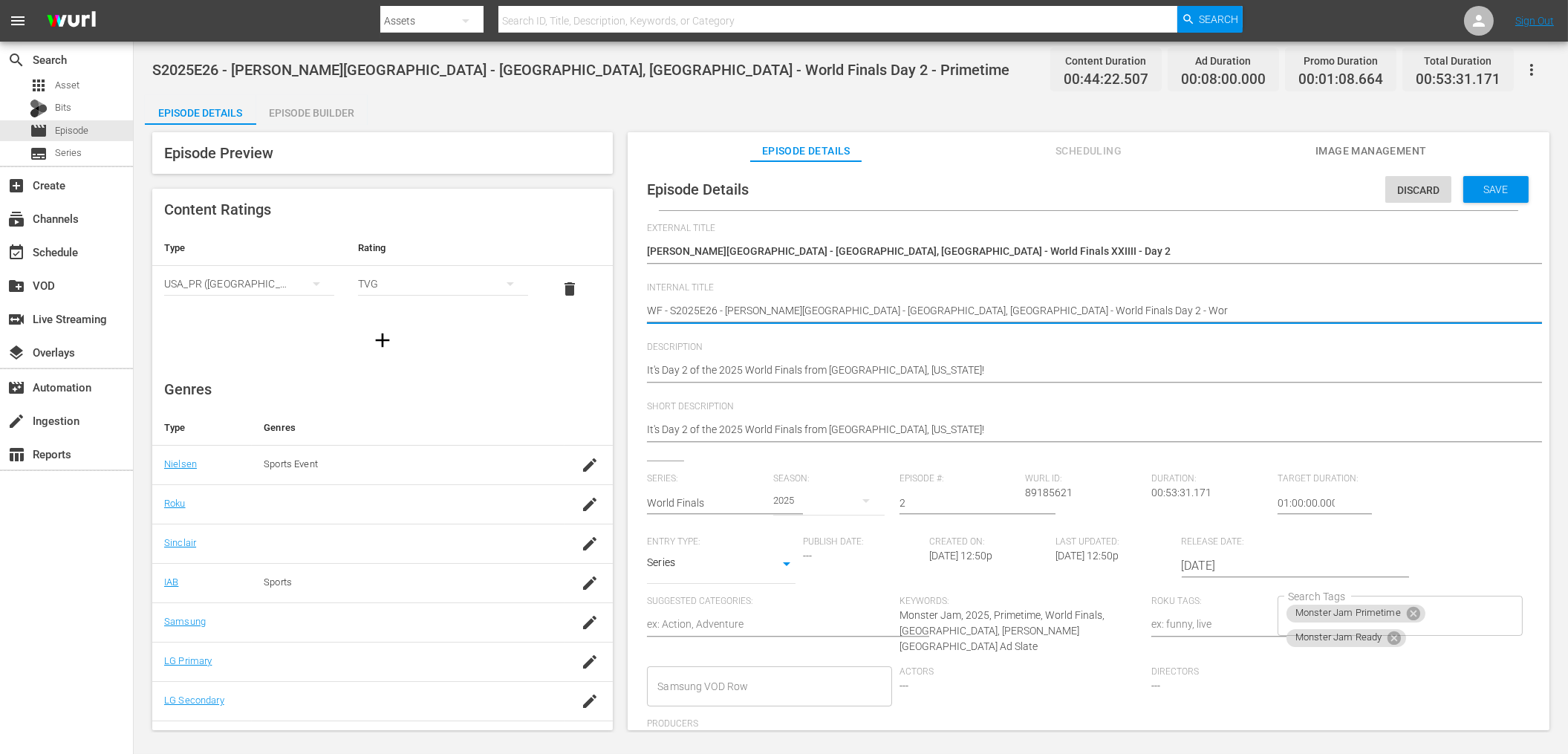
type textarea "WF - S2025E26 - [PERSON_NAME][GEOGRAPHIC_DATA] - [GEOGRAPHIC_DATA], [GEOGRAPHIC…"
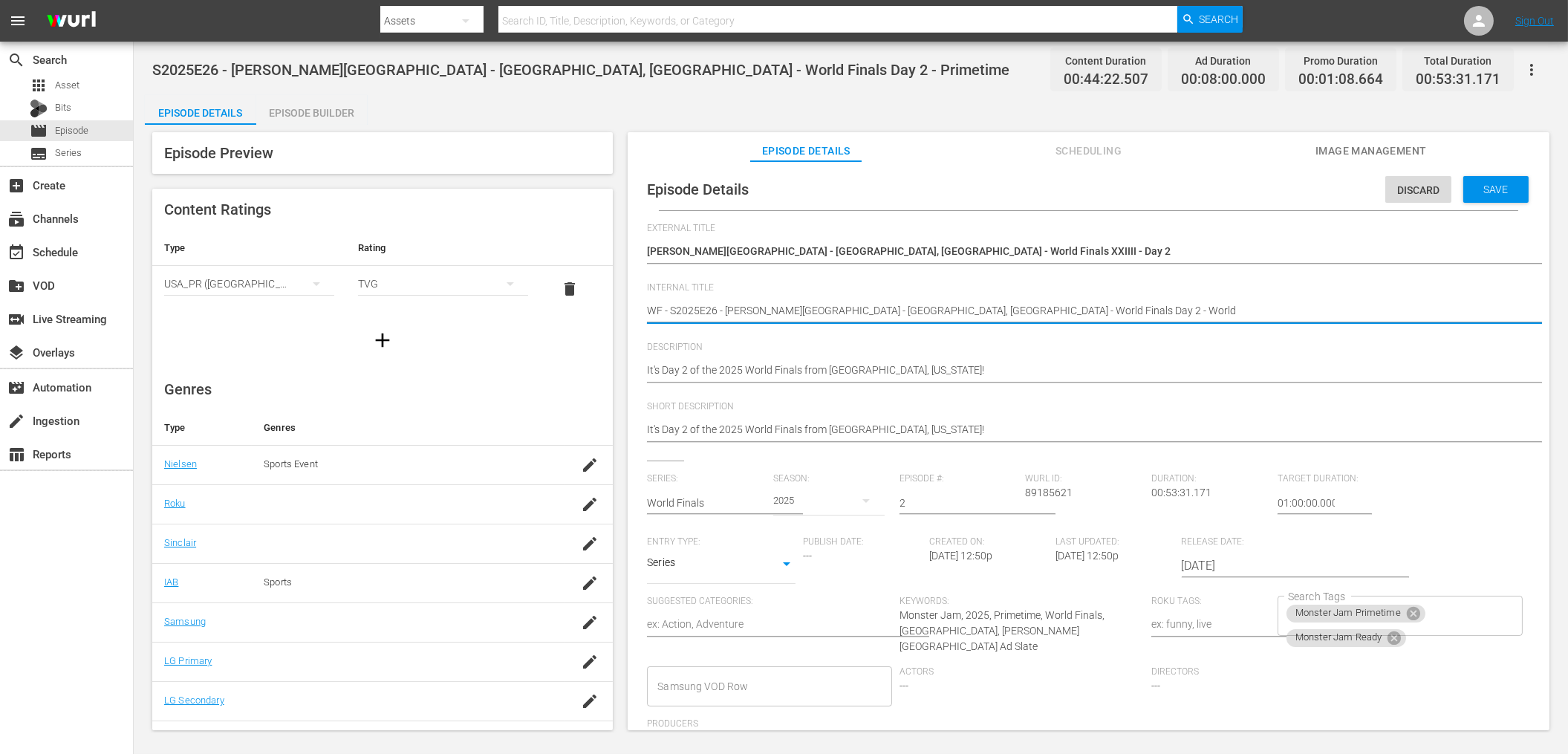
type textarea "WF - S2025E26 - [PERSON_NAME][GEOGRAPHIC_DATA] - [GEOGRAPHIC_DATA], [GEOGRAPHIC…"
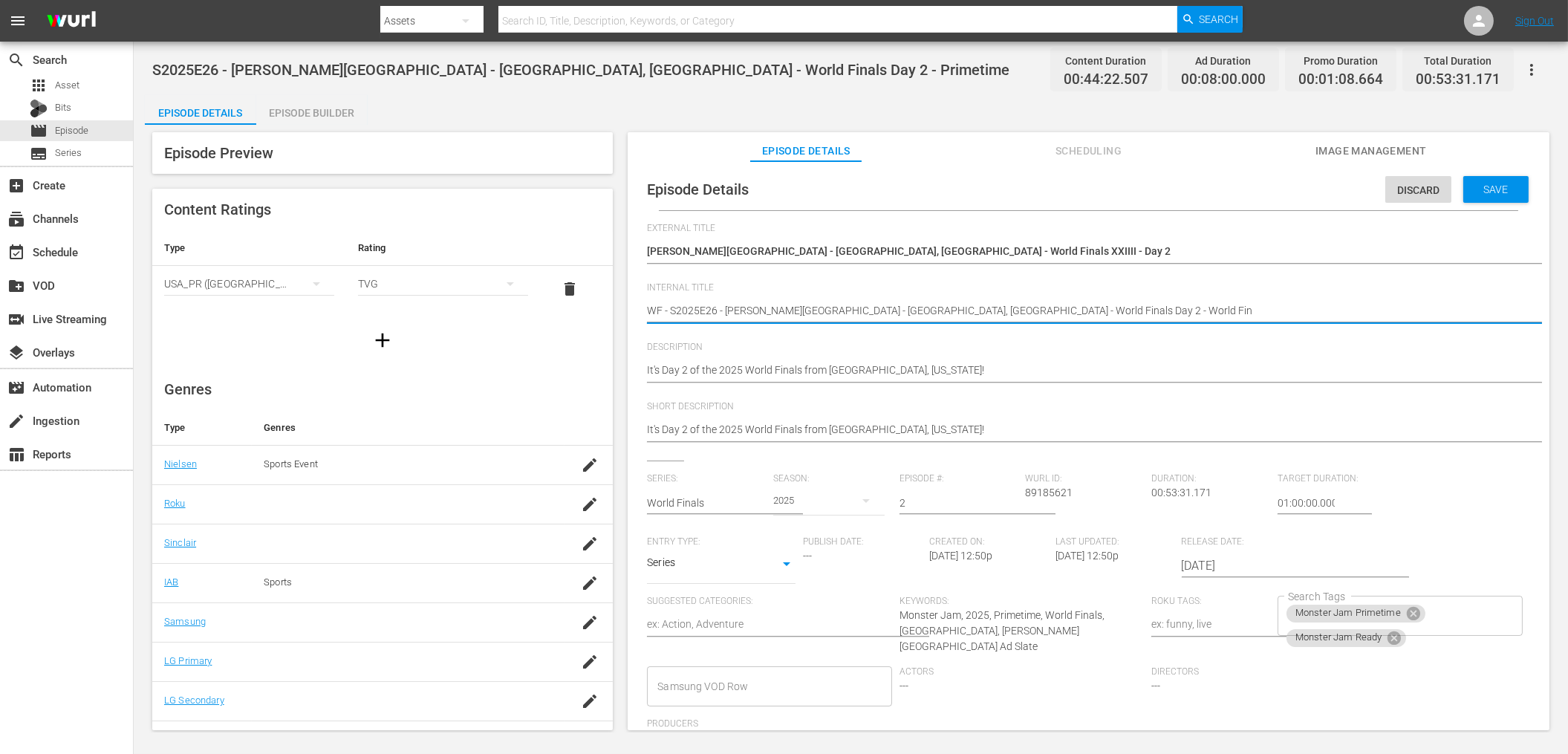
type textarea "WF - S2025E26 - [PERSON_NAME][GEOGRAPHIC_DATA] - [GEOGRAPHIC_DATA], [GEOGRAPHIC…"
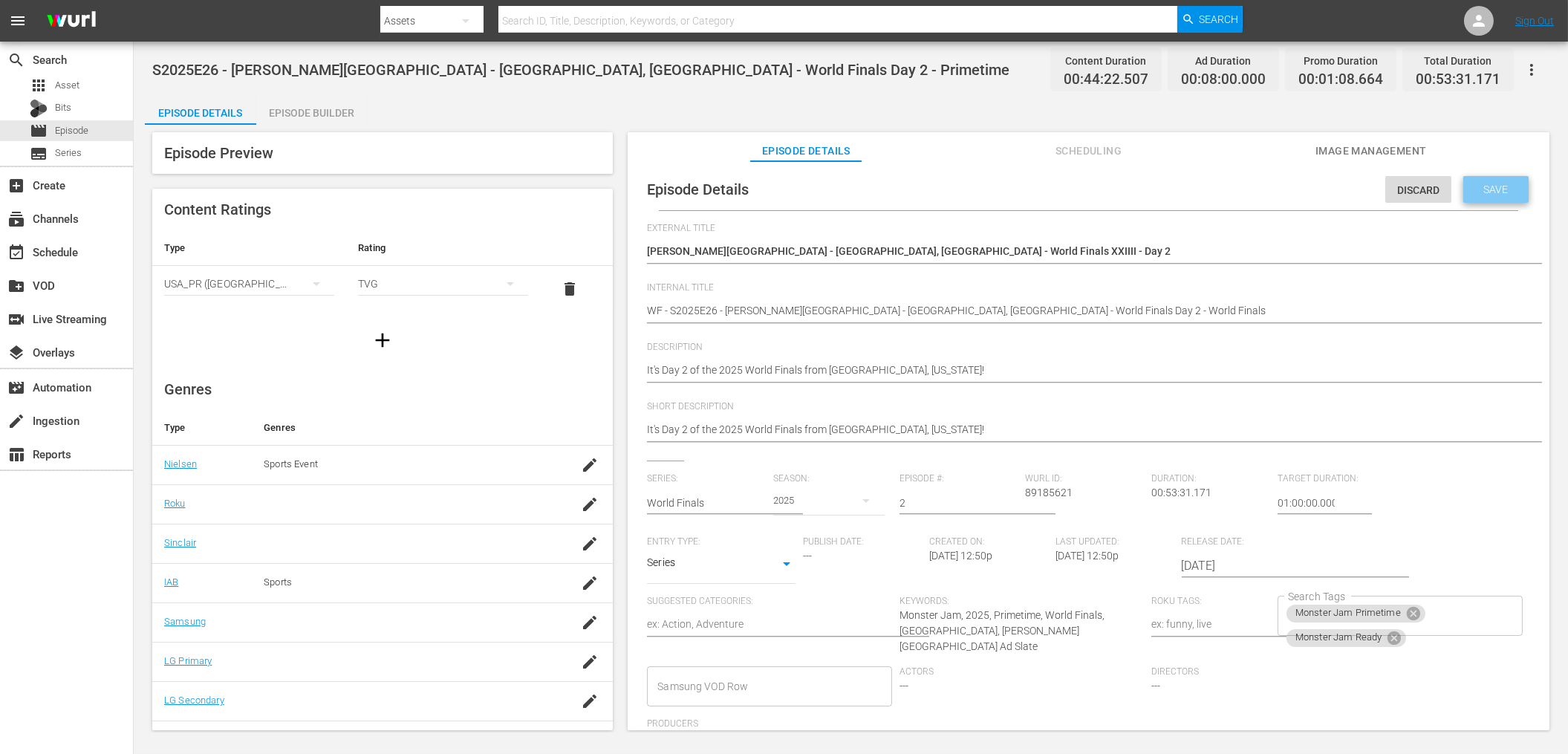
click at [1483, 186] on span "Save" at bounding box center [1496, 189] width 48 height 12
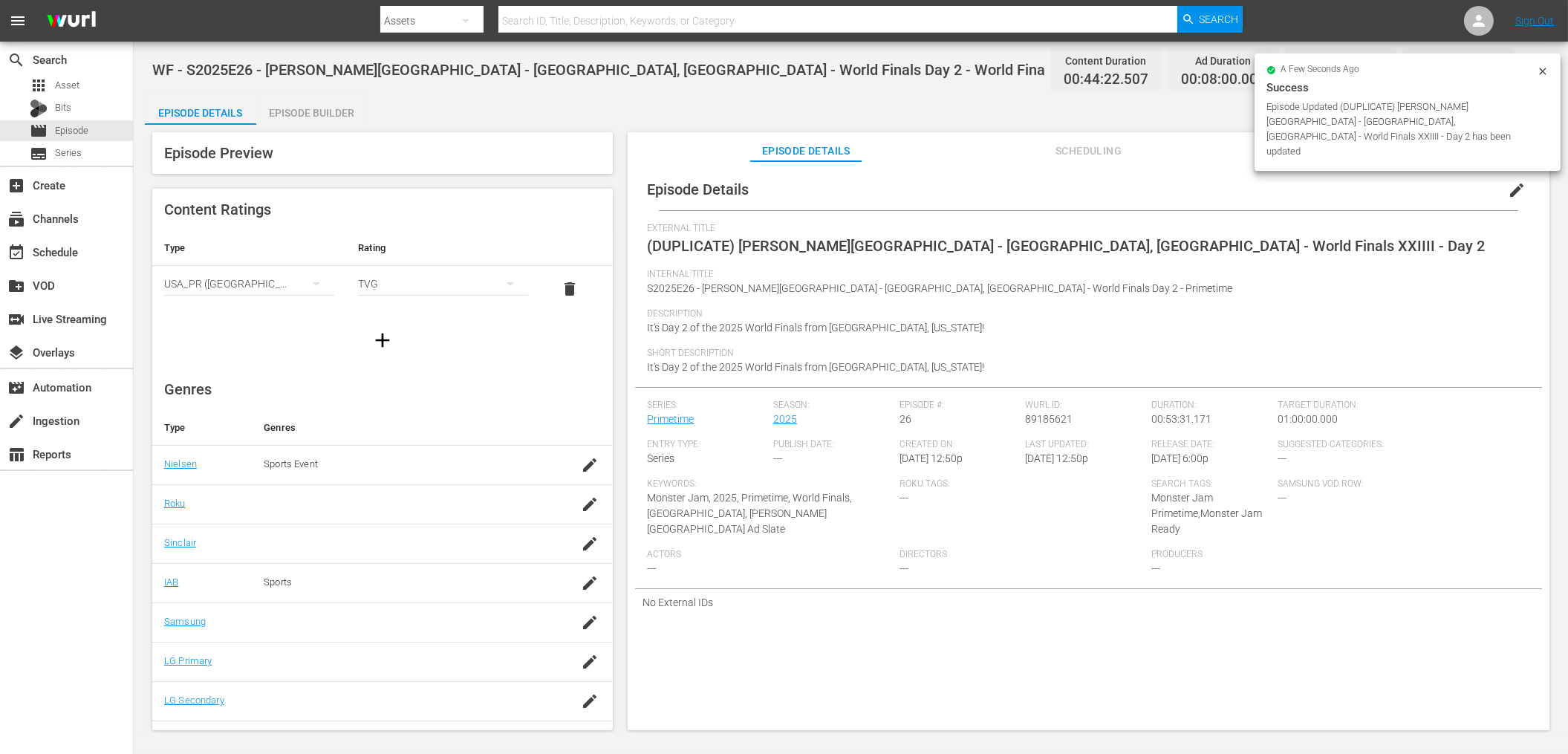
click at [1498, 197] on button "edit" at bounding box center [1516, 190] width 36 height 36
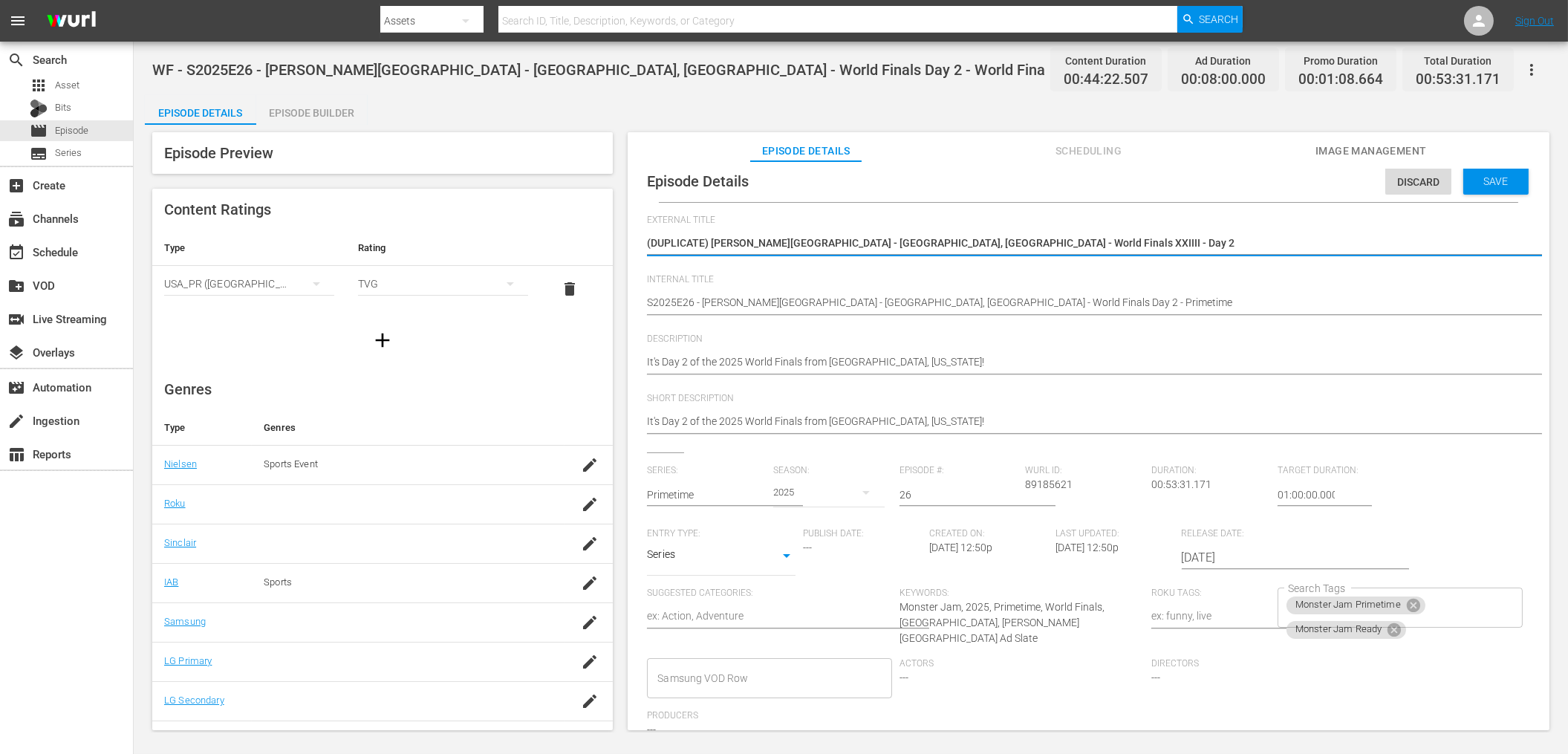
scroll to position [12, 0]
drag, startPoint x: 713, startPoint y: 244, endPoint x: 640, endPoint y: 238, distance: 73.2
click at [640, 238] on div "Episode Details Discard Save External Title (DUPLICATE) [PERSON_NAME][GEOGRAPHI…" at bounding box center [1088, 477] width 907 height 640
drag, startPoint x: 904, startPoint y: 237, endPoint x: 1031, endPoint y: 238, distance: 127.0
click at [1031, 238] on textarea "(DUPLICATE) [PERSON_NAME][GEOGRAPHIC_DATA] - [GEOGRAPHIC_DATA], [GEOGRAPHIC_DAT…" at bounding box center [1084, 240] width 875 height 17
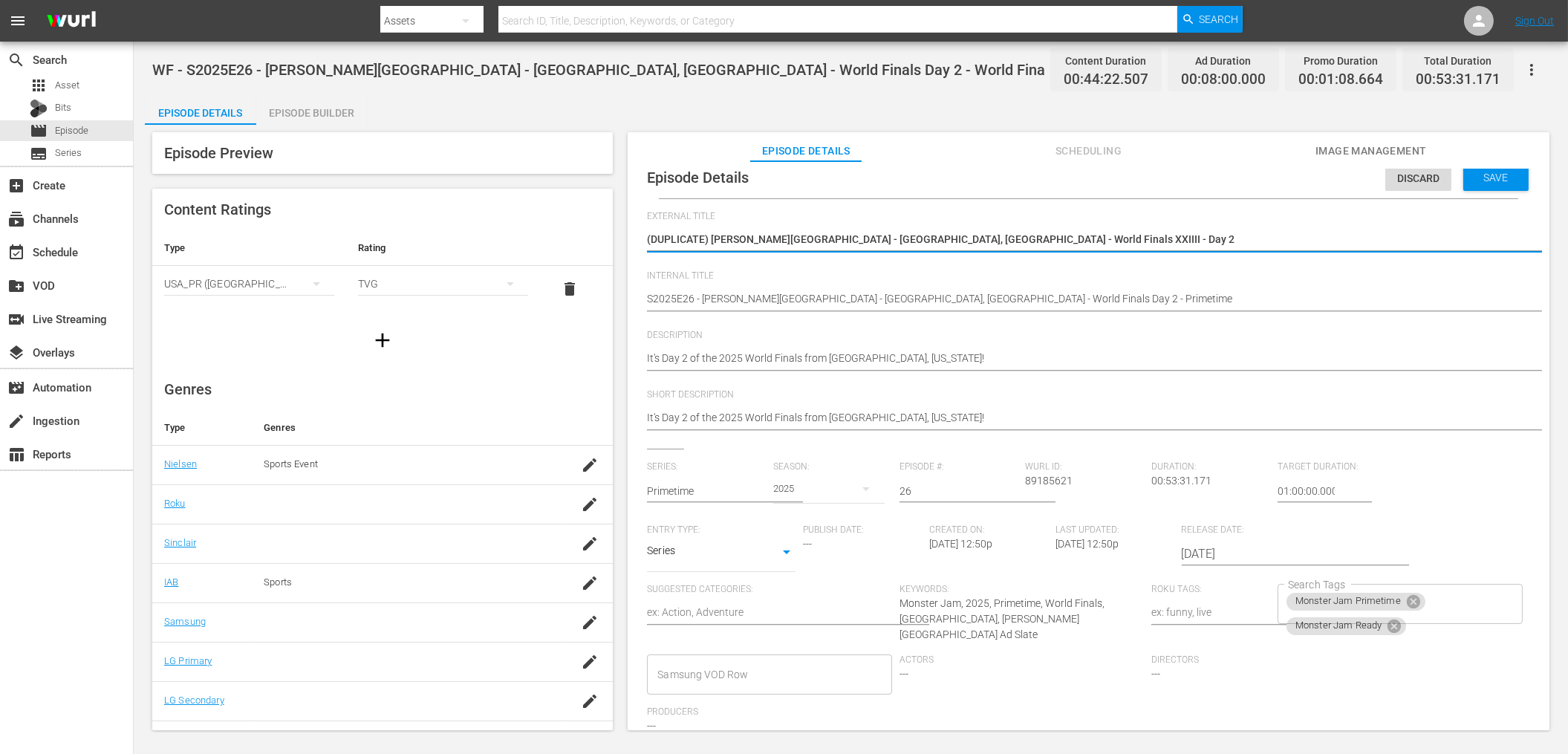
type textarea "(DUPLICATE) [PERSON_NAME][GEOGRAPHIC_DATA] - [GEOGRAPHIC_DATA], [GEOGRAPHIC_DAT…"
type textarea "World Finals XXIIII - Day 2Rice-[GEOGRAPHIC_DATA] - [GEOGRAPHIC_DATA], [GEOGRAP…"
drag, startPoint x: 711, startPoint y: 239, endPoint x: 631, endPoint y: 236, distance: 80.1
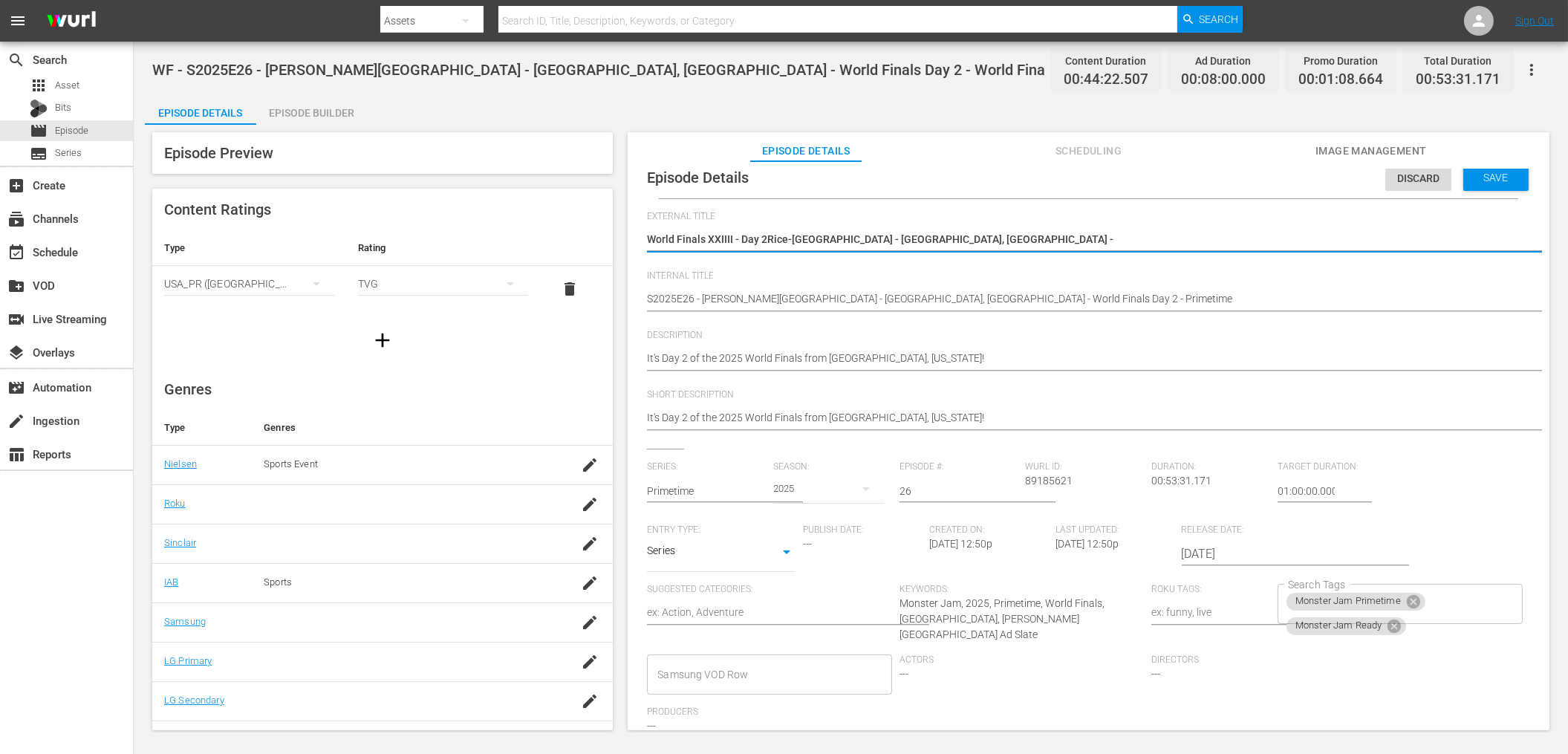
click at [766, 237] on textarea "(DUPLICATE) [PERSON_NAME][GEOGRAPHIC_DATA] - [GEOGRAPHIC_DATA], [GEOGRAPHIC_DAT…" at bounding box center [1084, 240] width 875 height 17
type textarea "World Finals XXIIII - Day [PERSON_NAME][GEOGRAPHIC_DATA] - [GEOGRAPHIC_DATA], […"
type textarea "World Finals XXIIII - DayRice-[GEOGRAPHIC_DATA] - [GEOGRAPHIC_DATA], [GEOGRAPHI…"
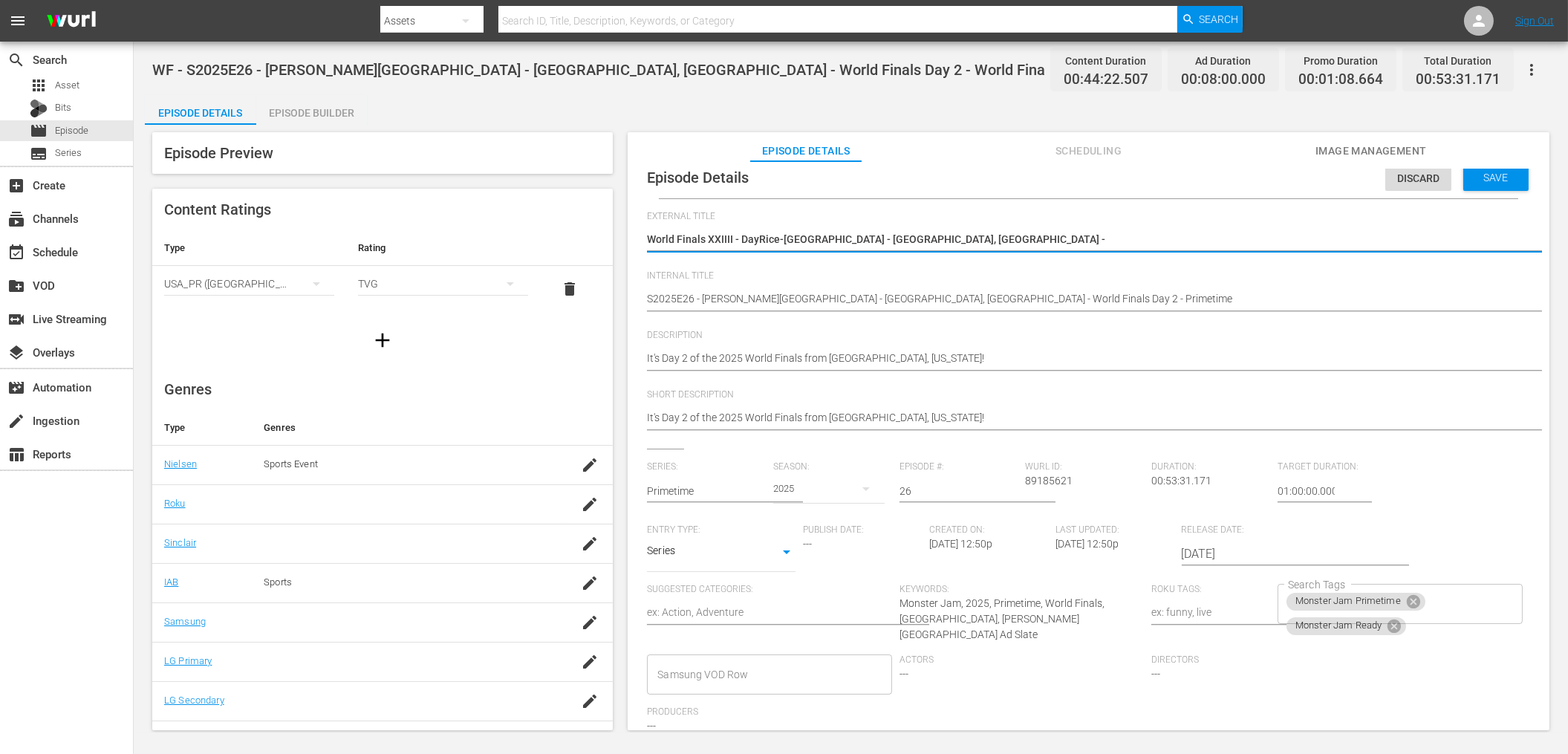
type textarea "World Finals XXIIII - [GEOGRAPHIC_DATA][PERSON_NAME][GEOGRAPHIC_DATA] - [GEOGRA…"
type textarea "World Finals XXIIII - [PERSON_NAME][GEOGRAPHIC_DATA] - [GEOGRAPHIC_DATA], [GEOG…"
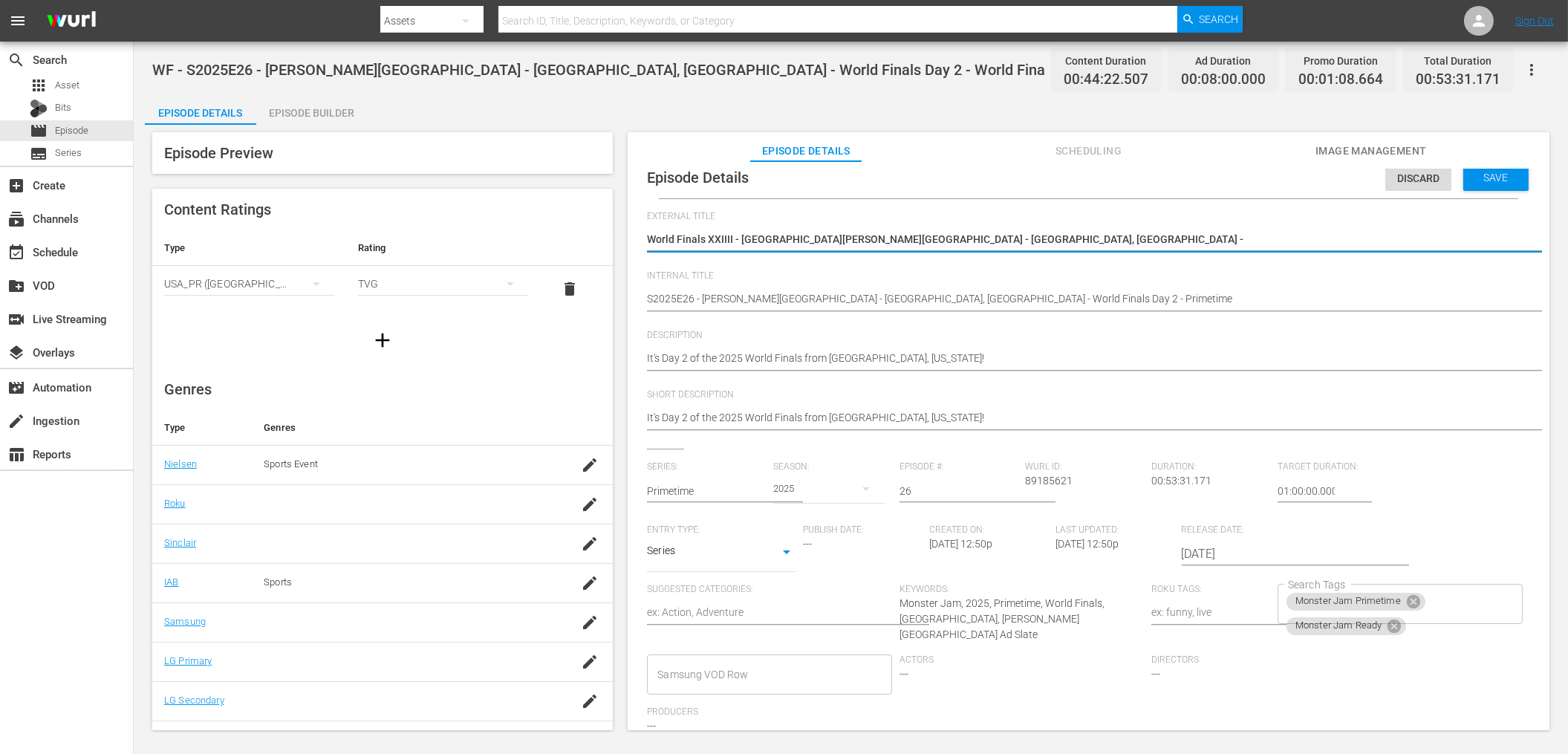
type textarea "World Finals XXIIII - [PERSON_NAME][GEOGRAPHIC_DATA] - [GEOGRAPHIC_DATA], [GEOG…"
click at [938, 239] on textarea "(DUPLICATE) [PERSON_NAME][GEOGRAPHIC_DATA] - [GEOGRAPHIC_DATA], [GEOGRAPHIC_DAT…" at bounding box center [1084, 240] width 875 height 17
type textarea "World Finals XXIIII - [PERSON_NAME][GEOGRAPHIC_DATA] - [GEOGRAPHIC_DATA], [GEOG…"
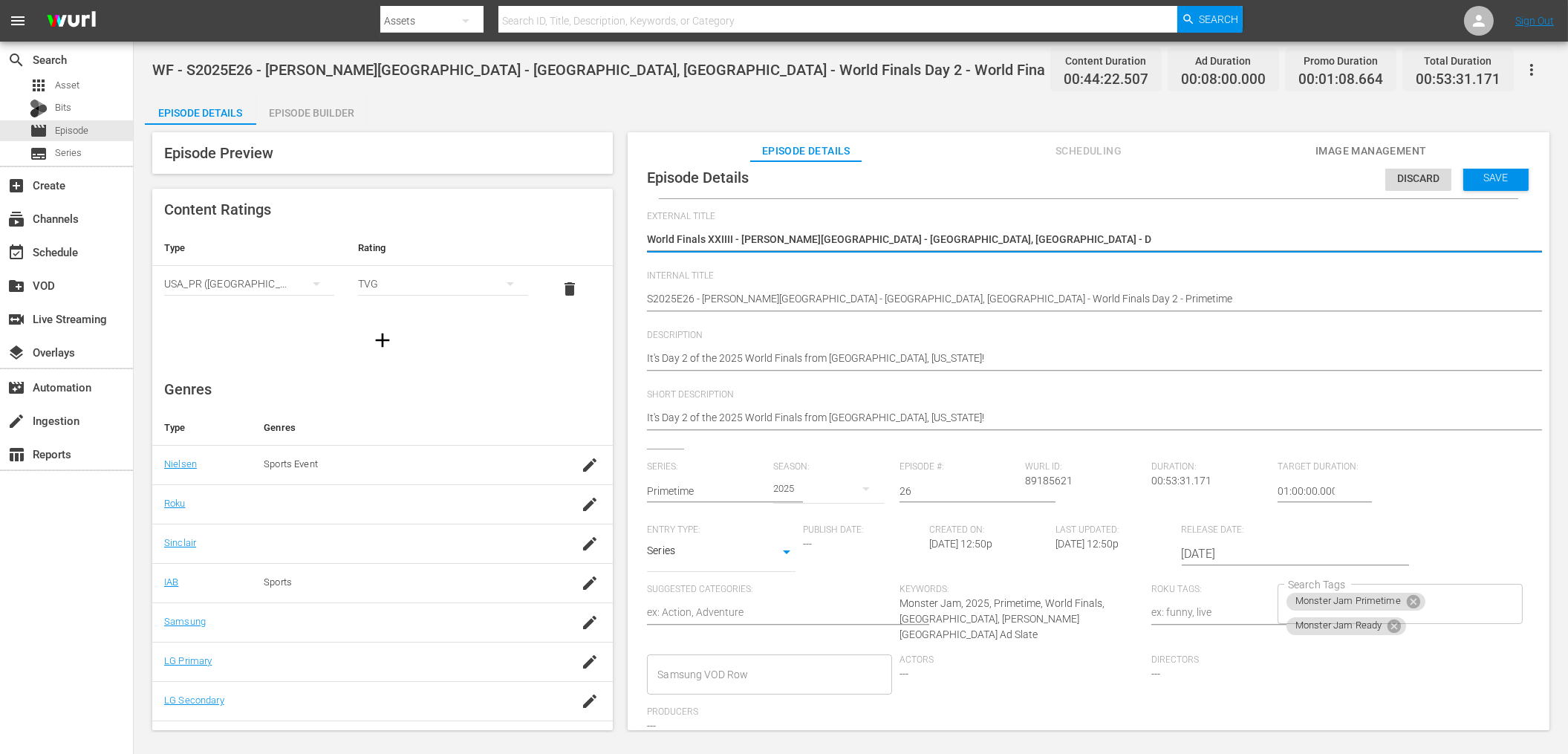
type textarea "World Finals XXIIII - [PERSON_NAME][GEOGRAPHIC_DATA] - [GEOGRAPHIC_DATA], [GEOG…"
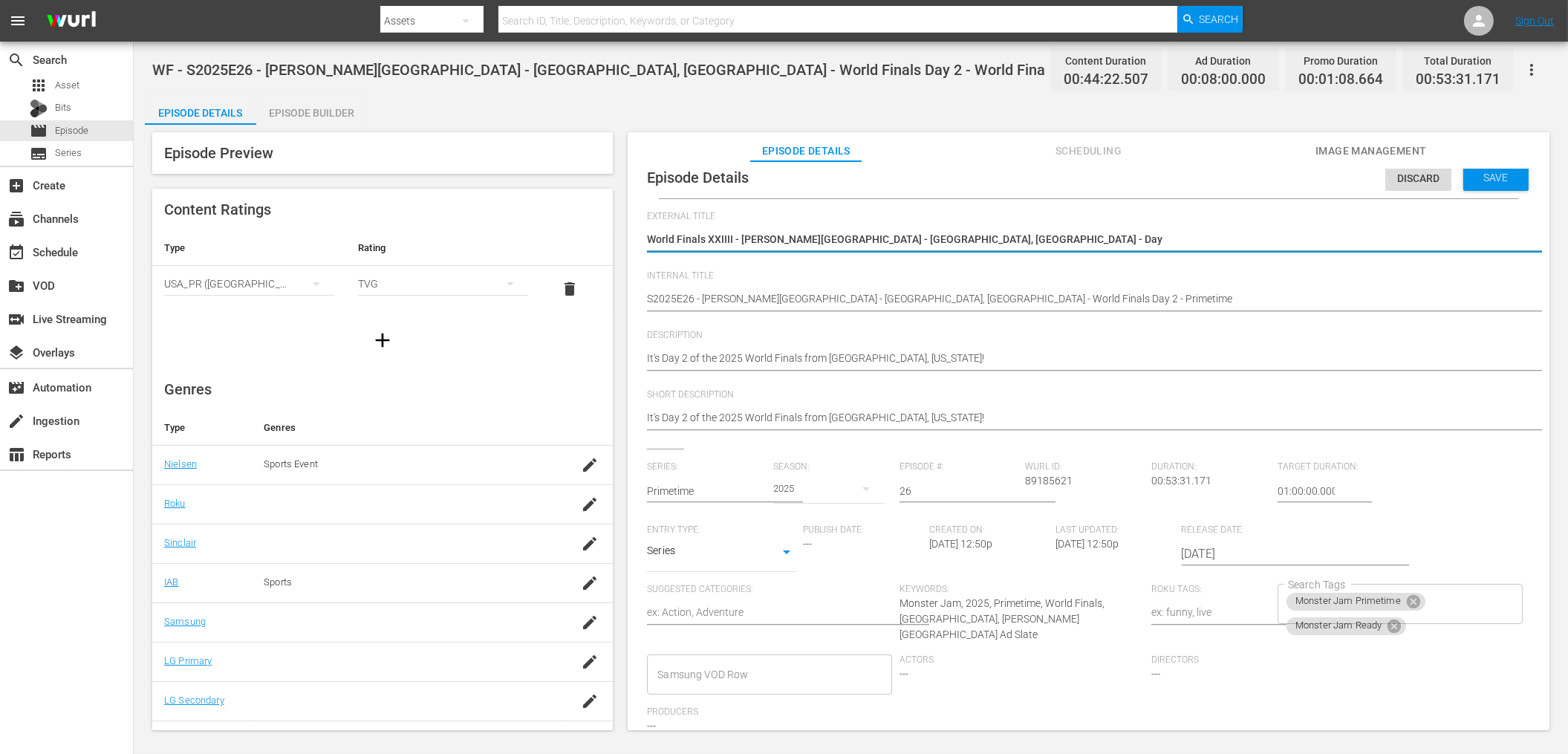
type textarea "World Finals XXIIII - [PERSON_NAME][GEOGRAPHIC_DATA] - [GEOGRAPHIC_DATA], [GEOG…"
click at [1491, 180] on span "Save" at bounding box center [1496, 178] width 48 height 12
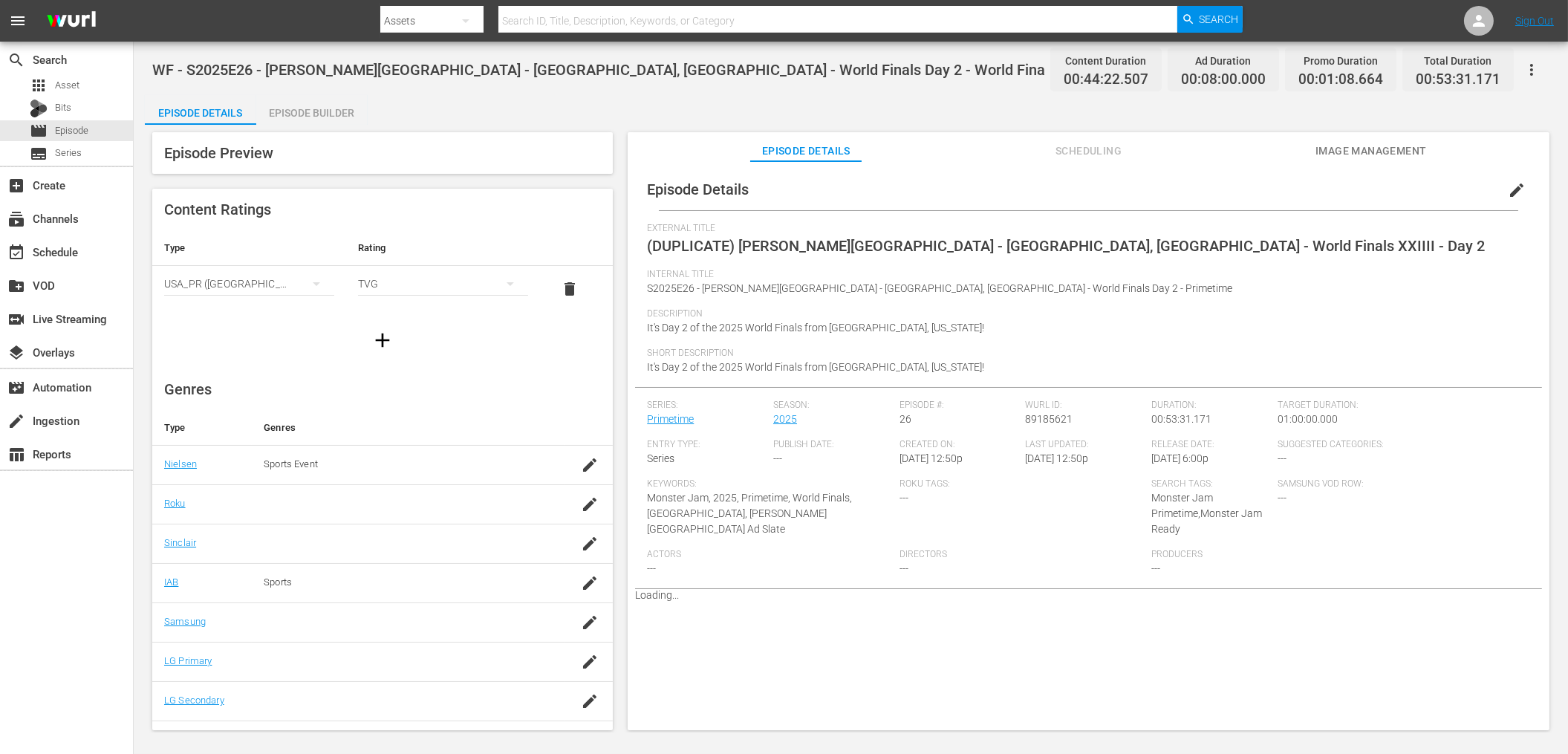
scroll to position [0, 0]
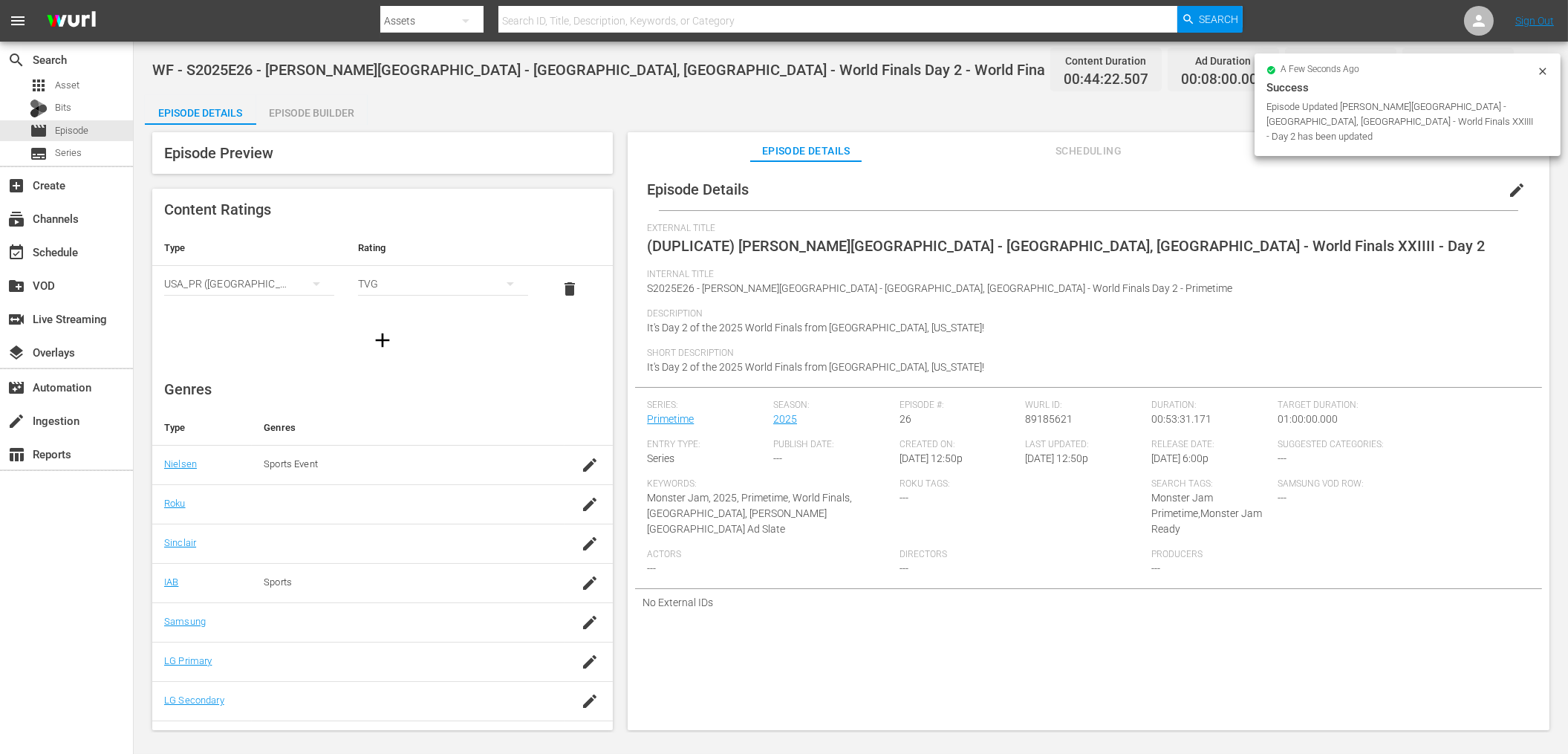
click at [929, 309] on span "Description" at bounding box center [1084, 314] width 875 height 12
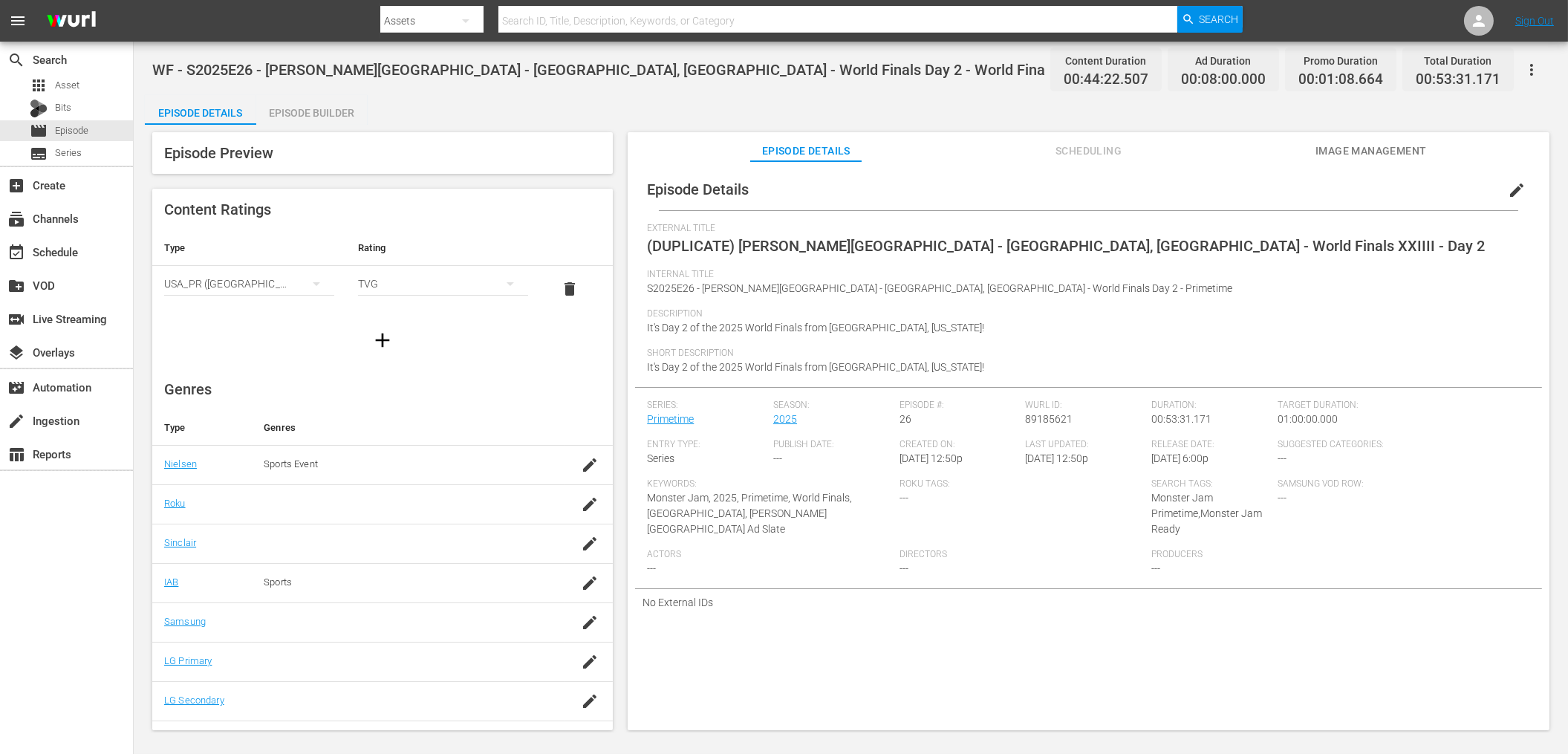
click at [330, 115] on div "Episode Builder" at bounding box center [312, 113] width 111 height 36
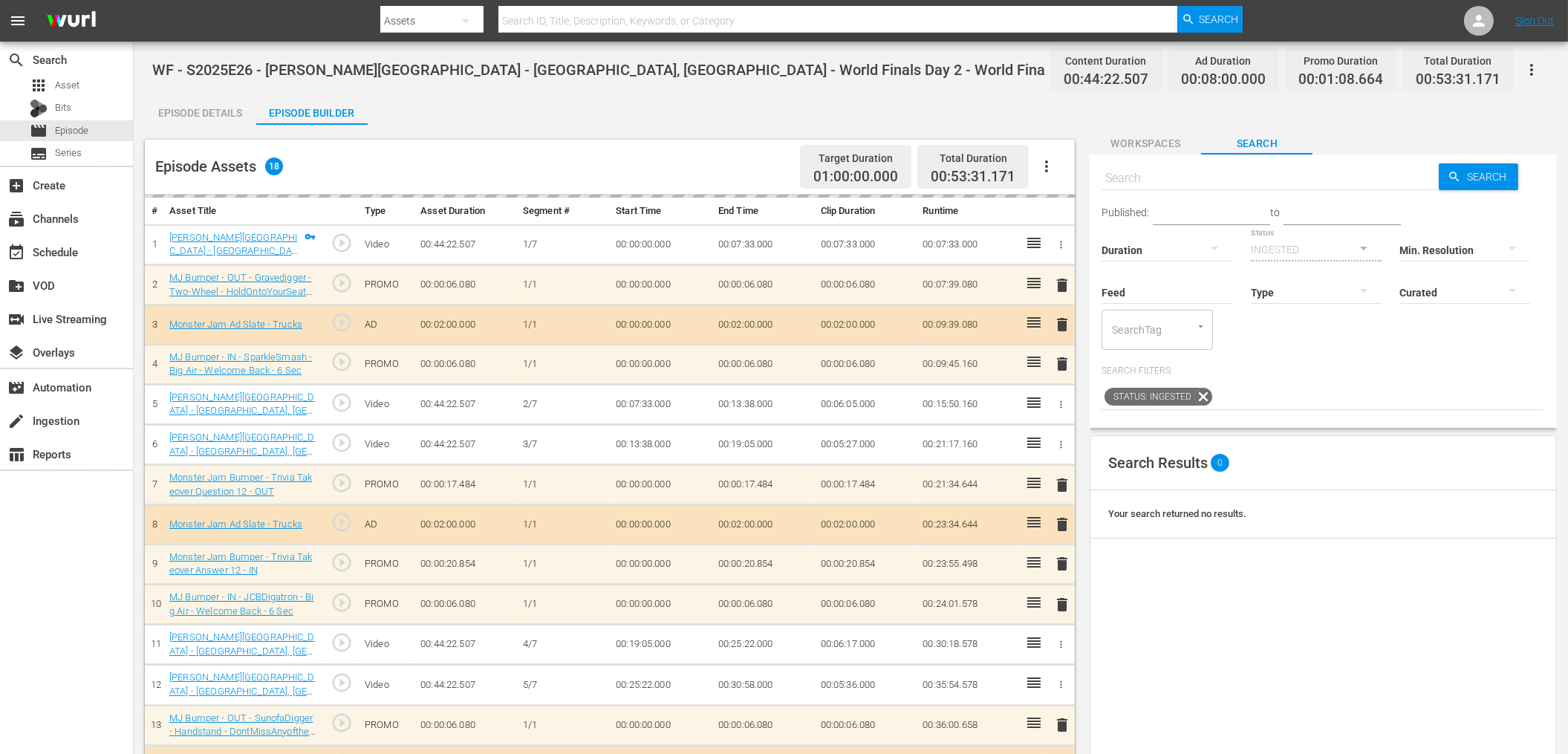
click at [216, 115] on div "Episode Details" at bounding box center [201, 113] width 111 height 36
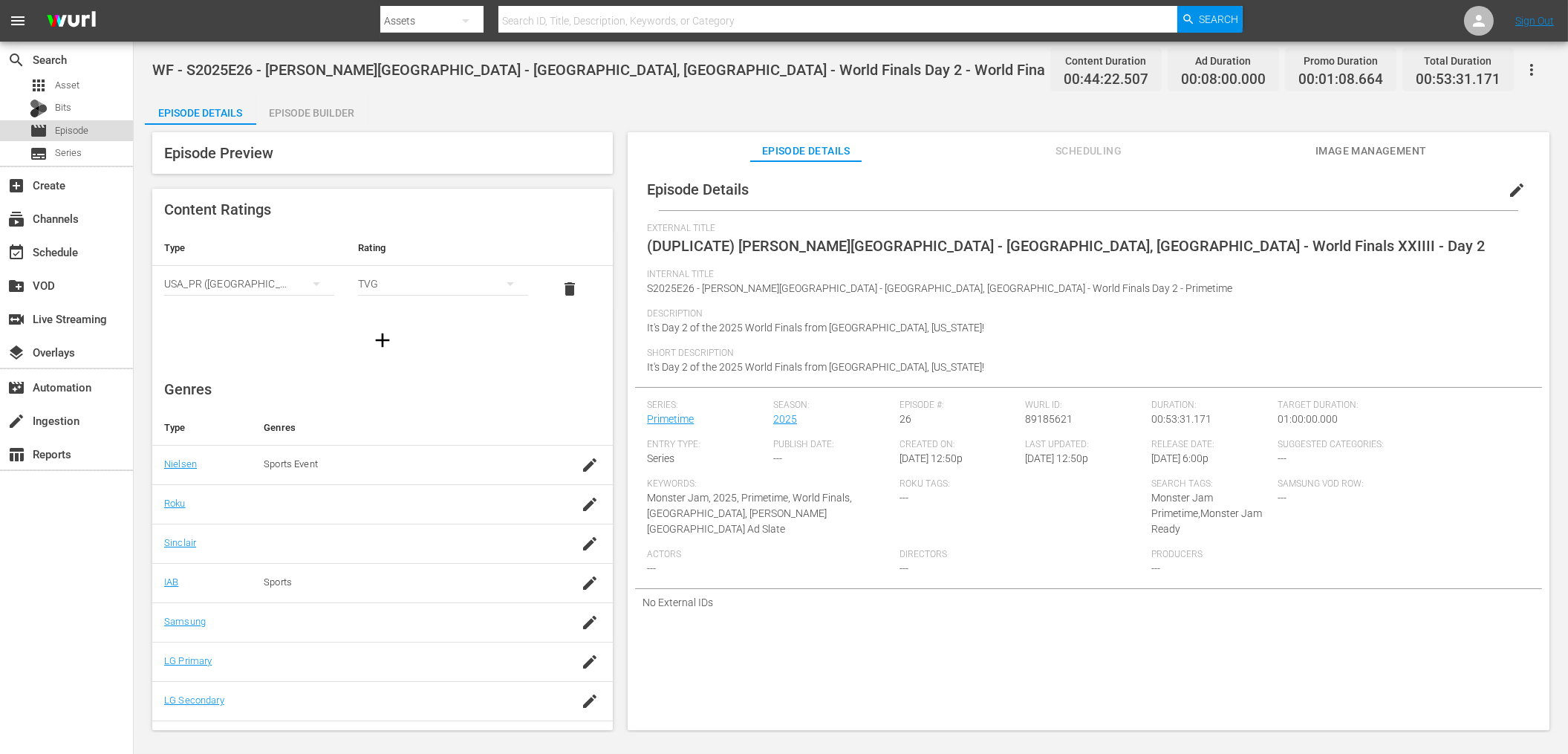
click at [103, 128] on div "movie Episode" at bounding box center [66, 130] width 133 height 21
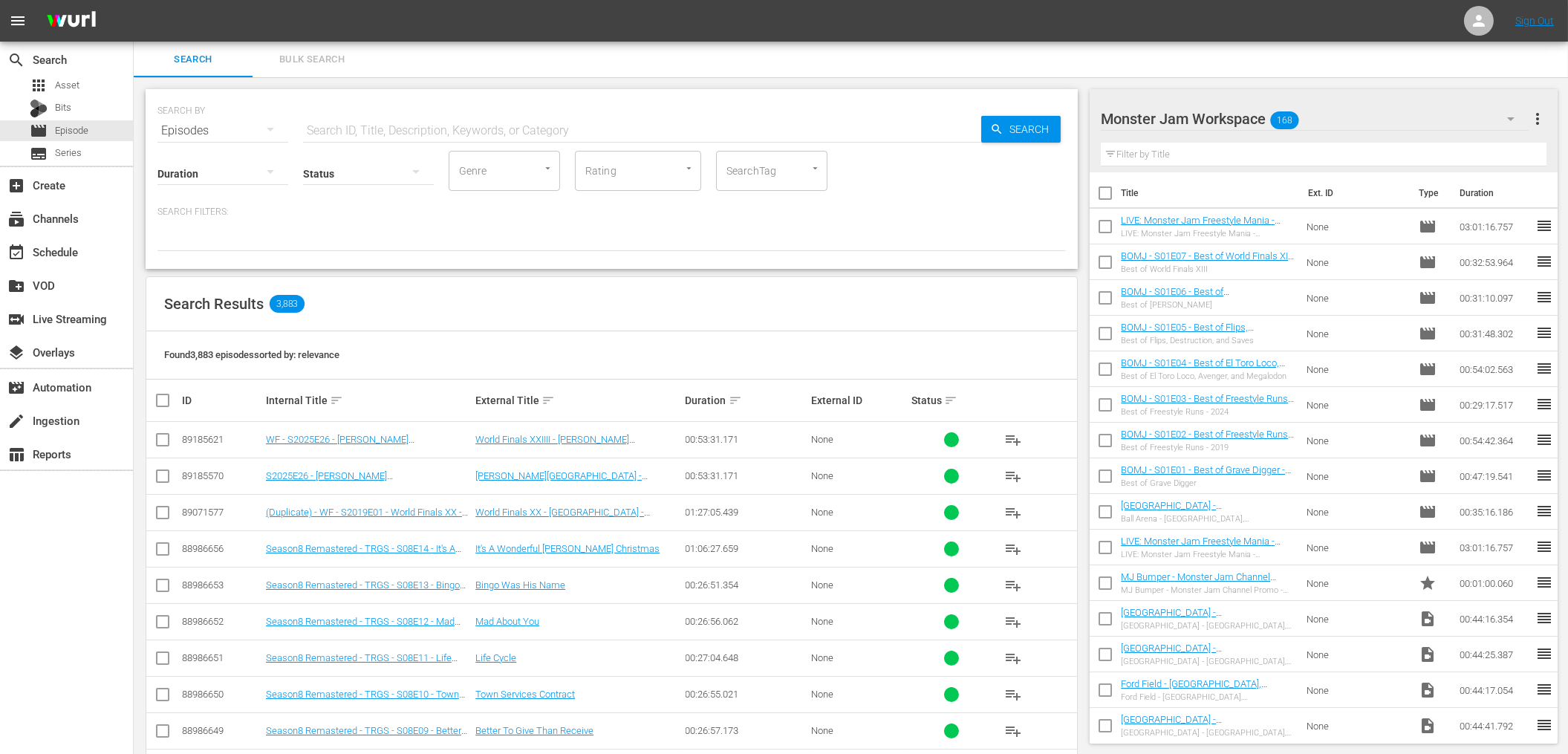
click at [542, 313] on div "Search Results 3,883" at bounding box center [611, 304] width 931 height 54
click at [595, 333] on div "Found 3,883 episodes sorted by: relevance" at bounding box center [611, 355] width 931 height 48
click at [107, 161] on div "subtitles Series" at bounding box center [66, 153] width 133 height 21
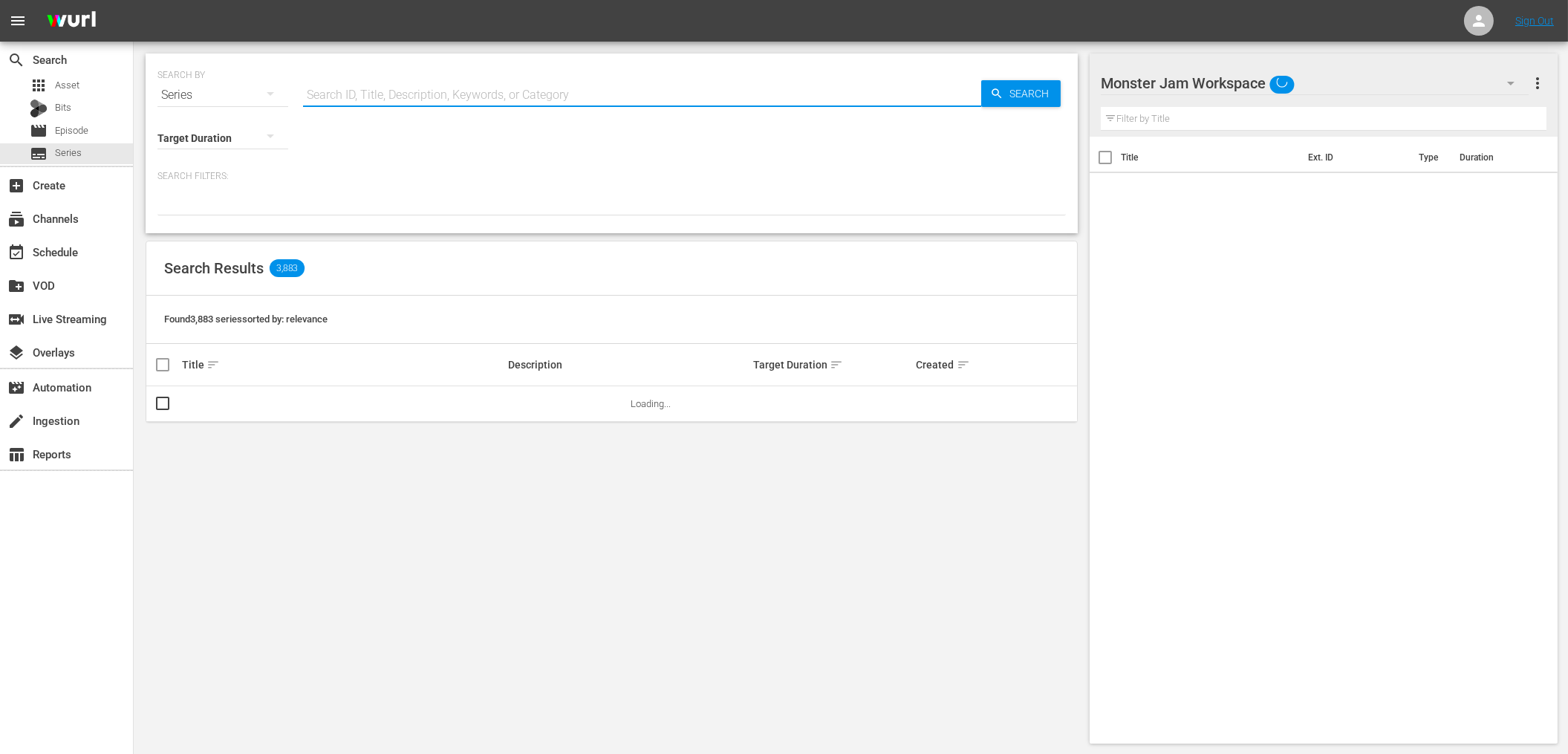
click at [421, 99] on input "text" at bounding box center [641, 95] width 678 height 36
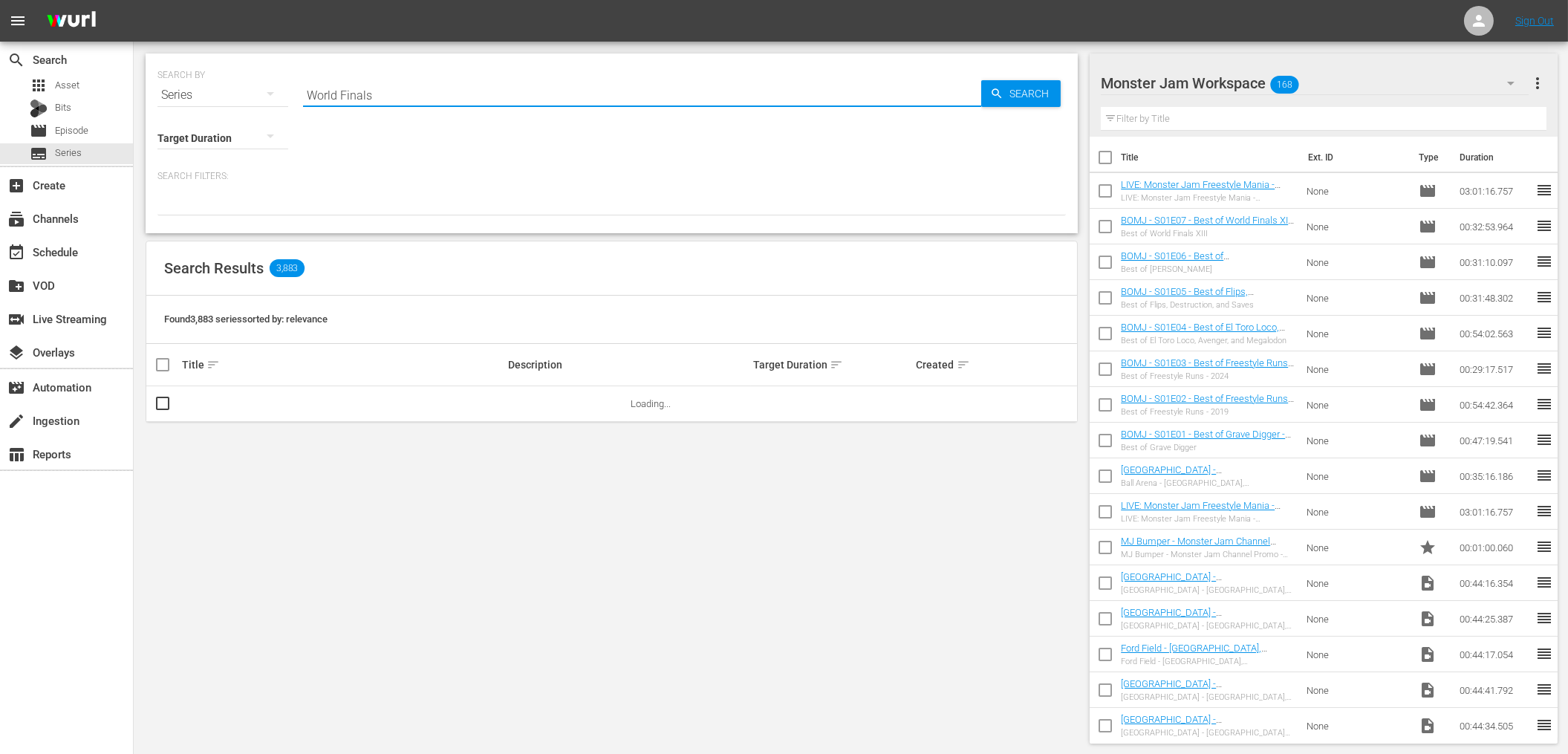
type input "World Finals"
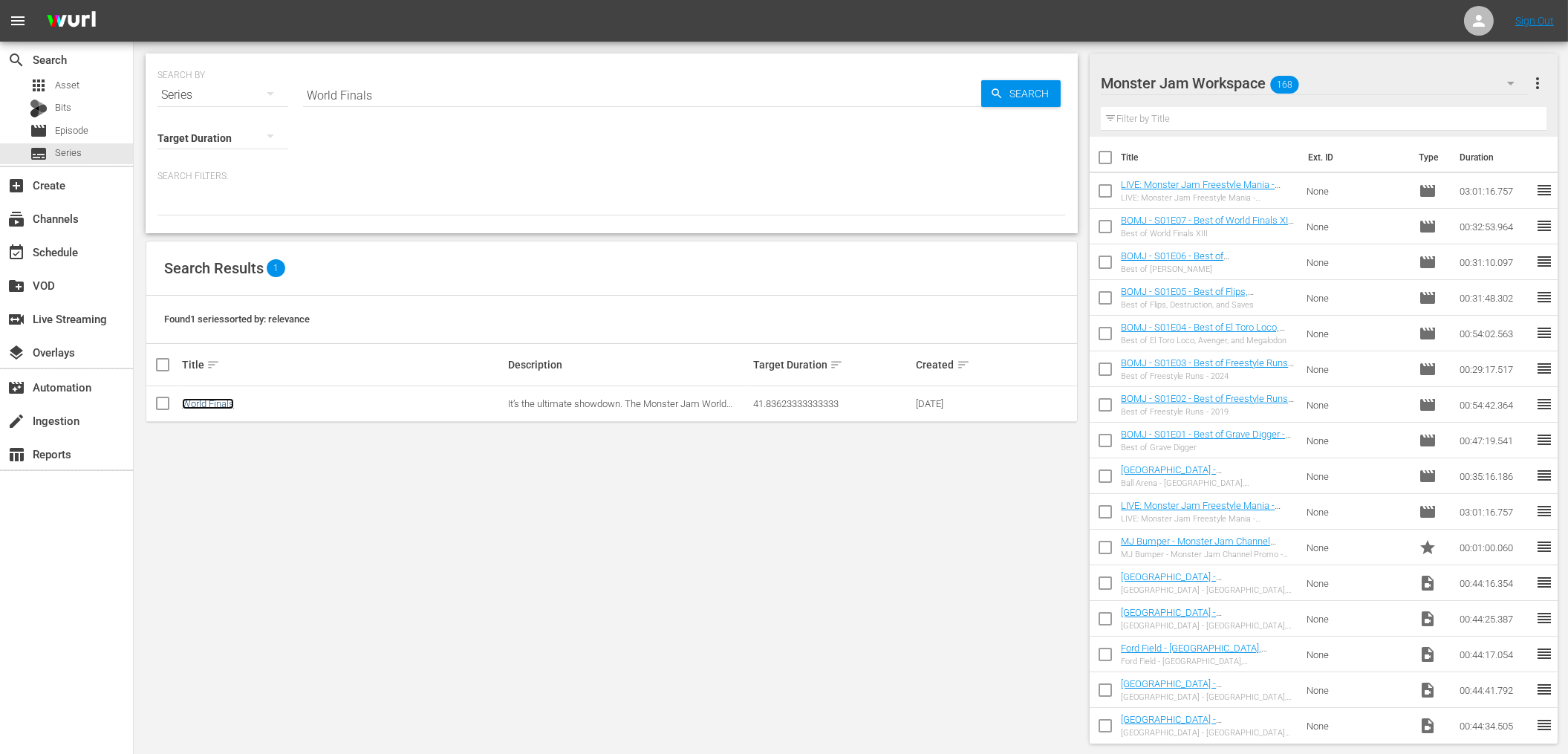
click at [209, 398] on link "World Finals" at bounding box center [207, 403] width 52 height 11
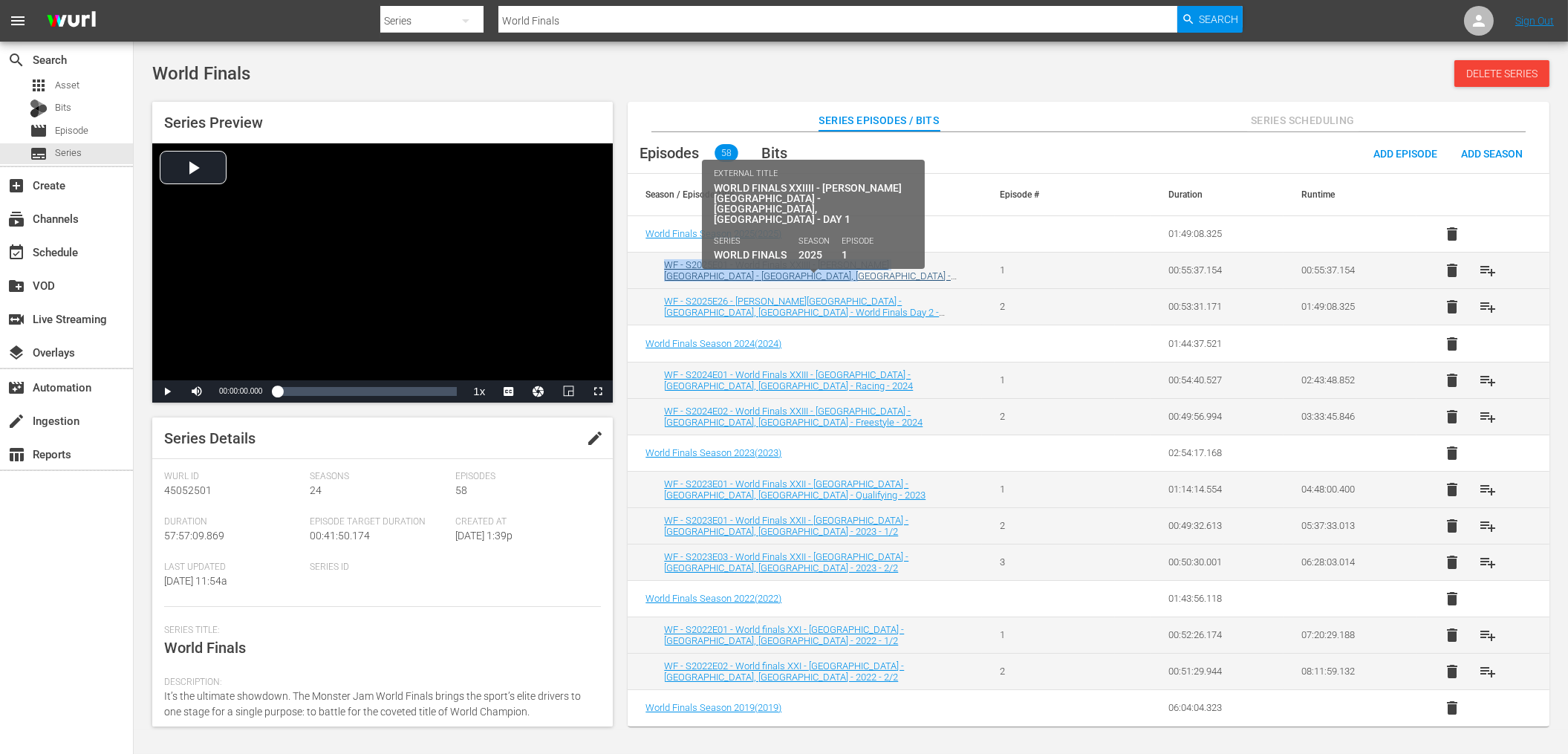
drag, startPoint x: 760, startPoint y: 275, endPoint x: 665, endPoint y: 265, distance: 95.5
click at [665, 265] on div "WF - S2025E01 - World Finals XXIIII - [PERSON_NAME][GEOGRAPHIC_DATA] - [GEOGRAP…" at bounding box center [814, 270] width 300 height 22
copy link "WF - S2025E01 - World Finals XXIIII - [PERSON_NAME][GEOGRAPHIC_DATA] - [GEOGRAP…"
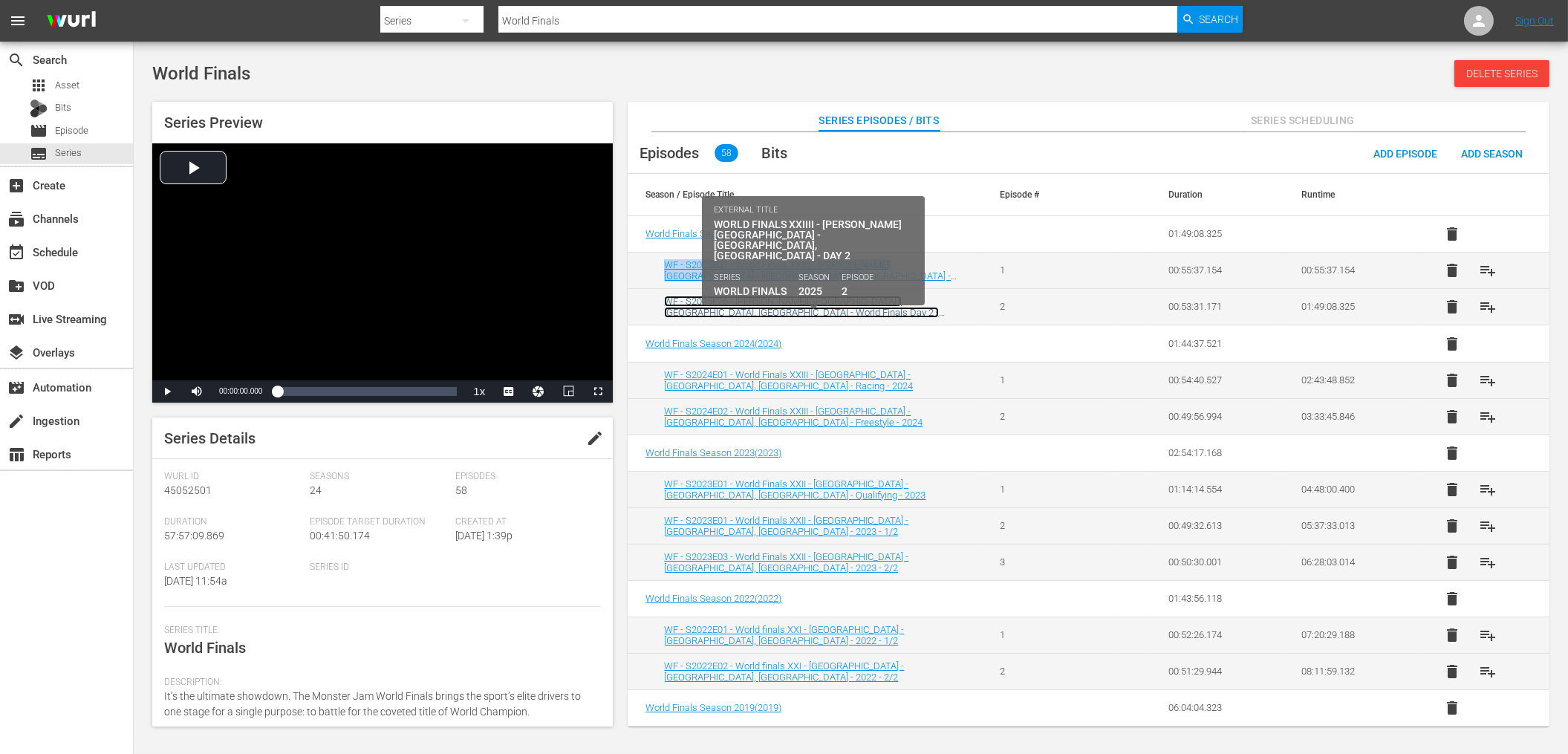
click at [774, 301] on link "WF - S2025E26 - [PERSON_NAME][GEOGRAPHIC_DATA] - [GEOGRAPHIC_DATA], [GEOGRAPHIC…" at bounding box center [801, 312] width 275 height 33
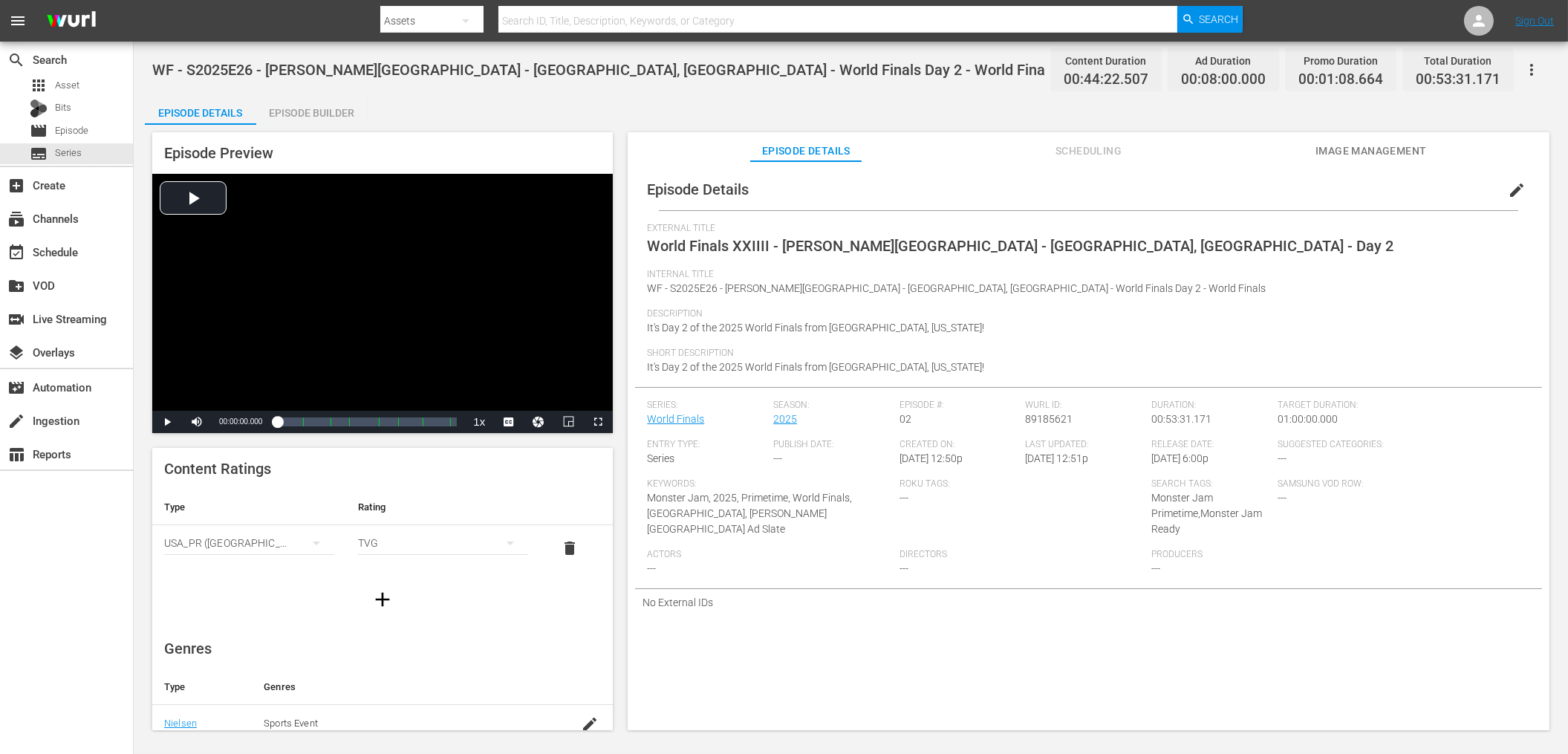
click at [1517, 187] on button "edit" at bounding box center [1516, 190] width 36 height 36
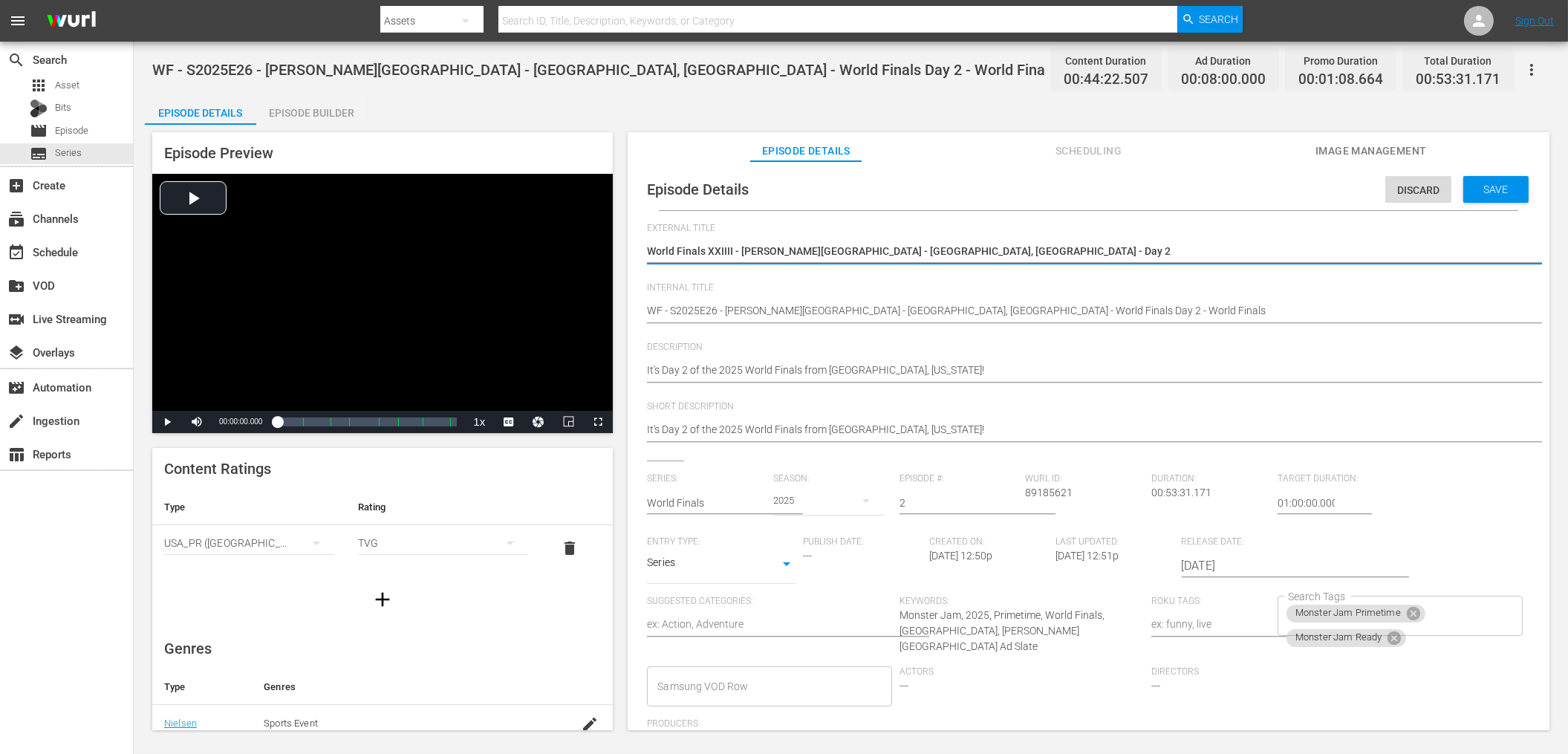
drag, startPoint x: 967, startPoint y: 252, endPoint x: 637, endPoint y: 243, distance: 330.1
click at [637, 243] on div "Episode Details Discard Save External Title World Finals XXIIII - [PERSON_NAME]…" at bounding box center [1088, 484] width 907 height 633
type textarea "WF - S2025E01 - World Finals XXIIII - [PERSON_NAME][GEOGRAPHIC_DATA] - [GEOGRAP…"
type textarea "World Finals XXIIII - [PERSON_NAME][GEOGRAPHIC_DATA] - [GEOGRAPHIC_DATA], [GEOG…"
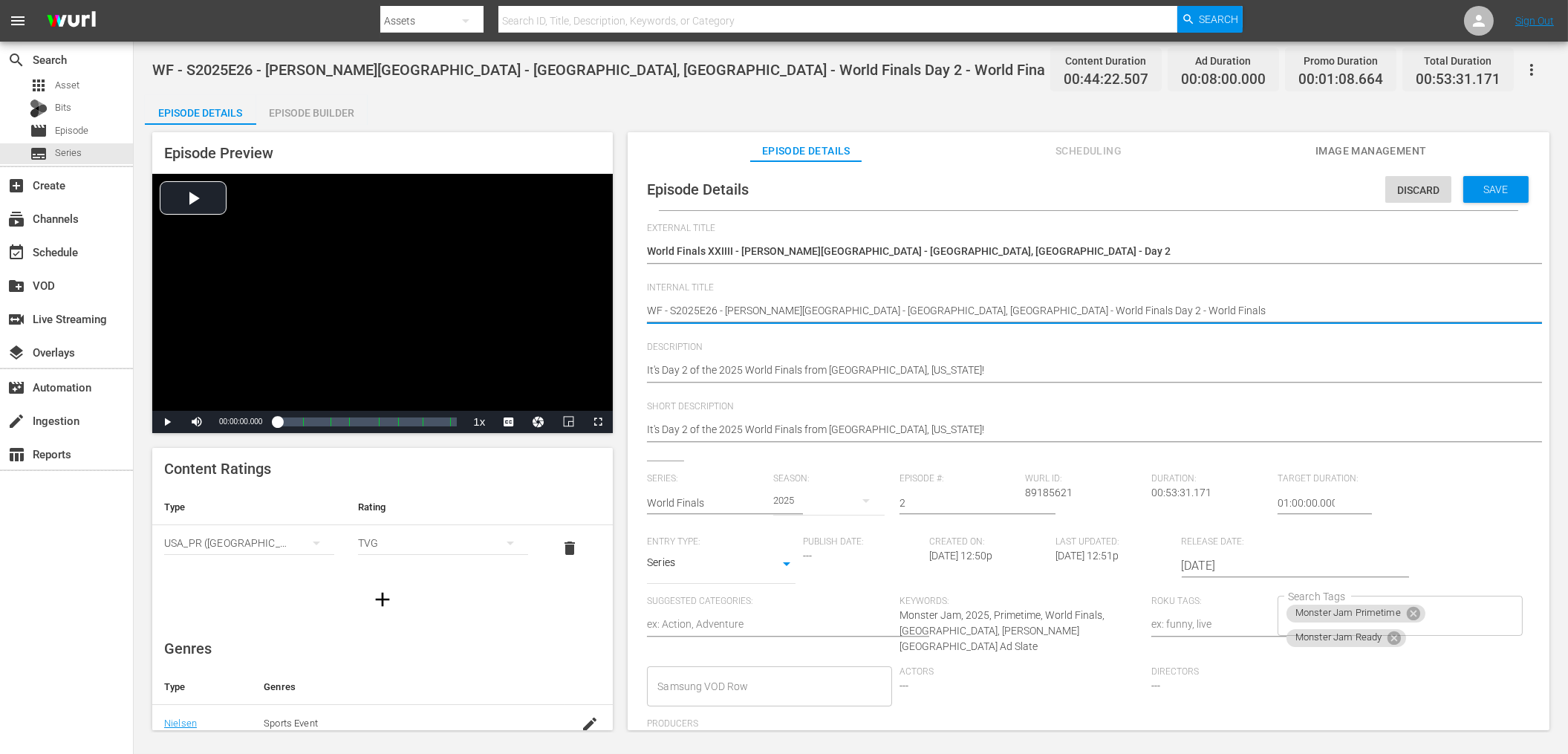
drag, startPoint x: 959, startPoint y: 301, endPoint x: 630, endPoint y: 307, distance: 329.1
paste textarea "01 - World Finals XXIIII - [GEOGRAPHIC_DATA][PERSON_NAME][GEOGRAPHIC_DATA] - [G…"
click at [1025, 309] on textarea "WF - S2025E26 - [PERSON_NAME][GEOGRAPHIC_DATA] - [GEOGRAPHIC_DATA], [GEOGRAPHIC…" at bounding box center [1084, 311] width 875 height 17
click at [1498, 190] on span "Save" at bounding box center [1496, 189] width 48 height 12
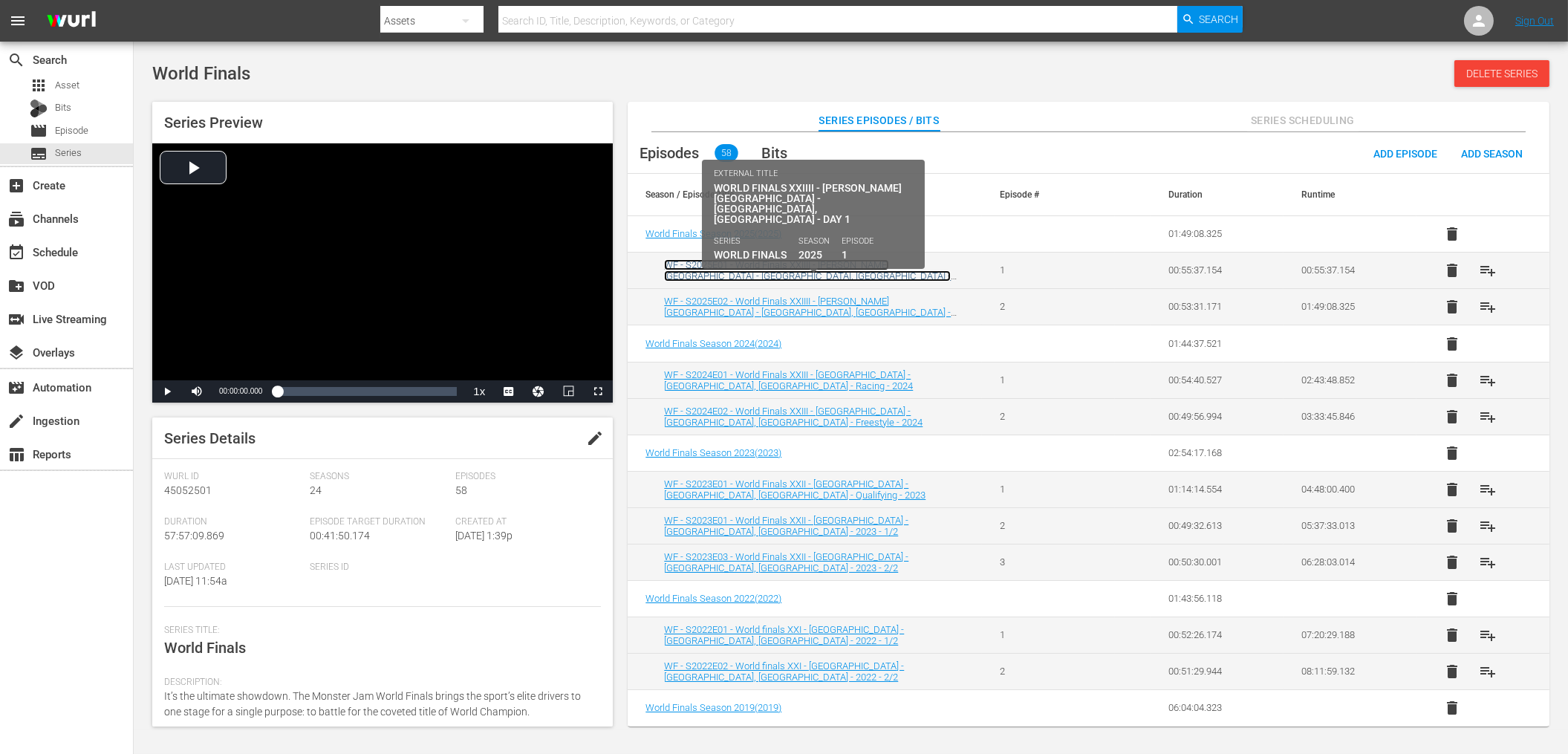
click at [864, 263] on link "WF - S2025E01 - World Finals XXIIII - [PERSON_NAME][GEOGRAPHIC_DATA] - [GEOGRAP…" at bounding box center [807, 275] width 287 height 33
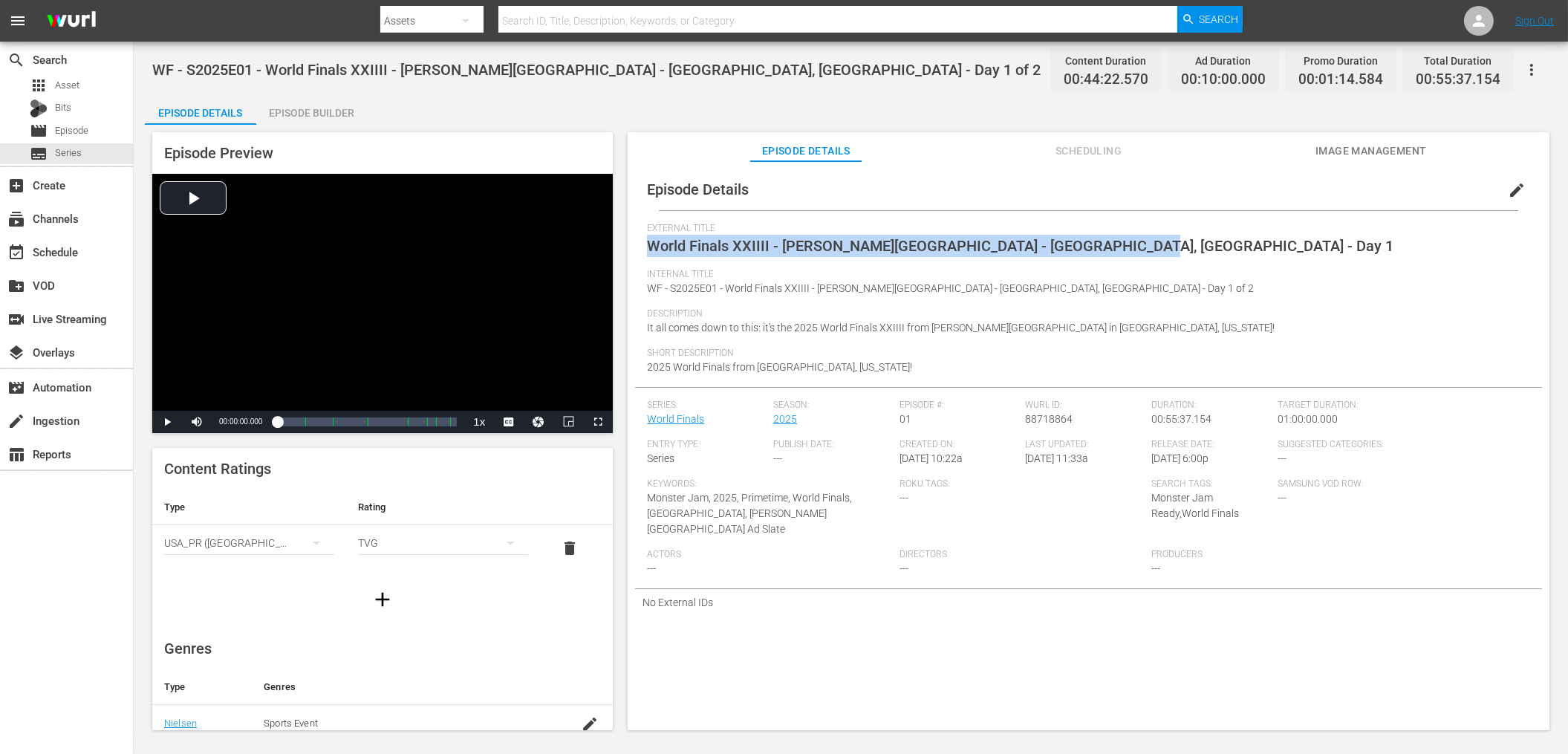
copy span "World Finals XXIIII - [PERSON_NAME][GEOGRAPHIC_DATA] - [GEOGRAPHIC_DATA], [GEOG…"
drag, startPoint x: 1108, startPoint y: 241, endPoint x: 649, endPoint y: 241, distance: 459.0
click at [649, 241] on div "External Title World Finals XXIIII - [PERSON_NAME][GEOGRAPHIC_DATA] - [GEOGRAPH…" at bounding box center [1088, 246] width 883 height 46
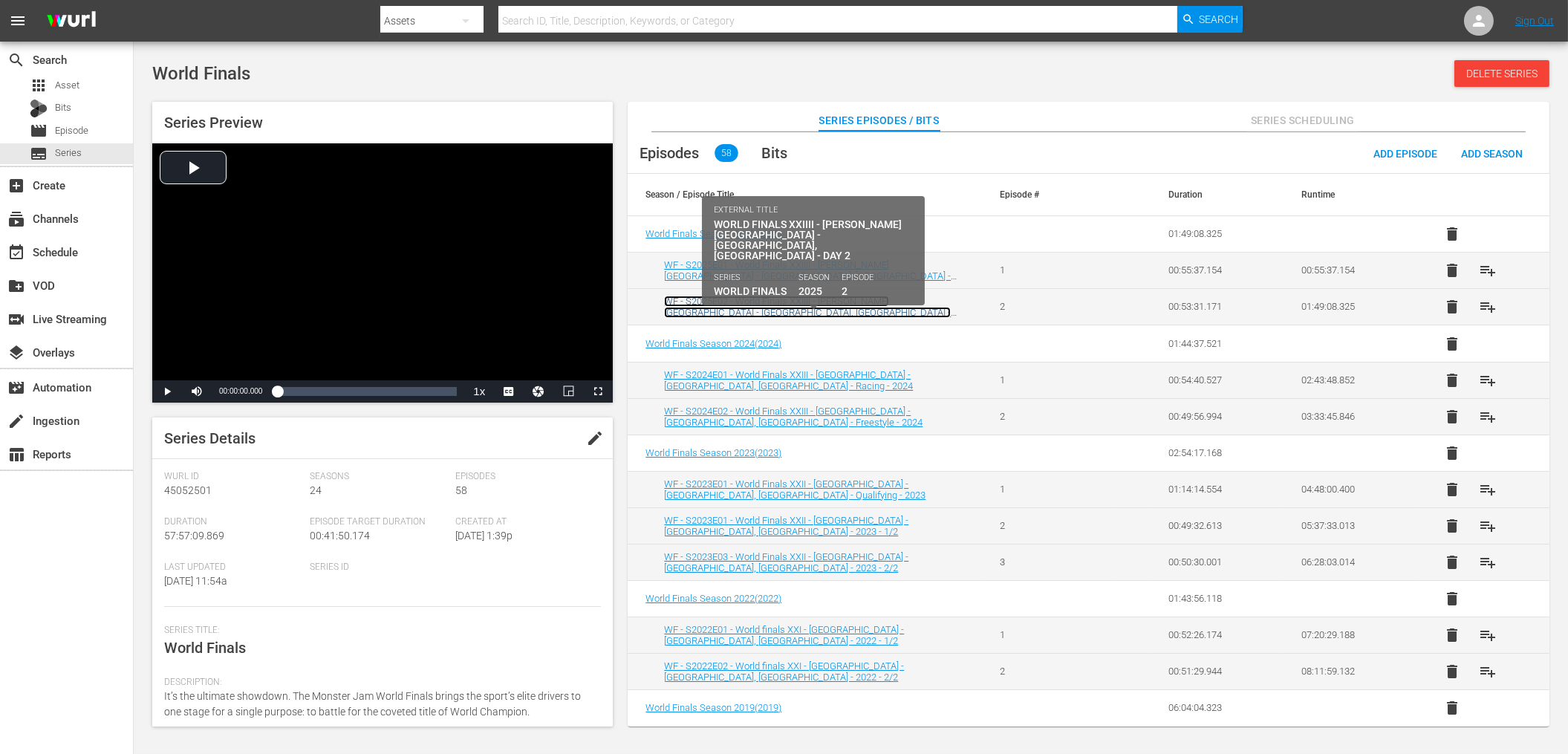
click at [776, 297] on link "WF - S2025E02 - World Finals XXIIII - [PERSON_NAME][GEOGRAPHIC_DATA] - [GEOGRAP…" at bounding box center [807, 312] width 287 height 33
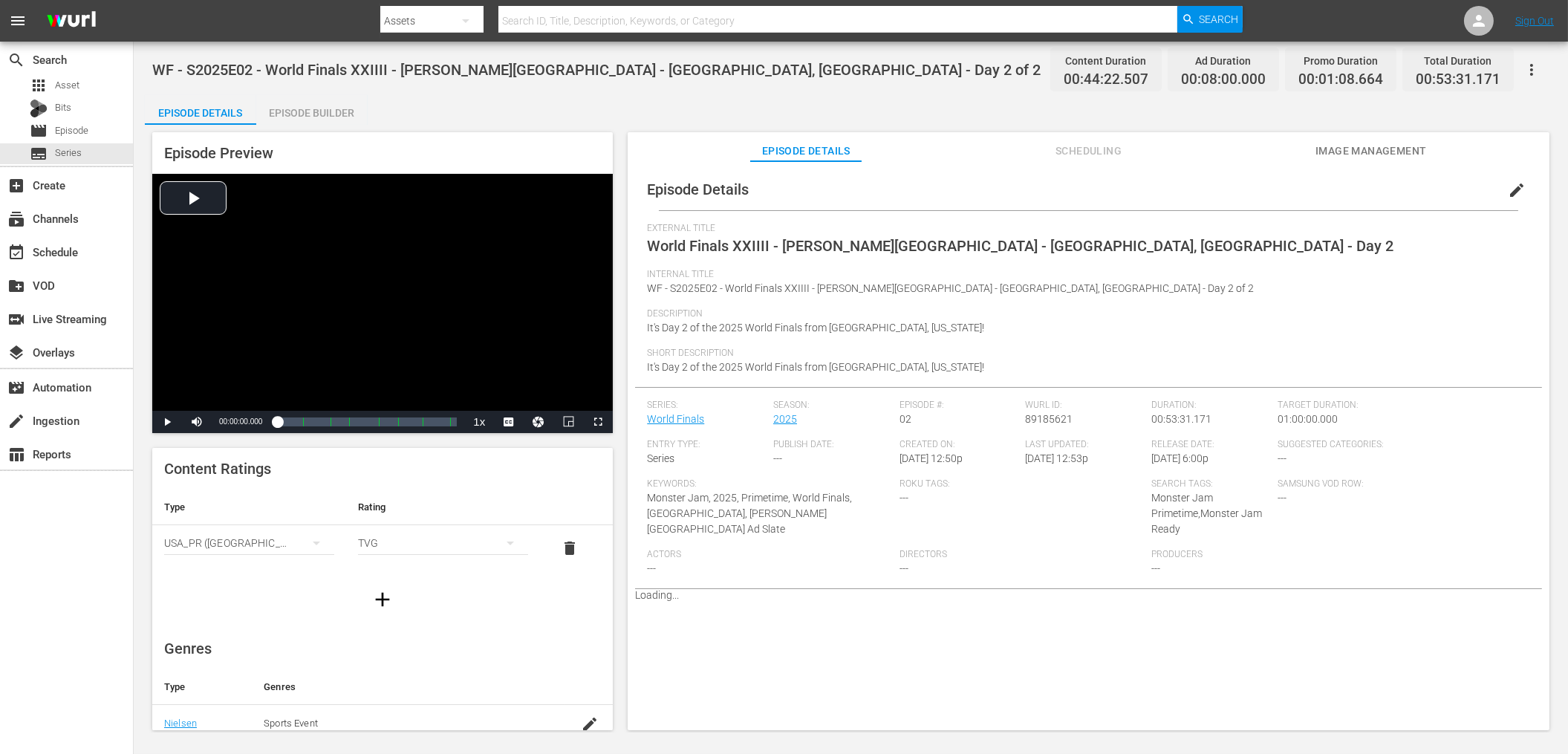
click at [1514, 184] on span "edit" at bounding box center [1516, 189] width 17 height 17
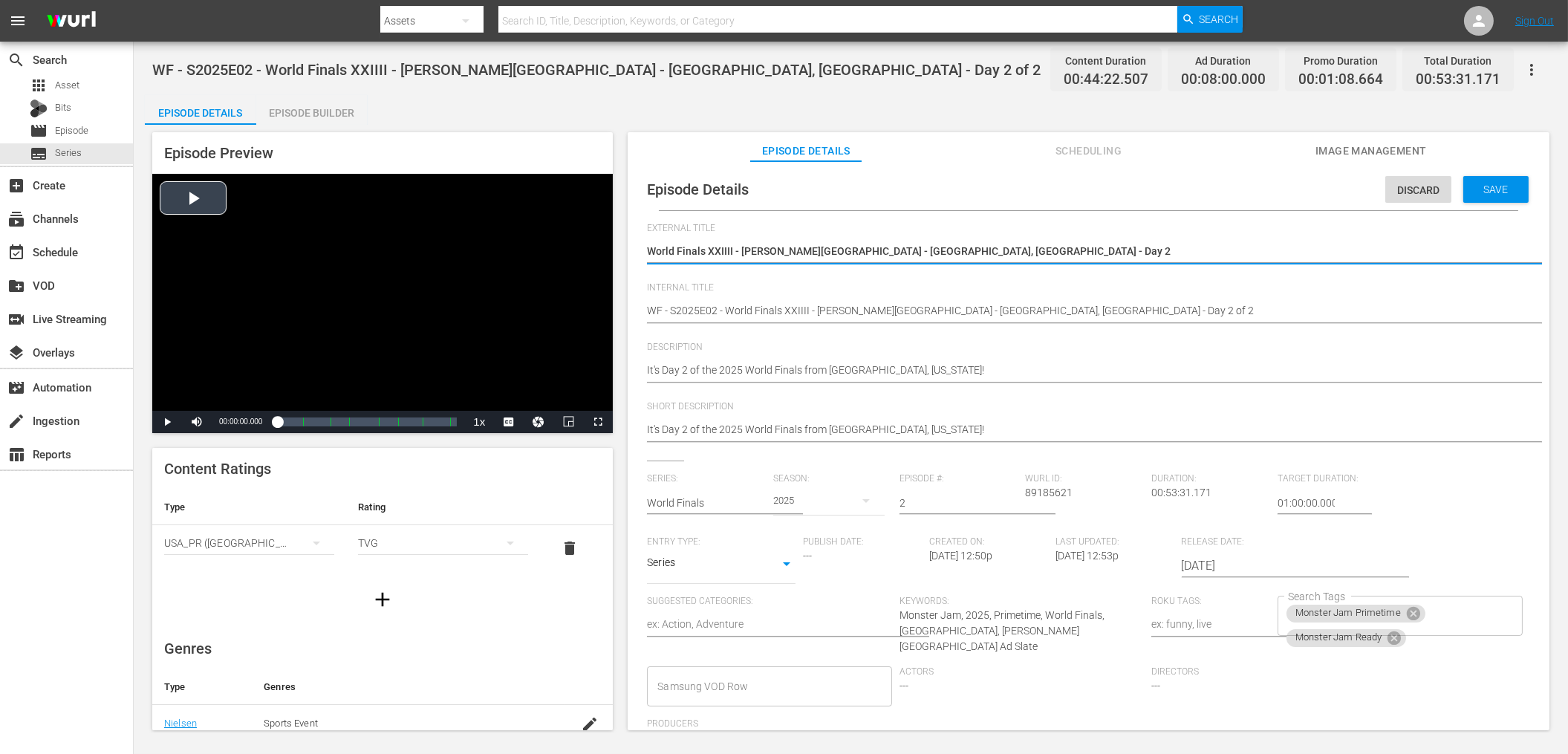
drag, startPoint x: 962, startPoint y: 251, endPoint x: 611, endPoint y: 236, distance: 351.3
click at [611, 236] on div "Episode Preview Video Player is loading. Play Video Play Mute Current Time 00:0…" at bounding box center [851, 433] width 1412 height 617
drag, startPoint x: 1468, startPoint y: 188, endPoint x: 1446, endPoint y: 200, distance: 25.1
click at [1472, 188] on span "Save" at bounding box center [1496, 189] width 48 height 12
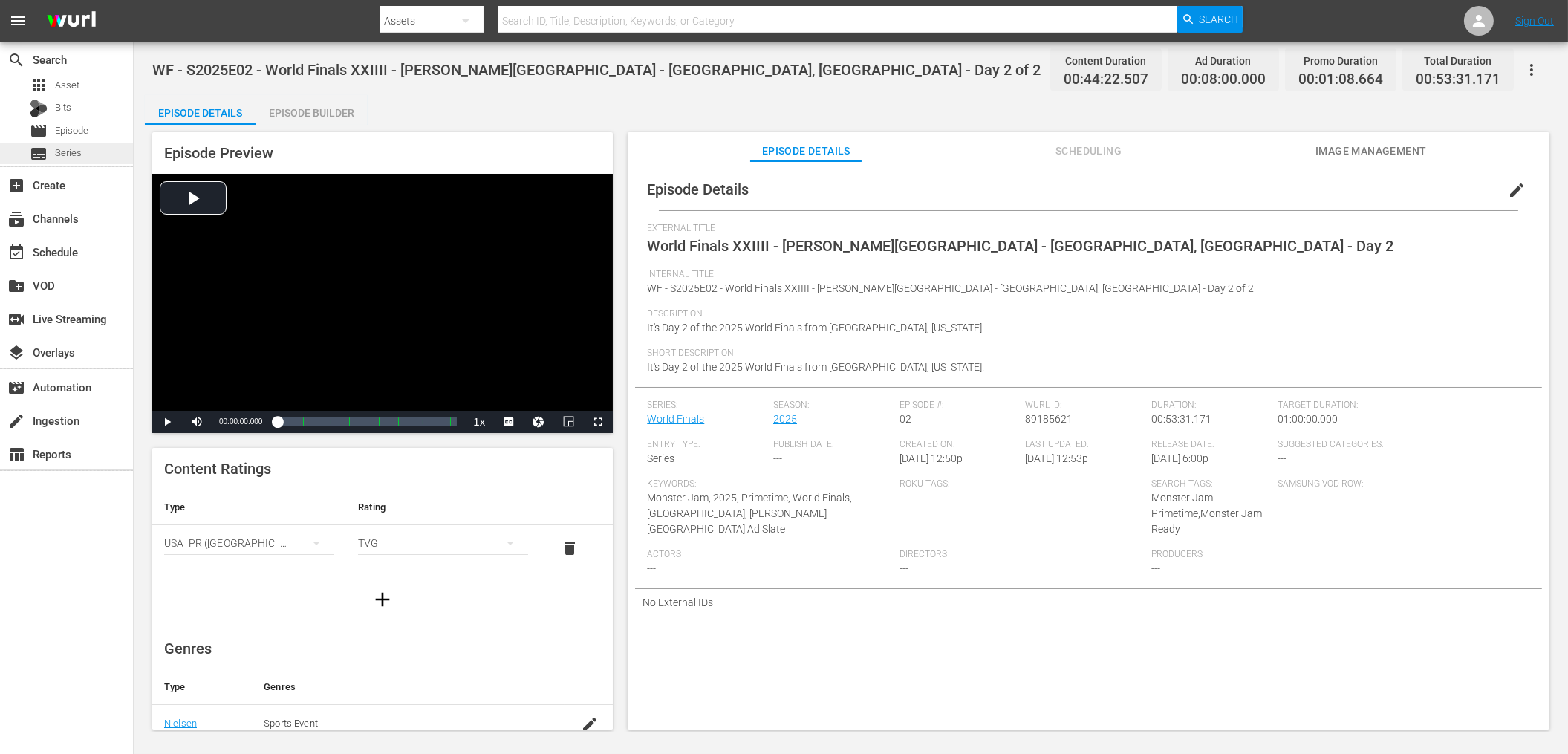
click at [82, 147] on div "subtitles Series" at bounding box center [66, 153] width 133 height 21
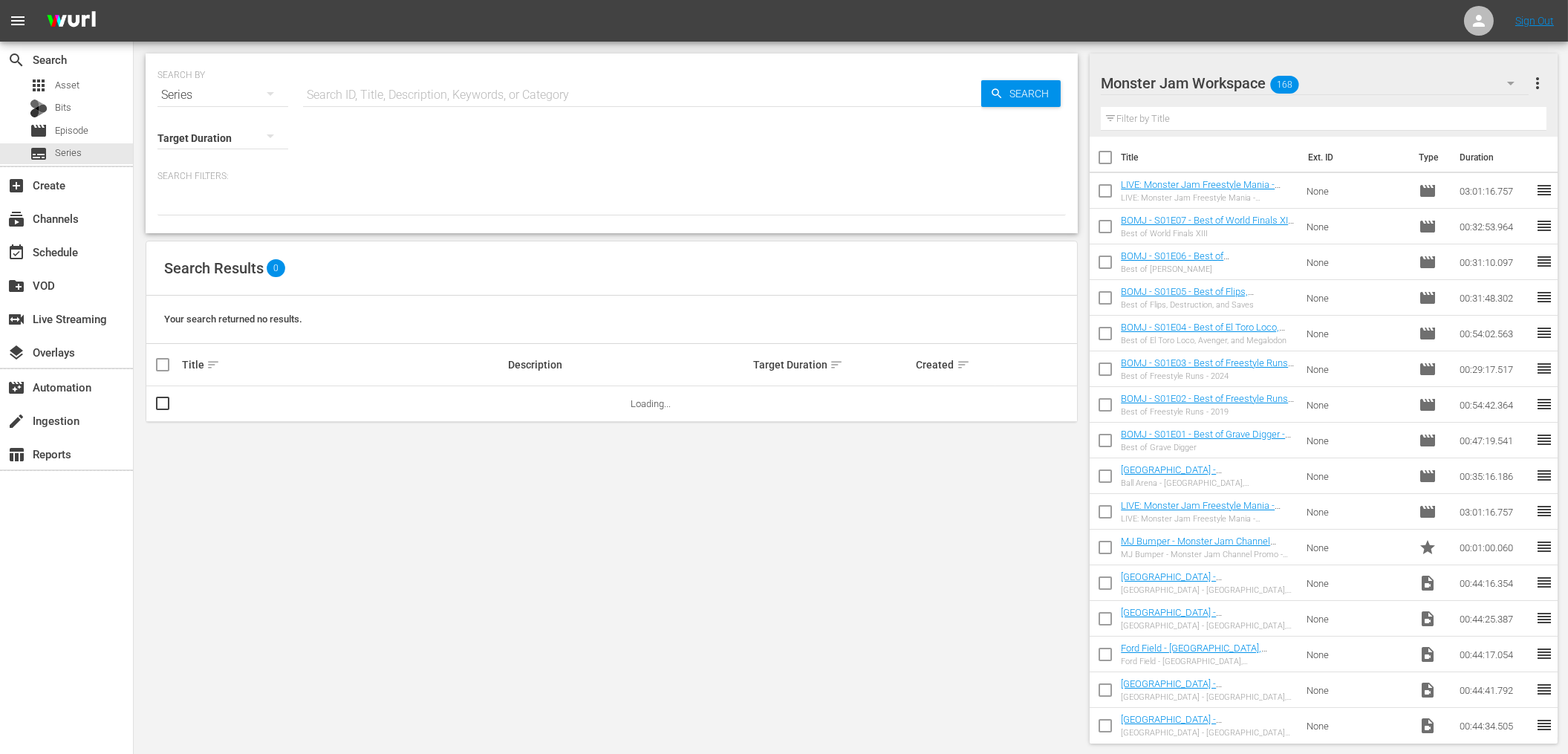
click at [363, 99] on input "text" at bounding box center [641, 95] width 678 height 36
click at [219, 407] on link "World Finals" at bounding box center [207, 403] width 52 height 11
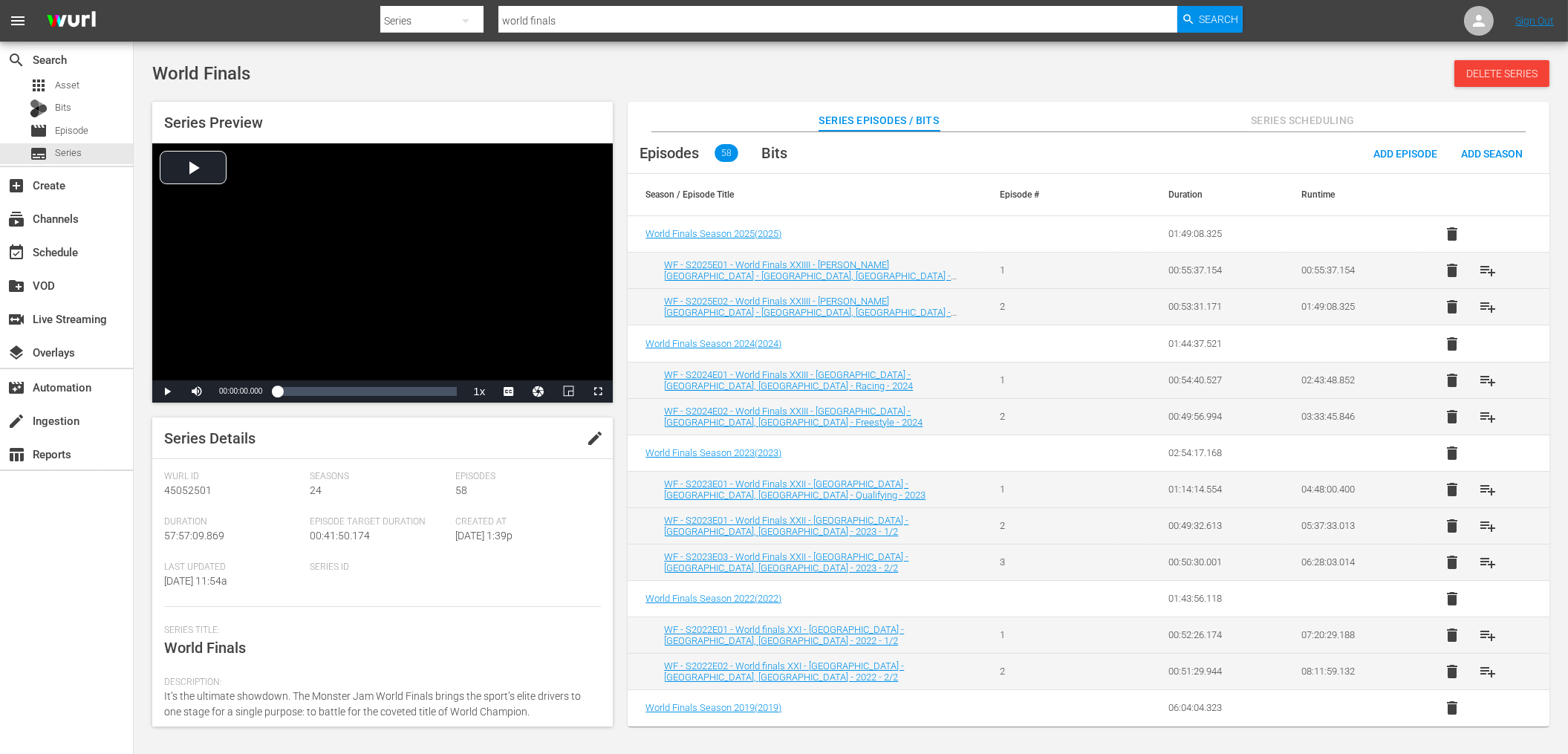
click at [1066, 100] on div "Series Preview Video Player is loading. Play Video Play Mute Current Time 00:00…" at bounding box center [851, 406] width 1412 height 625
click at [1092, 68] on div "World Finals Delete Series" at bounding box center [851, 74] width 1397 height 27
click at [1130, 83] on div "World Finals Delete Series" at bounding box center [851, 74] width 1397 height 27
click at [167, 392] on span "Video Player" at bounding box center [167, 392] width 0 height 0
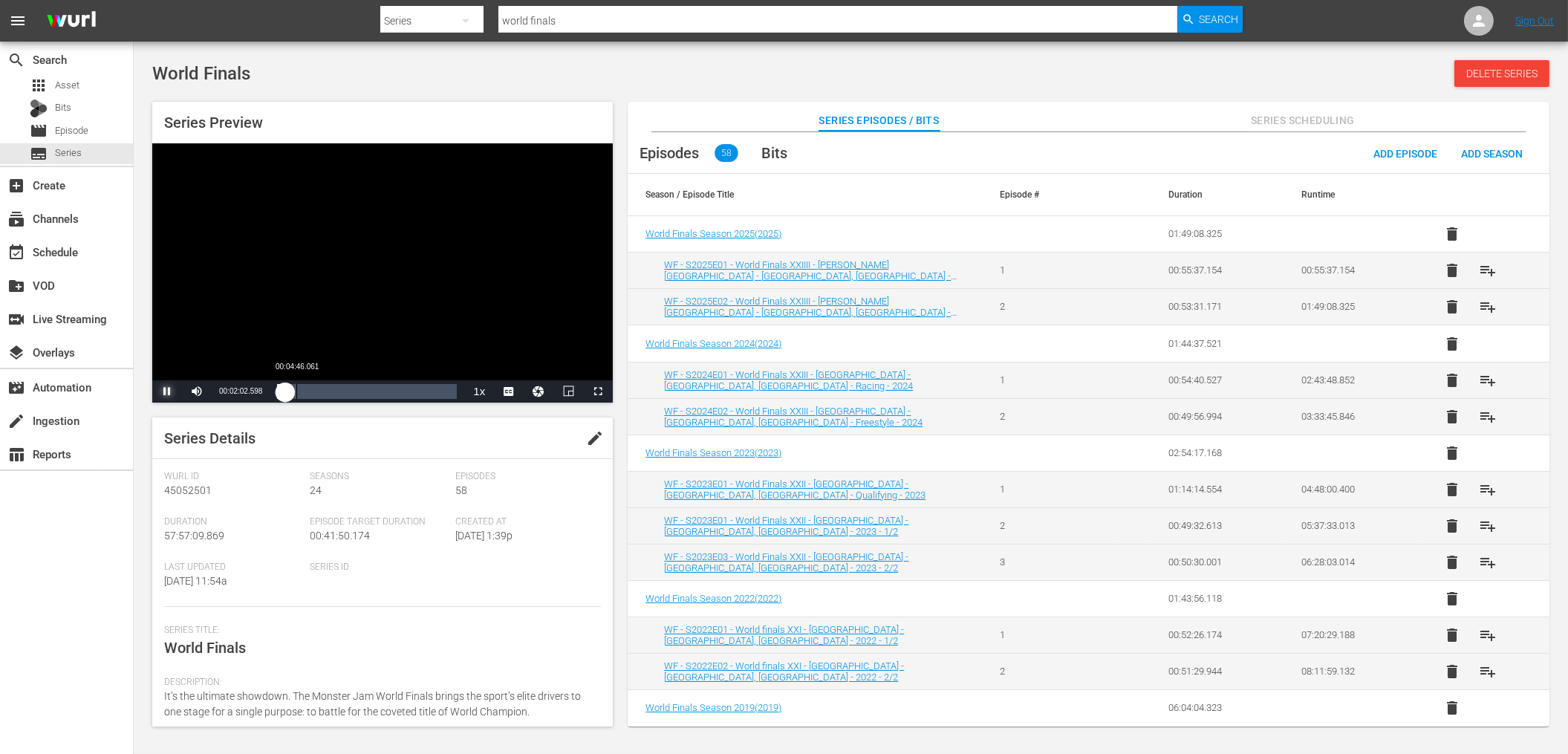
click at [285, 395] on div "00:02:02.672" at bounding box center [281, 392] width 8 height 15
click at [336, 393] on div "Loaded : 11.28% 00:14:29.186 00:04:46.659" at bounding box center [367, 392] width 180 height 15
click at [293, 417] on div "Series Details edit" at bounding box center [382, 438] width 460 height 41
click at [329, 393] on div "00:14:33.690" at bounding box center [303, 392] width 52 height 15
click at [331, 393] on div "00:12:50.962" at bounding box center [304, 392] width 54 height 15
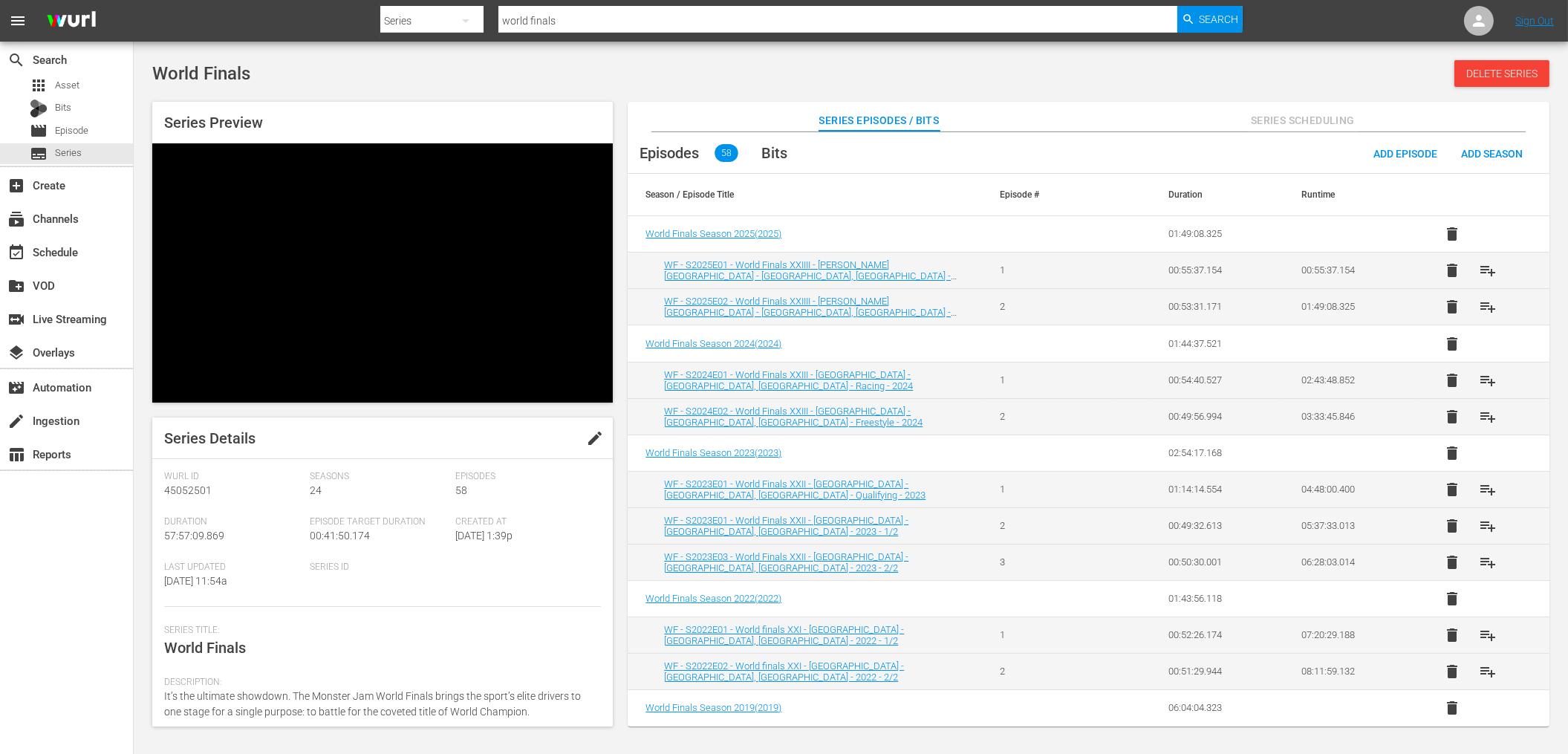
click at [622, 90] on div "World Finals Delete Series Series Preview Video Player is loading. Play Video P…" at bounding box center [851, 390] width 1412 height 659
click at [903, 57] on div "World Finals Delete Series Series Preview Video Player is loading. Play Video P…" at bounding box center [850, 389] width 1434 height 681
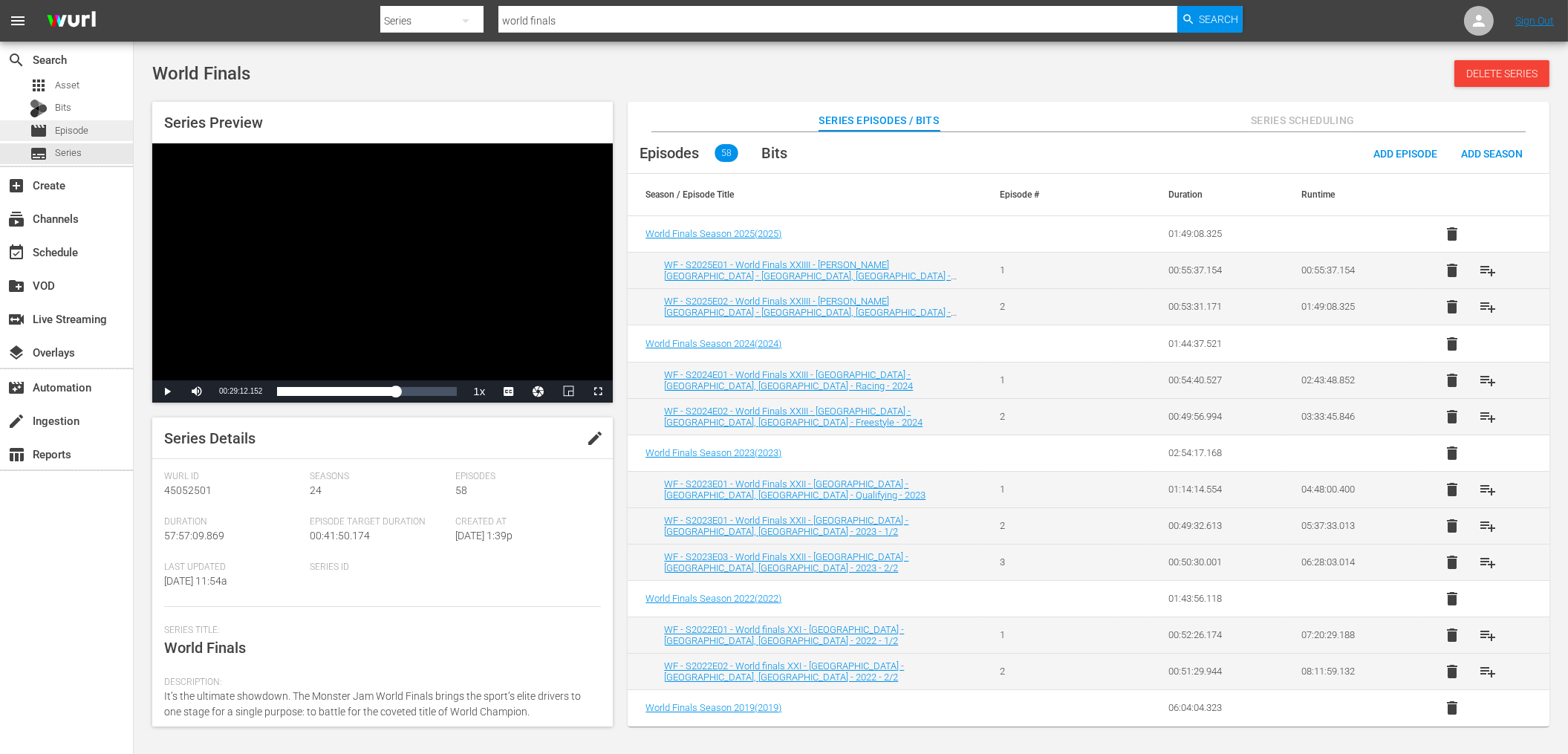
click at [95, 126] on div "movie Episode" at bounding box center [66, 130] width 133 height 21
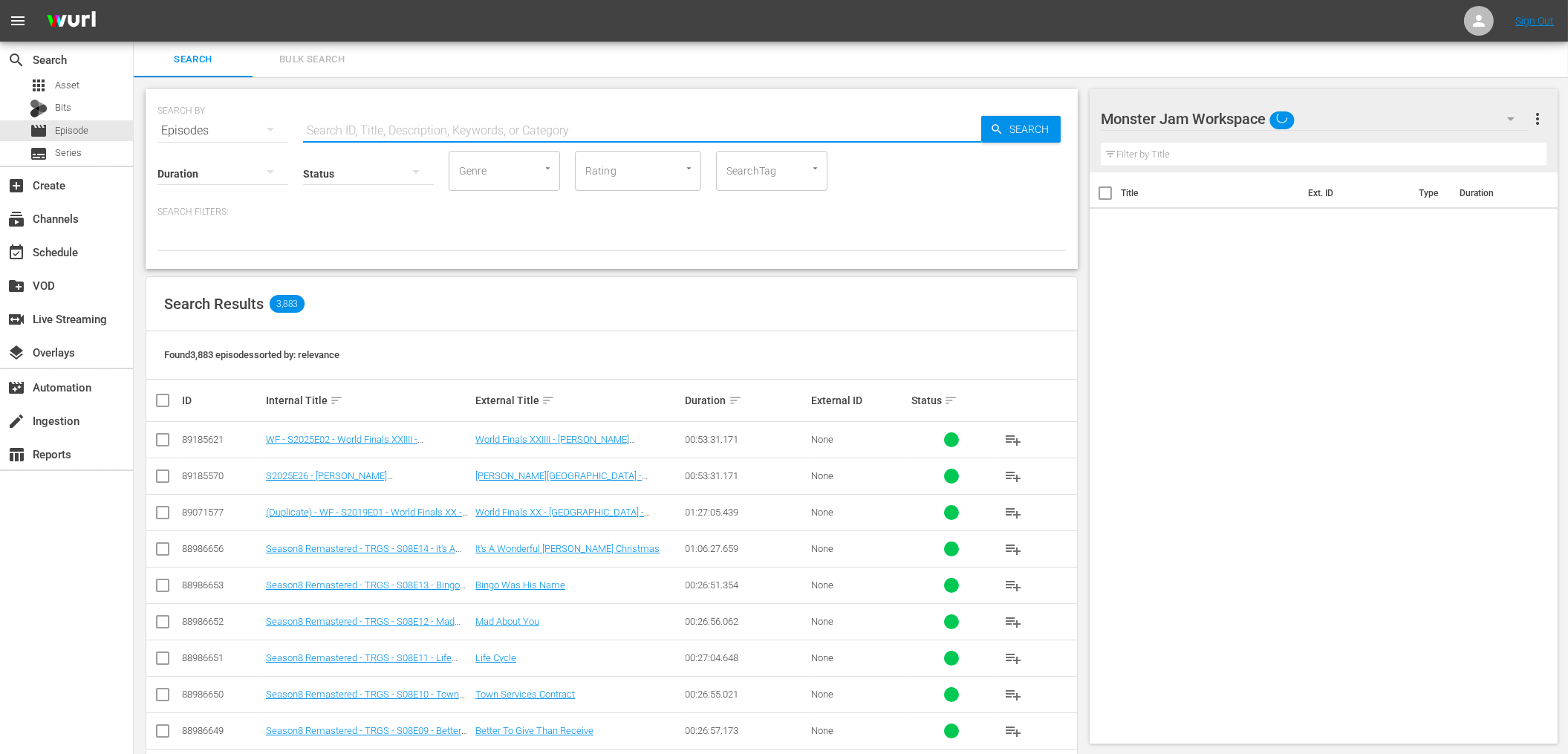
click at [626, 137] on input "text" at bounding box center [641, 130] width 678 height 36
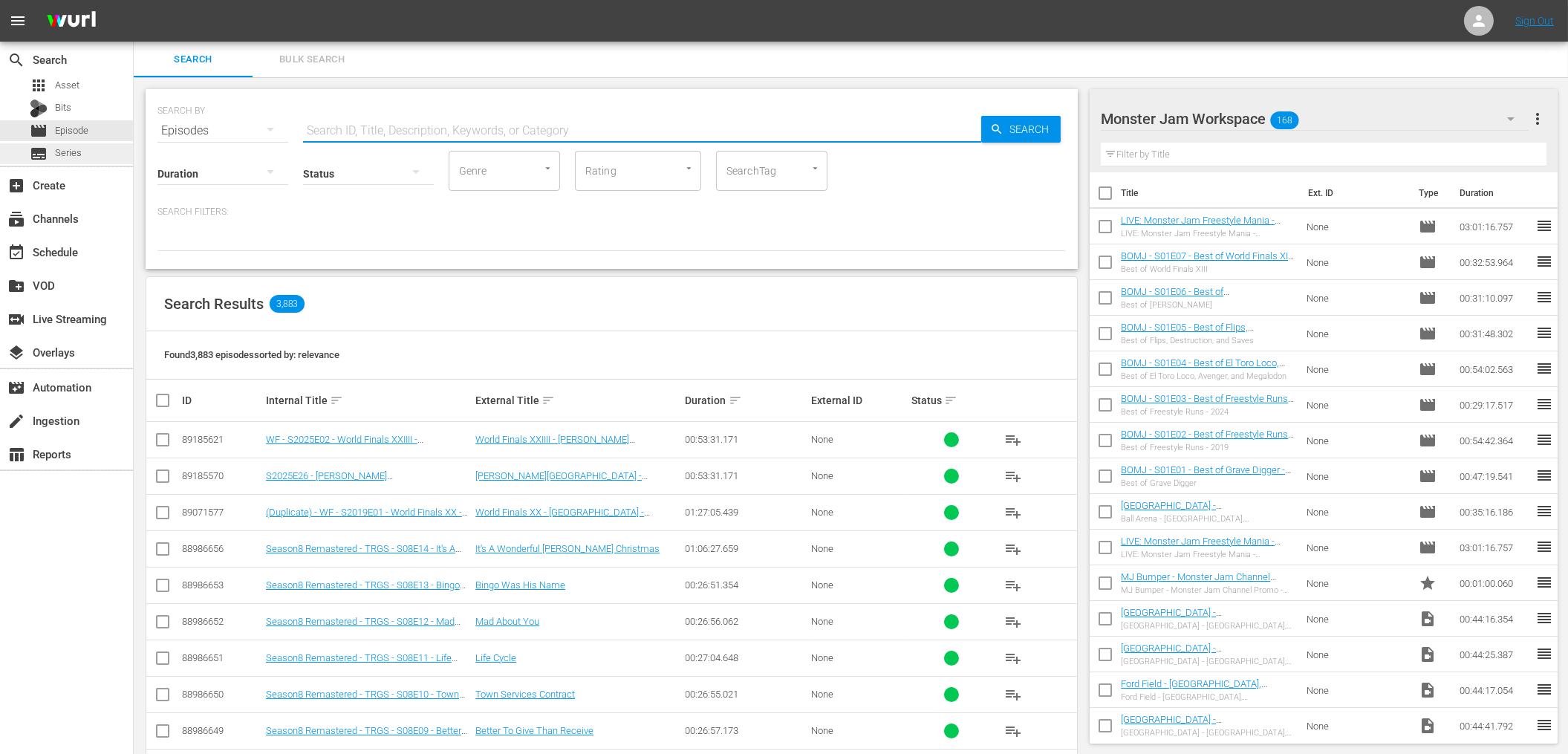
click at [113, 159] on div "subtitles Series" at bounding box center [66, 153] width 133 height 21
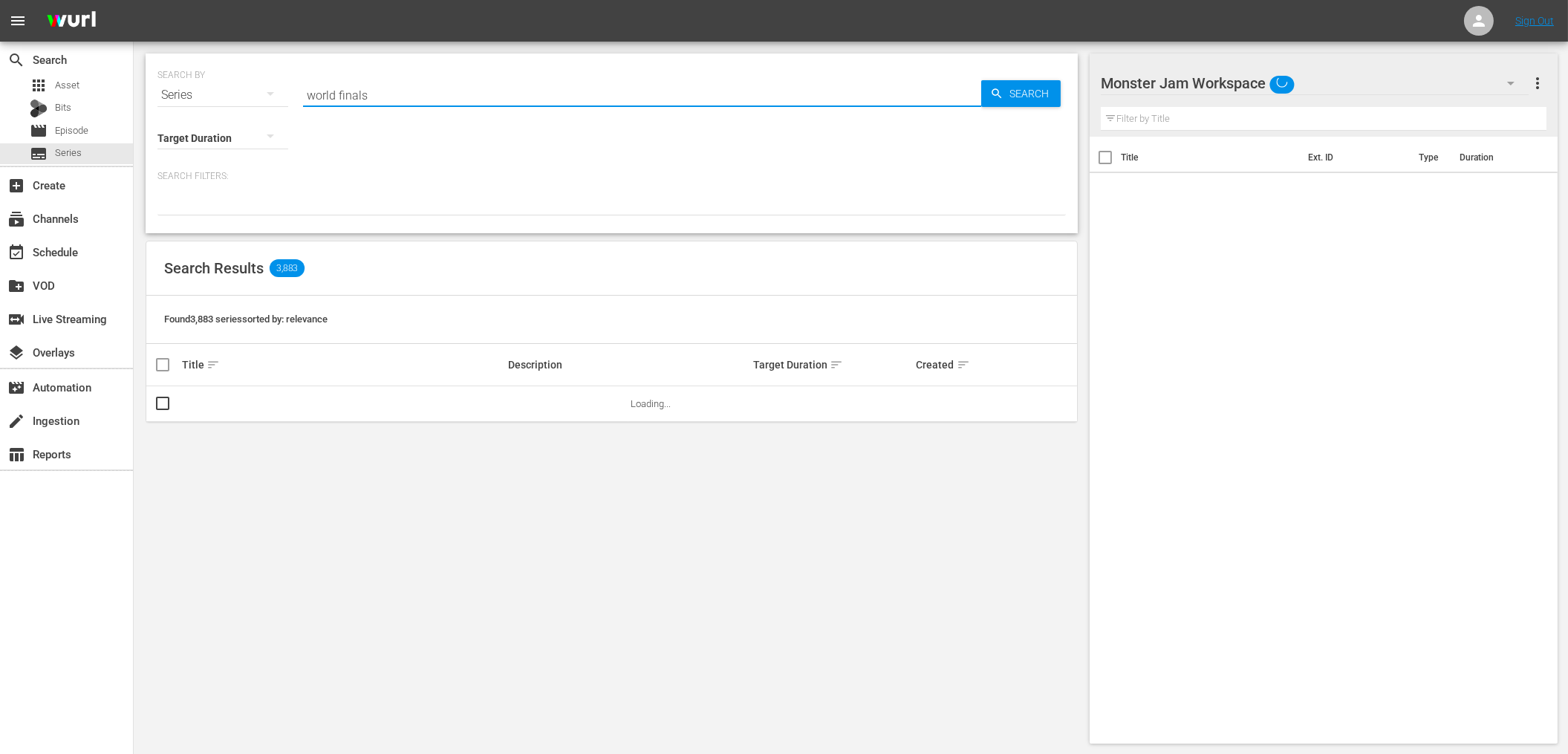
click at [471, 103] on input "world finals" at bounding box center [641, 95] width 678 height 36
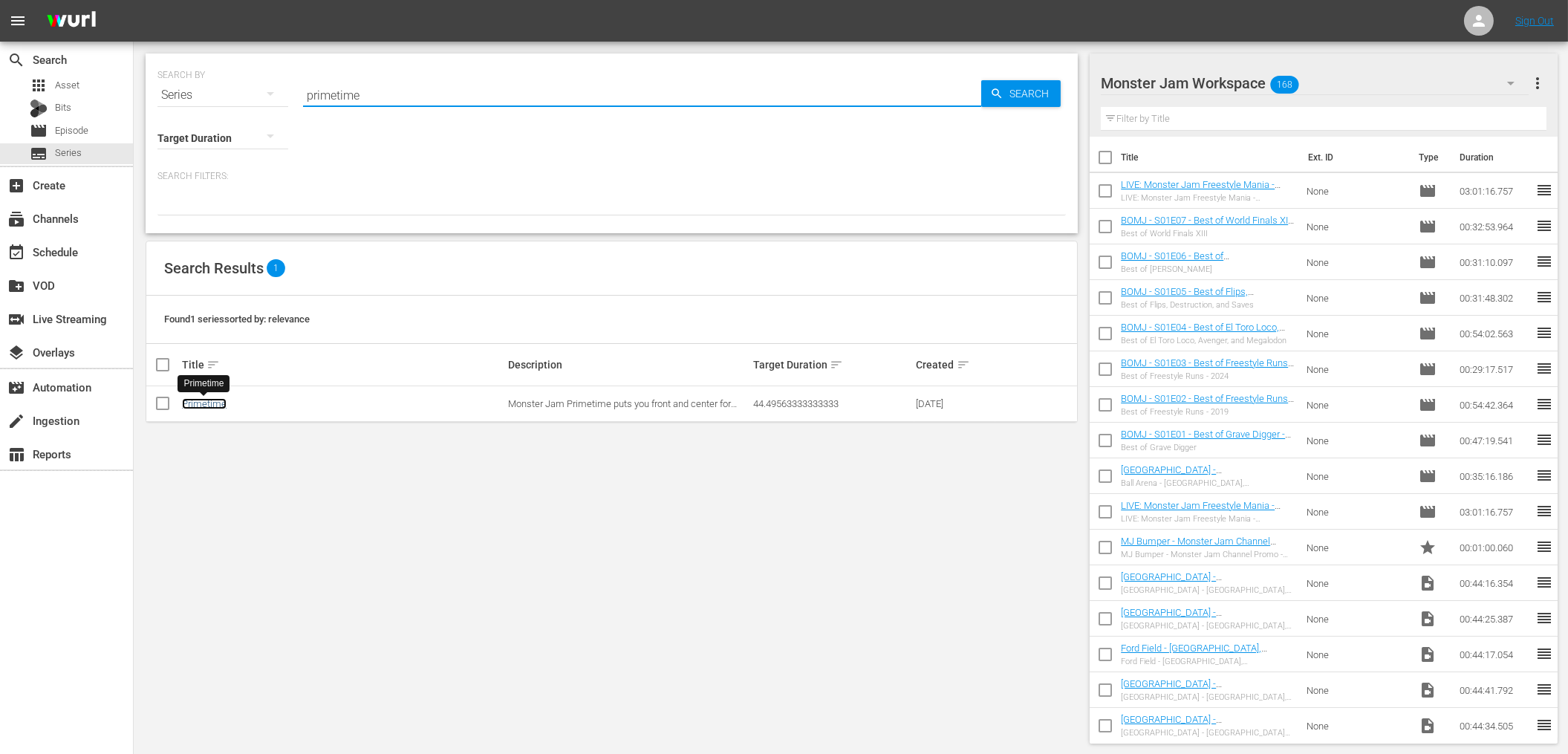
click at [218, 406] on link "Primetime" at bounding box center [204, 403] width 45 height 11
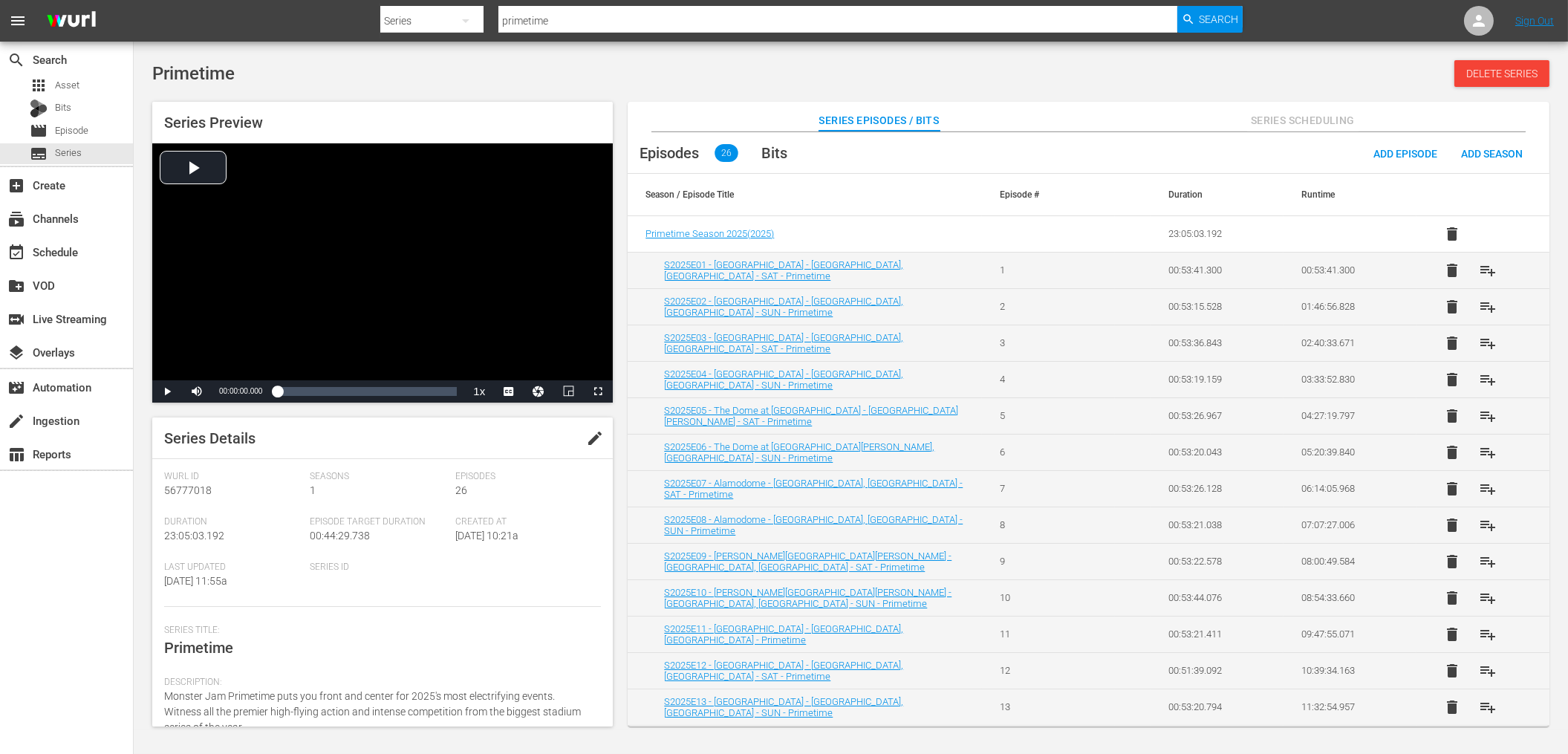
click at [770, 105] on div "Series Episodes / Bits Series Scheduling" at bounding box center [1088, 117] width 847 height 30
click at [757, 83] on div "Primetime Delete Series" at bounding box center [851, 74] width 1397 height 27
click at [58, 134] on span "Episode" at bounding box center [71, 131] width 33 height 15
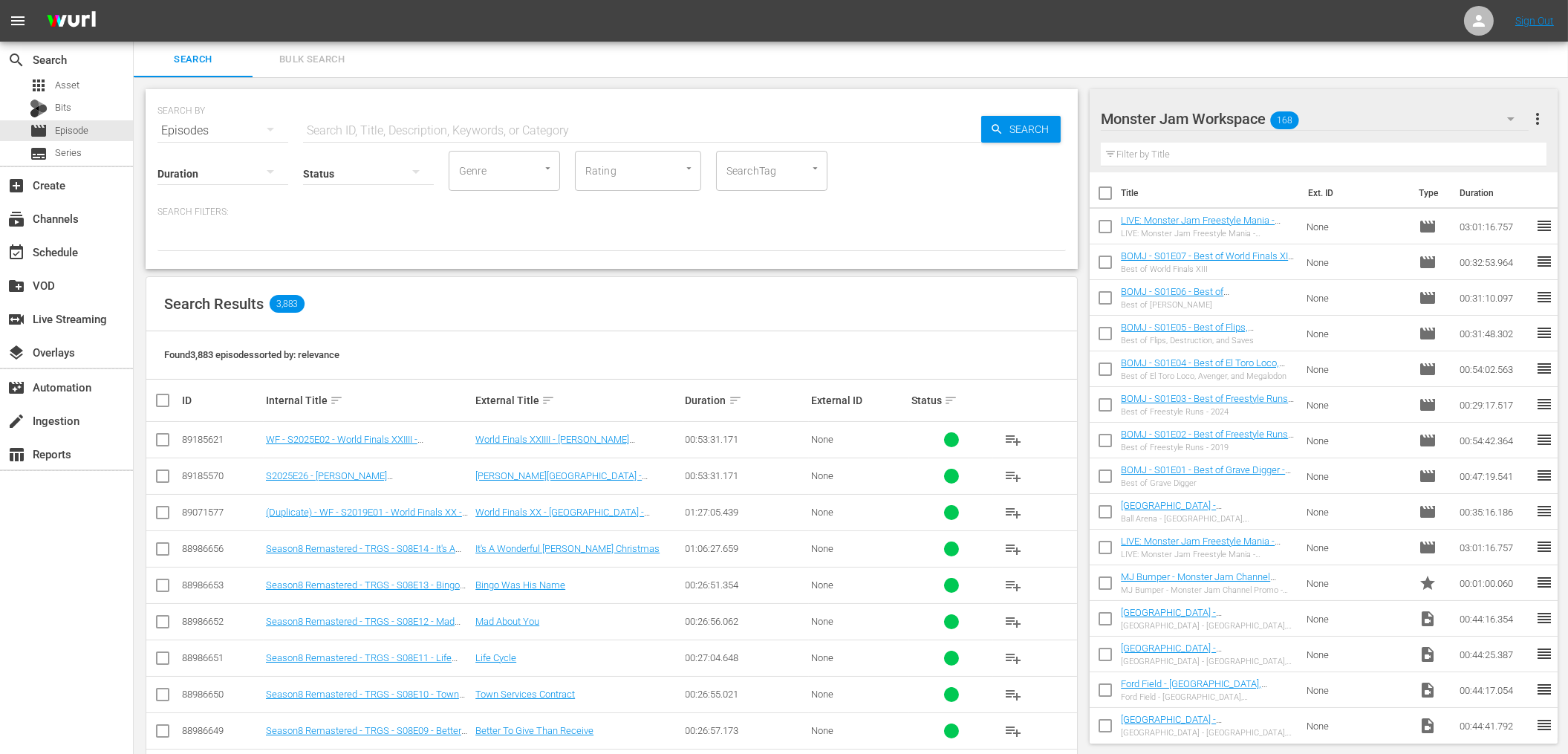
click at [831, 281] on div "Search Results 3,883" at bounding box center [611, 304] width 931 height 54
click at [89, 158] on div "subtitles Series" at bounding box center [66, 153] width 133 height 21
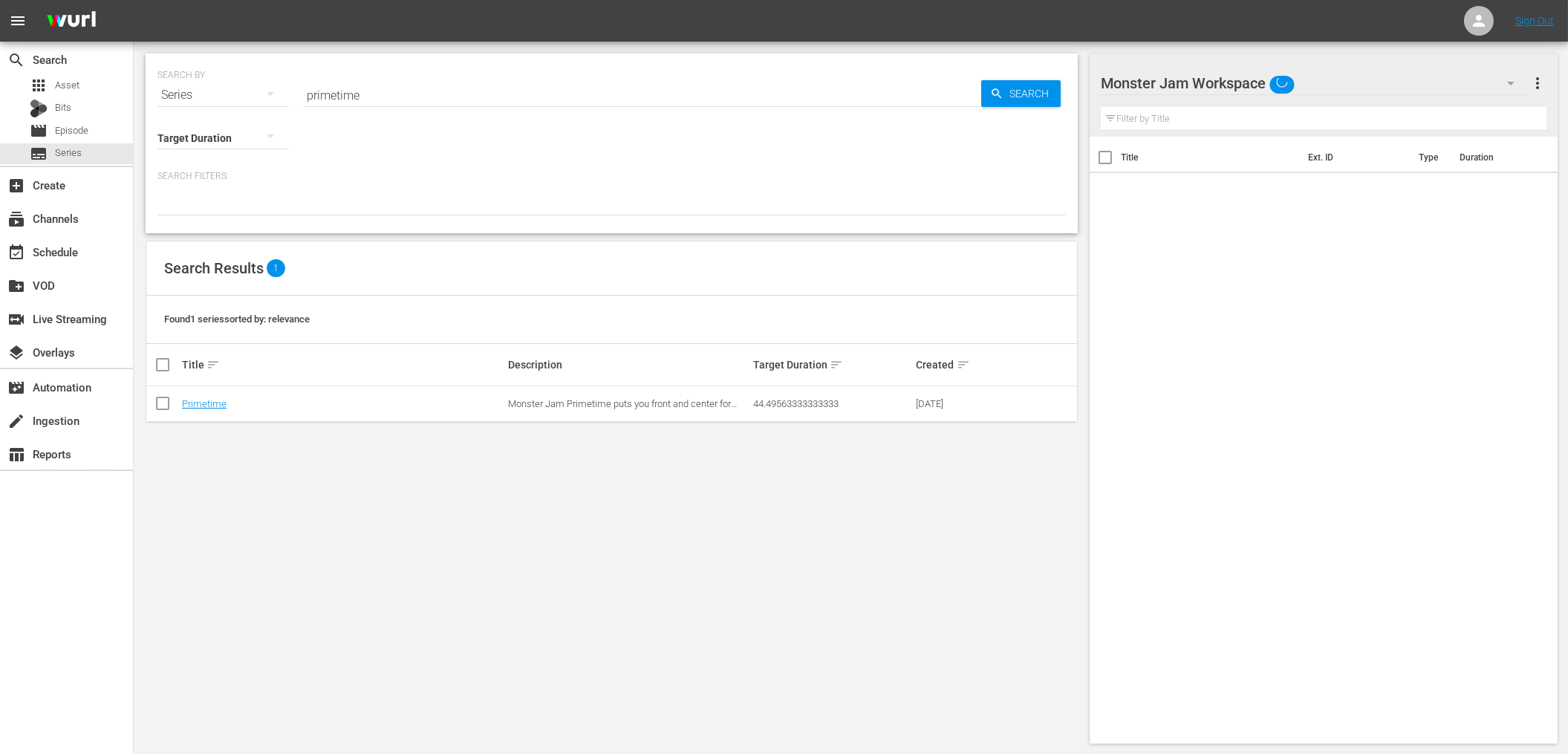
click at [332, 105] on input "primetime" at bounding box center [641, 95] width 678 height 36
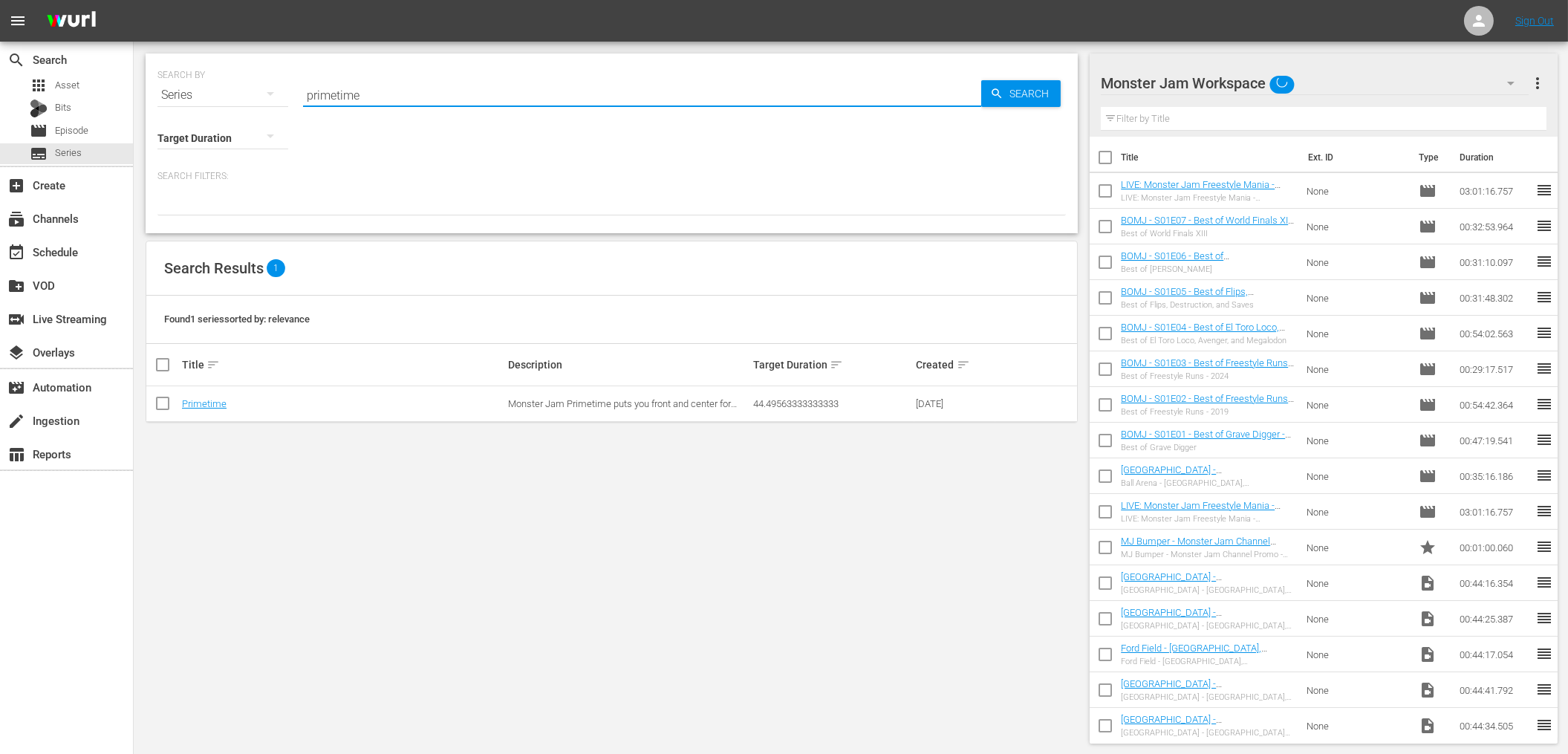
click at [332, 105] on input "primetime" at bounding box center [641, 95] width 678 height 36
click at [343, 91] on input "text" at bounding box center [641, 95] width 678 height 36
